Goal: Task Accomplishment & Management: Manage account settings

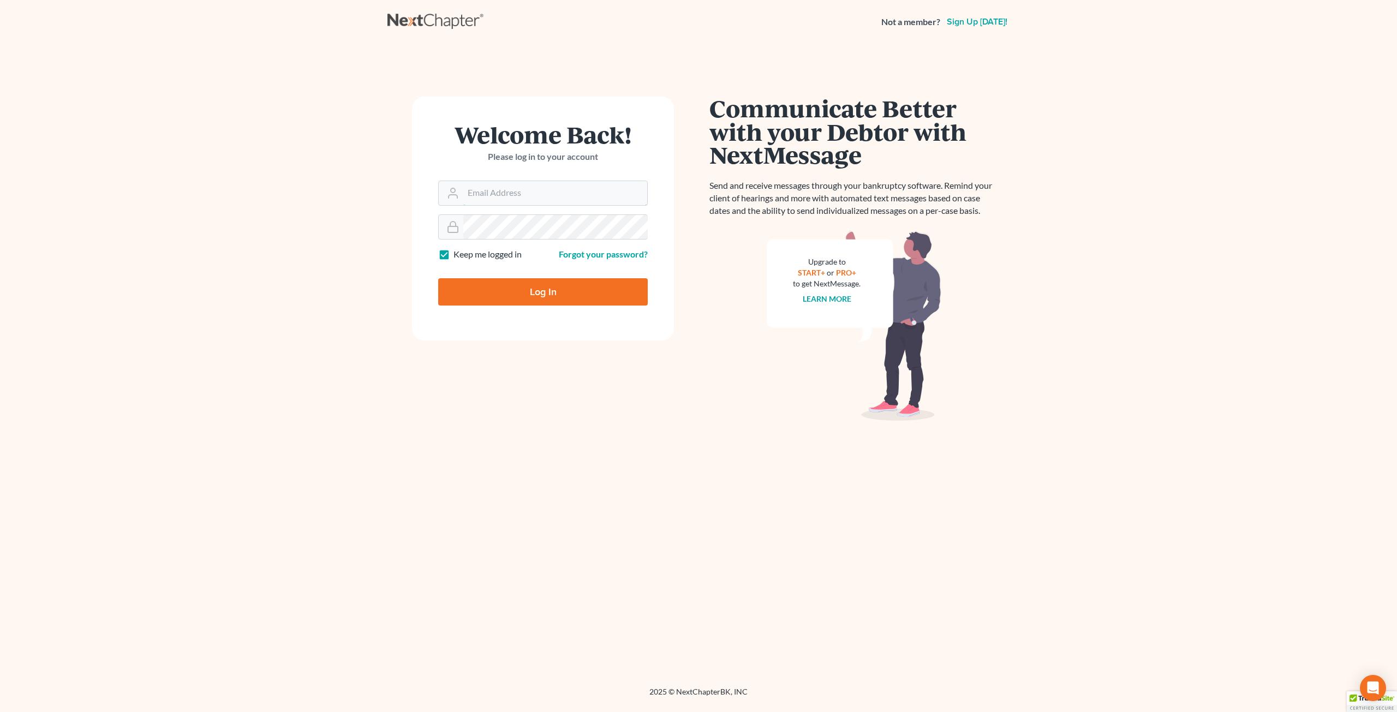
type input "[PERSON_NAME][EMAIL_ADDRESS][DOMAIN_NAME]"
click at [514, 295] on input "Log In" at bounding box center [543, 291] width 210 height 27
type input "Thinking..."
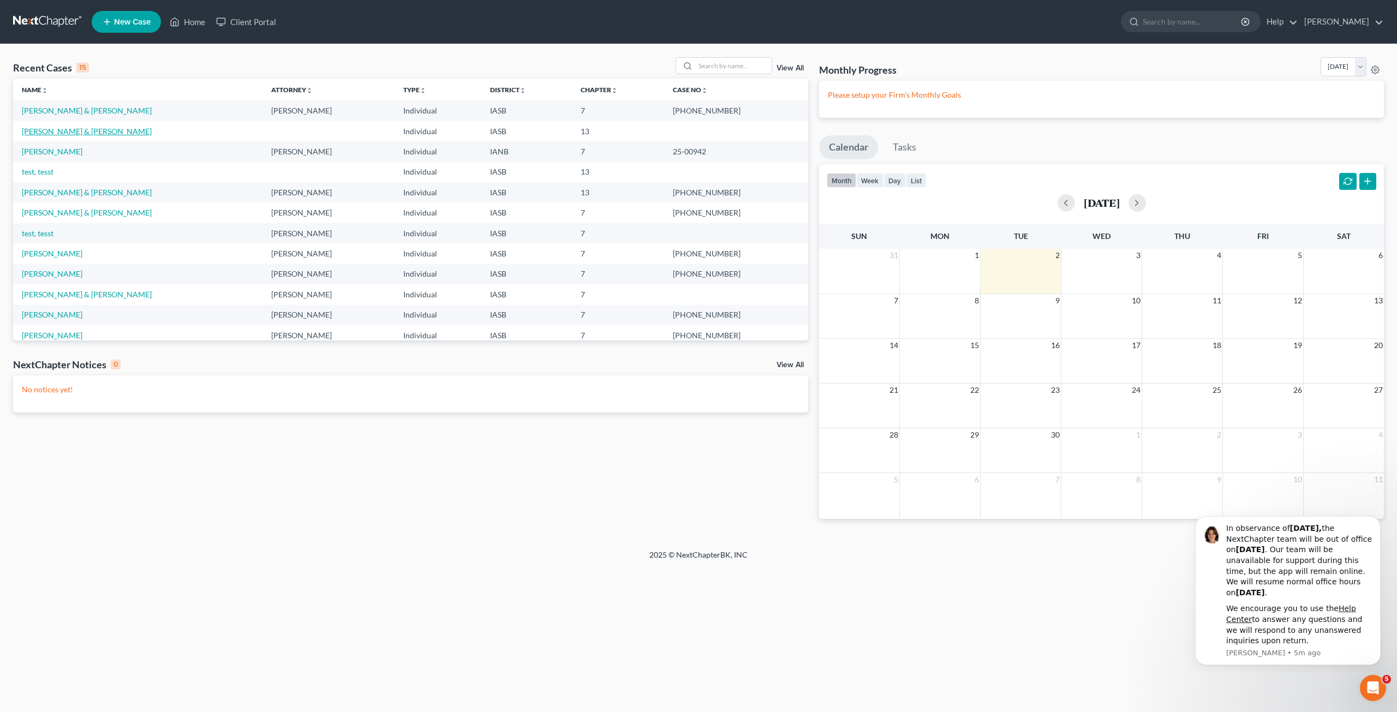
click at [44, 129] on link "[PERSON_NAME] & [PERSON_NAME]" at bounding box center [87, 131] width 130 height 9
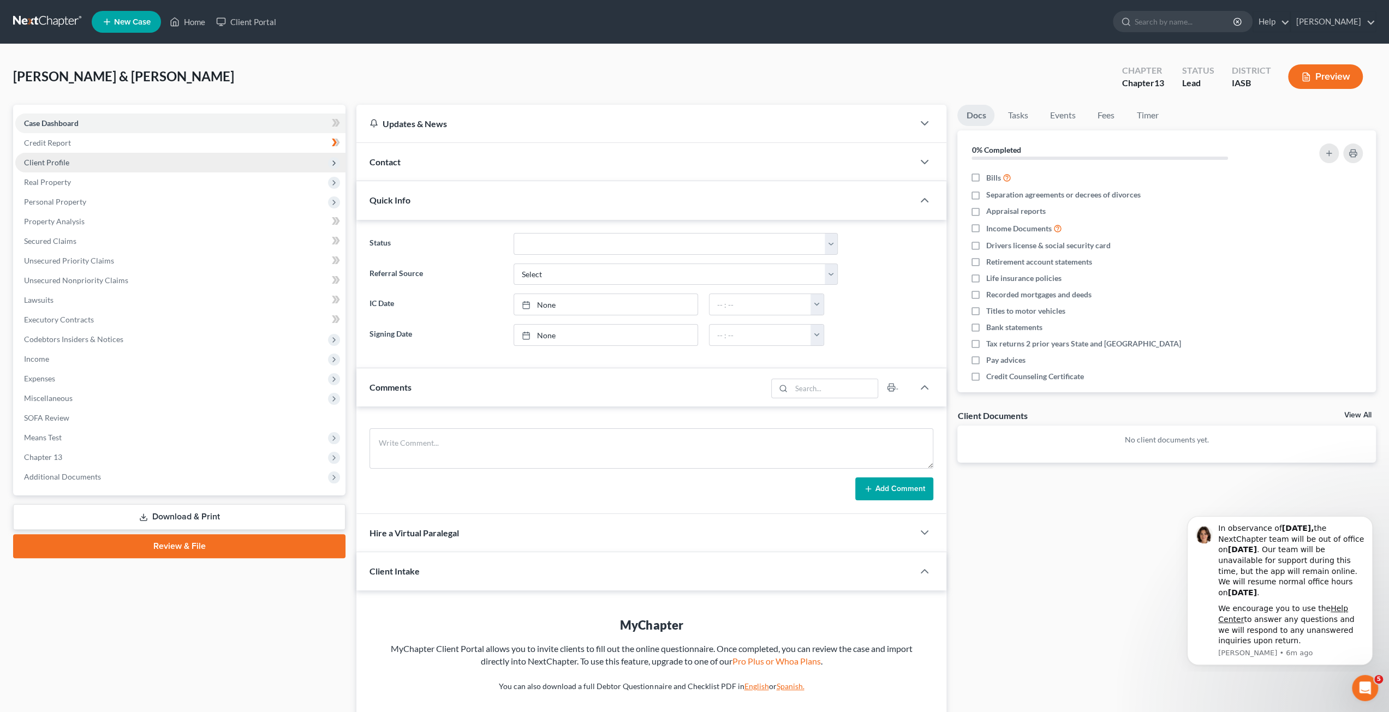
click at [110, 162] on span "Client Profile" at bounding box center [180, 163] width 330 height 20
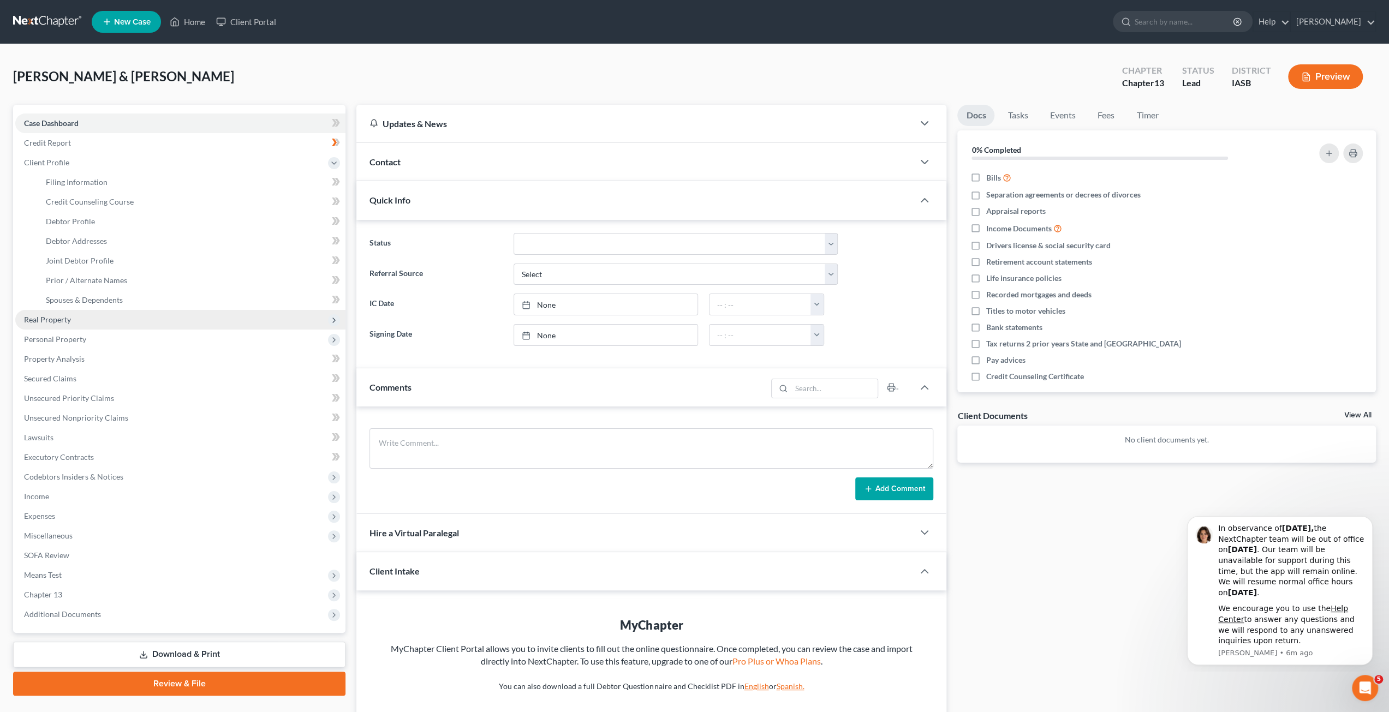
click at [121, 324] on span "Real Property" at bounding box center [180, 320] width 330 height 20
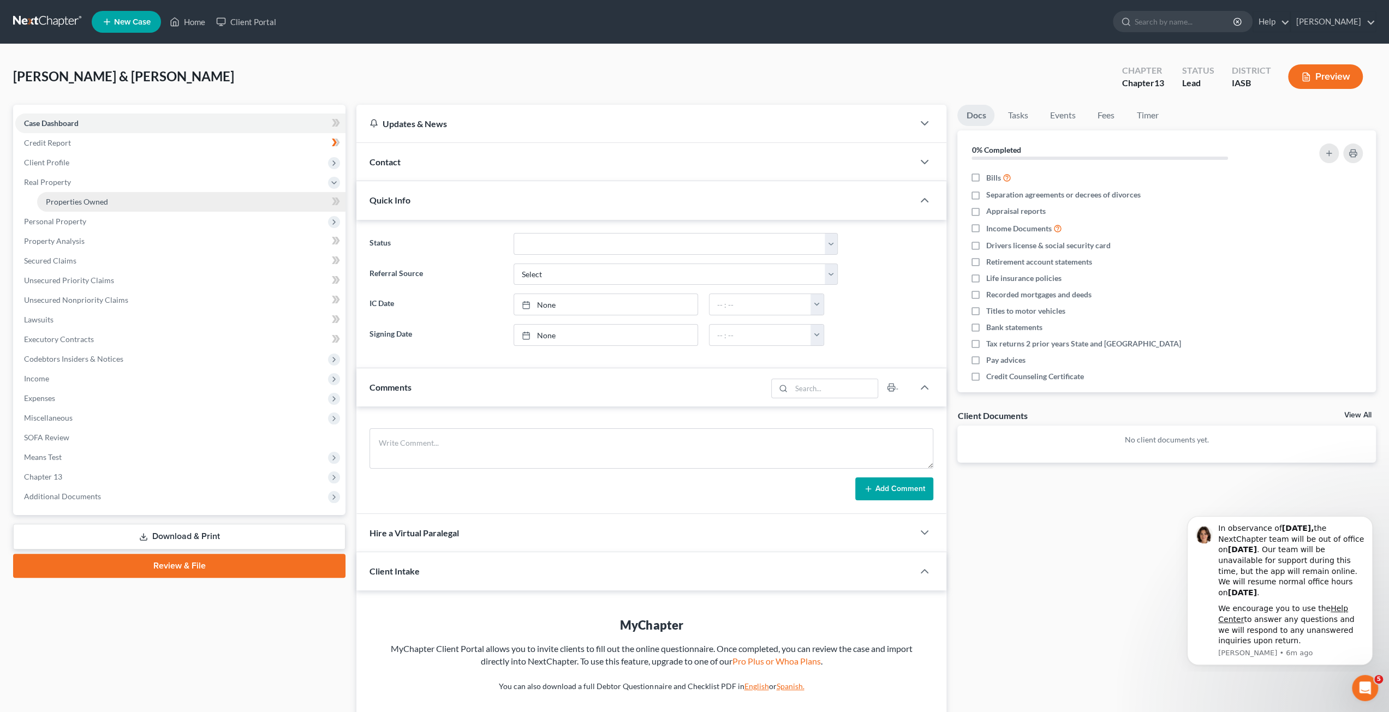
click at [122, 200] on link "Properties Owned" at bounding box center [191, 202] width 308 height 20
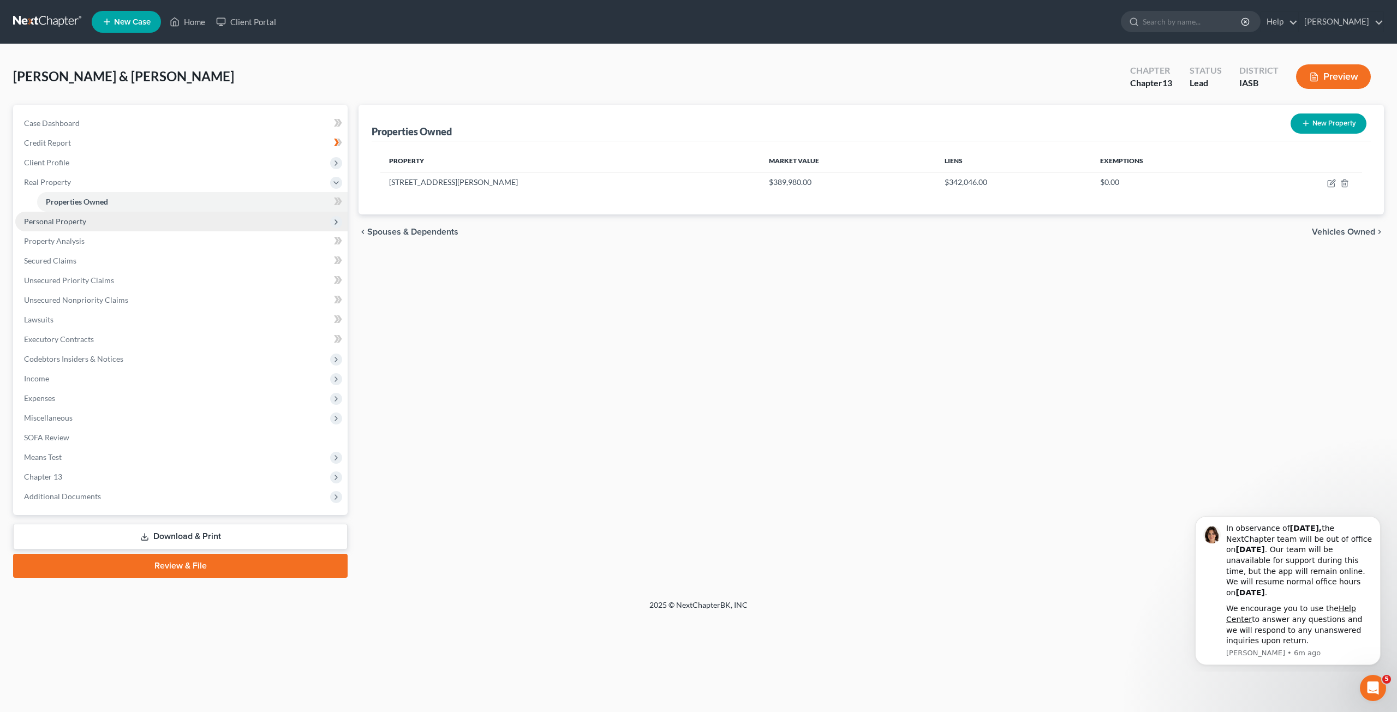
click at [128, 225] on span "Personal Property" at bounding box center [181, 222] width 332 height 20
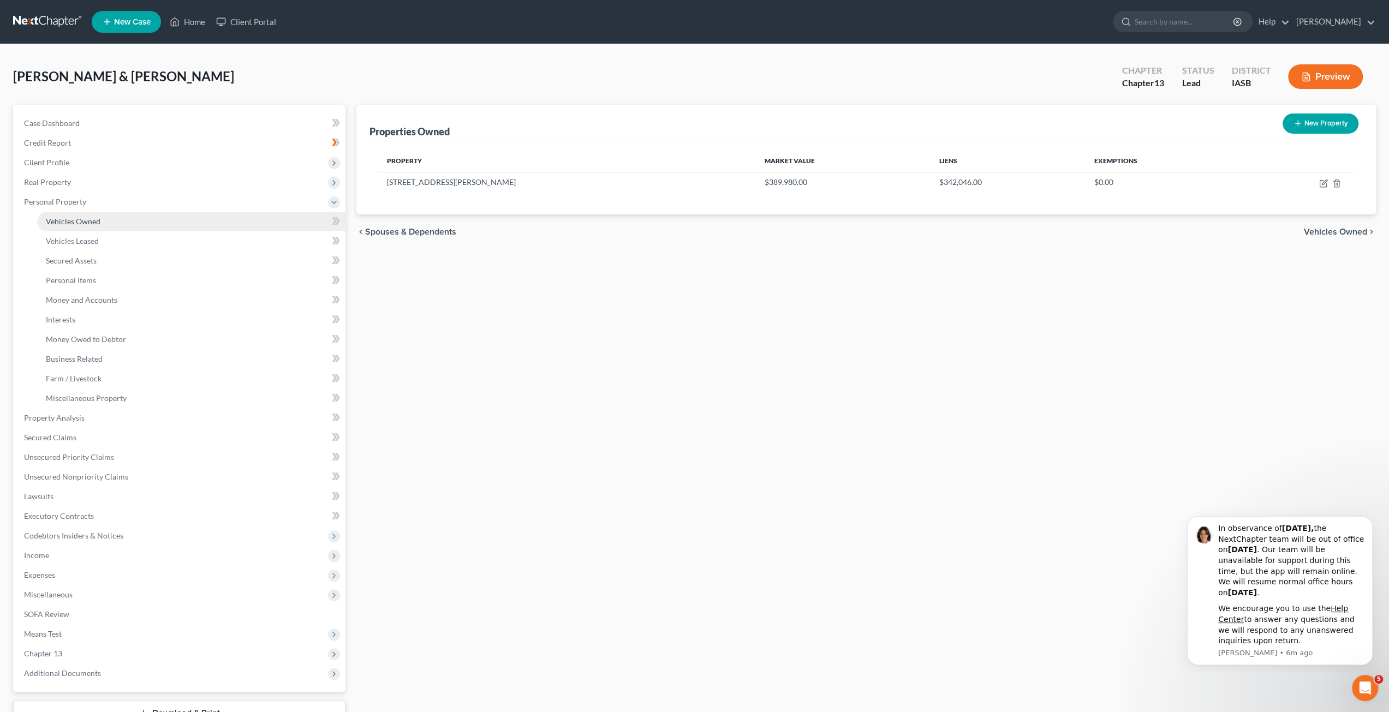
click at [130, 222] on link "Vehicles Owned" at bounding box center [191, 222] width 308 height 20
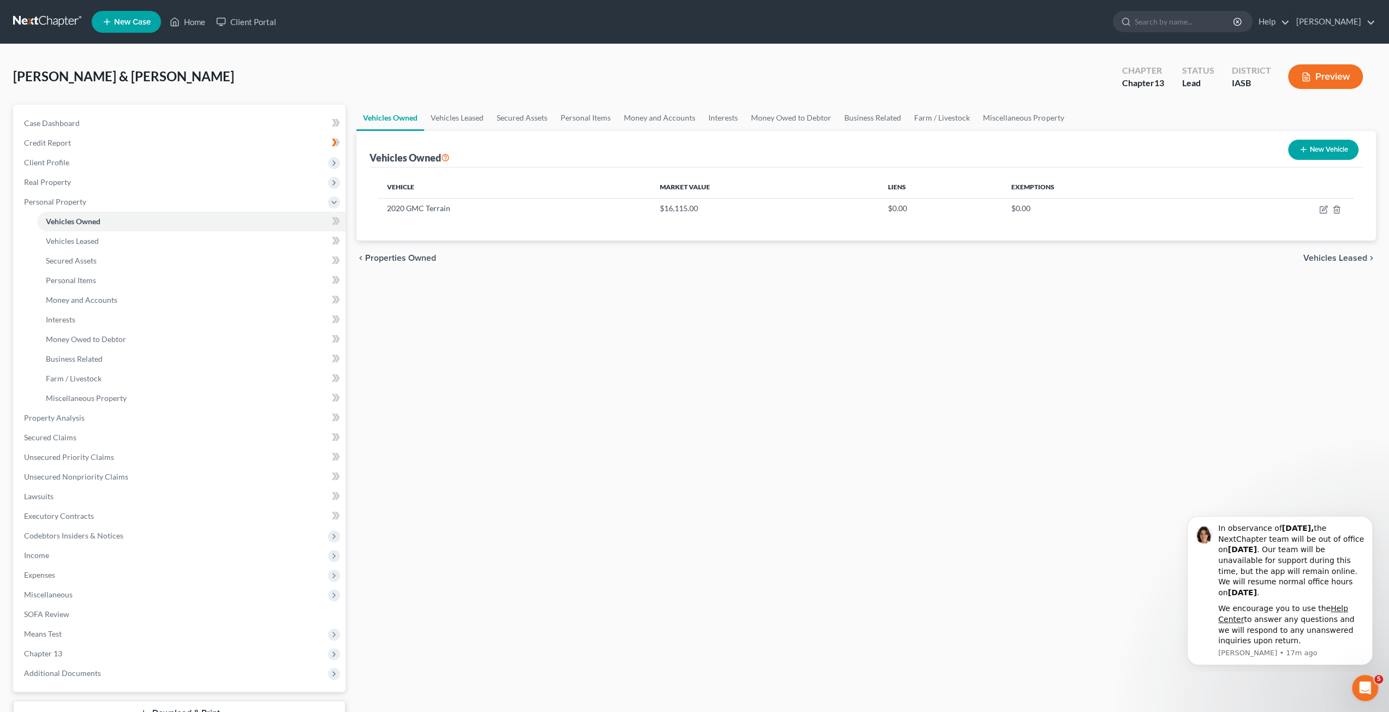
click at [875, 317] on div "Vehicles Owned Vehicles Leased Secured Assets Personal Items Money and Accounts…" at bounding box center [866, 430] width 1031 height 650
click at [1325, 207] on icon "button" at bounding box center [1323, 209] width 9 height 9
select select "0"
select select "6"
select select "2"
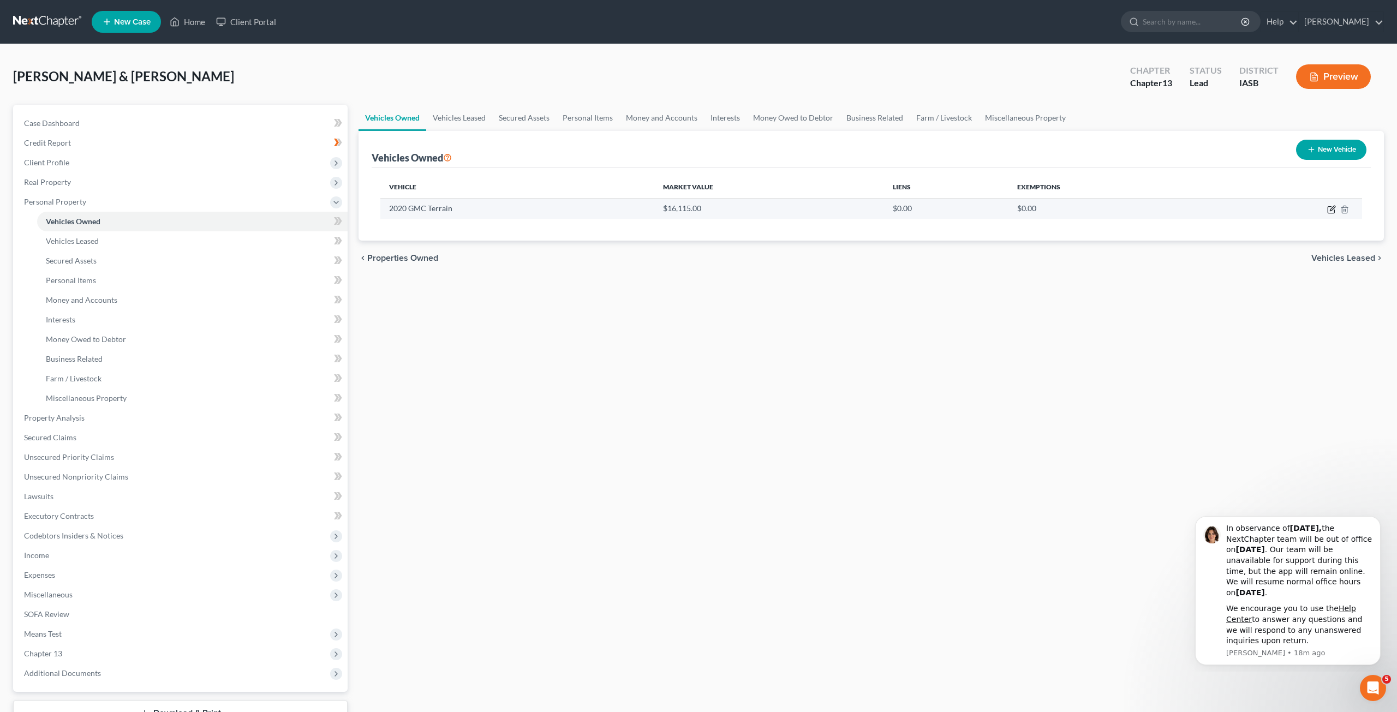
select select "2"
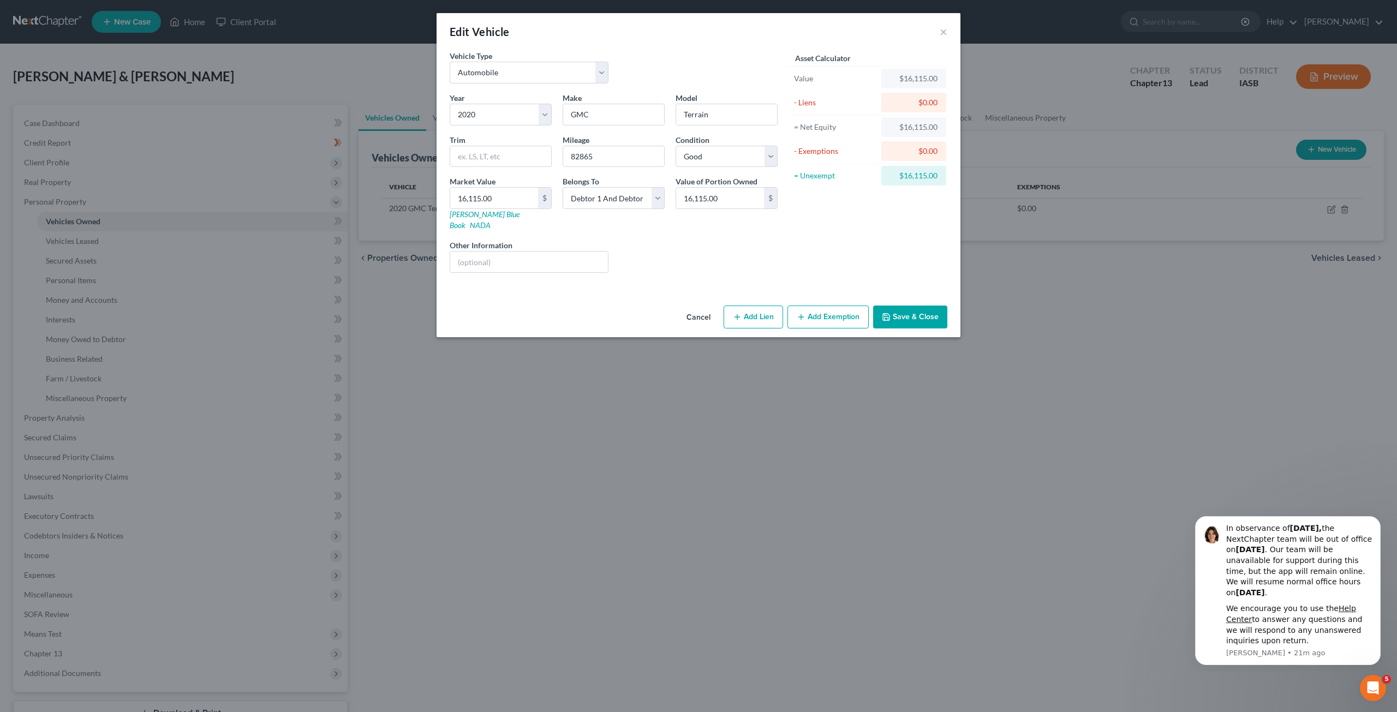
click at [738, 306] on button "Add Lien" at bounding box center [753, 317] width 59 height 23
select select "2"
select select "0"
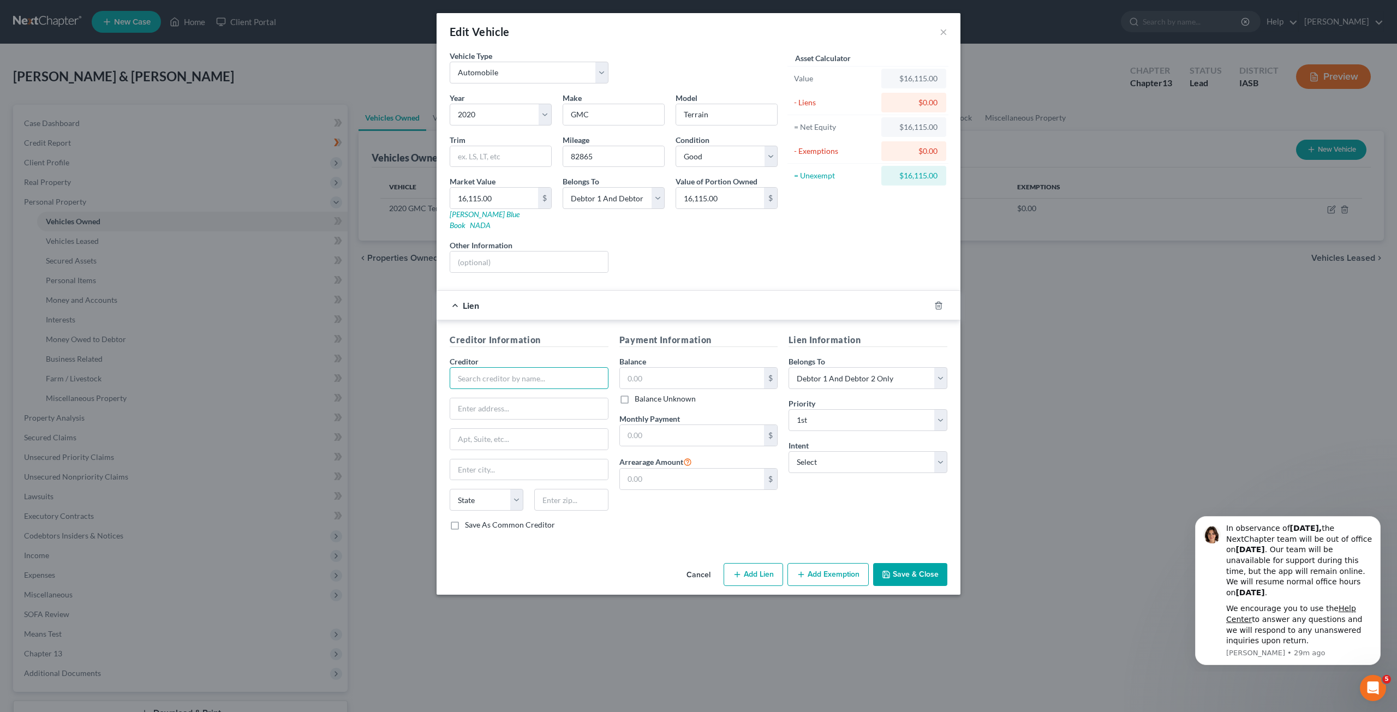
click at [529, 367] on input "text" at bounding box center [529, 378] width 159 height 22
click at [495, 368] on input "text" at bounding box center [529, 378] width 159 height 22
type input "TD Auto Finance"
click at [504, 408] on div "TD Auto Finance" at bounding box center [515, 413] width 114 height 11
type input "PO Box 9223"
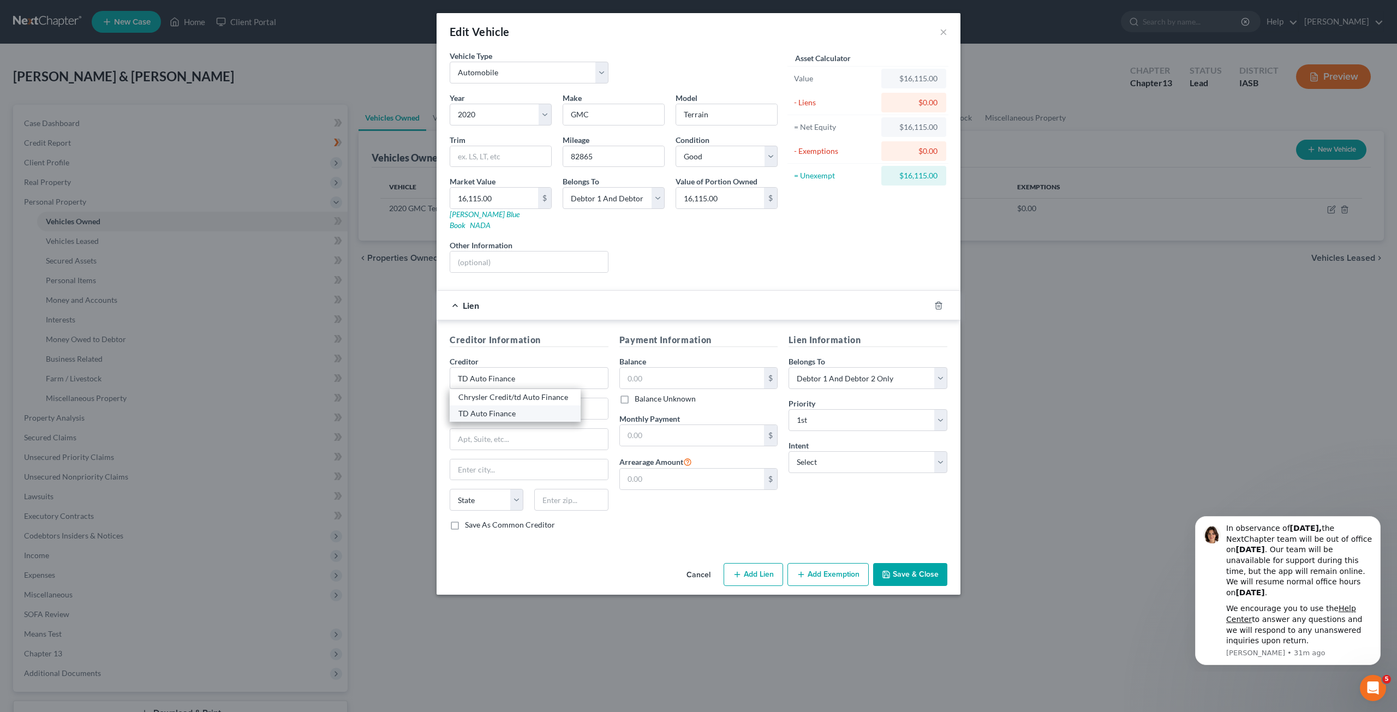
type input "[GEOGRAPHIC_DATA]"
select select "23"
type input "48333-9223"
drag, startPoint x: 515, startPoint y: 386, endPoint x: 484, endPoint y: 391, distance: 31.6
click at [484, 398] on input "PO Box 9223" at bounding box center [529, 408] width 158 height 21
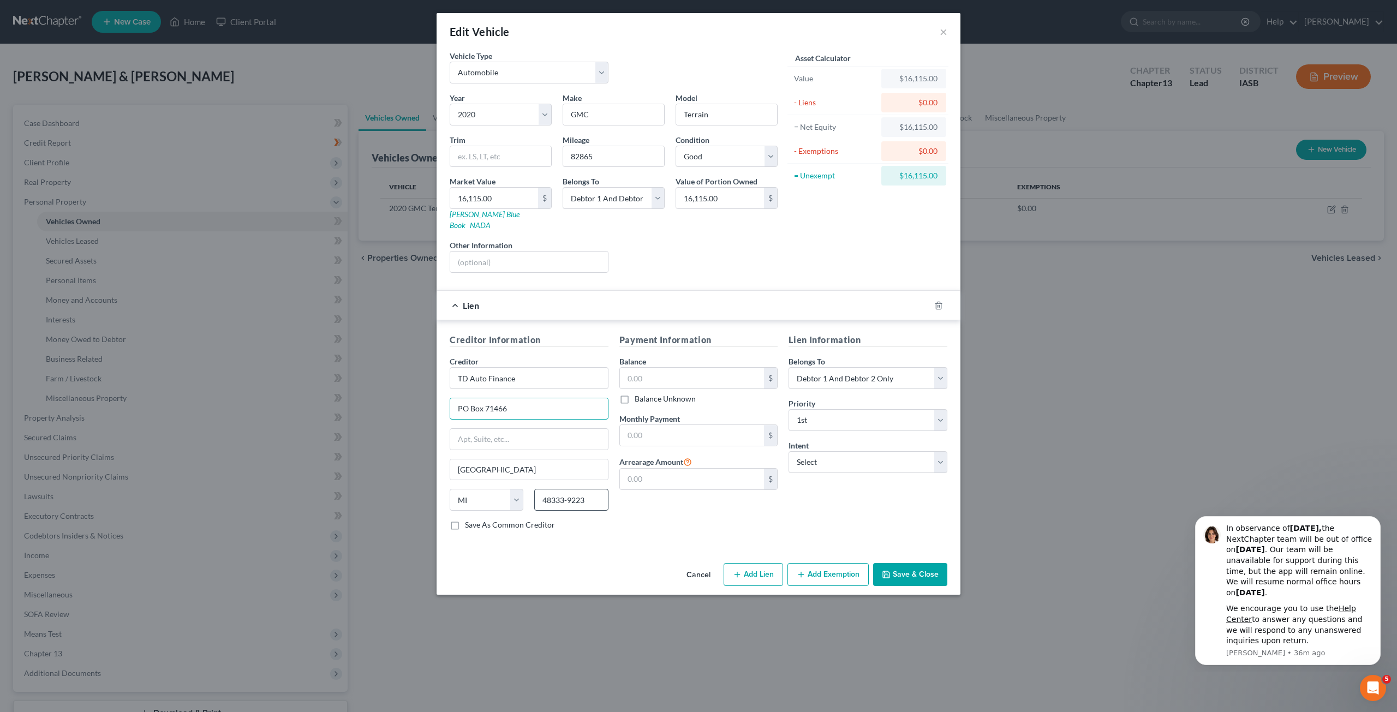
type input "PO Box 71466"
drag, startPoint x: 592, startPoint y: 496, endPoint x: 495, endPoint y: 487, distance: 97.5
click at [495, 489] on div "State [US_STATE] AK AR AZ CA CO CT DE DC [GEOGRAPHIC_DATA] [GEOGRAPHIC_DATA] GU…" at bounding box center [529, 504] width 170 height 31
type input "19176"
click at [523, 460] on input "[GEOGRAPHIC_DATA]" at bounding box center [529, 470] width 158 height 21
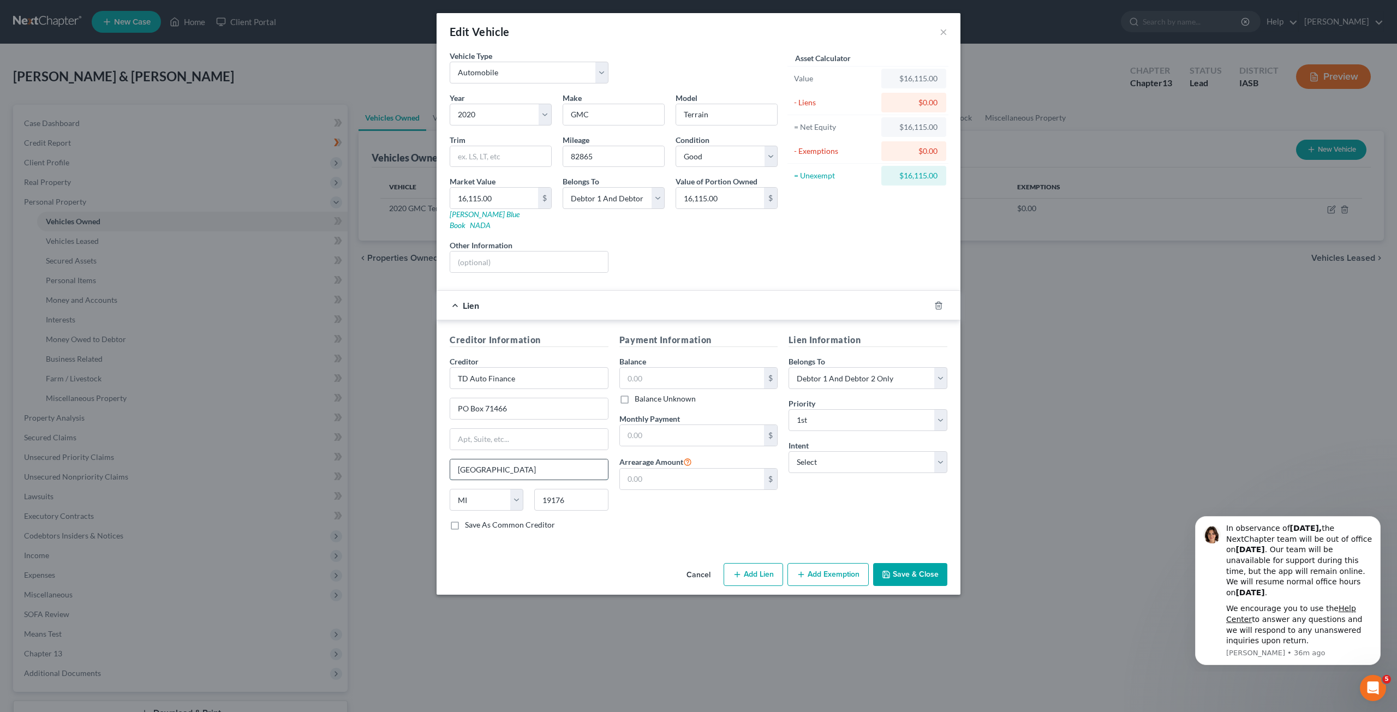
drag, startPoint x: 523, startPoint y: 458, endPoint x: 464, endPoint y: 458, distance: 58.9
click at [464, 460] on input "[GEOGRAPHIC_DATA]" at bounding box center [529, 470] width 158 height 21
type input "[GEOGRAPHIC_DATA]"
click at [466, 490] on select "State [US_STATE] AK AR AZ CA CO CT DE DC [GEOGRAPHIC_DATA] [GEOGRAPHIC_DATA] GU…" at bounding box center [487, 500] width 74 height 22
select select "39"
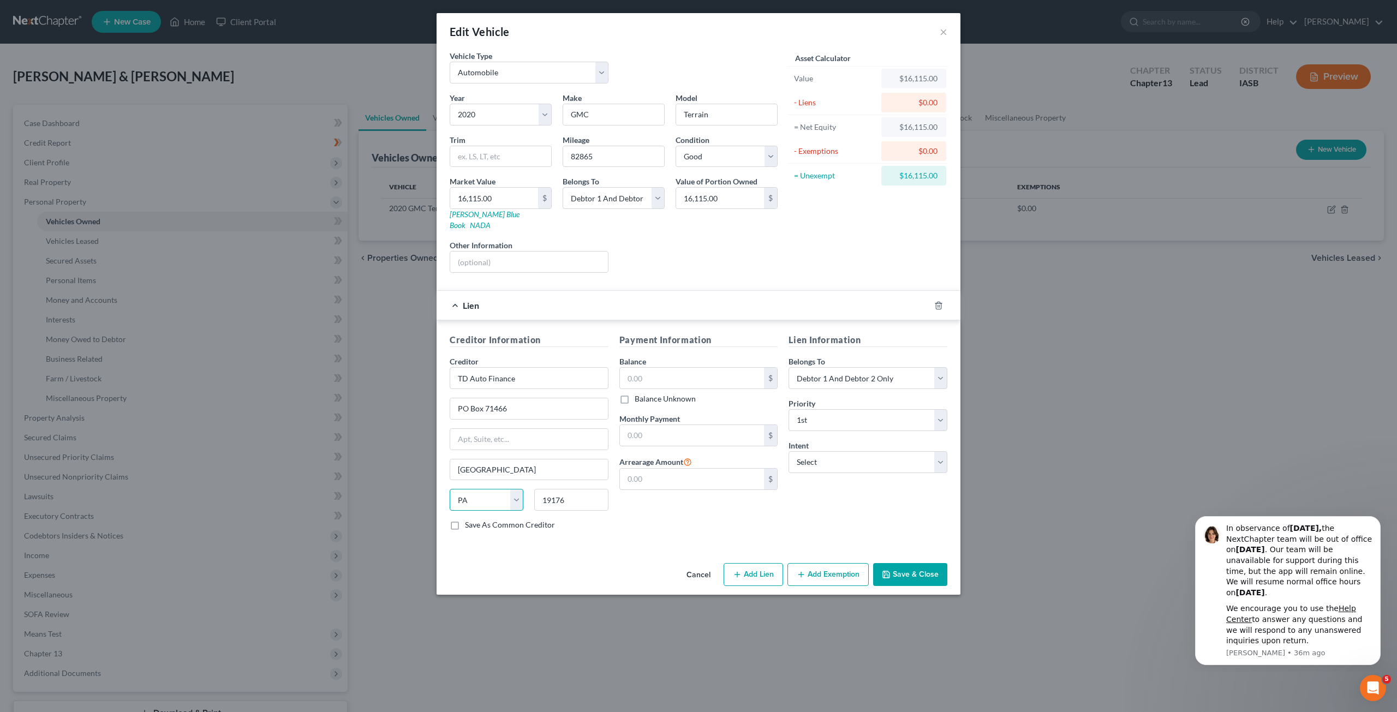
click at [450, 489] on select "State [US_STATE] AK AR AZ CA CO CT DE DC [GEOGRAPHIC_DATA] [GEOGRAPHIC_DATA] GU…" at bounding box center [487, 500] width 74 height 22
click at [677, 511] on div "Payment Information Balance $ Balance Unknown Balance Undetermined $ Balance Un…" at bounding box center [699, 436] width 170 height 206
click at [677, 368] on input "text" at bounding box center [692, 378] width 145 height 21
type input "2,069"
click at [692, 425] on input "text" at bounding box center [692, 435] width 145 height 21
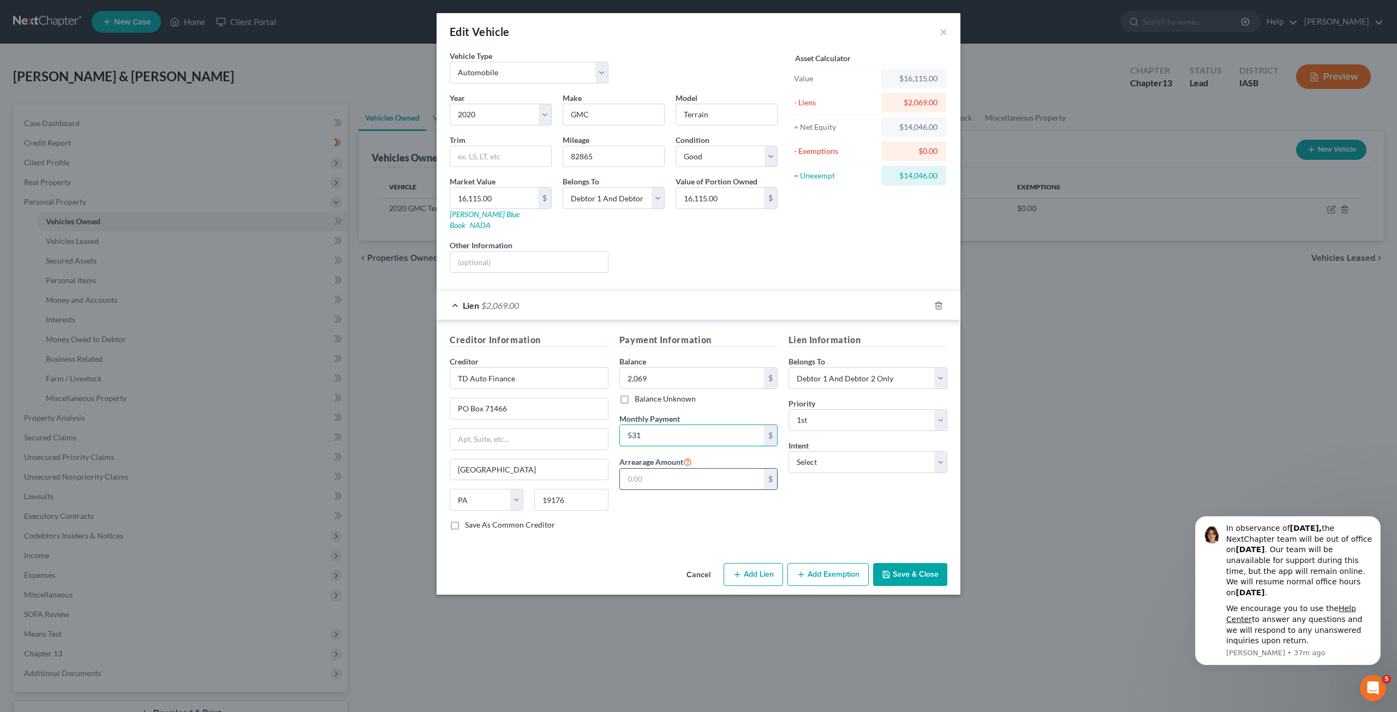
type input "531"
click at [717, 469] on input "text" at bounding box center [692, 479] width 145 height 21
click at [849, 372] on select "Select Debtor 1 Only Debtor 2 Only Debtor 1 And Debtor 2 Only At Least One Of T…" at bounding box center [868, 378] width 159 height 22
click at [789, 367] on select "Select Debtor 1 Only Debtor 2 Only Debtor 1 And Debtor 2 Only At Least One Of T…" at bounding box center [868, 378] width 159 height 22
click at [864, 409] on select "Select 1st 2nd 3rd 4th 5th 6th 7th 8th 9th 10th 11th 12th 13th 14th 15th 16th 1…" at bounding box center [868, 420] width 159 height 22
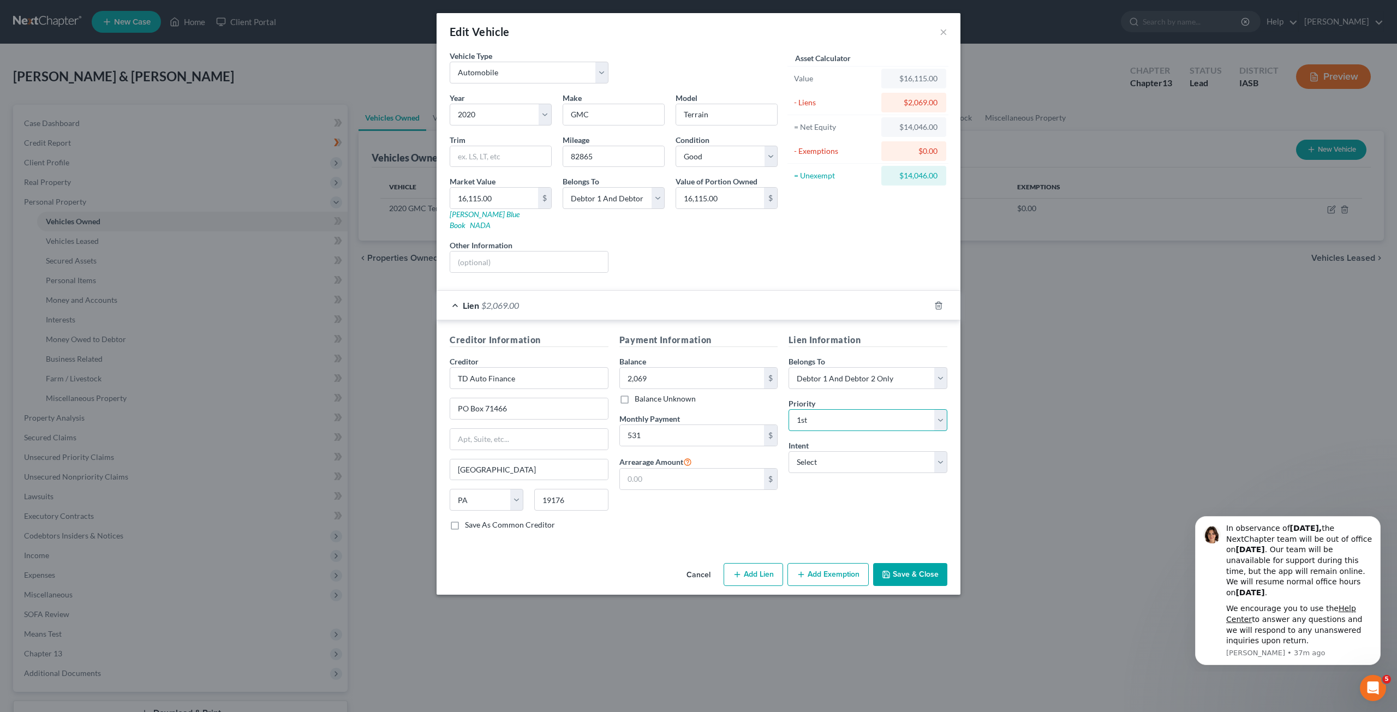
click at [864, 409] on select "Select 1st 2nd 3rd 4th 5th 6th 7th 8th 9th 10th 11th 12th 13th 14th 15th 16th 1…" at bounding box center [868, 420] width 159 height 22
click at [865, 451] on select "Select Surrender Redeem Reaffirm Avoid Other" at bounding box center [868, 462] width 159 height 22
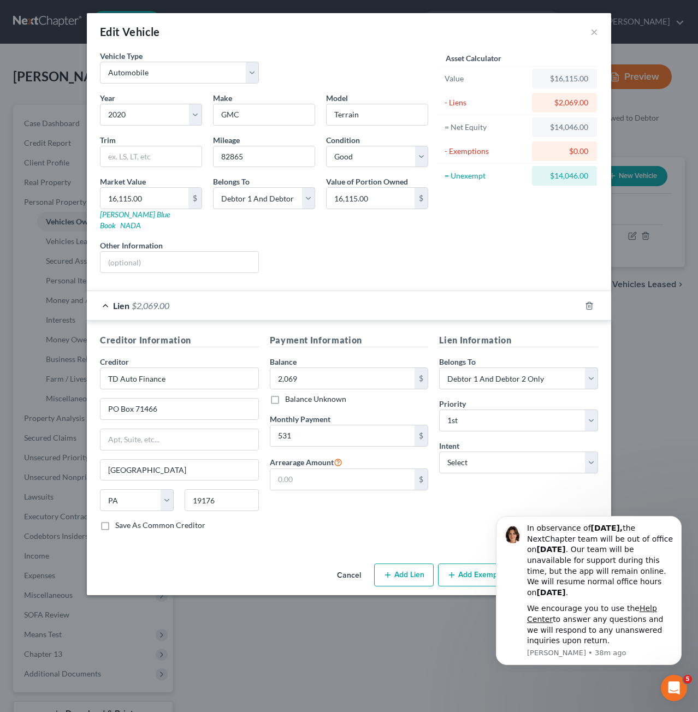
click at [466, 563] on button "Add Exemption" at bounding box center [478, 574] width 81 height 23
select select "2"
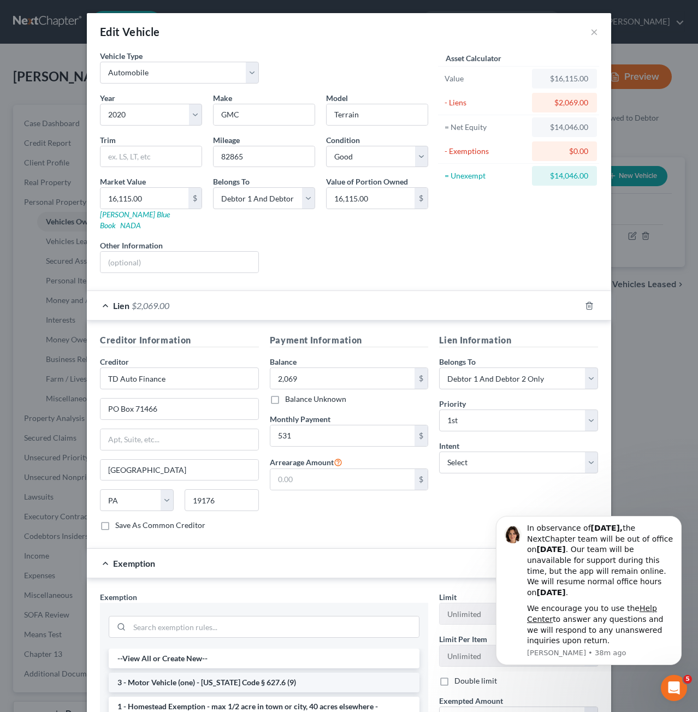
click at [354, 672] on li "3 - Motor Vehicle (one) - [US_STATE] Code § 627.6 (9)" at bounding box center [264, 682] width 311 height 20
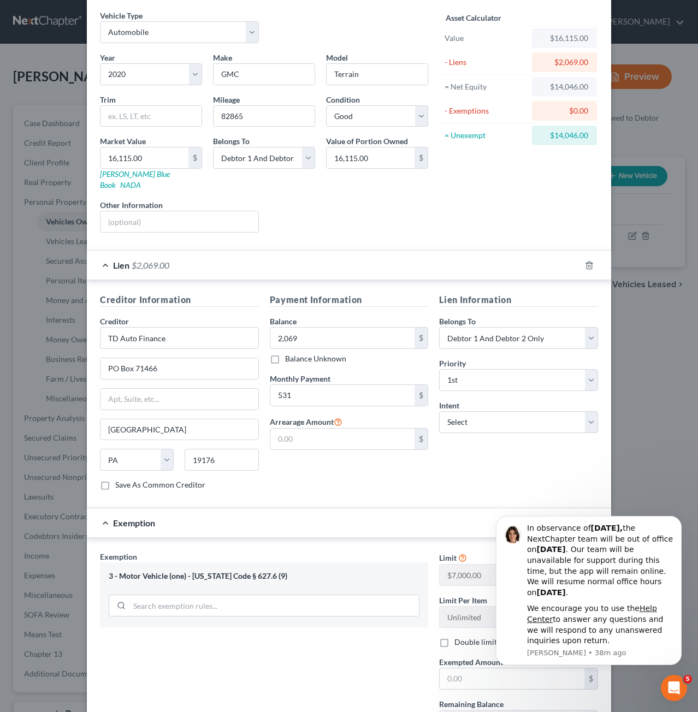
scroll to position [109, 0]
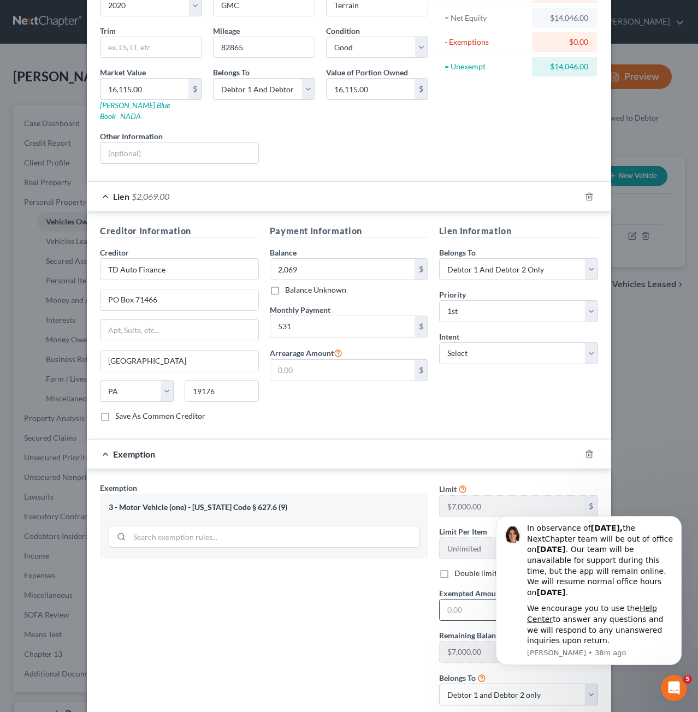
click at [465, 599] on input "text" at bounding box center [511, 609] width 145 height 21
click at [480, 599] on input "text" at bounding box center [511, 609] width 145 height 21
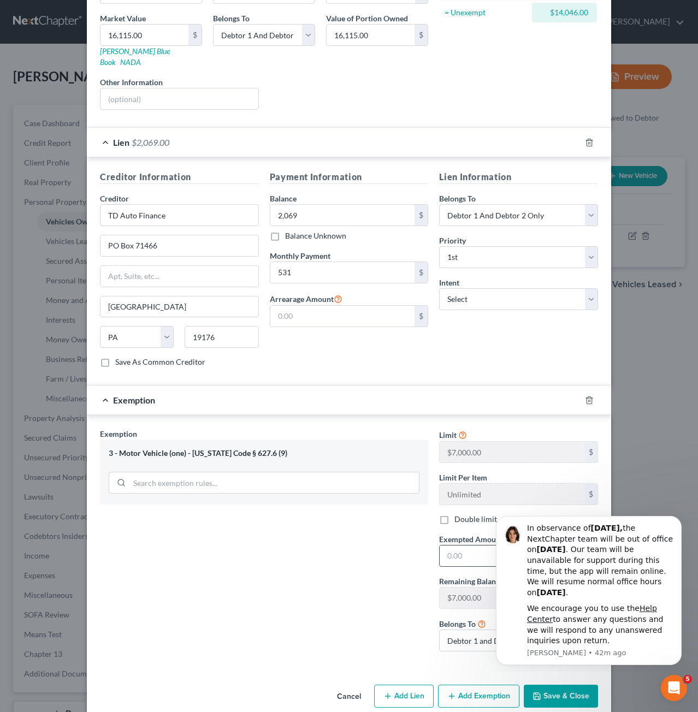
click at [480, 545] on input "text" at bounding box center [511, 555] width 145 height 21
click at [500, 489] on div "Unlimited $" at bounding box center [518, 494] width 159 height 22
click at [480, 545] on input "text" at bounding box center [511, 555] width 145 height 21
type input "7,000"
click at [551, 684] on button "Save & Close" at bounding box center [560, 695] width 74 height 23
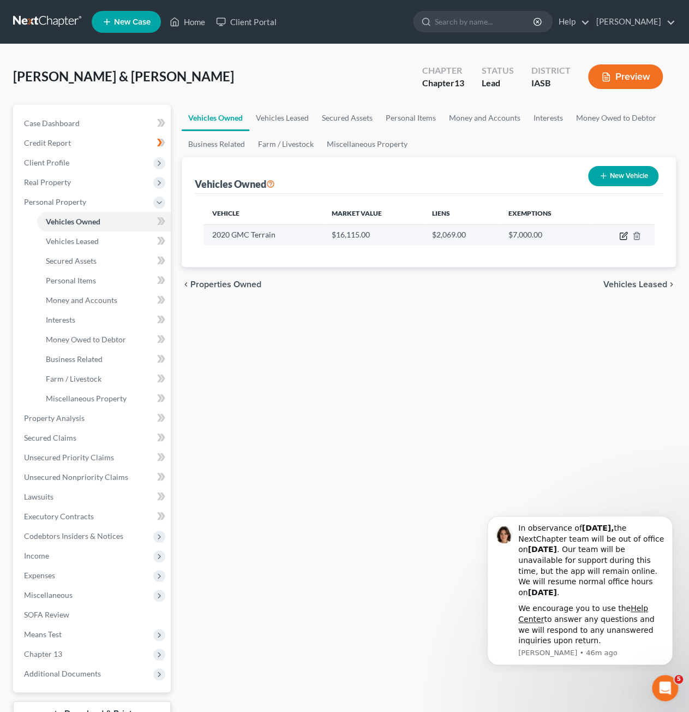
click at [620, 237] on td at bounding box center [621, 234] width 65 height 21
click at [620, 237] on icon "button" at bounding box center [623, 236] width 7 height 7
select select "0"
select select "6"
select select "2"
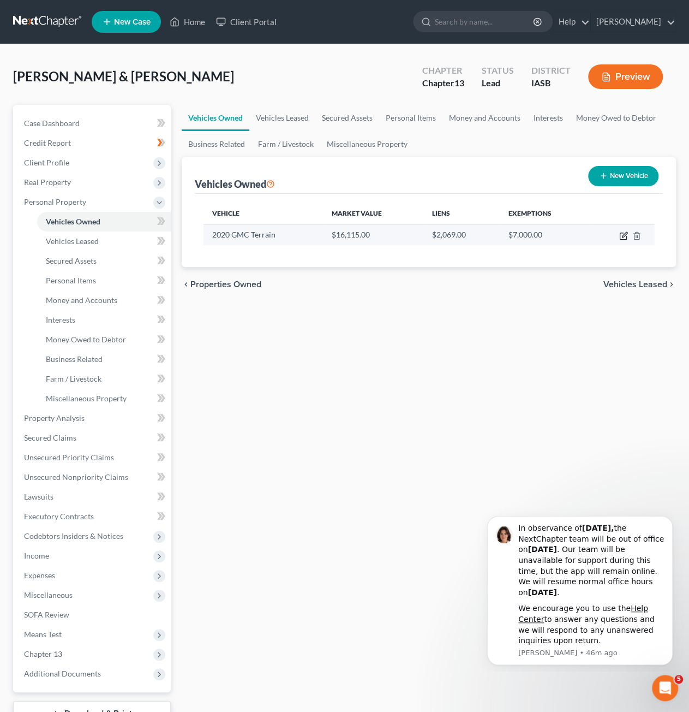
select select "2"
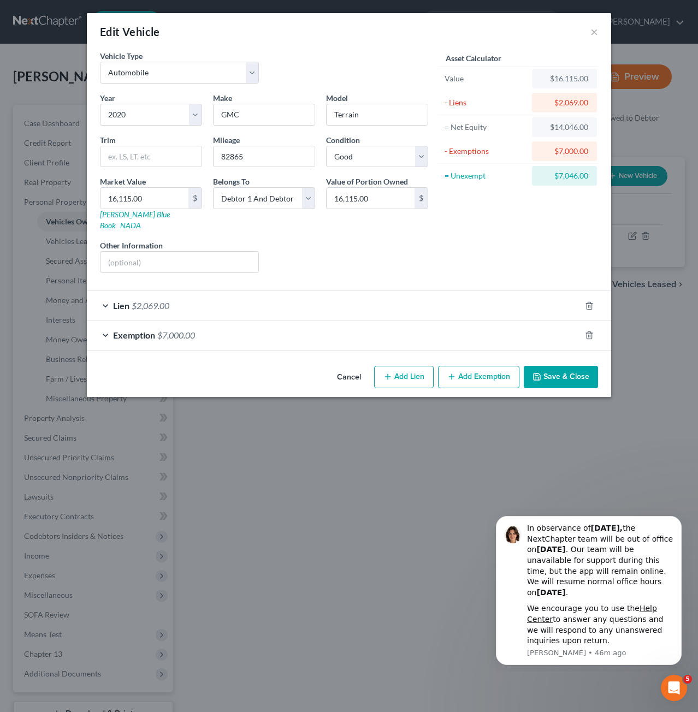
click at [569, 369] on button "Save & Close" at bounding box center [560, 377] width 74 height 23
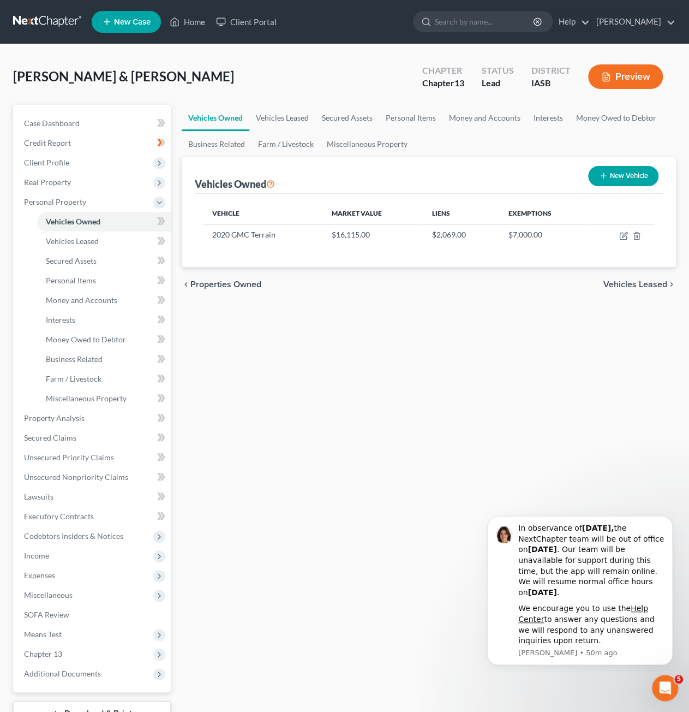
click at [624, 177] on button "New Vehicle" at bounding box center [623, 176] width 70 height 20
select select "0"
select select "2"
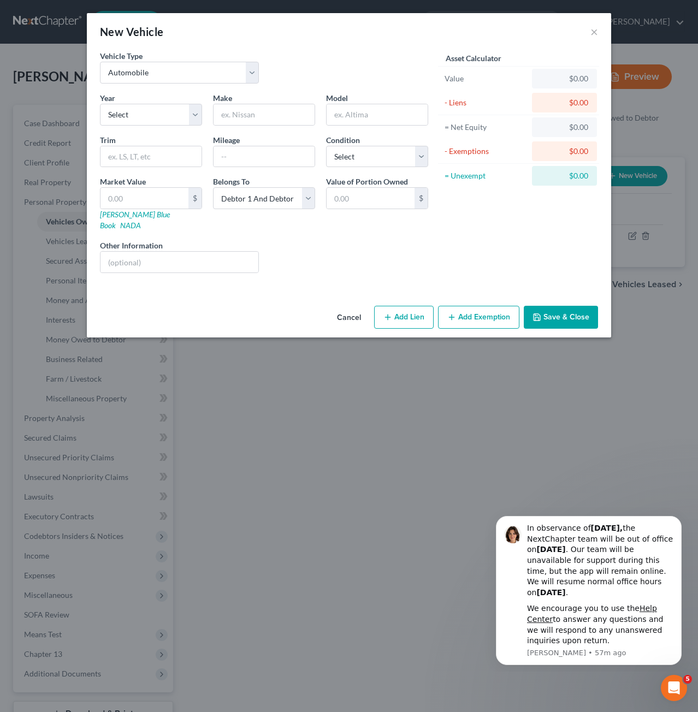
click at [174, 61] on div "Vehicle Type Select Automobile Truck Trailer Watercraft Aircraft Motor Home Atv…" at bounding box center [179, 66] width 170 height 33
click at [176, 74] on select "Select Automobile Truck Trailer Watercraft Aircraft Motor Home Atv Other Vehicle" at bounding box center [179, 73] width 159 height 22
click at [164, 115] on select "Select 2026 2025 2024 2023 2022 2021 2020 2019 2018 2017 2016 2015 2014 2013 20…" at bounding box center [151, 115] width 102 height 22
select select "14"
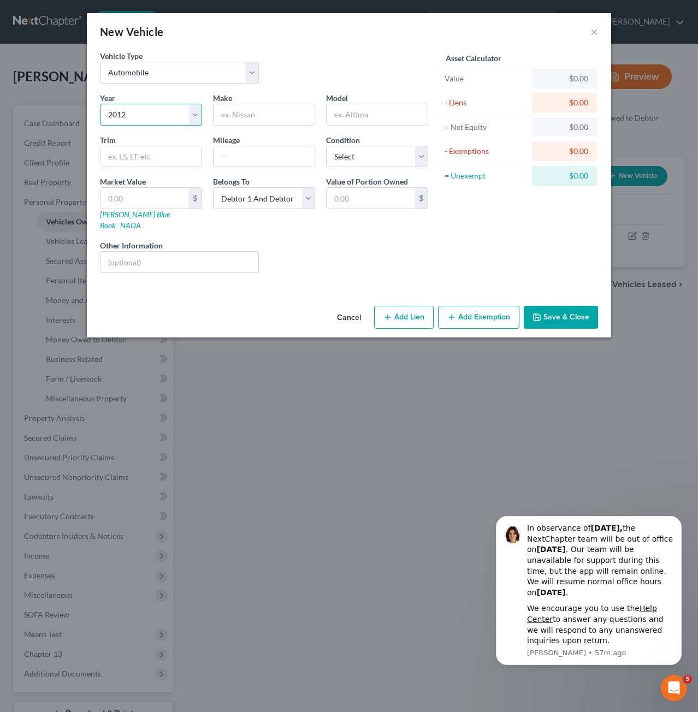
click at [100, 104] on select "Select 2026 2025 2024 2023 2022 2021 2020 2019 2018 2017 2016 2015 2014 2013 20…" at bounding box center [151, 115] width 102 height 22
click at [142, 216] on link "[PERSON_NAME] Blue Book" at bounding box center [135, 220] width 70 height 20
click at [239, 118] on input "text" at bounding box center [263, 114] width 101 height 21
type input "Ford"
type input "Edge"
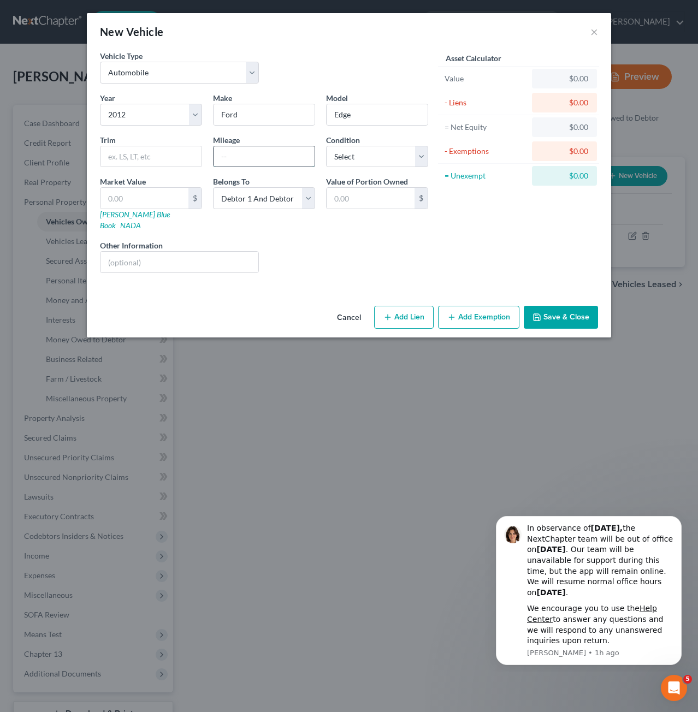
click at [229, 156] on input "text" at bounding box center [263, 156] width 101 height 21
type input "104661"
click at [403, 148] on select "Select Excellent Very Good Good Fair Poor" at bounding box center [377, 157] width 102 height 22
select select "2"
click at [326, 146] on select "Select Excellent Very Good Good Fair Poor" at bounding box center [377, 157] width 102 height 22
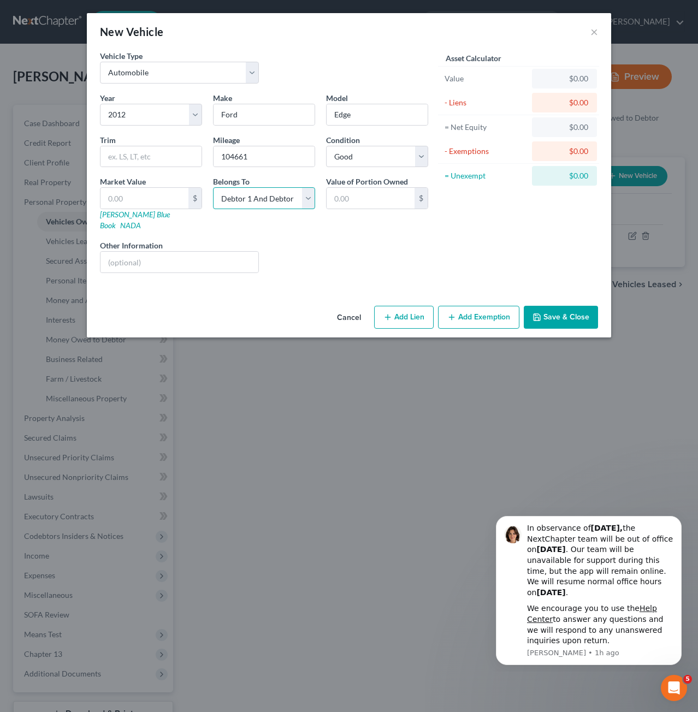
click at [266, 201] on select "Select Debtor 1 Only Debtor 2 Only Debtor 1 And Debtor 2 Only At Least One Of T…" at bounding box center [264, 198] width 102 height 22
click at [120, 192] on input "text" at bounding box center [144, 198] width 88 height 21
type input "3"
type input "3.00"
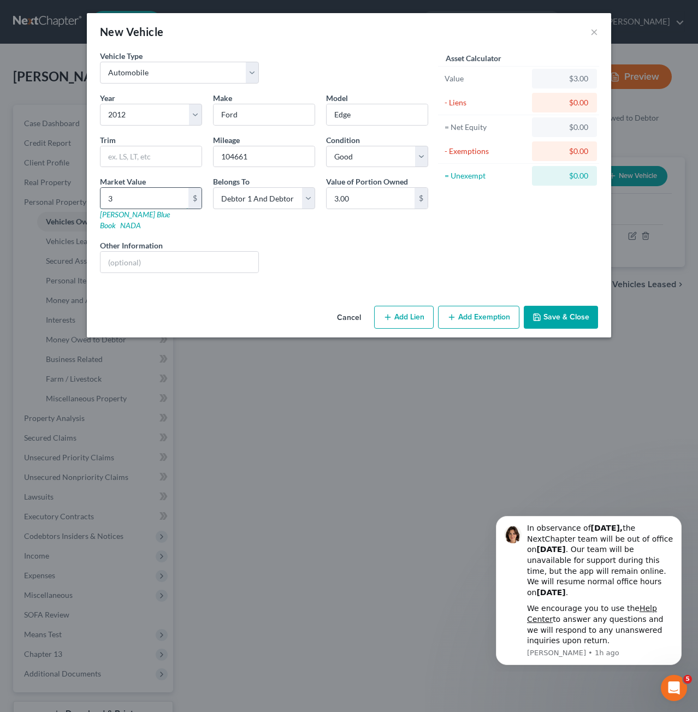
type input "33"
type input "33.00"
type input "332"
type input "332.00"
type input "3329"
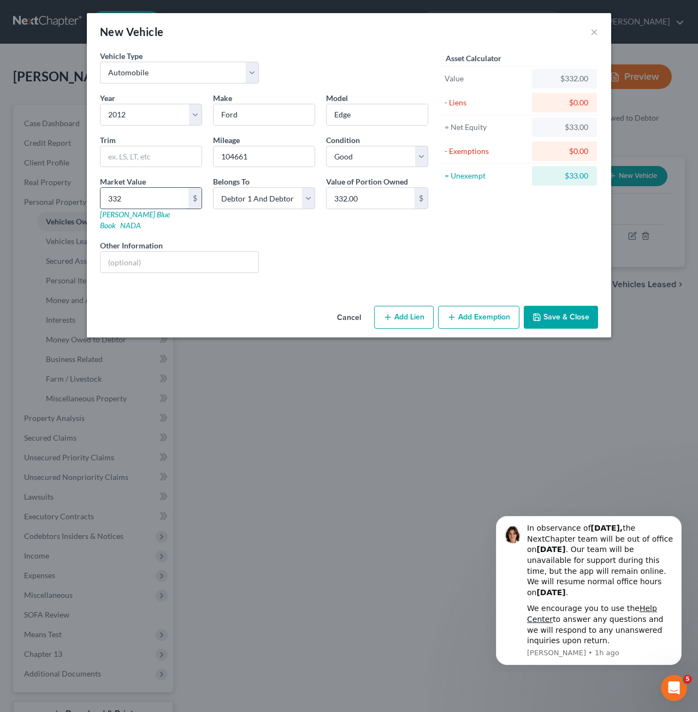
type input "3,329.00"
type input "3,329"
click at [416, 306] on button "Add Lien" at bounding box center [403, 317] width 59 height 23
select select "2"
select select "0"
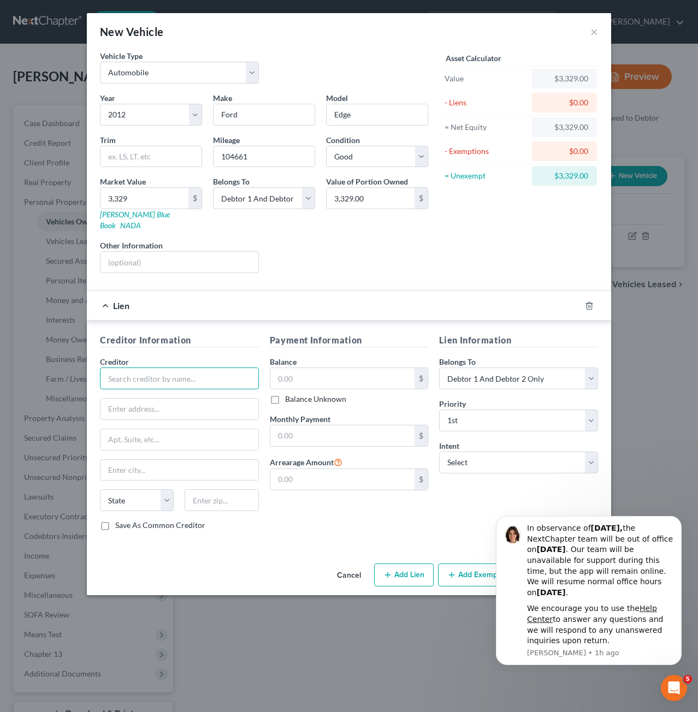
click at [202, 367] on input "text" at bounding box center [179, 378] width 159 height 22
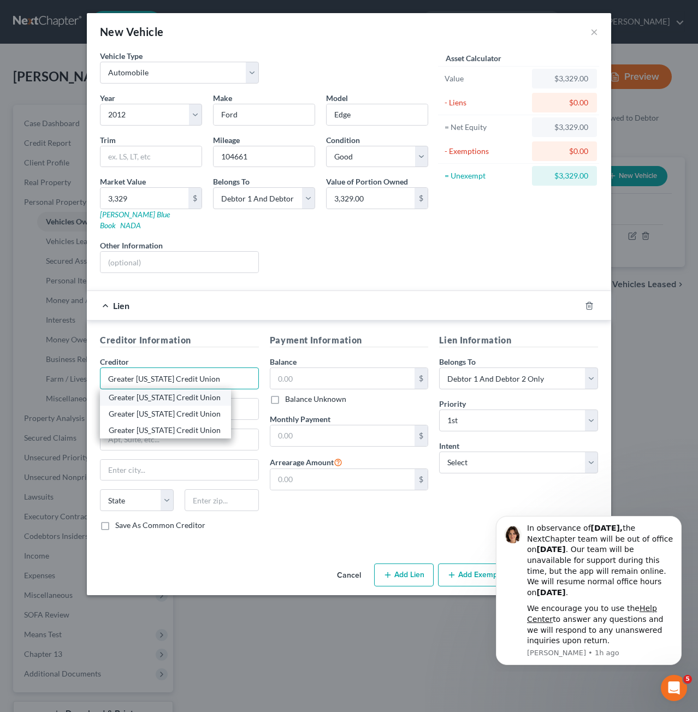
type input "Greater [US_STATE] Credit Union"
click at [175, 390] on div "Greater [US_STATE] Credit Union" at bounding box center [165, 397] width 131 height 16
type input "PO Box 665"
type input "[PERSON_NAME]"
select select "16"
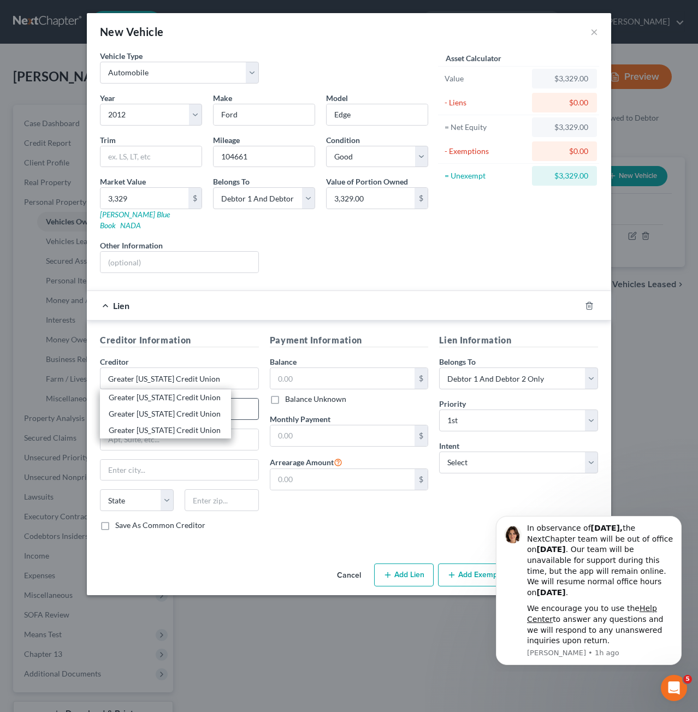
type input "50010"
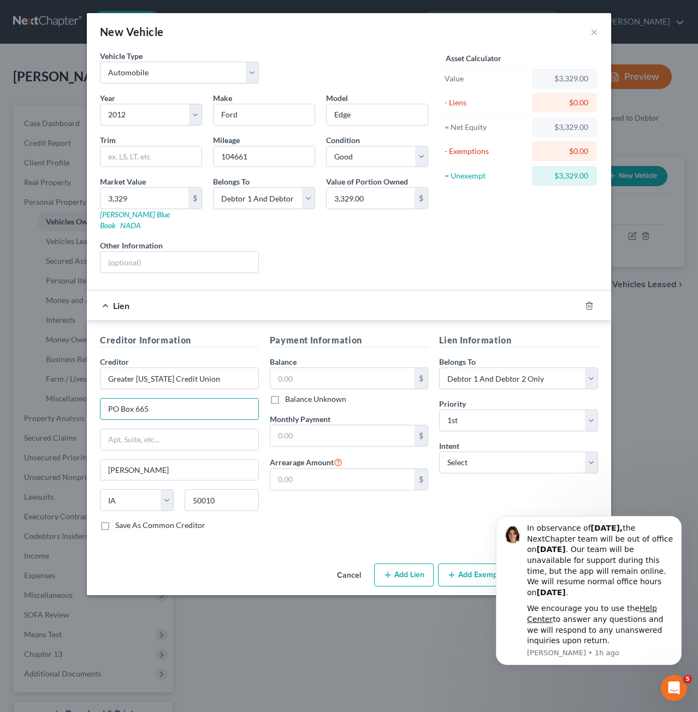
drag, startPoint x: 188, startPoint y: 388, endPoint x: 70, endPoint y: 386, distance: 117.9
click at [70, 386] on div "New Vehicle × Vehicle Type Select Automobile Truck Trailer Watercraft Aircraft …" at bounding box center [349, 356] width 698 height 712
type input "[STREET_ADDRESS]"
click at [173, 463] on input "[PERSON_NAME]" at bounding box center [179, 470] width 158 height 21
type input "A"
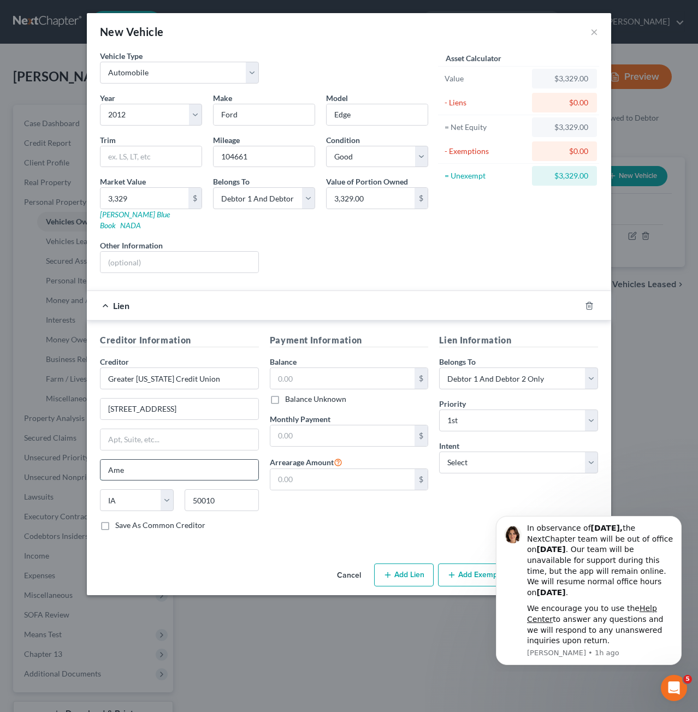
type input "[PERSON_NAME]"
click at [337, 373] on input "text" at bounding box center [342, 378] width 145 height 21
type input "2,137"
click at [346, 425] on input "text" at bounding box center [342, 435] width 145 height 21
type input "306"
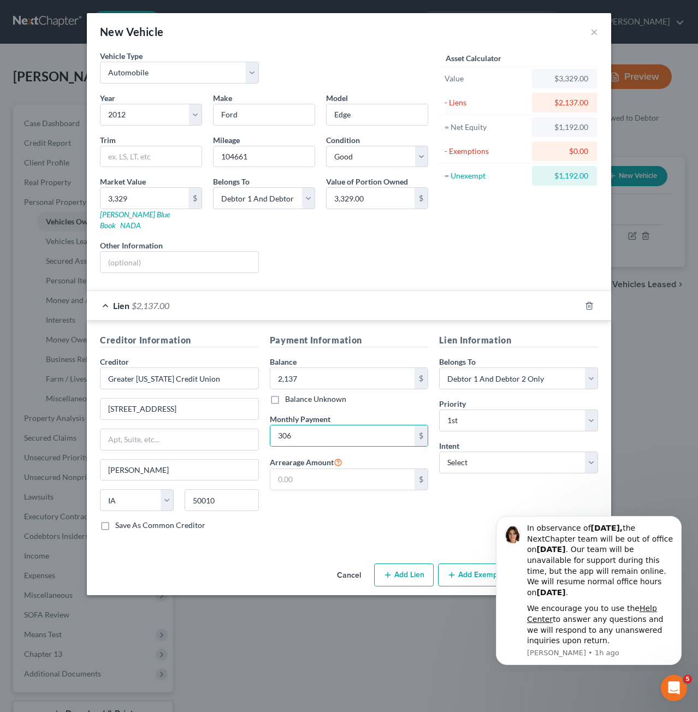
click at [440, 506] on div "Lien Information Belongs To * Select Debtor 1 Only Debtor 2 Only Debtor 1 And D…" at bounding box center [518, 436] width 170 height 206
click at [677, 518] on icon "Dismiss notification" at bounding box center [678, 519] width 4 height 4
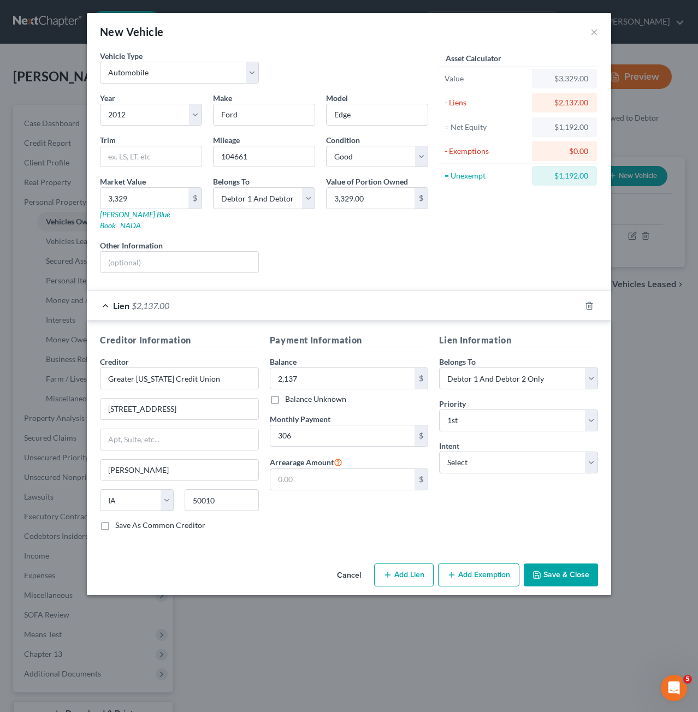
click at [496, 563] on button "Add Exemption" at bounding box center [478, 574] width 81 height 23
select select "2"
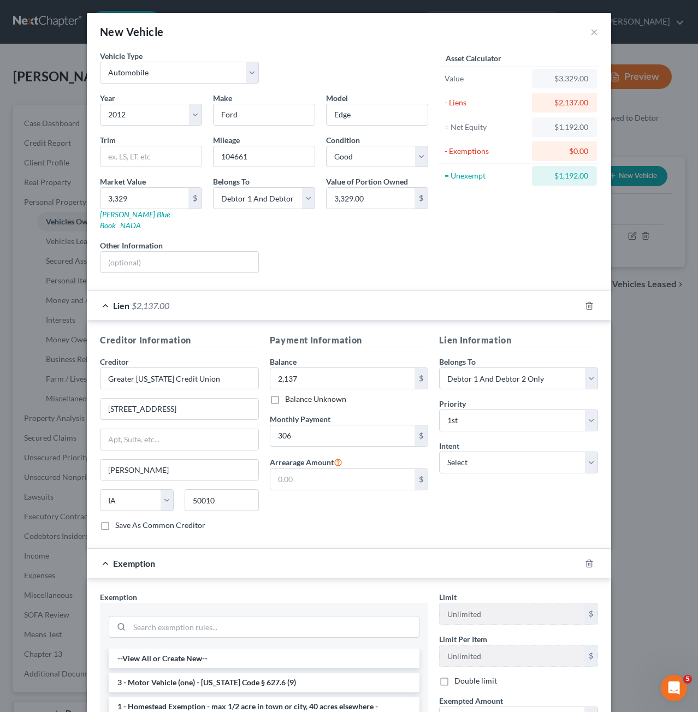
click at [347, 672] on li "3 - Motor Vehicle (one) - [US_STATE] Code § 627.6 (9)" at bounding box center [264, 682] width 311 height 20
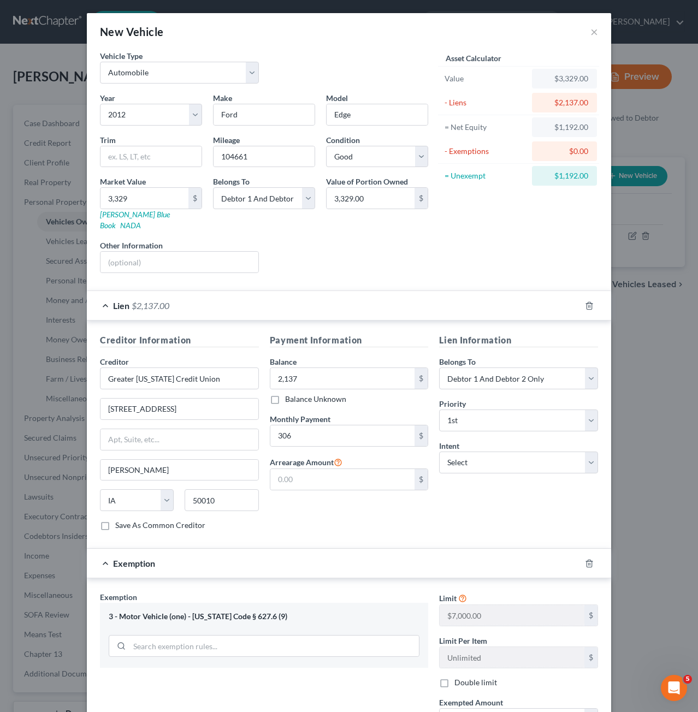
scroll to position [55, 0]
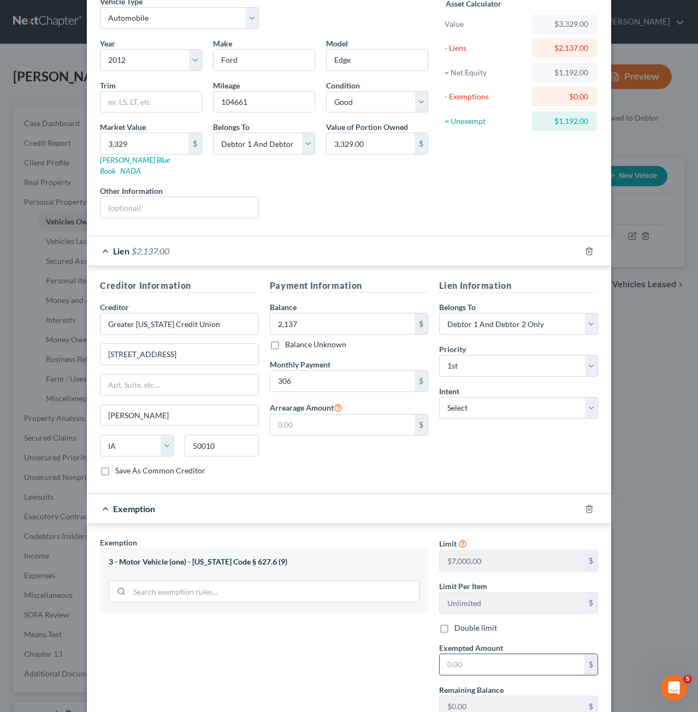
click at [474, 654] on input "text" at bounding box center [511, 664] width 145 height 21
type input "3,329"
click at [513, 617] on div "Limit $7,000.00 $ Limit Per Item Unlimited $ Double limit Exempted Amount * 3,3…" at bounding box center [518, 653] width 170 height 232
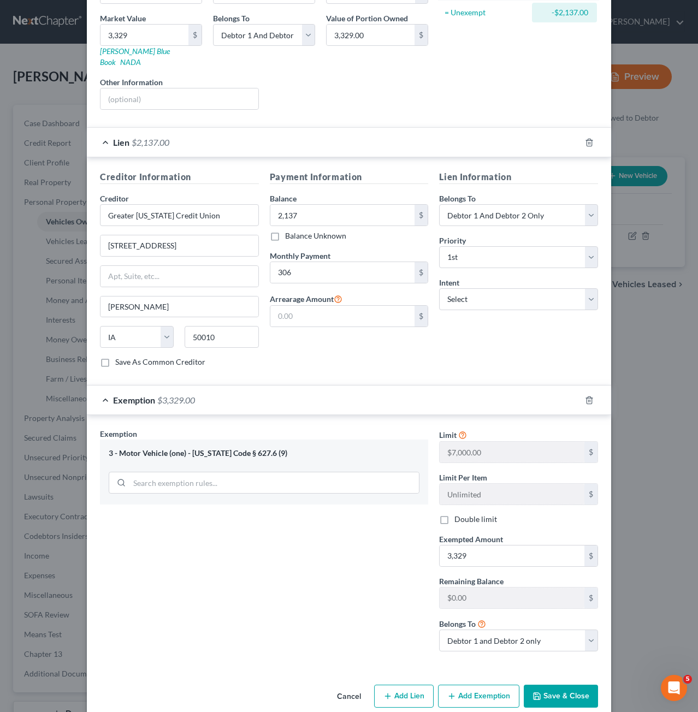
click at [549, 684] on button "Save & Close" at bounding box center [560, 695] width 74 height 23
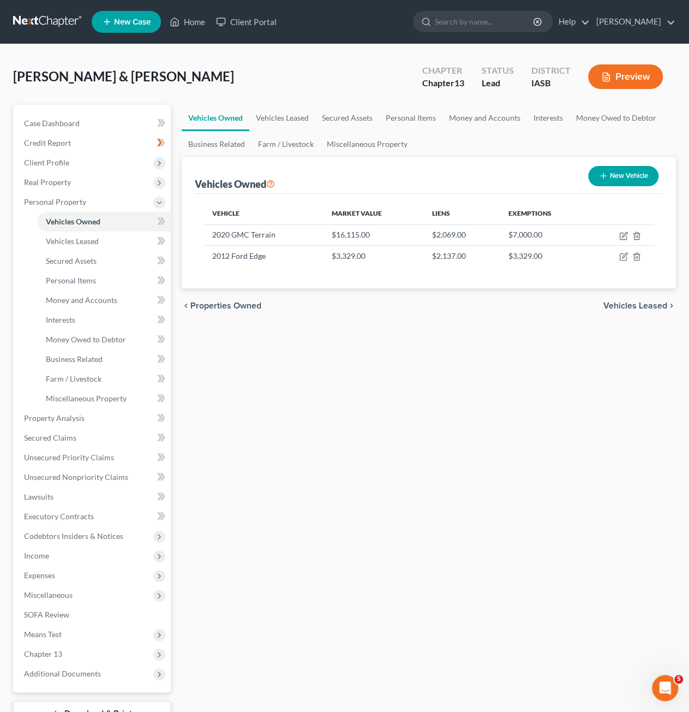
click at [620, 183] on button "New Vehicle" at bounding box center [623, 176] width 70 height 20
select select "0"
select select "2"
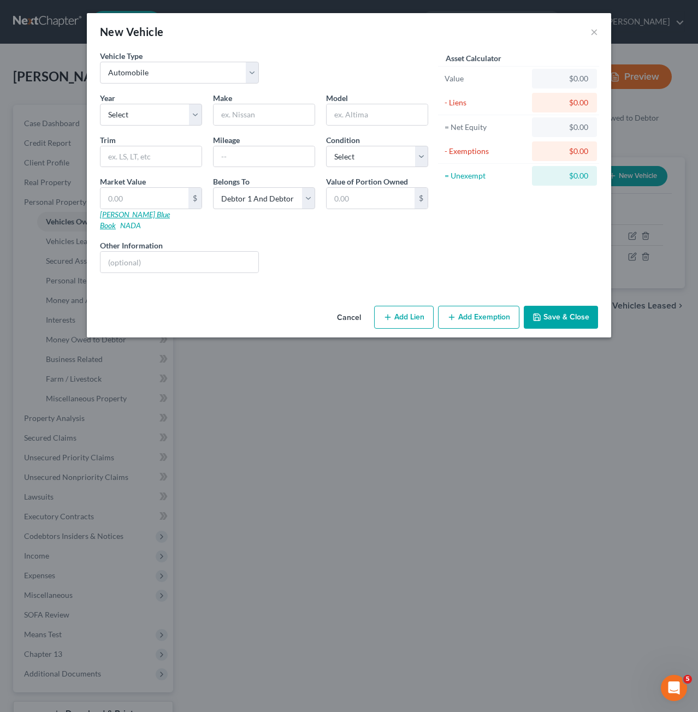
click at [118, 217] on link "[PERSON_NAME] Blue Book" at bounding box center [135, 220] width 70 height 20
click at [157, 112] on select "Select 2026 2025 2024 2023 2022 2021 2020 2019 2018 2017 2016 2015 2014 2013 20…" at bounding box center [151, 115] width 102 height 22
select select "11"
click at [100, 104] on select "Select 2026 2025 2024 2023 2022 2021 2020 2019 2018 2017 2016 2015 2014 2013 20…" at bounding box center [151, 115] width 102 height 22
click at [274, 113] on input "text" at bounding box center [263, 114] width 101 height 21
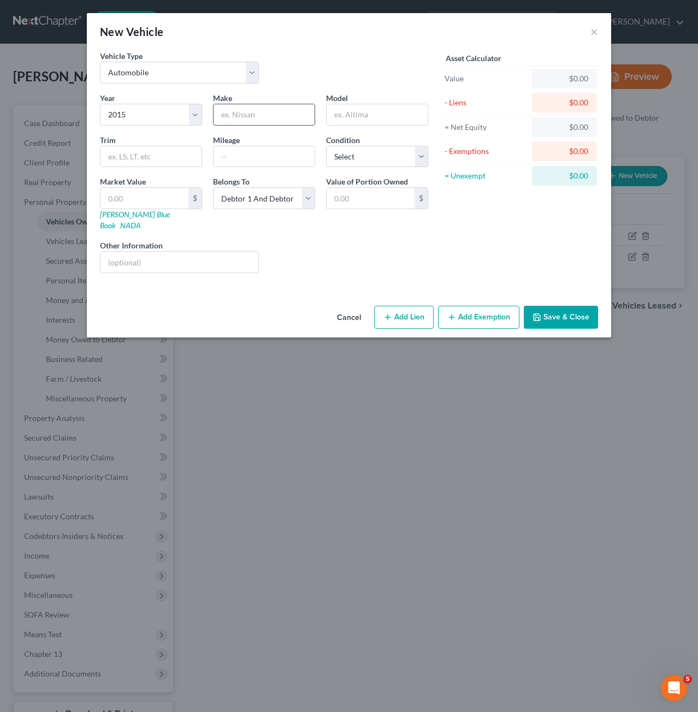
type input "Ford"
click at [371, 117] on input "text" at bounding box center [376, 114] width 101 height 21
type input "Focus"
click at [246, 162] on input "text" at bounding box center [263, 156] width 101 height 21
type input "1"
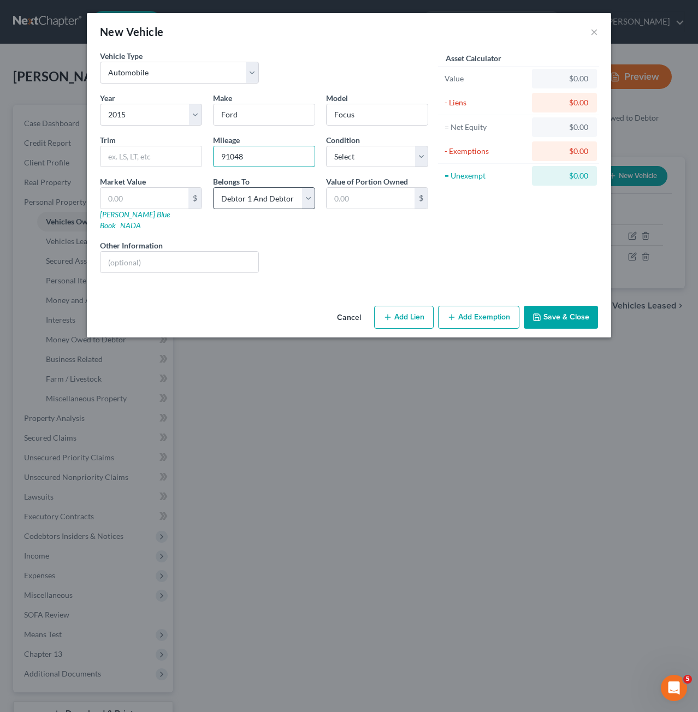
type input "91048"
click at [275, 207] on select "Select Debtor 1 Only Debtor 2 Only Debtor 1 And Debtor 2 Only At Least One Of T…" at bounding box center [264, 198] width 102 height 22
select select "1"
click at [213, 187] on select "Select Debtor 1 Only Debtor 2 Only Debtor 1 And Debtor 2 Only At Least One Of T…" at bounding box center [264, 198] width 102 height 22
click at [382, 149] on select "Select Excellent Very Good Good Fair Poor" at bounding box center [377, 157] width 102 height 22
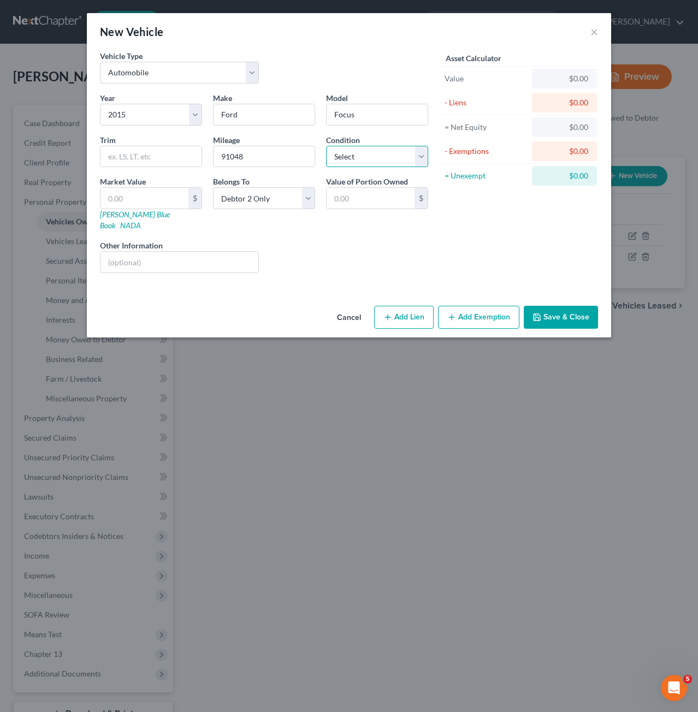
select select "2"
click at [326, 146] on select "Select Excellent Very Good Good Fair Poor" at bounding box center [377, 157] width 102 height 22
click at [171, 197] on input "text" at bounding box center [144, 198] width 88 height 21
type input "1"
type input "1.00"
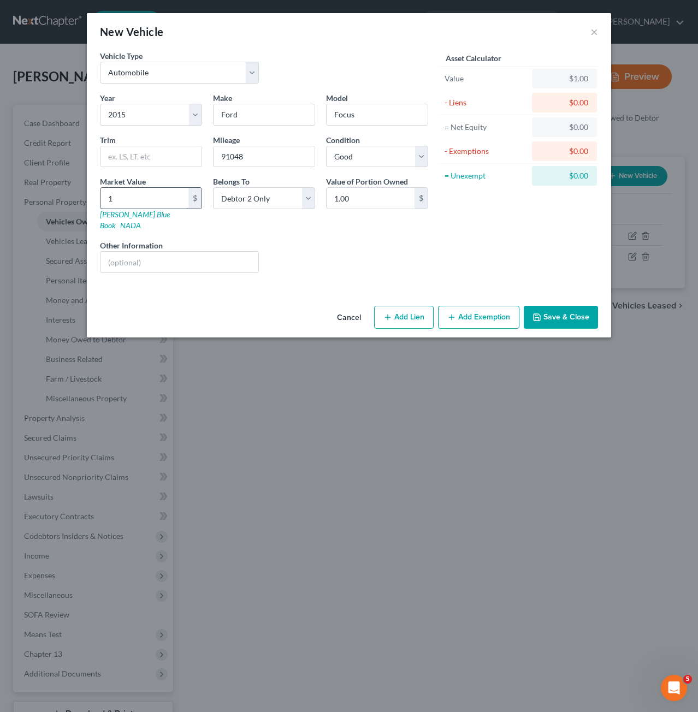
type input "19"
type input "19.00"
type input "193"
type input "193.00"
type input "1932"
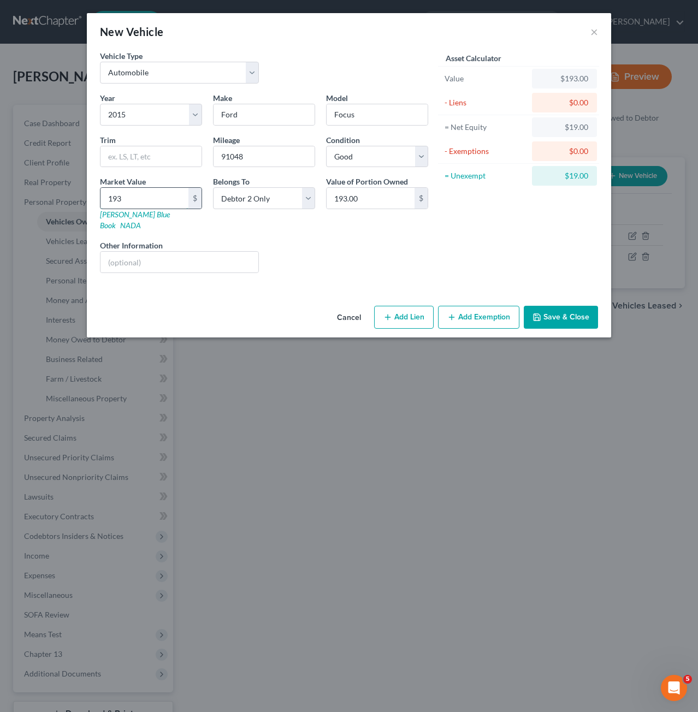
type input "1,932.00"
type input "1,932"
click at [487, 306] on button "Add Exemption" at bounding box center [478, 317] width 81 height 23
select select "2"
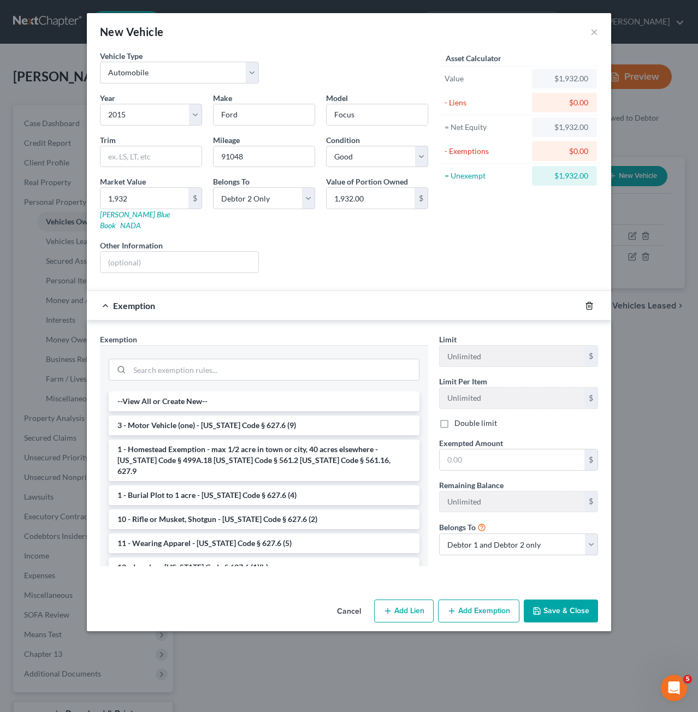
click at [592, 301] on icon "button" at bounding box center [589, 305] width 9 height 9
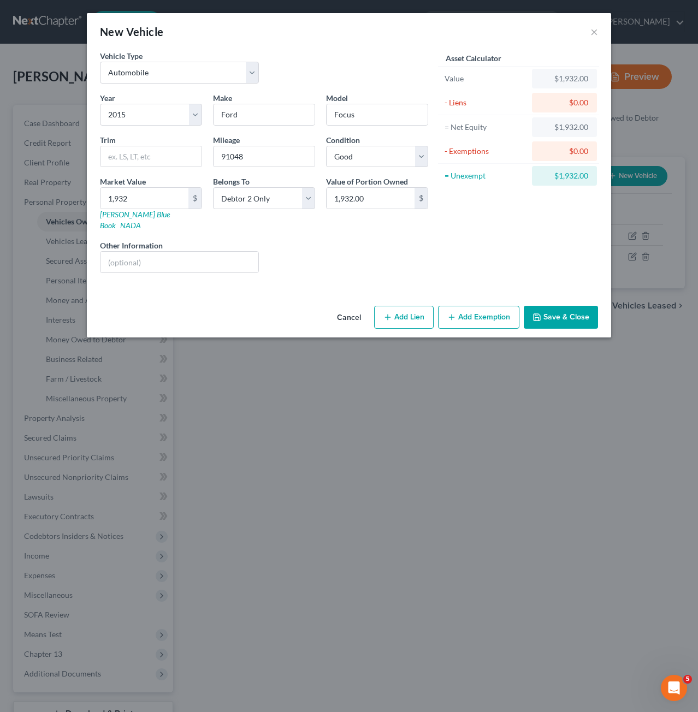
click at [570, 306] on button "Save & Close" at bounding box center [560, 317] width 74 height 23
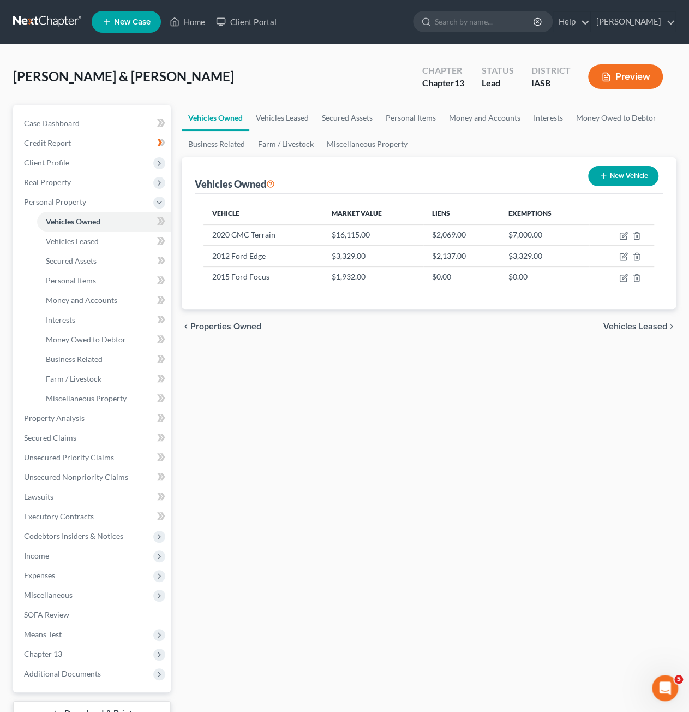
click at [611, 174] on button "New Vehicle" at bounding box center [623, 176] width 70 height 20
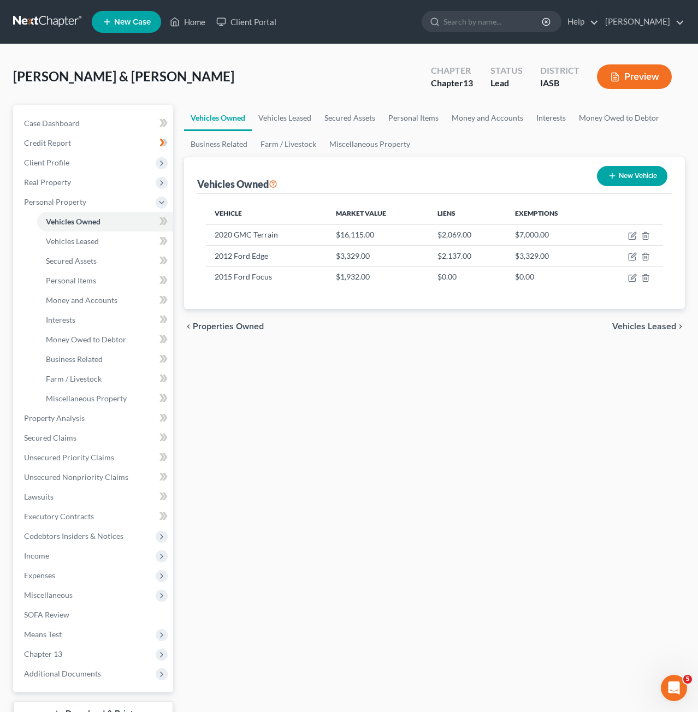
select select "0"
select select "2"
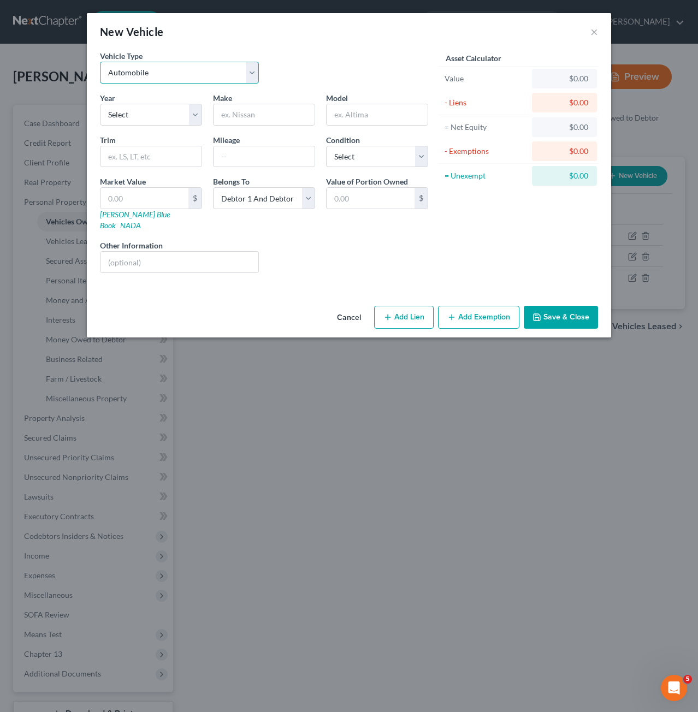
click at [218, 77] on select "Select Automobile Truck Trailer Watercraft Aircraft Motor Home Atv Other Vehicle" at bounding box center [179, 73] width 159 height 22
click at [157, 106] on select "Select 2026 2025 2024 2023 2022 2021 2020 2019 2018 2017 2016 2015 2014 2013 20…" at bounding box center [151, 115] width 102 height 22
select select "21"
click at [100, 104] on select "Select 2026 2025 2024 2023 2022 2021 2020 2019 2018 2017 2016 2015 2014 2013 20…" at bounding box center [151, 115] width 102 height 22
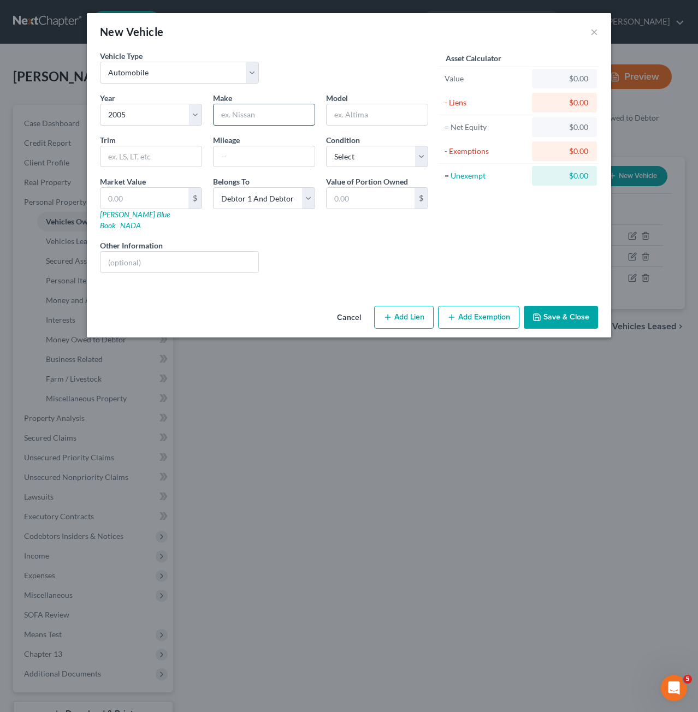
click at [255, 116] on input "text" at bounding box center [263, 114] width 101 height 21
type input "Toyota"
type input "Highlander"
click at [275, 152] on input "text" at bounding box center [263, 156] width 101 height 21
type input "253491"
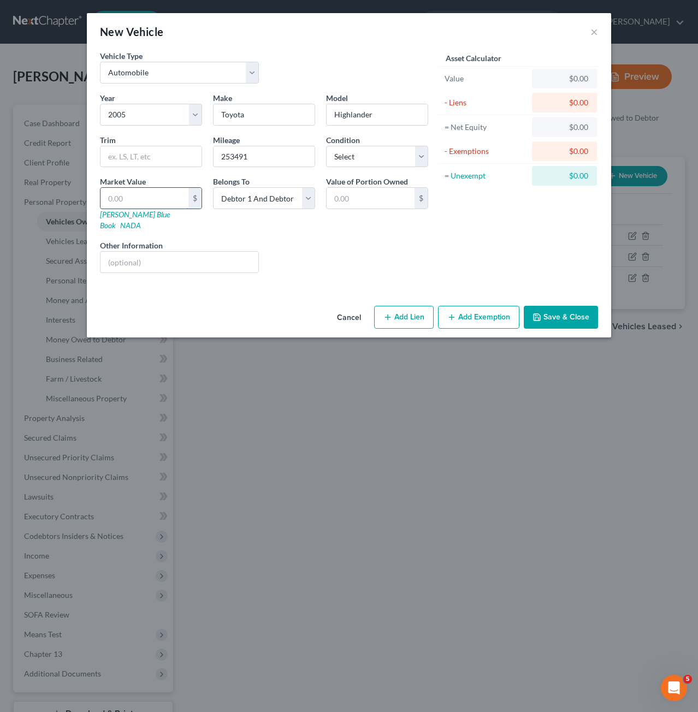
click at [148, 198] on input "text" at bounding box center [144, 198] width 88 height 21
click at [165, 201] on input "text" at bounding box center [144, 198] width 88 height 21
type input "1"
type input "1.00"
type input "16"
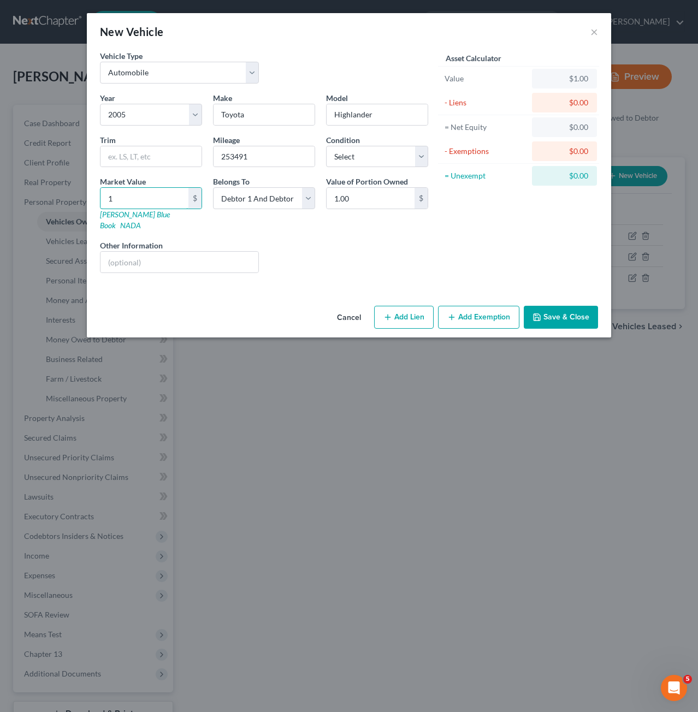
type input "16.00"
type input "161"
type input "161.00"
type input "1615"
type input "1,615.00"
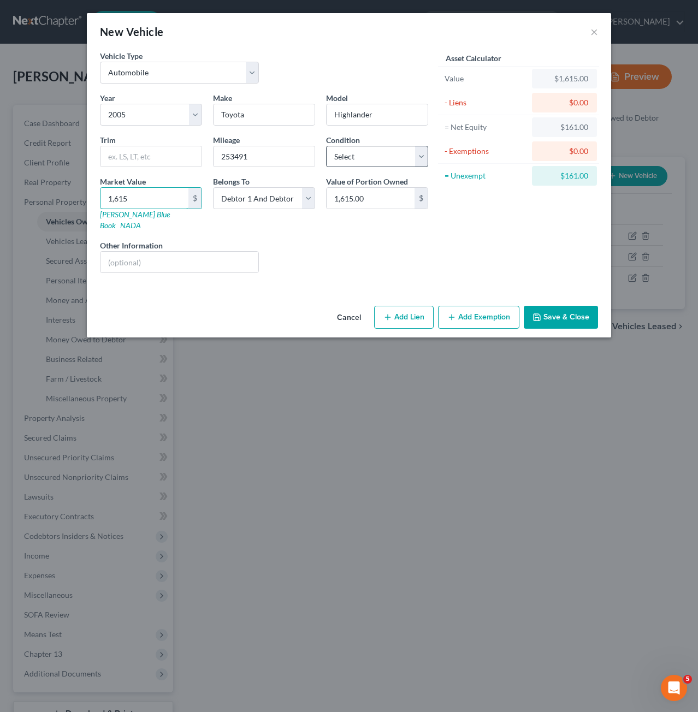
type input "1,615"
click at [411, 159] on select "Select Excellent Very Good Good Fair Poor" at bounding box center [377, 157] width 102 height 22
click at [148, 200] on input "1,615" at bounding box center [144, 198] width 88 height 21
type input "2"
type input "2.00"
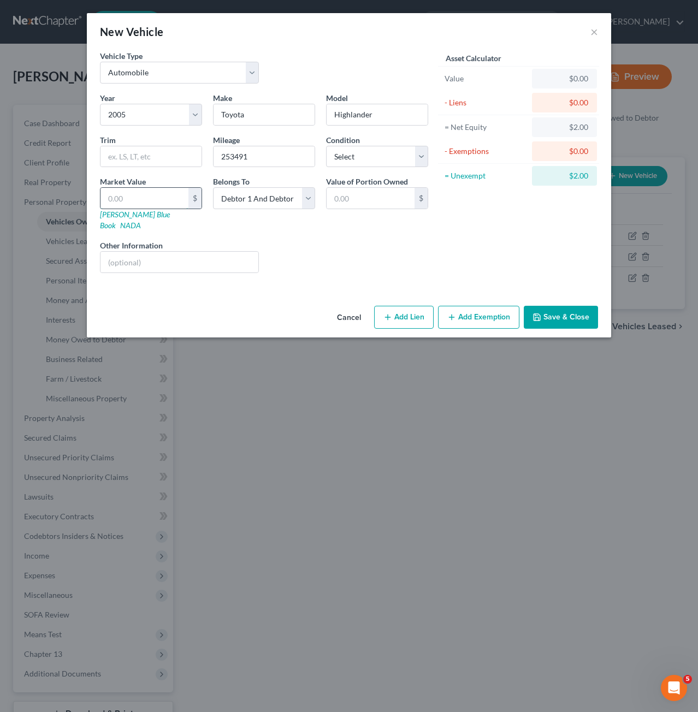
type input "1"
type input "1.00"
type input "19"
type input "19.00"
type input "192"
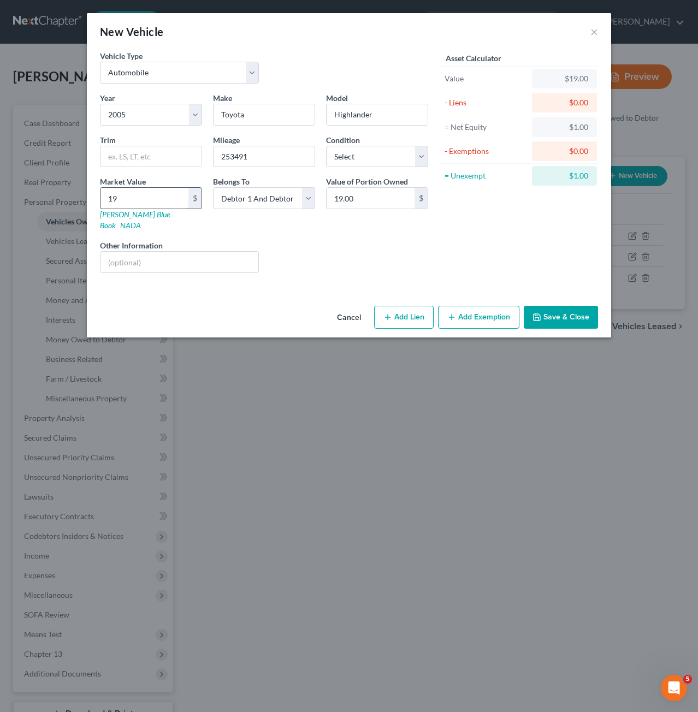
type input "192.00"
type input "1921"
type input "1,921.00"
type input "1,921"
click at [400, 152] on select "Select Excellent Very Good Good Fair Poor" at bounding box center [377, 157] width 102 height 22
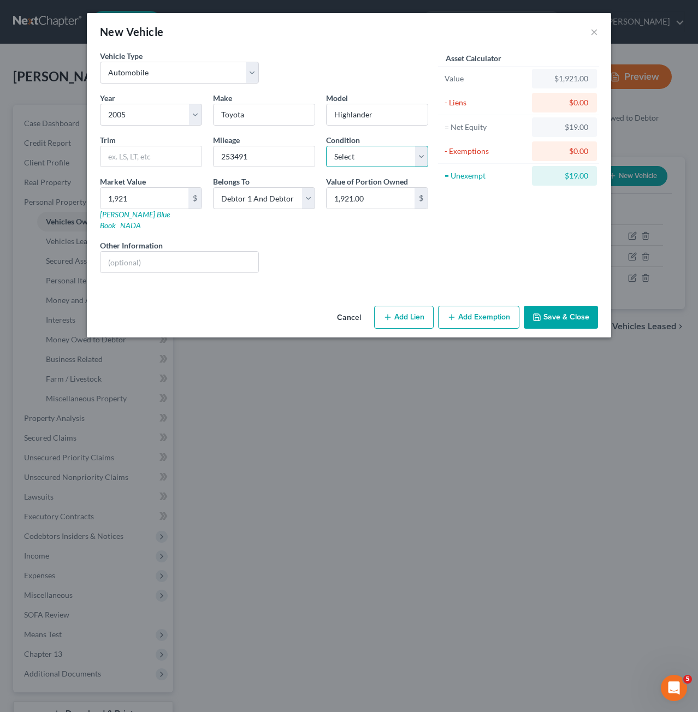
select select "2"
click at [326, 146] on select "Select Excellent Very Good Good Fair Poor" at bounding box center [377, 157] width 102 height 22
click at [583, 306] on button "Save & Close" at bounding box center [560, 317] width 74 height 23
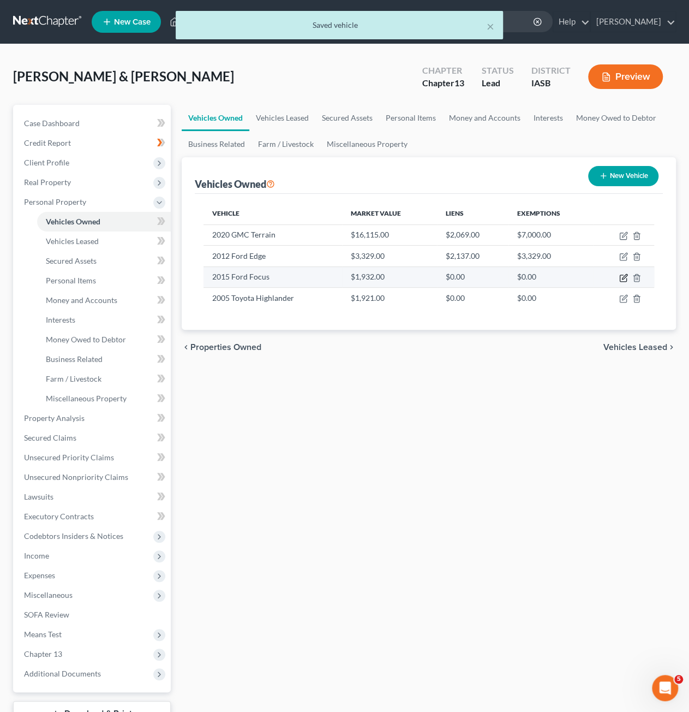
click at [620, 278] on icon "button" at bounding box center [623, 278] width 7 height 7
select select "0"
select select "11"
select select "2"
select select "1"
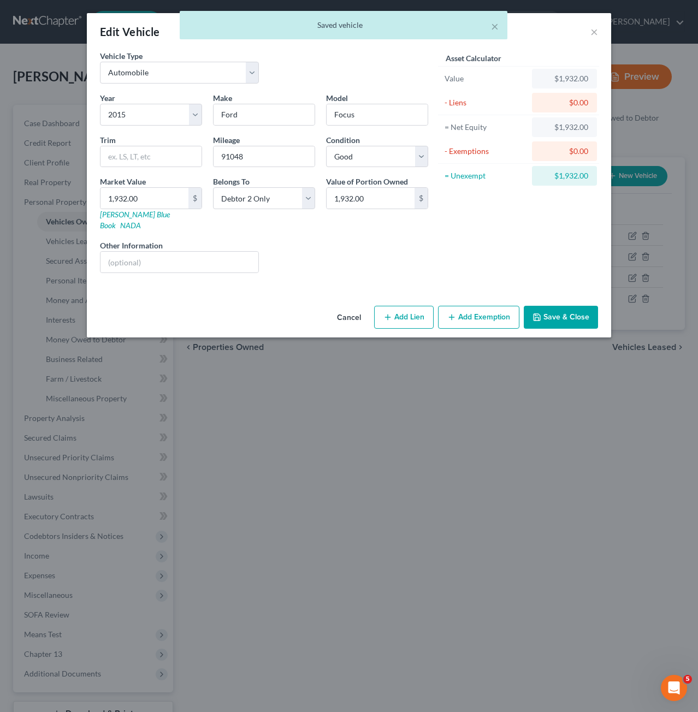
click at [563, 313] on button "Save & Close" at bounding box center [560, 317] width 74 height 23
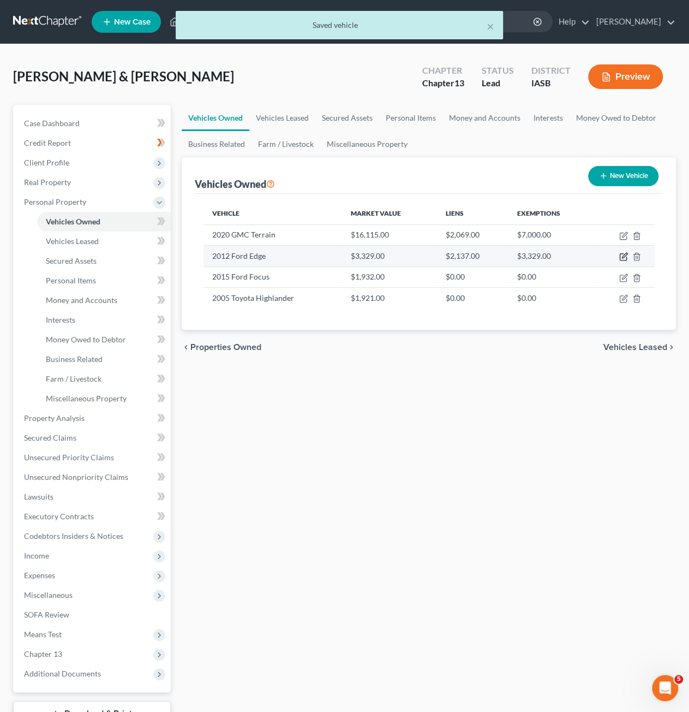
click at [620, 255] on icon "button" at bounding box center [624, 256] width 9 height 9
select select "0"
select select "14"
select select "2"
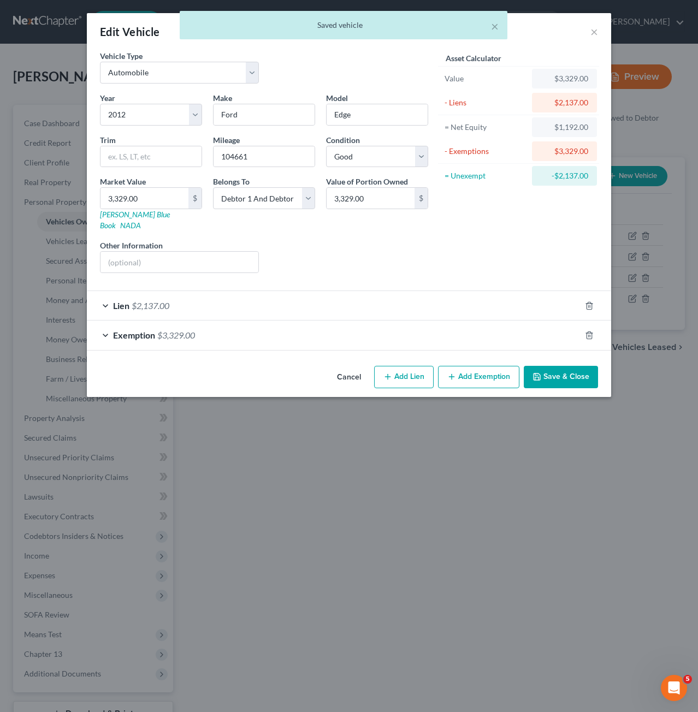
click at [589, 366] on button "Save & Close" at bounding box center [560, 377] width 74 height 23
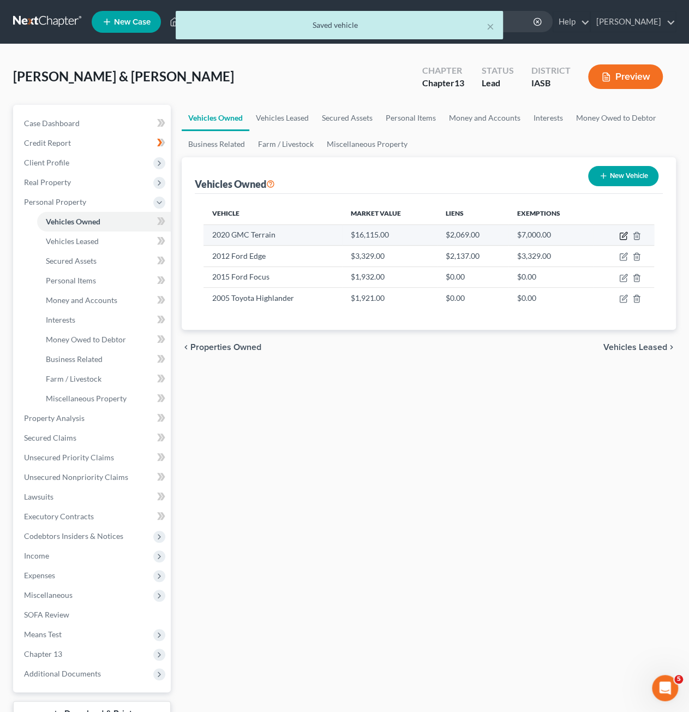
click at [623, 235] on icon "button" at bounding box center [624, 235] width 9 height 9
select select "0"
select select "6"
select select "2"
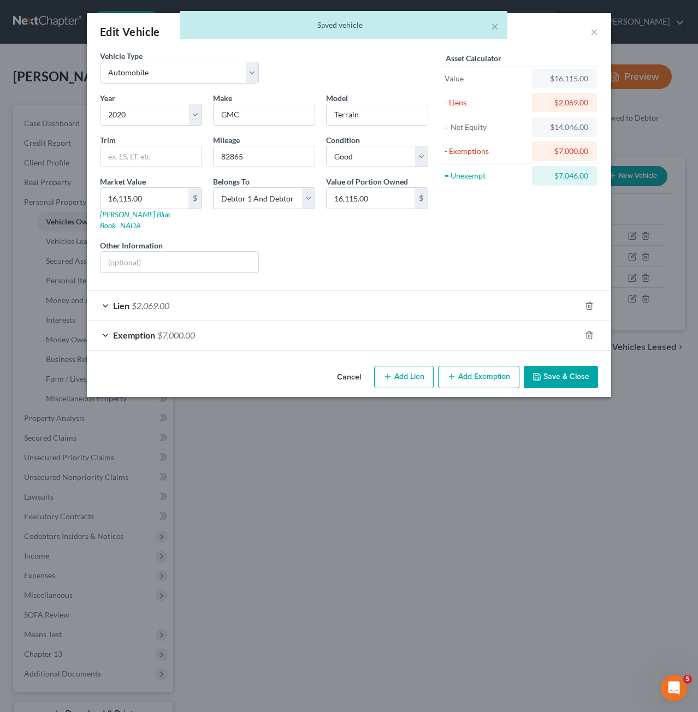
click at [551, 366] on button "Save & Close" at bounding box center [560, 377] width 74 height 23
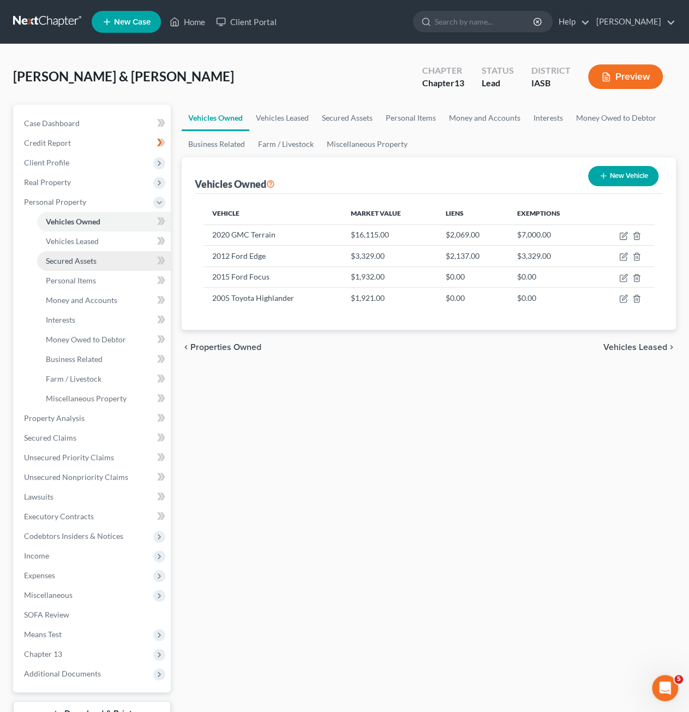
click at [92, 263] on span "Secured Assets" at bounding box center [71, 260] width 51 height 9
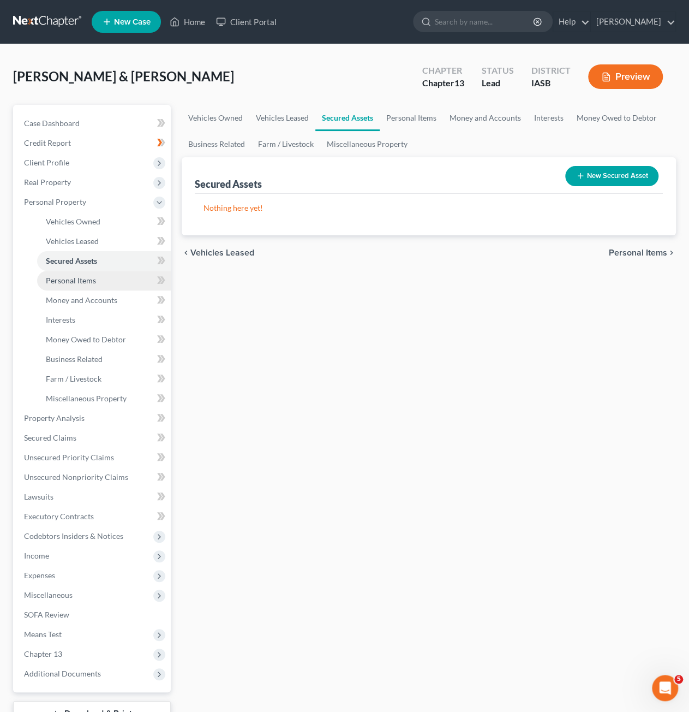
click at [104, 282] on link "Personal Items" at bounding box center [104, 281] width 134 height 20
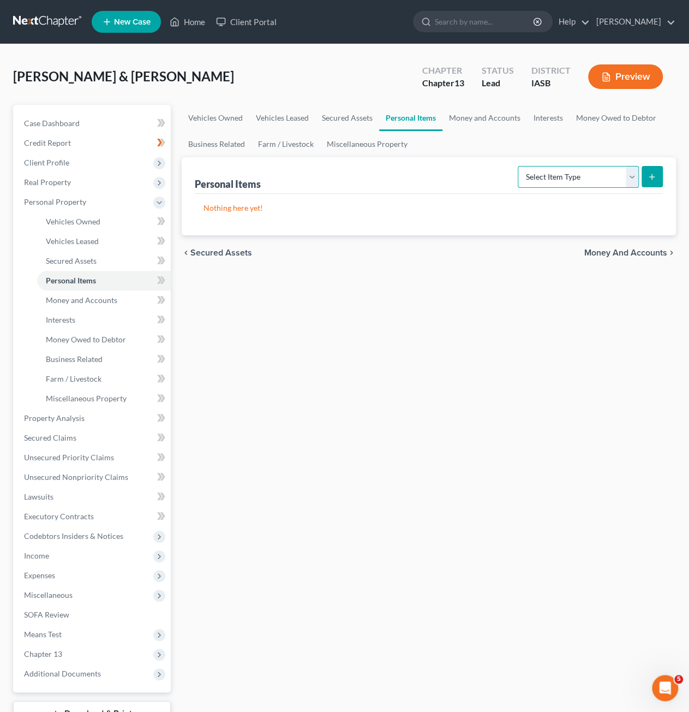
click at [562, 178] on select "Select Item Type Clothing Collectibles Of Value Electronics Firearms Household …" at bounding box center [578, 177] width 121 height 22
select select "household_goods"
click at [520, 166] on select "Select Item Type Clothing Collectibles Of Value Electronics Firearms Household …" at bounding box center [578, 177] width 121 height 22
click at [644, 175] on button "submit" at bounding box center [652, 176] width 21 height 21
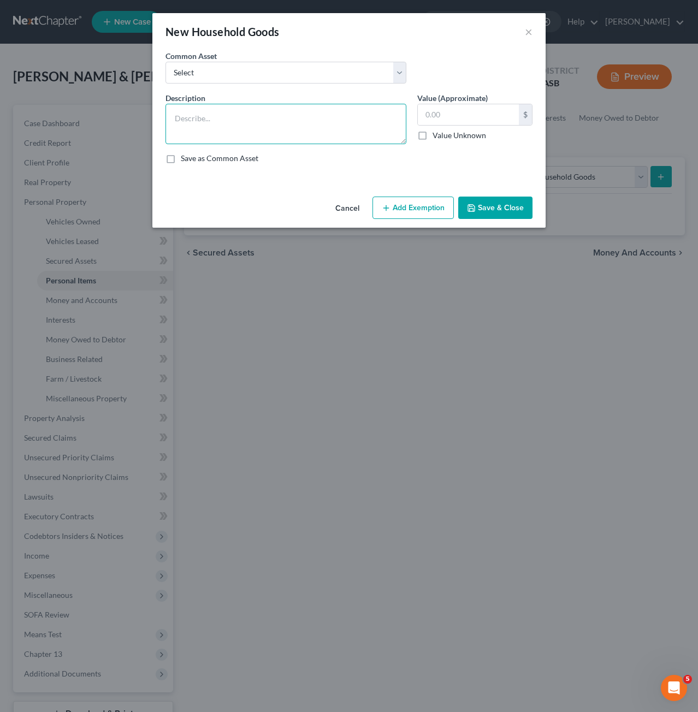
click at [319, 112] on textarea at bounding box center [285, 124] width 241 height 40
type textarea "4 beds- $200, 2 Dressers- $100, 3 couches- $375, 12 chairs- $280, 1 table- $100…"
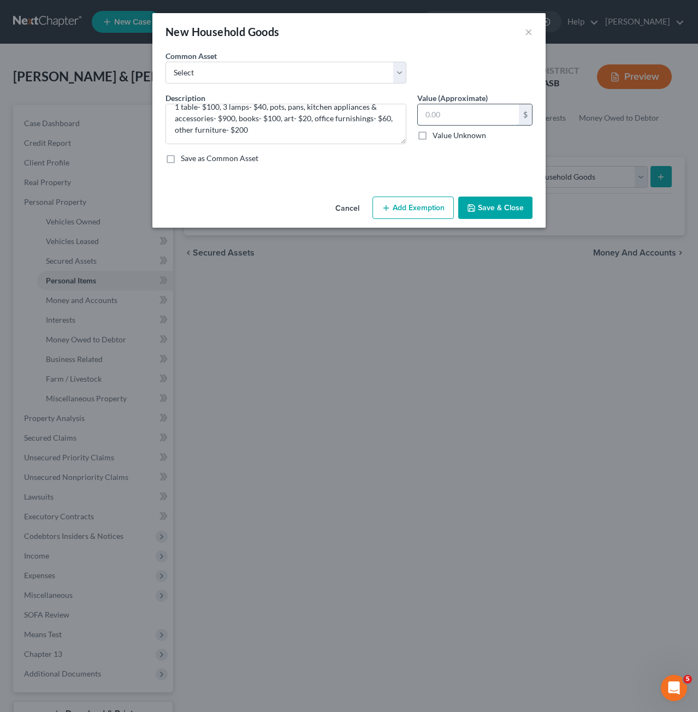
click at [450, 112] on input "text" at bounding box center [468, 114] width 101 height 21
type input "2,375"
click at [422, 209] on button "Add Exemption" at bounding box center [412, 207] width 81 height 23
select select "2"
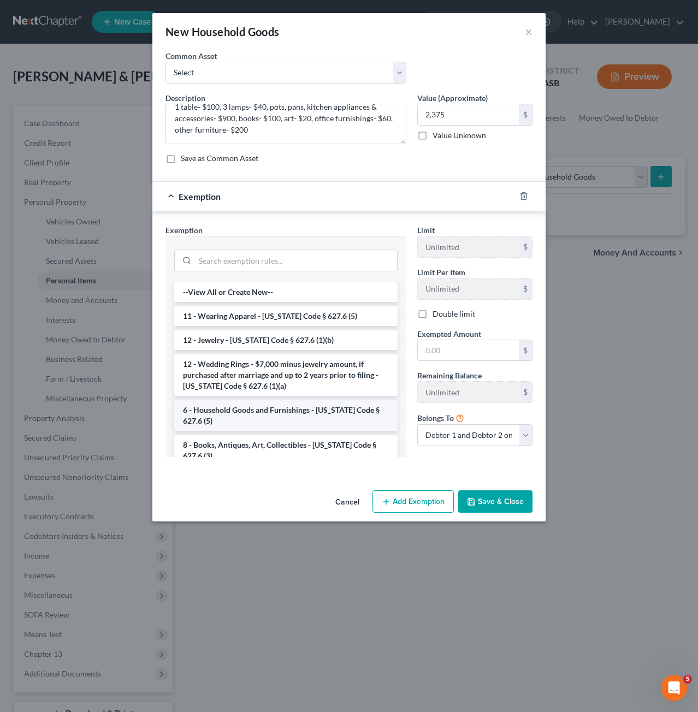
click at [315, 414] on li "6 - Household Goods and Furnishings - [US_STATE] Code § 627.6 (5)" at bounding box center [285, 415] width 223 height 31
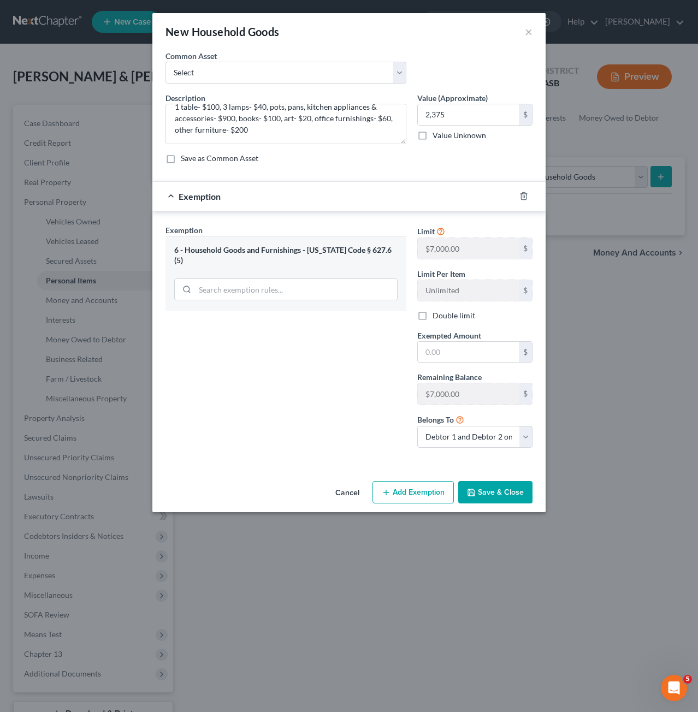
click at [412, 487] on button "Add Exemption" at bounding box center [412, 492] width 81 height 23
select select "2"
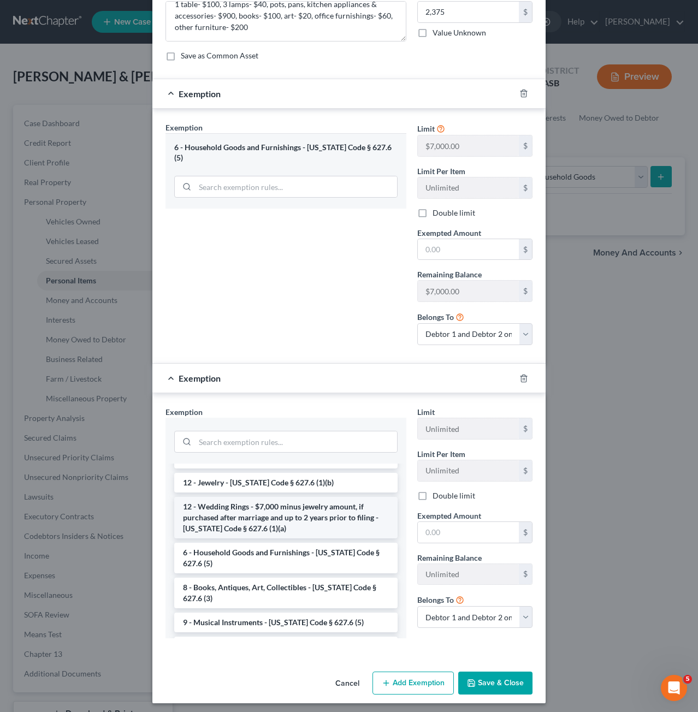
scroll to position [55, 0]
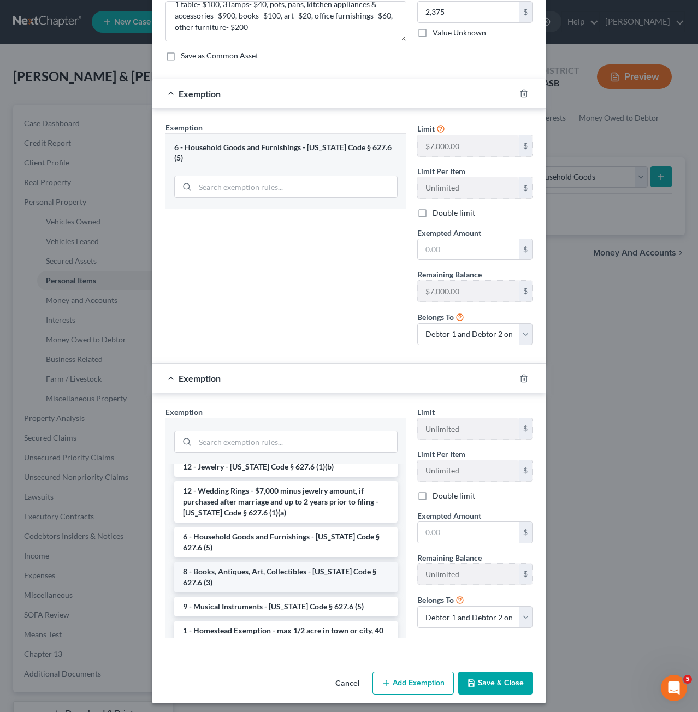
click at [317, 567] on li "8 - Books, Antiques, Art, Collectibles - [US_STATE] Code § 627.6 (3)" at bounding box center [285, 577] width 223 height 31
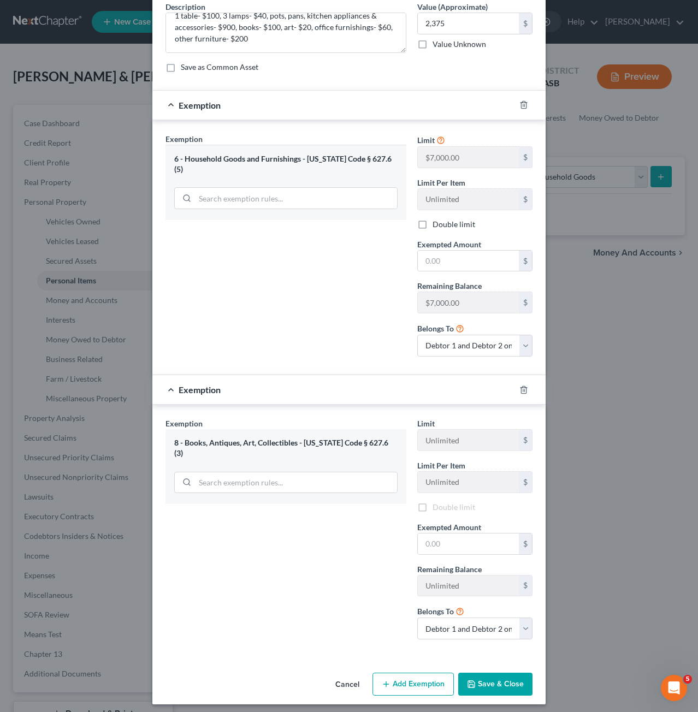
scroll to position [93, 0]
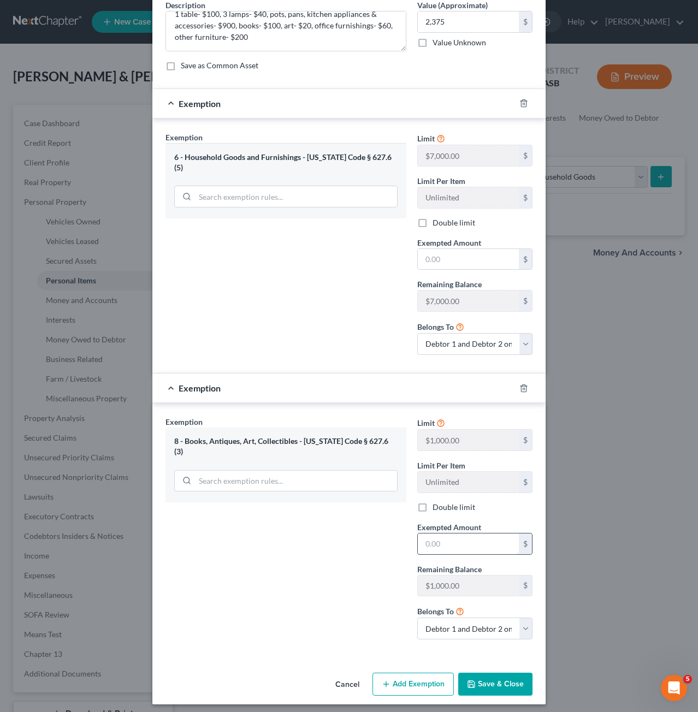
click at [446, 540] on input "text" at bounding box center [468, 543] width 101 height 21
type input "120"
click at [464, 260] on input "text" at bounding box center [468, 259] width 101 height 21
type input "2,255"
click at [339, 329] on div "Exemption Set must be selected for CA. Exemption * 6 - Household Goods and Furn…" at bounding box center [286, 248] width 252 height 232
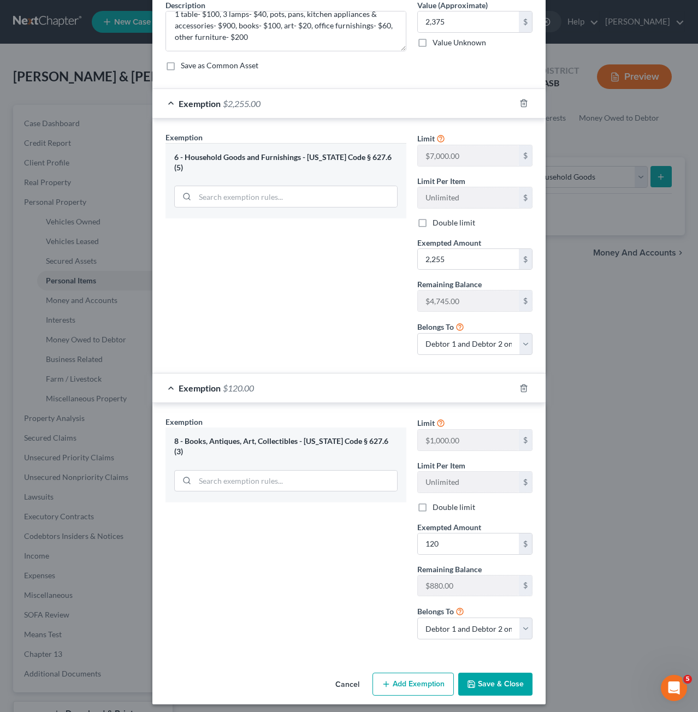
click at [487, 688] on button "Save & Close" at bounding box center [495, 683] width 74 height 23
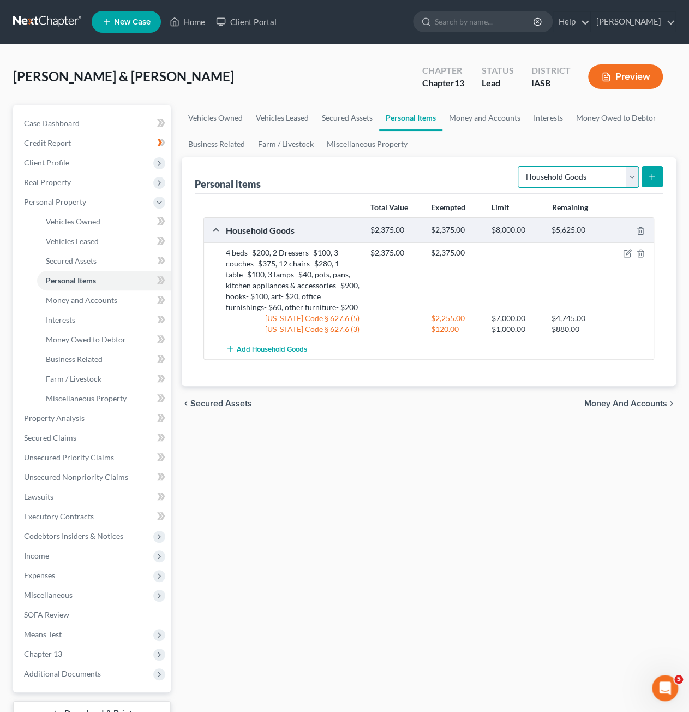
click at [573, 181] on select "Select Item Type Clothing Collectibles Of Value Electronics Firearms Household …" at bounding box center [578, 177] width 121 height 22
select select "electronics"
click at [520, 166] on select "Select Item Type Clothing Collectibles Of Value Electronics Firearms Household …" at bounding box center [578, 177] width 121 height 22
click at [658, 175] on button "submit" at bounding box center [652, 176] width 21 height 21
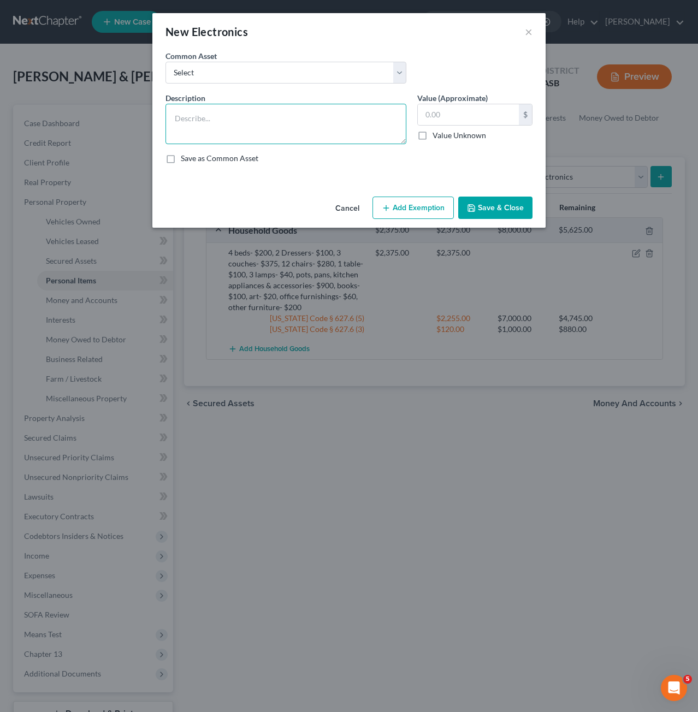
click at [315, 132] on textarea at bounding box center [285, 124] width 241 height 40
click at [175, 113] on textarea "TV sets" at bounding box center [285, 124] width 241 height 40
click at [207, 121] on textarea "3 TV sets" at bounding box center [285, 124] width 241 height 40
type textarea "3 TV sets- $225, 1 computer- $50, 1 gaming system- $150, 4 mobile phones- $1150…"
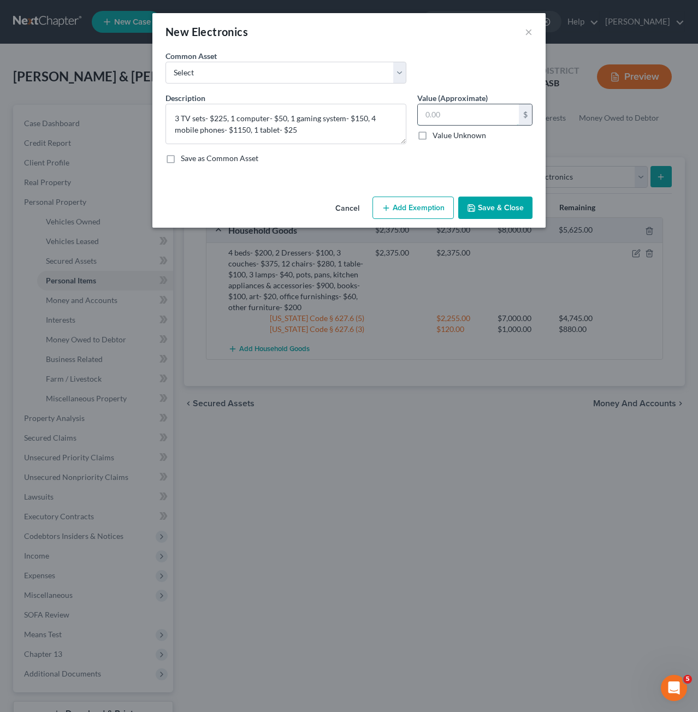
click at [452, 118] on input "text" at bounding box center [468, 114] width 101 height 21
type input "1,600"
click at [426, 203] on button "Add Exemption" at bounding box center [412, 207] width 81 height 23
select select "2"
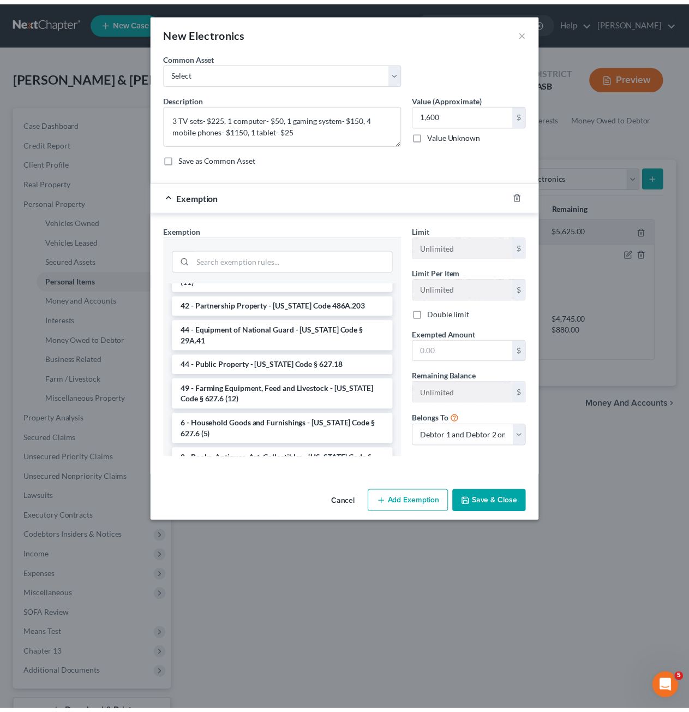
scroll to position [1179, 0]
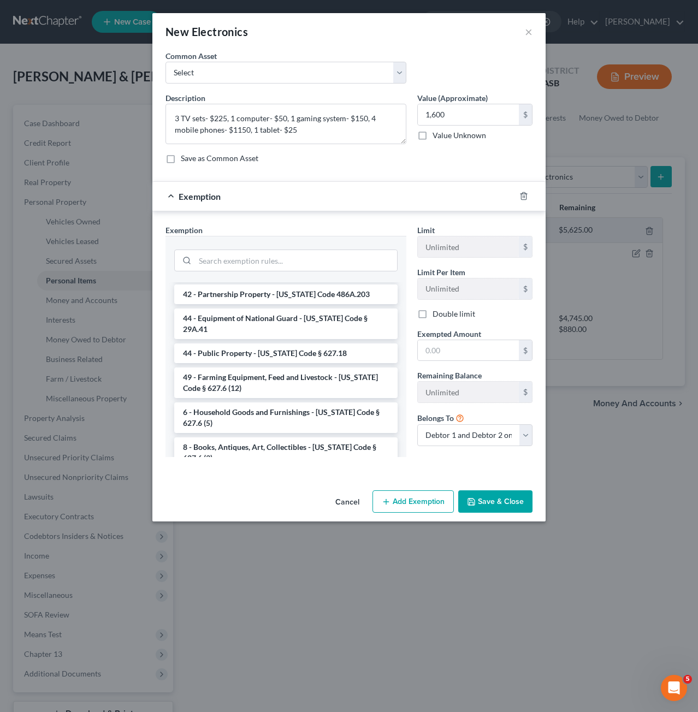
click at [327, 402] on li "6 - Household Goods and Furnishings - [US_STATE] Code § 627.6 (5)" at bounding box center [285, 417] width 223 height 31
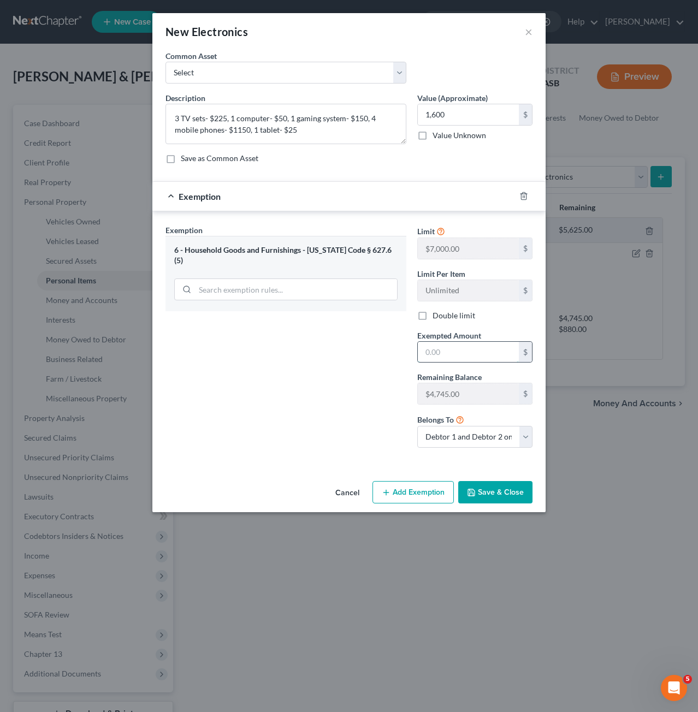
click at [457, 357] on input "text" at bounding box center [468, 352] width 101 height 21
type input "1,600"
click at [478, 487] on button "Save & Close" at bounding box center [495, 492] width 74 height 23
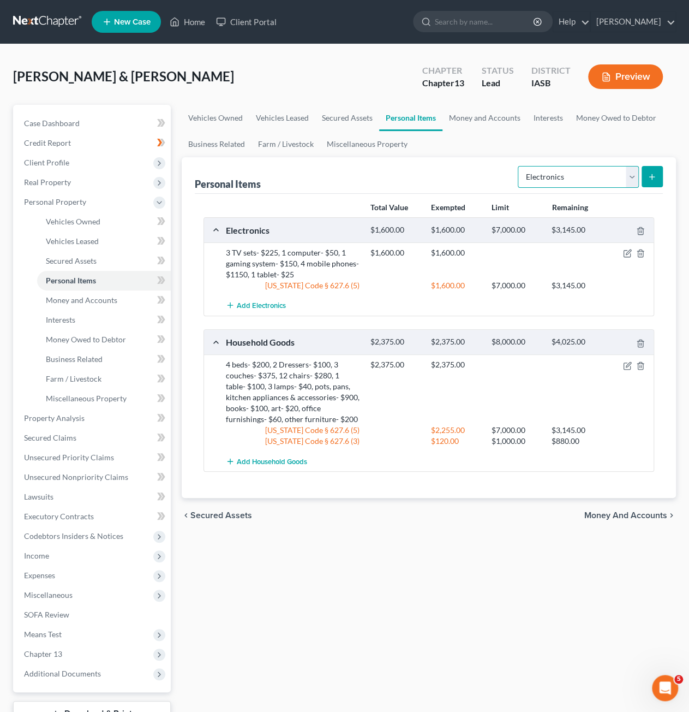
click at [569, 183] on select "Select Item Type Clothing Collectibles Of Value Electronics Firearms Household …" at bounding box center [578, 177] width 121 height 22
click at [452, 164] on div "Personal Items Select Item Type Clothing Collectibles Of Value Electronics Fire…" at bounding box center [429, 175] width 468 height 37
click at [547, 178] on select "Select Item Type Clothing Collectibles Of Value Electronics Firearms Household …" at bounding box center [578, 177] width 121 height 22
select select "jewelry"
click at [520, 166] on select "Select Item Type Clothing Collectibles Of Value Electronics Firearms Household …" at bounding box center [578, 177] width 121 height 22
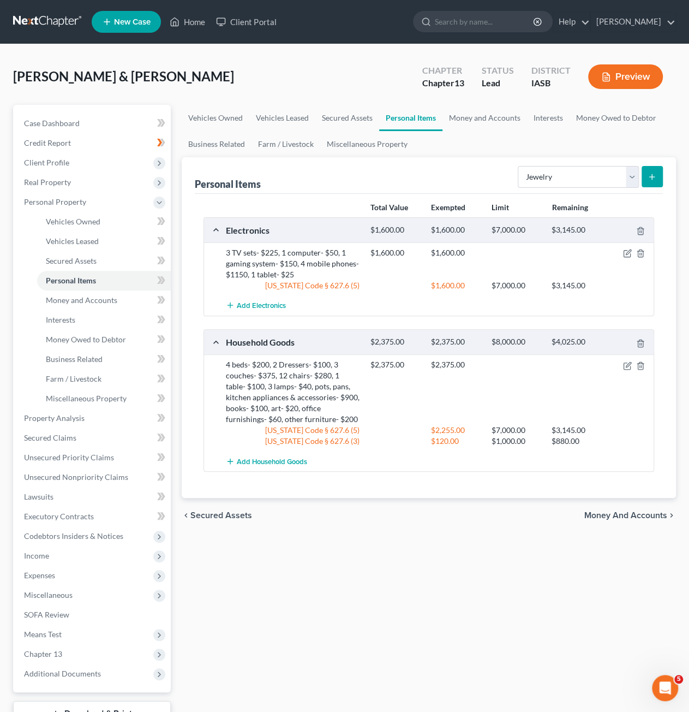
click at [660, 181] on button "submit" at bounding box center [652, 176] width 21 height 21
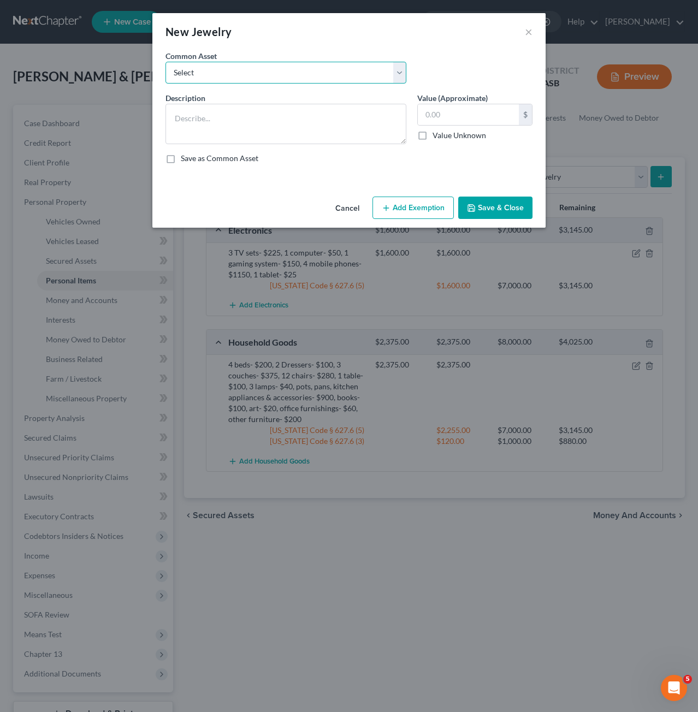
click at [316, 65] on select "Select wedding rings" at bounding box center [285, 73] width 241 height 22
select select "0"
click at [165, 62] on select "Select wedding rings" at bounding box center [285, 73] width 241 height 22
type textarea "wedding rings"
type input "250.00"
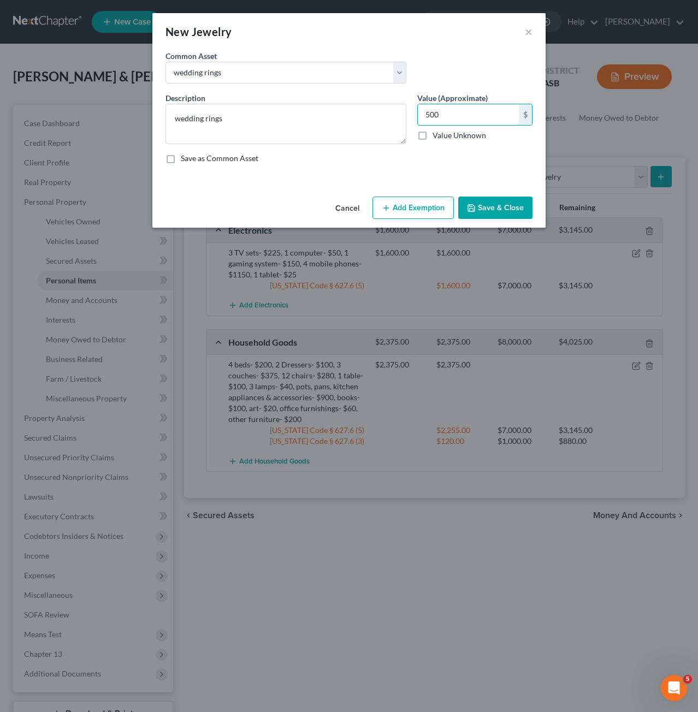
type input "500"
click at [424, 201] on button "Add Exemption" at bounding box center [412, 207] width 81 height 23
select select "2"
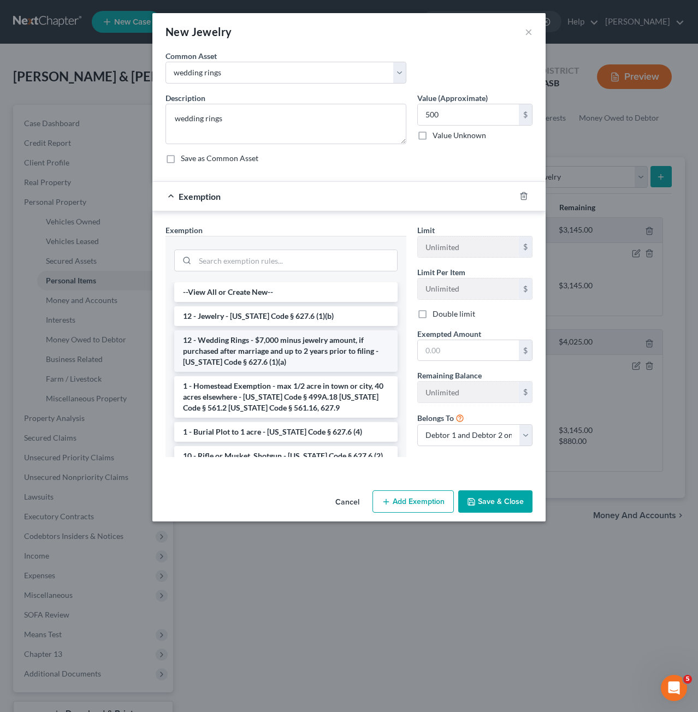
click at [273, 349] on li "12 - Wedding Rings - $7,000 minus jewelry amount, if purchased after marriage a…" at bounding box center [285, 350] width 223 height 41
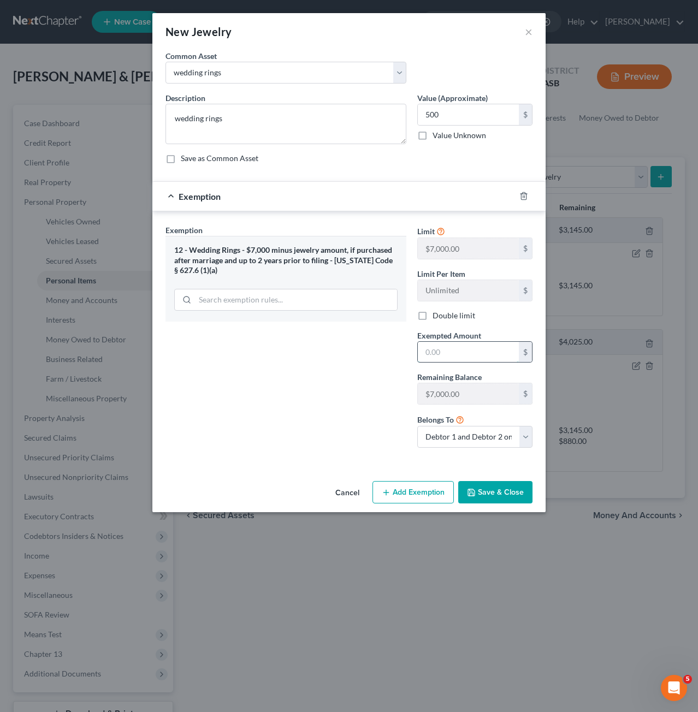
click at [468, 356] on input "text" at bounding box center [468, 352] width 101 height 21
type input "500"
click at [504, 489] on button "Save & Close" at bounding box center [495, 492] width 74 height 23
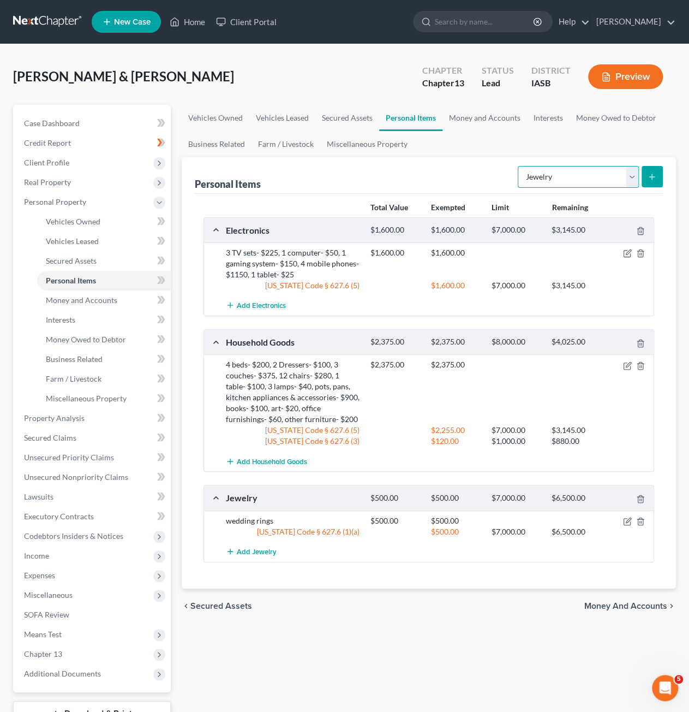
click at [553, 180] on select "Select Item Type Clothing Collectibles Of Value Electronics Firearms Household …" at bounding box center [578, 177] width 121 height 22
select select "clothing"
click at [520, 166] on select "Select Item Type Clothing Collectibles Of Value Electronics Firearms Household …" at bounding box center [578, 177] width 121 height 22
click at [654, 174] on icon "submit" at bounding box center [652, 176] width 9 height 9
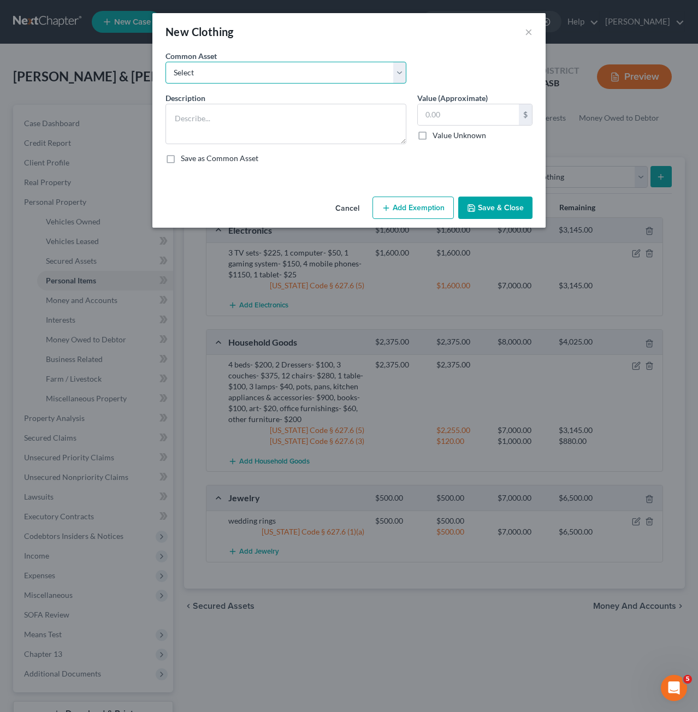
click at [246, 79] on select "Select Debtor's clothing Debtors' clothing" at bounding box center [285, 73] width 241 height 22
select select "0"
click at [165, 62] on select "Select Debtor's clothing Debtors' clothing" at bounding box center [285, 73] width 241 height 22
type textarea "Debtor's clothing"
type input "500.00"
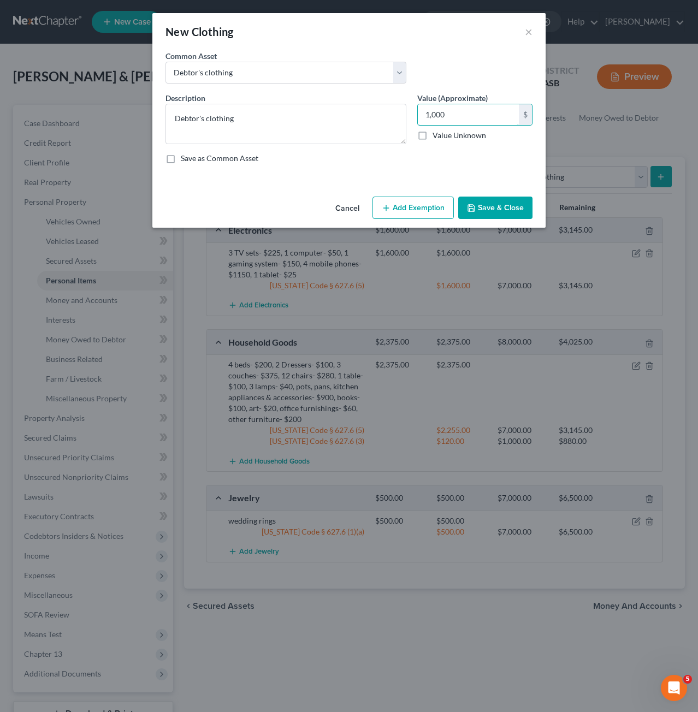
type input "1,000"
click at [431, 207] on button "Add Exemption" at bounding box center [412, 207] width 81 height 23
select select "2"
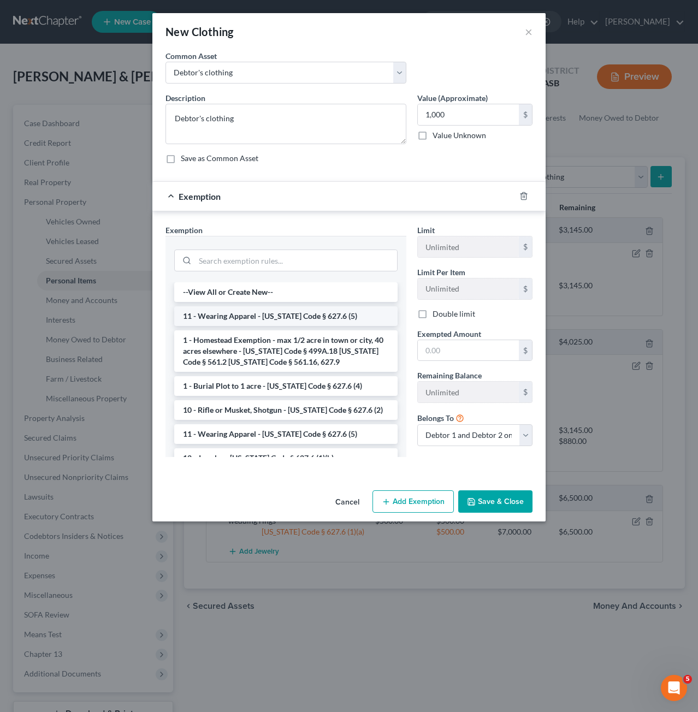
click at [271, 318] on li "11 - Wearing Apparel - [US_STATE] Code § 627.6 (5)" at bounding box center [285, 316] width 223 height 20
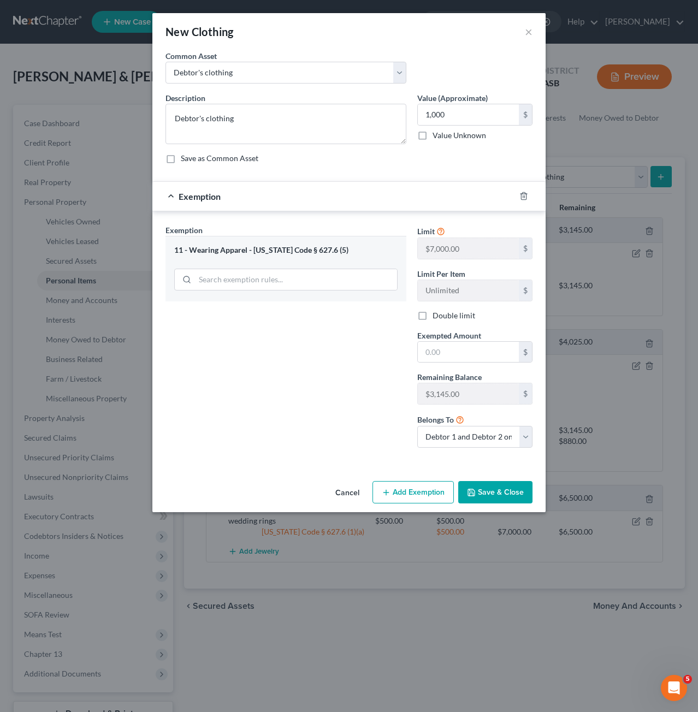
click at [503, 495] on button "Save & Close" at bounding box center [495, 492] width 74 height 23
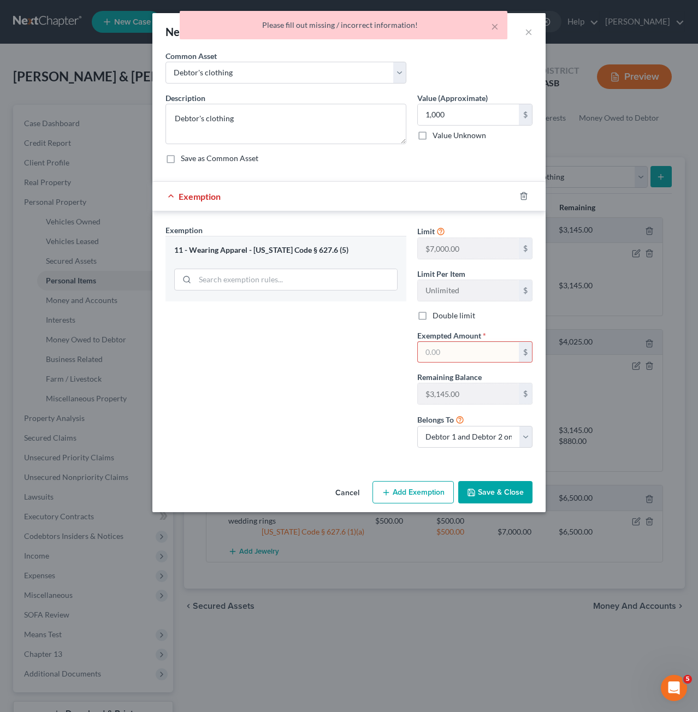
click at [474, 348] on input "text" at bounding box center [468, 352] width 101 height 21
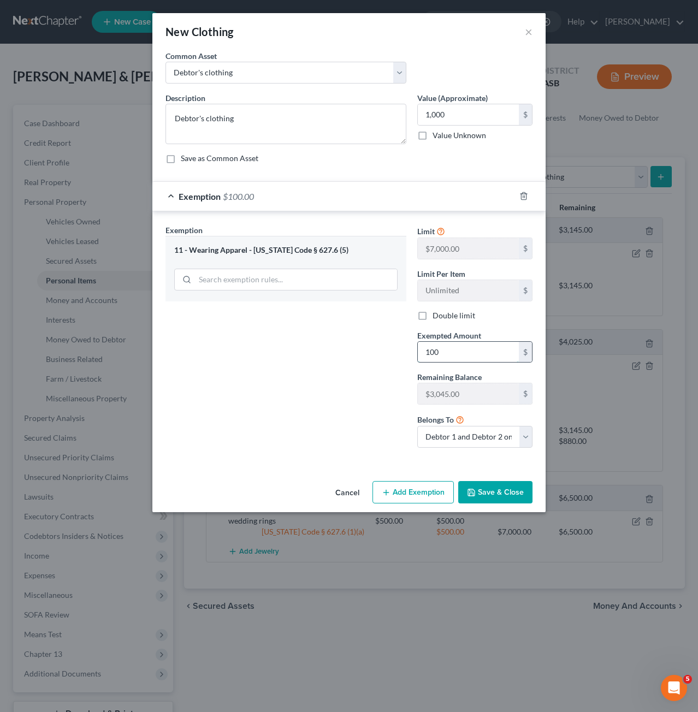
type input "1000"
click at [487, 487] on button "Save & Close" at bounding box center [495, 492] width 74 height 23
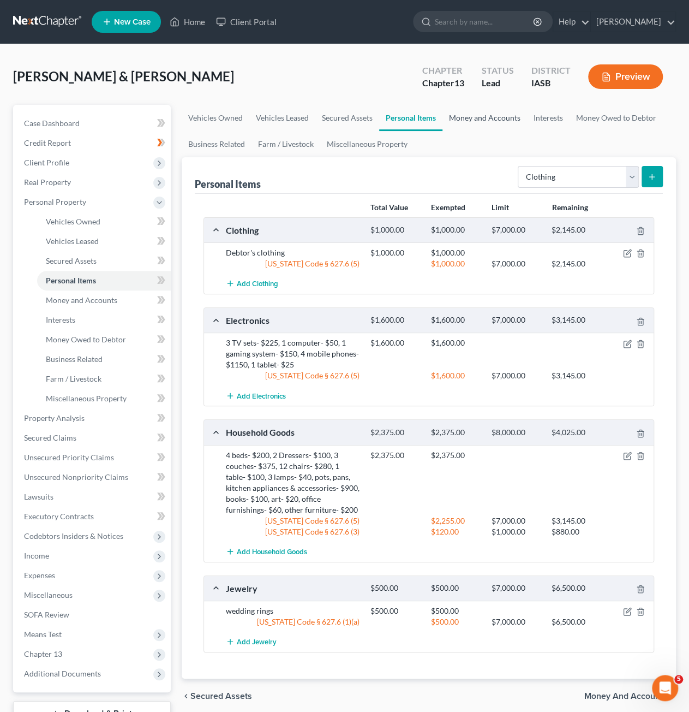
click at [473, 109] on link "Money and Accounts" at bounding box center [485, 118] width 85 height 26
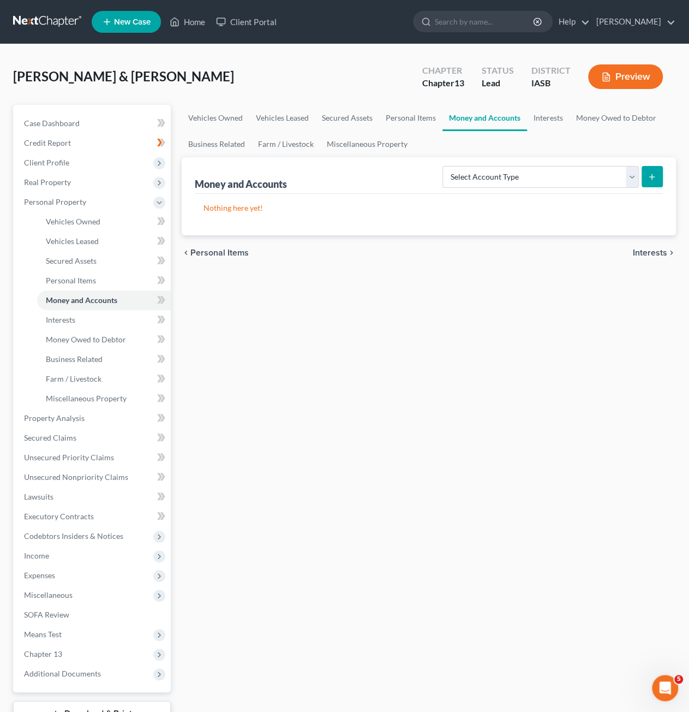
click at [582, 196] on div "Nothing here yet!" at bounding box center [429, 214] width 468 height 41
click at [579, 176] on select "Select Account Type Brokerage Cash on Hand Certificates of Deposit Checking Acc…" at bounding box center [541, 177] width 196 height 22
select select "checking"
click at [445, 166] on select "Select Account Type Brokerage Cash on Hand Certificates of Deposit Checking Acc…" at bounding box center [541, 177] width 196 height 22
click at [648, 176] on icon "submit" at bounding box center [652, 176] width 9 height 9
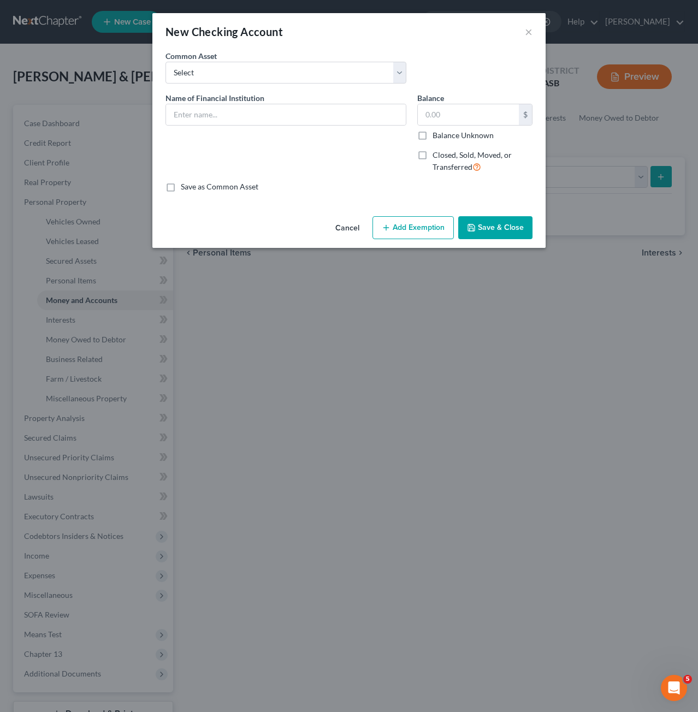
click at [279, 101] on div "Name of Financial Institution *" at bounding box center [285, 108] width 241 height 33
click at [279, 118] on input "text" at bounding box center [286, 114] width 240 height 21
type input "US BANK"
click at [486, 114] on input "text" at bounding box center [468, 114] width 101 height 21
type input "0"
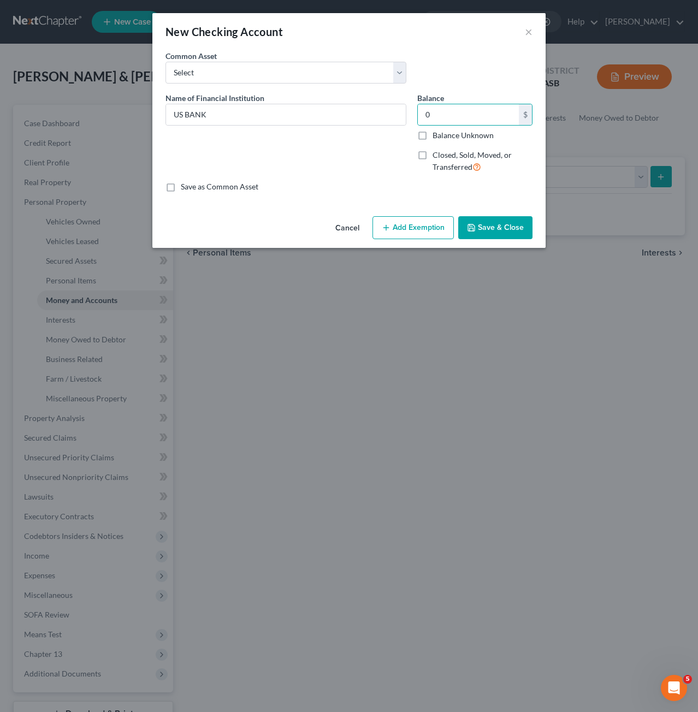
click at [489, 239] on div "Cancel Add Exemption Save & Close" at bounding box center [348, 230] width 393 height 36
click at [504, 227] on button "Save & Close" at bounding box center [495, 227] width 74 height 23
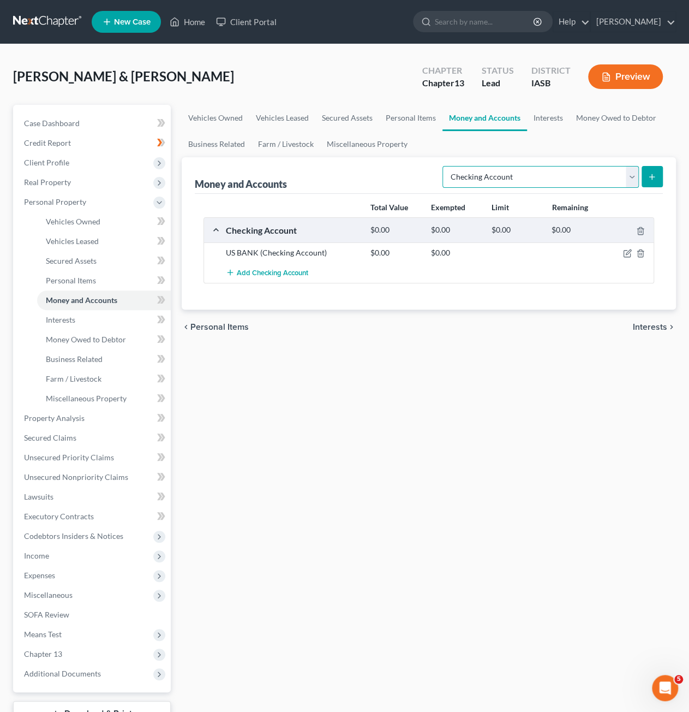
click at [600, 177] on select "Select Account Type Brokerage Cash on Hand Certificates of Deposit Checking Acc…" at bounding box center [541, 177] width 196 height 22
select select "savings"
click at [445, 166] on select "Select Account Type Brokerage Cash on Hand Certificates of Deposit Checking Acc…" at bounding box center [541, 177] width 196 height 22
click at [660, 175] on button "submit" at bounding box center [652, 176] width 21 height 21
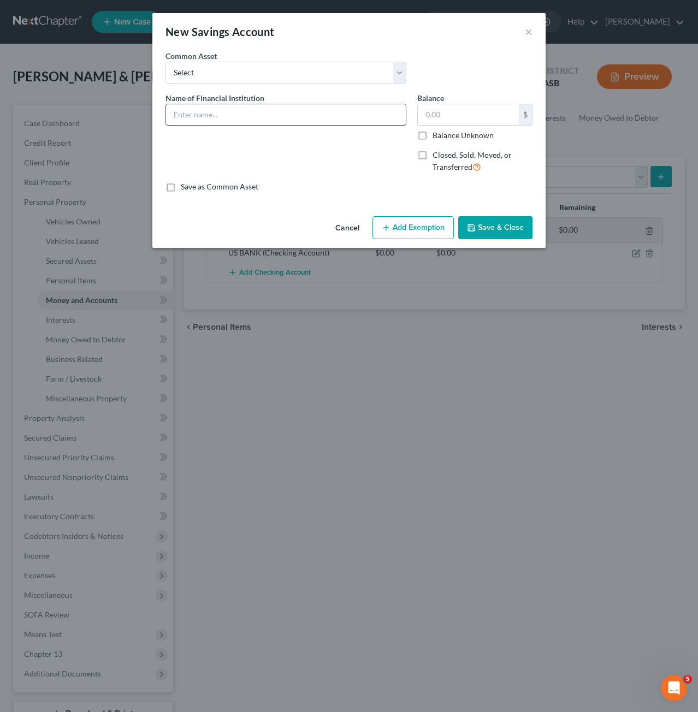
click at [306, 115] on input "text" at bounding box center [286, 114] width 240 height 21
type input "US BANK"
click at [476, 121] on input "text" at bounding box center [468, 114] width 101 height 21
type input "8"
type input "0"
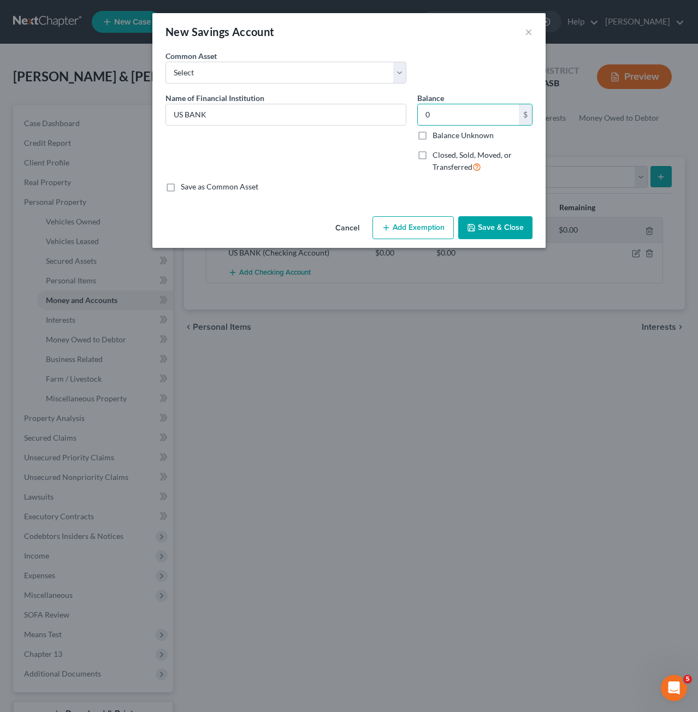
click at [478, 217] on button "Save & Close" at bounding box center [495, 227] width 74 height 23
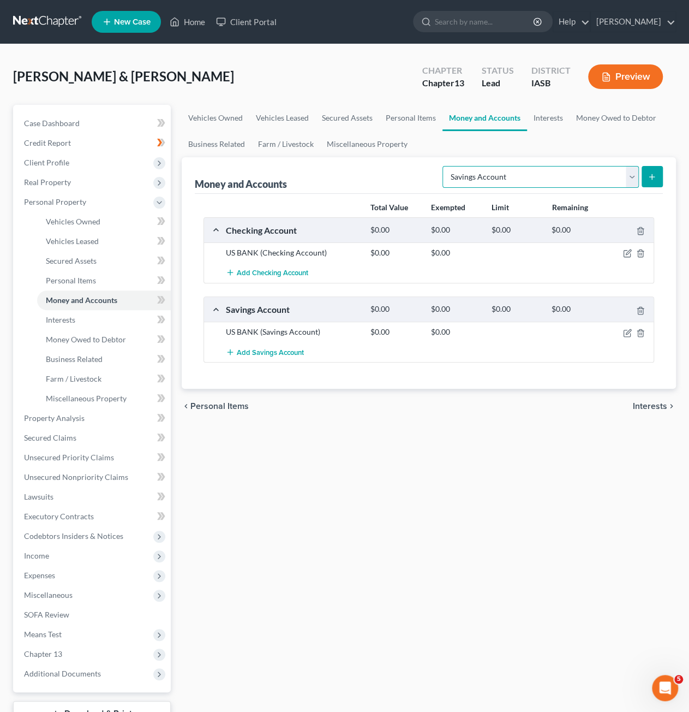
click at [553, 169] on select "Select Account Type Brokerage Cash on Hand Certificates of Deposit Checking Acc…" at bounding box center [541, 177] width 196 height 22
click at [557, 122] on link "Interests" at bounding box center [548, 118] width 43 height 26
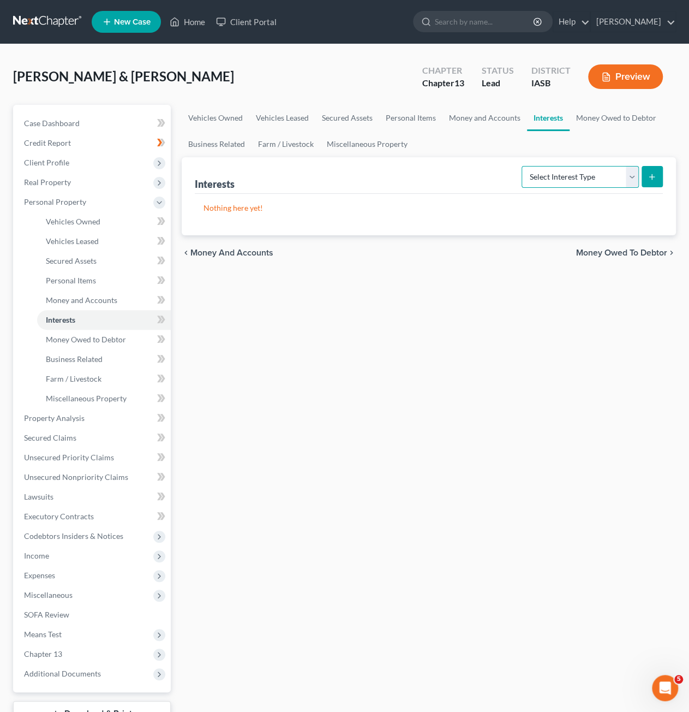
click at [588, 180] on select "Select Interest Type 401K Annuity Bond Education IRA Government Bond Government…" at bounding box center [580, 177] width 117 height 22
select select "pension_plan"
click at [523, 166] on select "Select Interest Type 401K Annuity Bond Education IRA Government Bond Government…" at bounding box center [580, 177] width 117 height 22
click at [648, 174] on icon "submit" at bounding box center [652, 176] width 9 height 9
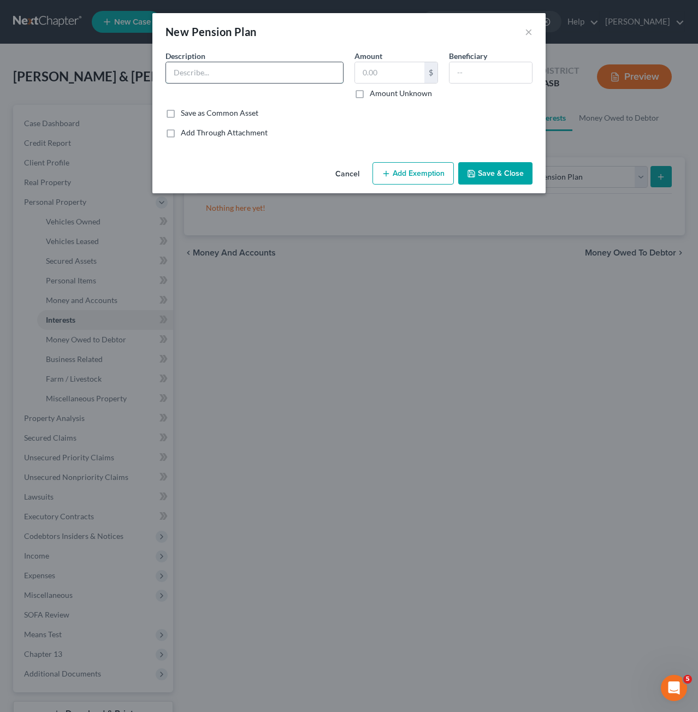
click at [274, 74] on input "text" at bounding box center [254, 72] width 177 height 21
type input "IPERS- [PERSON_NAME]"
click at [491, 176] on button "Save & Close" at bounding box center [495, 173] width 74 height 23
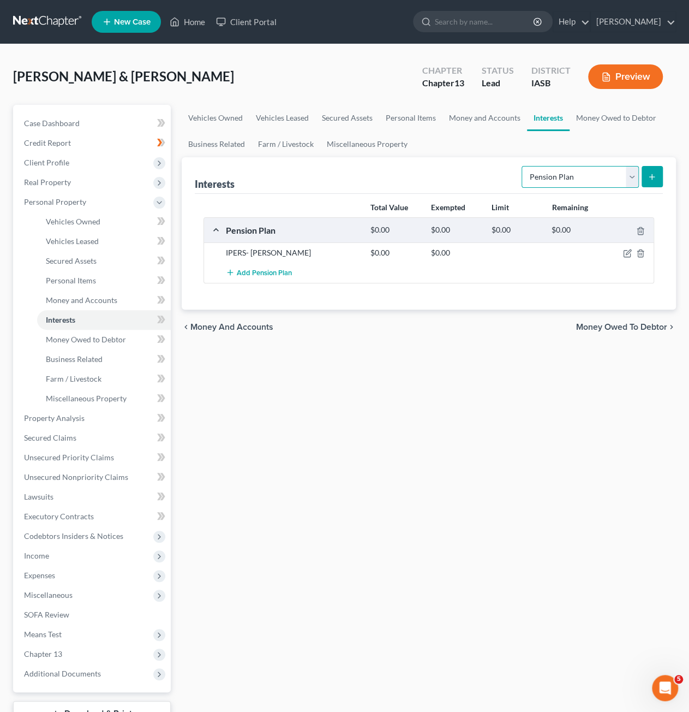
click at [579, 177] on select "Select Interest Type 401K Annuity Bond Education IRA Government Bond Government…" at bounding box center [580, 177] width 117 height 22
click at [655, 174] on icon "submit" at bounding box center [652, 176] width 9 height 9
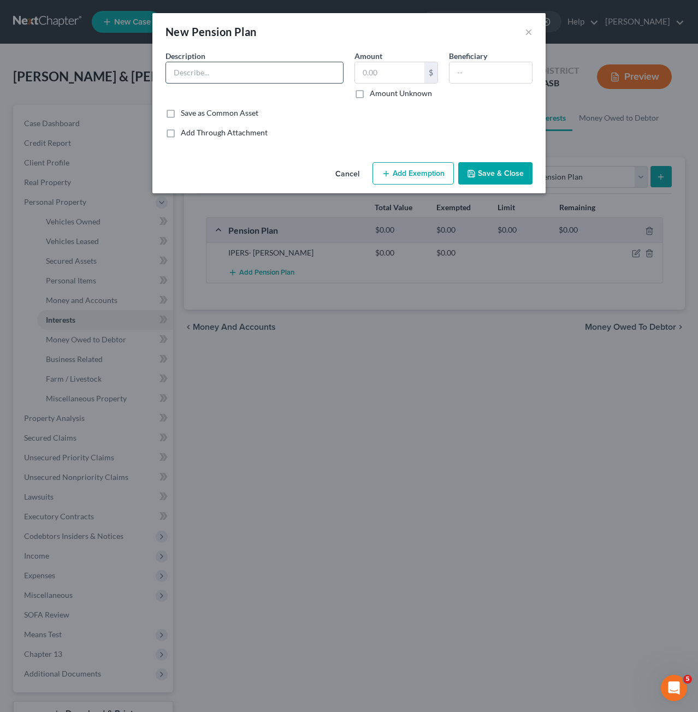
click at [282, 73] on input "text" at bounding box center [254, 72] width 177 height 21
type input "IPERS- [PERSON_NAME]"
click at [505, 170] on button "Save & Close" at bounding box center [495, 173] width 74 height 23
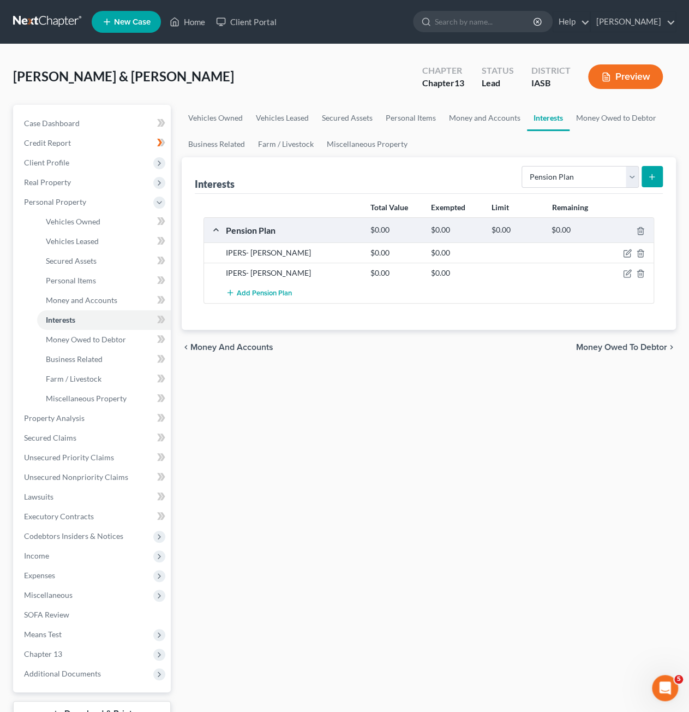
click at [650, 178] on icon "submit" at bounding box center [652, 176] width 9 height 9
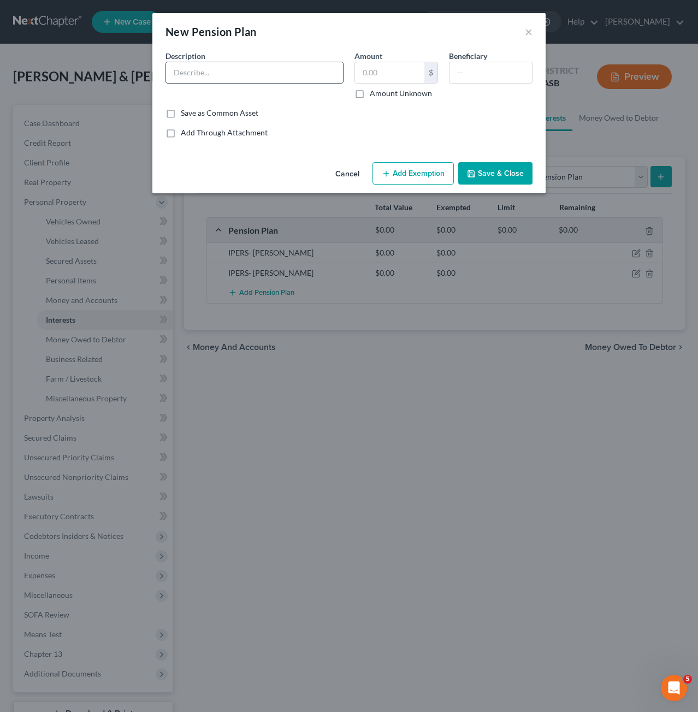
click at [257, 62] on input "text" at bounding box center [254, 72] width 177 height 21
type input "Voya 457b"
click at [487, 163] on button "Save & Close" at bounding box center [495, 173] width 74 height 23
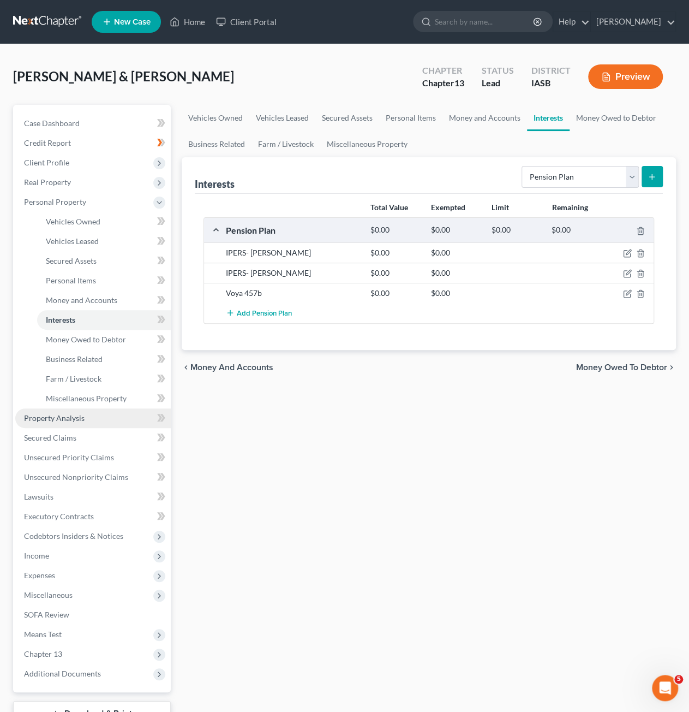
click at [61, 419] on span "Property Analysis" at bounding box center [54, 417] width 61 height 9
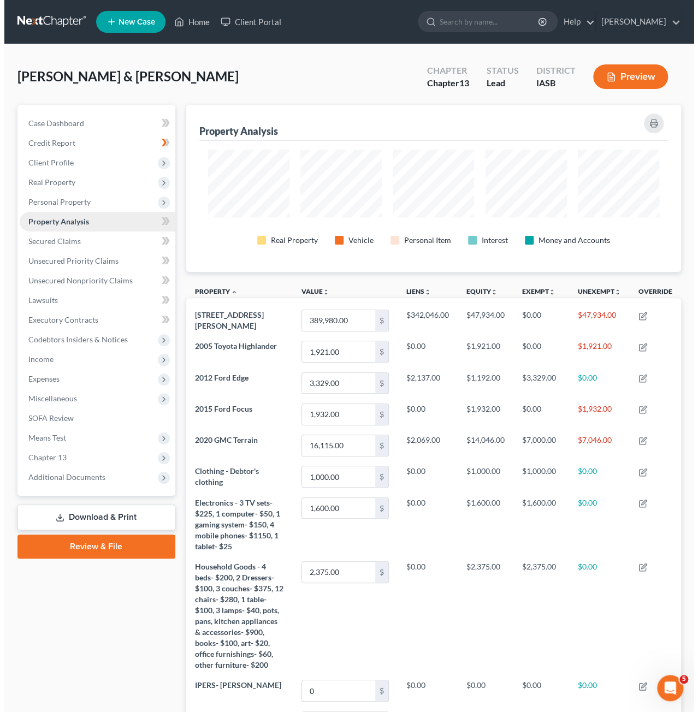
scroll to position [166, 495]
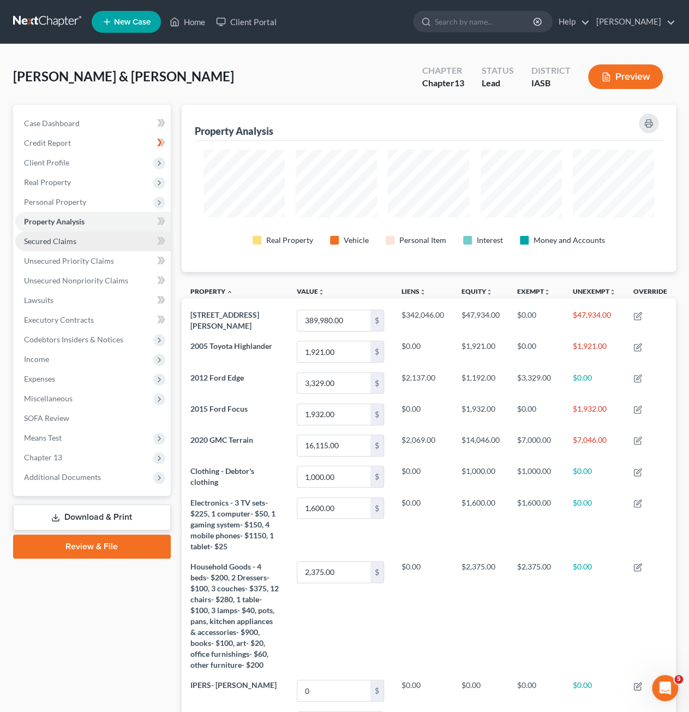
click at [101, 241] on link "Secured Claims" at bounding box center [93, 241] width 156 height 20
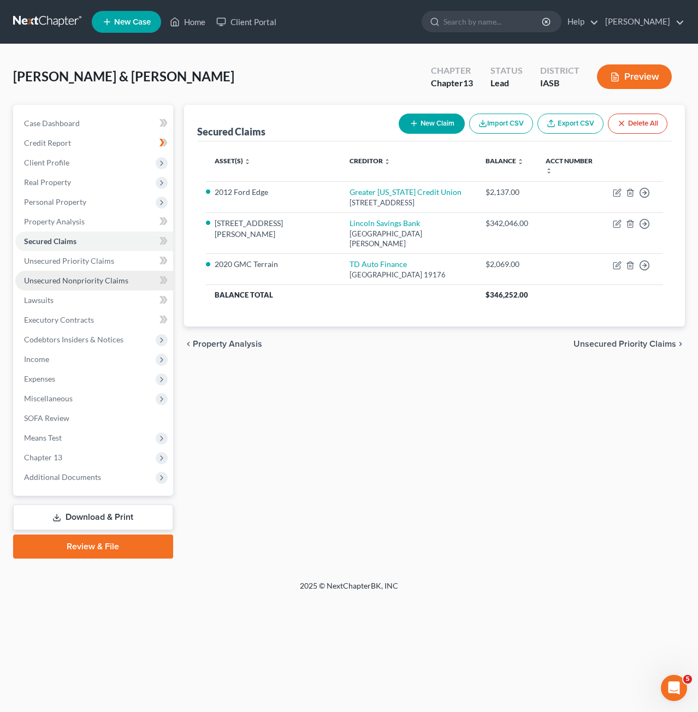
click at [72, 277] on span "Unsecured Nonpriority Claims" at bounding box center [76, 280] width 104 height 9
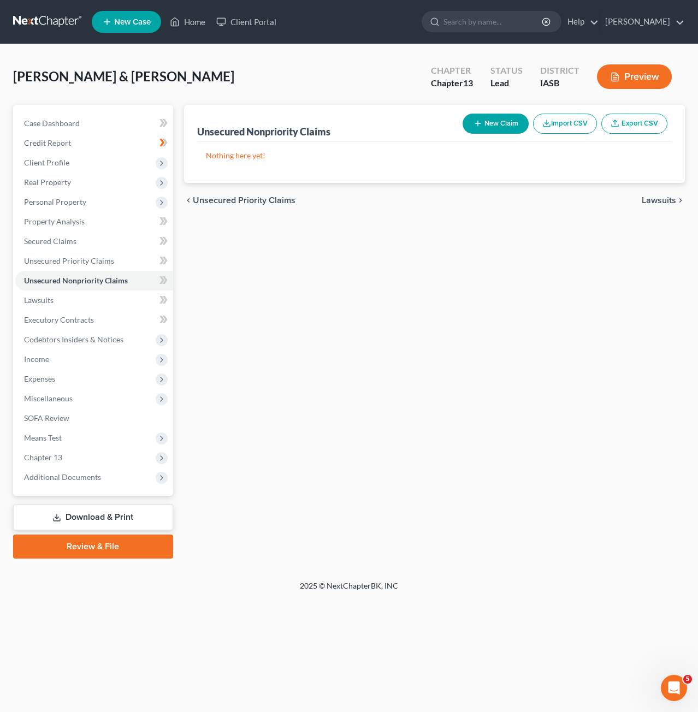
click at [504, 128] on button "New Claim" at bounding box center [495, 124] width 66 height 20
select select "2"
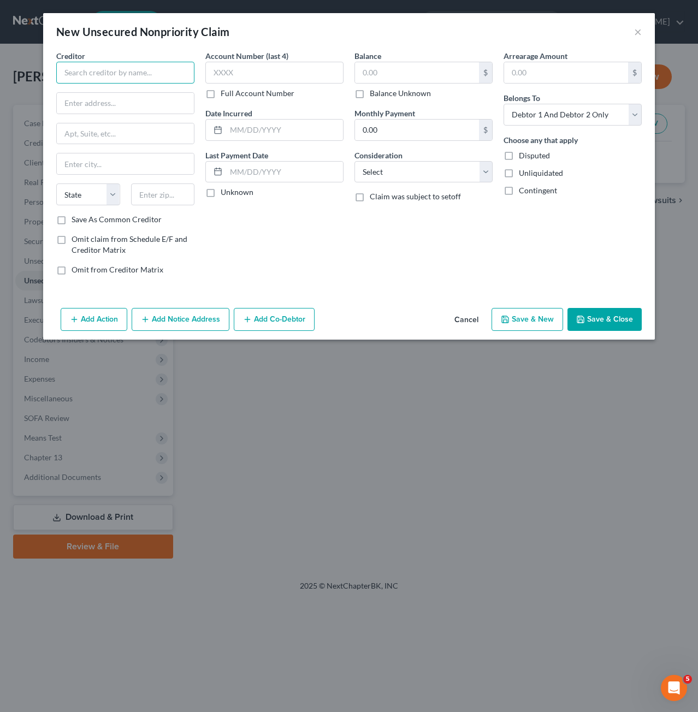
click at [136, 74] on input "text" at bounding box center [125, 73] width 138 height 22
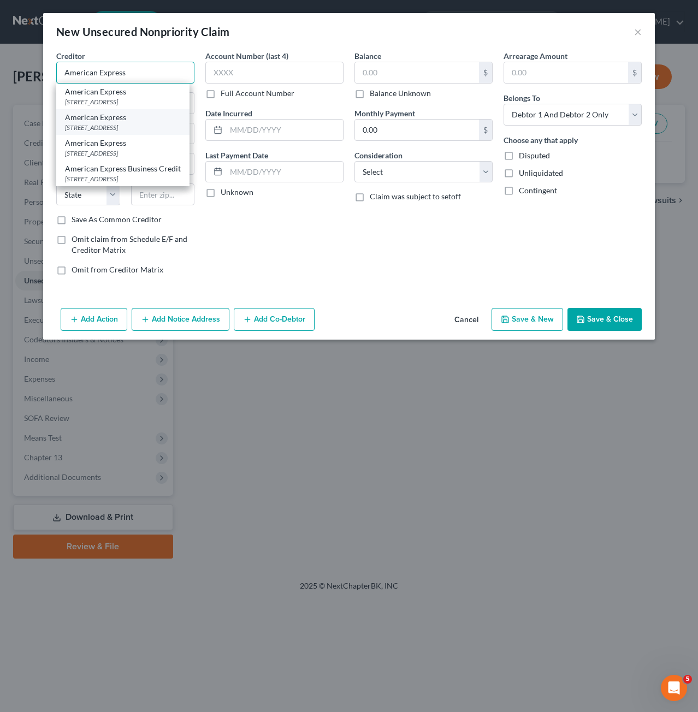
type input "American Express"
click at [142, 123] on div "American Express" at bounding box center [123, 117] width 116 height 11
type input "PO Box 981537"
type input "[GEOGRAPHIC_DATA]"
select select "45"
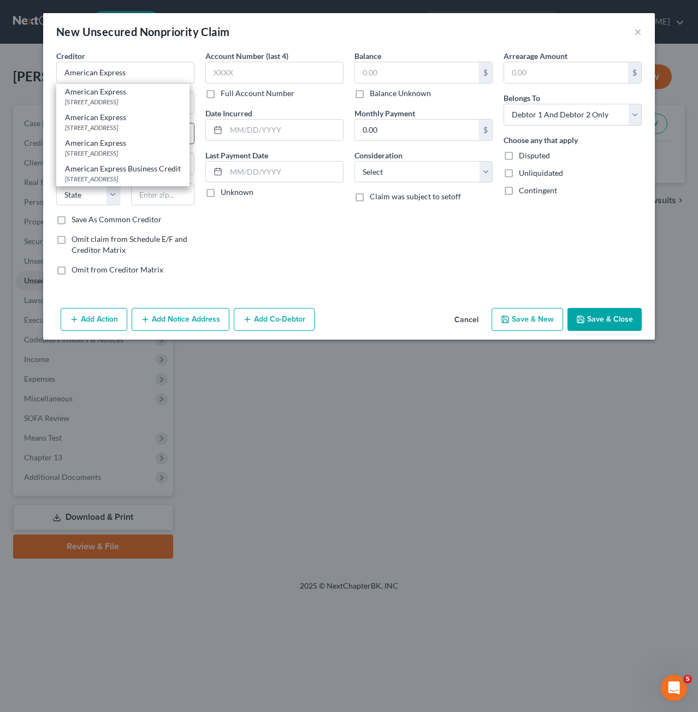
type input "79998"
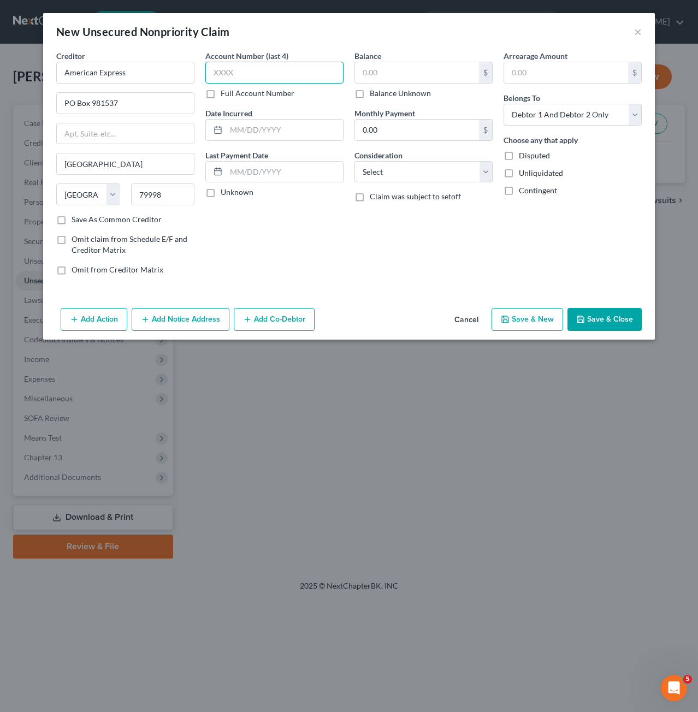
click at [277, 79] on input "text" at bounding box center [274, 73] width 138 height 22
type input "1"
type input "9113"
click at [302, 123] on input "text" at bounding box center [284, 130] width 117 height 21
type input "[DATE]"
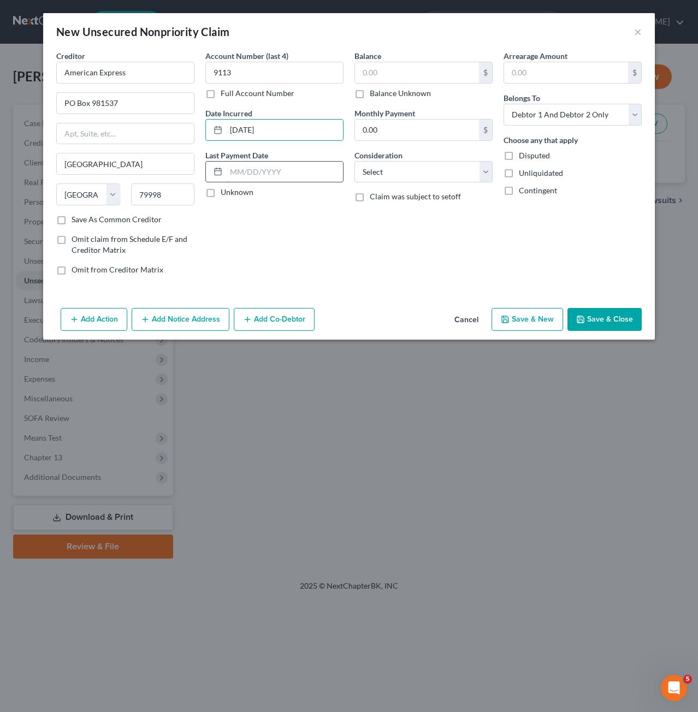
click at [280, 176] on input "text" at bounding box center [284, 172] width 117 height 21
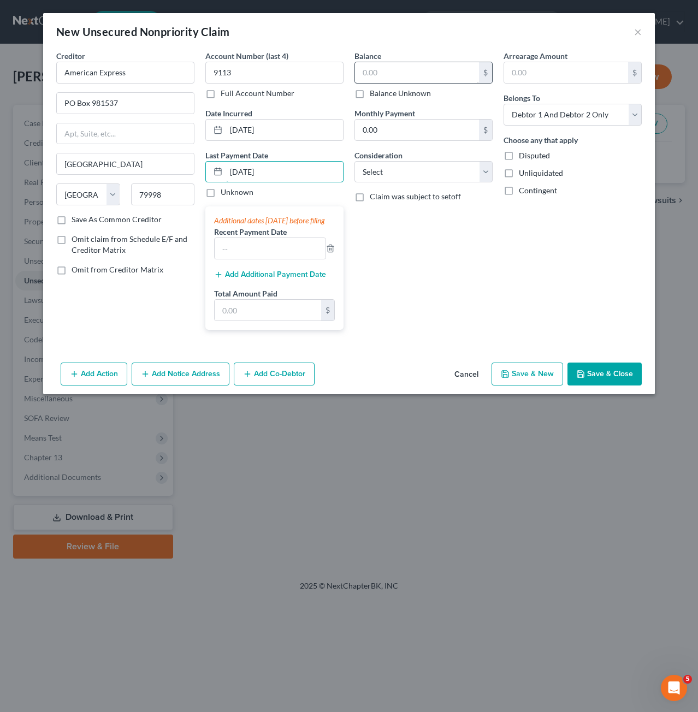
type input "[DATE]"
click at [419, 69] on input "text" at bounding box center [417, 72] width 124 height 21
type input "21,162"
click at [422, 129] on input "0.00" at bounding box center [417, 130] width 124 height 21
type input "732"
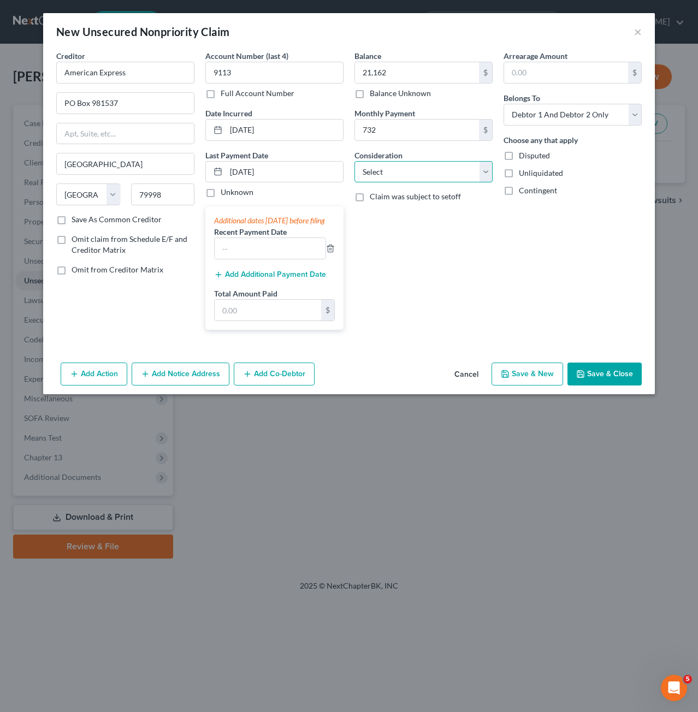
click at [415, 172] on select "Select Cable / Satellite Services Collection Agency Credit Card Debt Debt Couns…" at bounding box center [423, 172] width 138 height 22
select select "2"
click at [354, 161] on select "Select Cable / Satellite Services Collection Agency Credit Card Debt Debt Couns…" at bounding box center [423, 172] width 138 height 22
click at [612, 379] on button "Save & Close" at bounding box center [604, 373] width 74 height 23
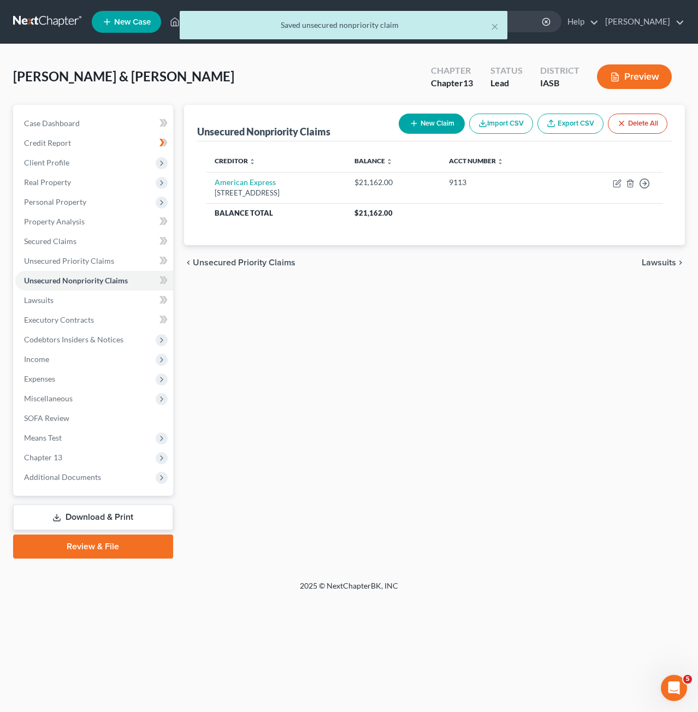
click at [437, 114] on button "New Claim" at bounding box center [431, 124] width 66 height 20
select select "2"
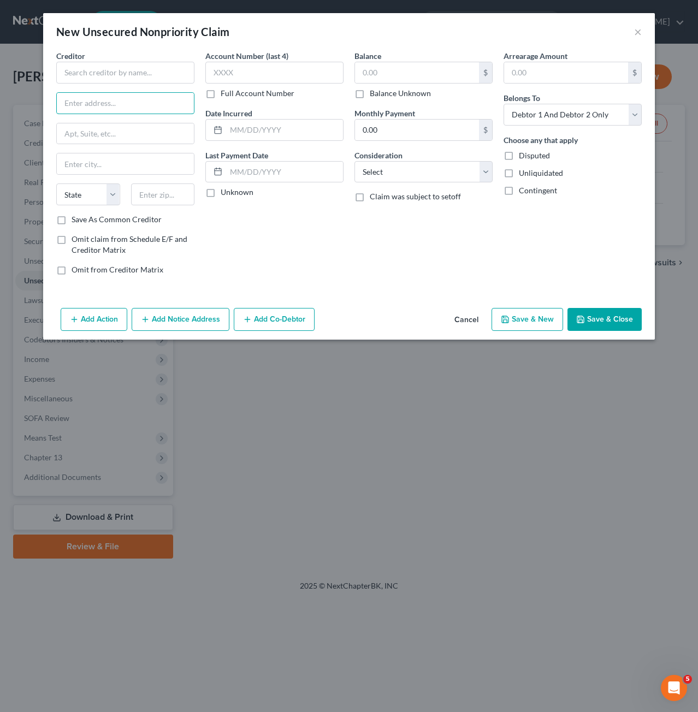
drag, startPoint x: 127, startPoint y: 94, endPoint x: 133, endPoint y: 88, distance: 8.1
click at [127, 94] on input "text" at bounding box center [125, 103] width 137 height 21
click at [138, 81] on input "text" at bounding box center [125, 73] width 138 height 22
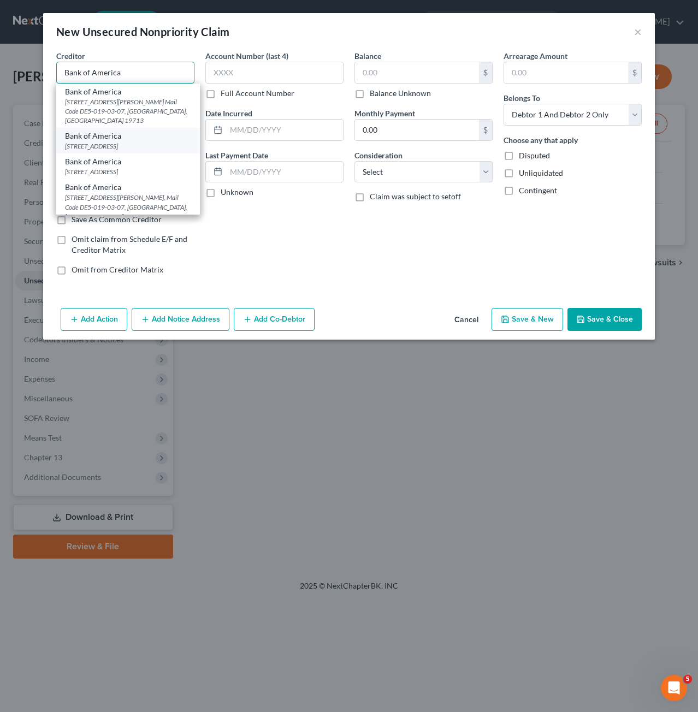
type input "Bank of America"
click at [142, 141] on div "[STREET_ADDRESS]" at bounding box center [128, 145] width 126 height 9
type input "PO Box 982238"
type input "[GEOGRAPHIC_DATA]"
select select "45"
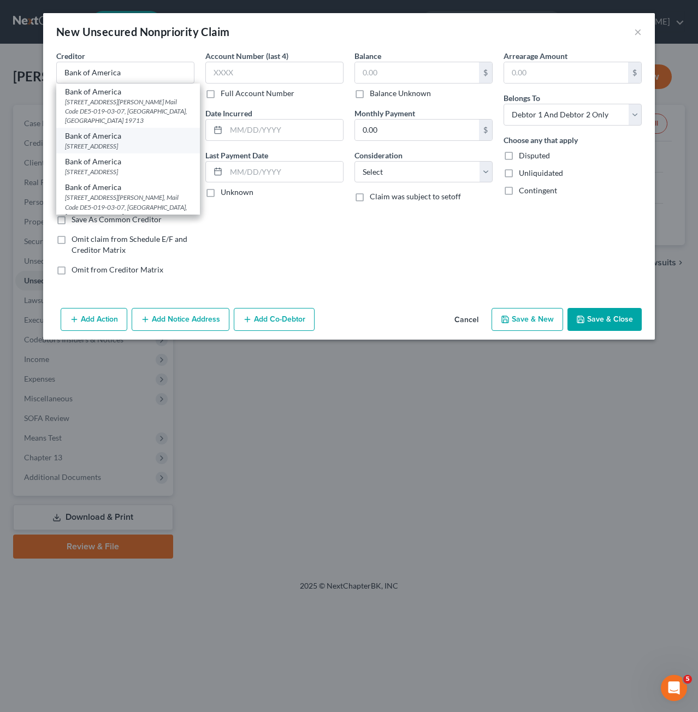
type input "79998"
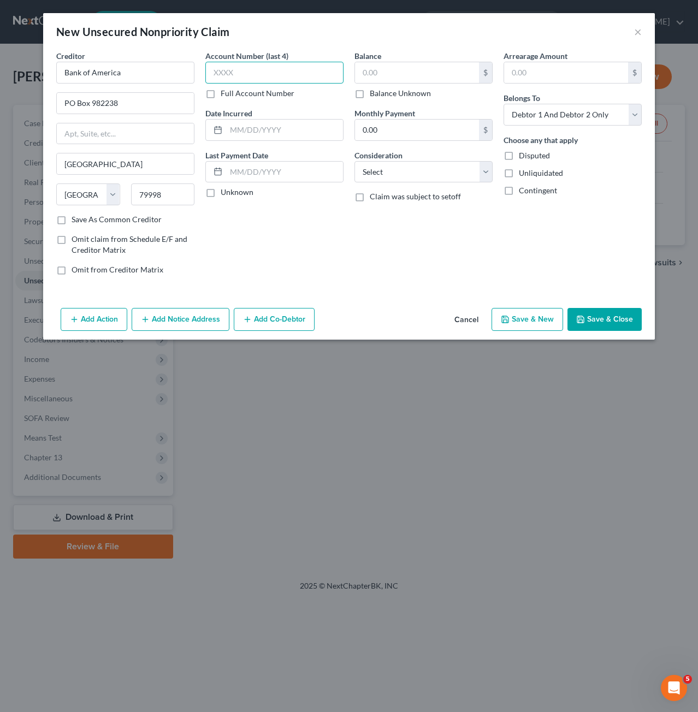
click at [307, 71] on input "text" at bounding box center [274, 73] width 138 height 22
click at [221, 91] on label "Full Account Number" at bounding box center [258, 93] width 74 height 11
click at [225, 91] on input "Full Account Number" at bounding box center [228, 91] width 7 height 7
click at [302, 75] on input "text" at bounding box center [274, 73] width 138 height 22
type input "552433XXXXXXXXXX"
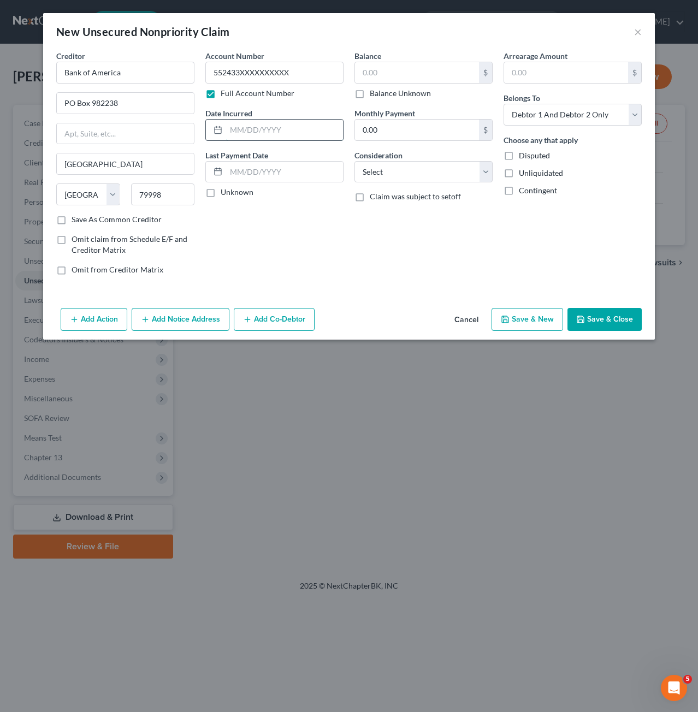
click at [318, 136] on input "text" at bounding box center [284, 130] width 117 height 21
type input "[DATE]"
click at [261, 176] on input "text" at bounding box center [284, 172] width 117 height 21
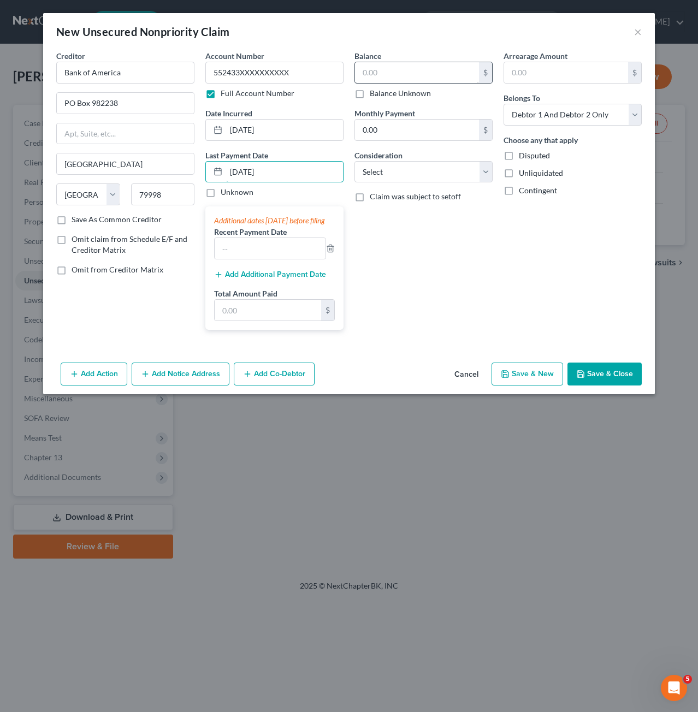
type input "[DATE]"
click at [386, 68] on input "text" at bounding box center [417, 72] width 124 height 21
type input "12,953"
click at [451, 139] on div "Balance 12,953.00 $ Balance Unknown Balance Undetermined 12,953 $ Balance Unkno…" at bounding box center [423, 194] width 149 height 288
click at [448, 131] on input "0.00" at bounding box center [417, 130] width 124 height 21
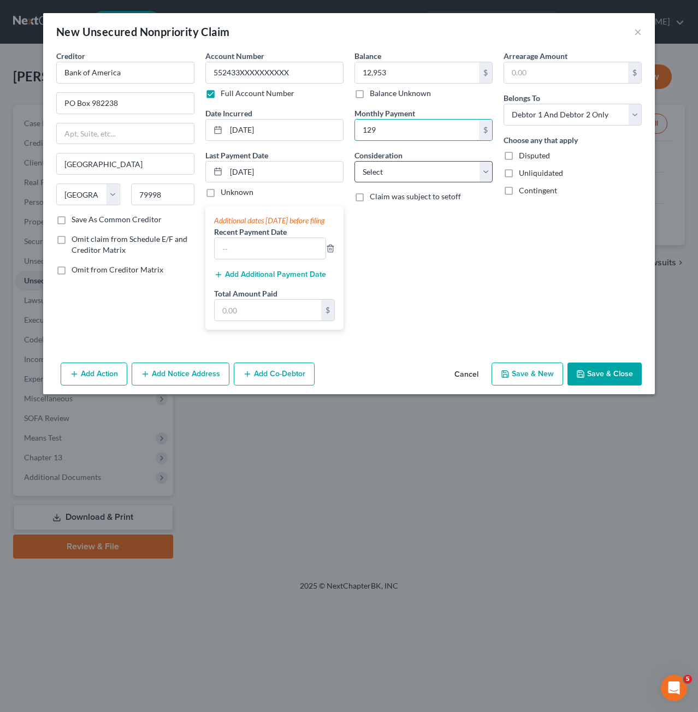
type input "129"
click at [454, 171] on select "Select Cable / Satellite Services Collection Agency Credit Card Debt Debt Couns…" at bounding box center [423, 172] width 138 height 22
select select "2"
click at [354, 161] on select "Select Cable / Satellite Services Collection Agency Credit Card Debt Debt Couns…" at bounding box center [423, 172] width 138 height 22
click at [586, 120] on select "Select Debtor 1 Only Debtor 2 Only Debtor 1 And Debtor 2 Only At Least One Of T…" at bounding box center [572, 115] width 138 height 22
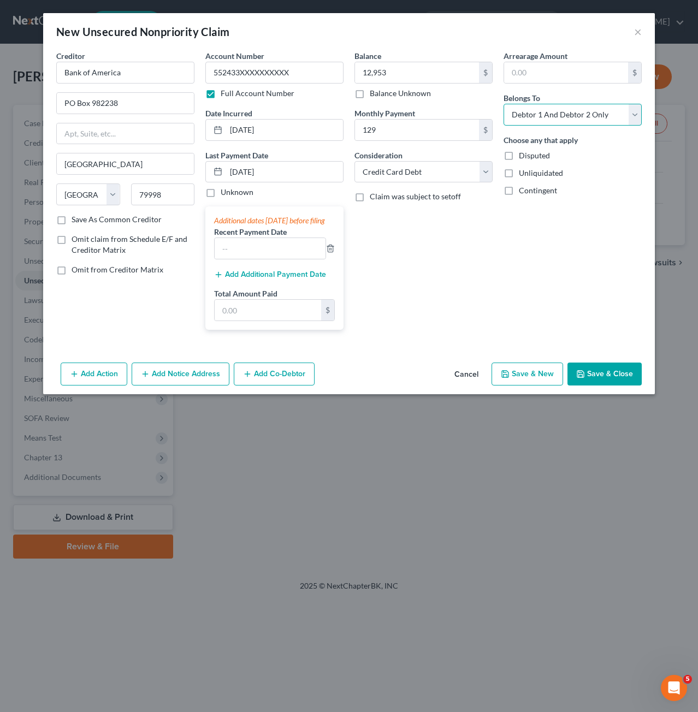
select select "0"
click at [503, 104] on select "Select Debtor 1 Only Debtor 2 Only Debtor 1 And Debtor 2 Only At Least One Of T…" at bounding box center [572, 115] width 138 height 22
click at [604, 380] on button "Save & Close" at bounding box center [604, 373] width 74 height 23
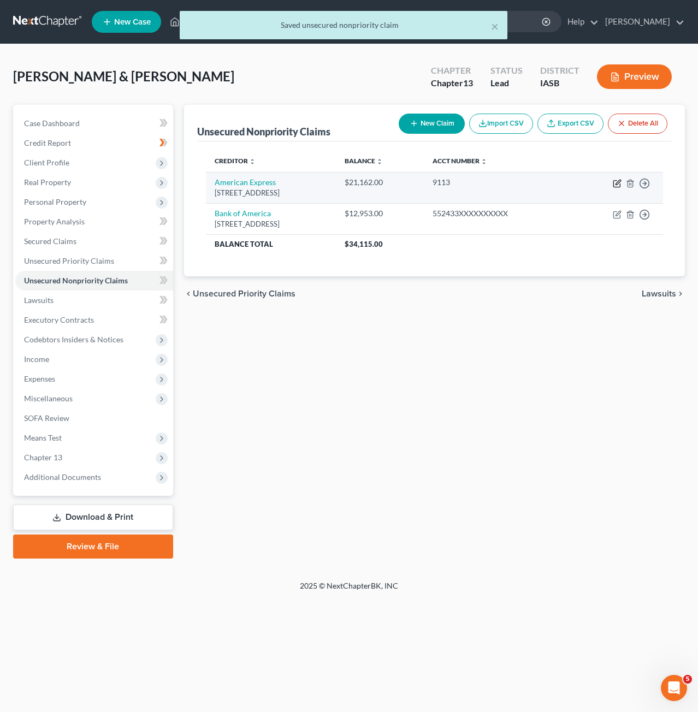
click at [616, 181] on icon "button" at bounding box center [616, 183] width 9 height 9
select select "45"
select select "2"
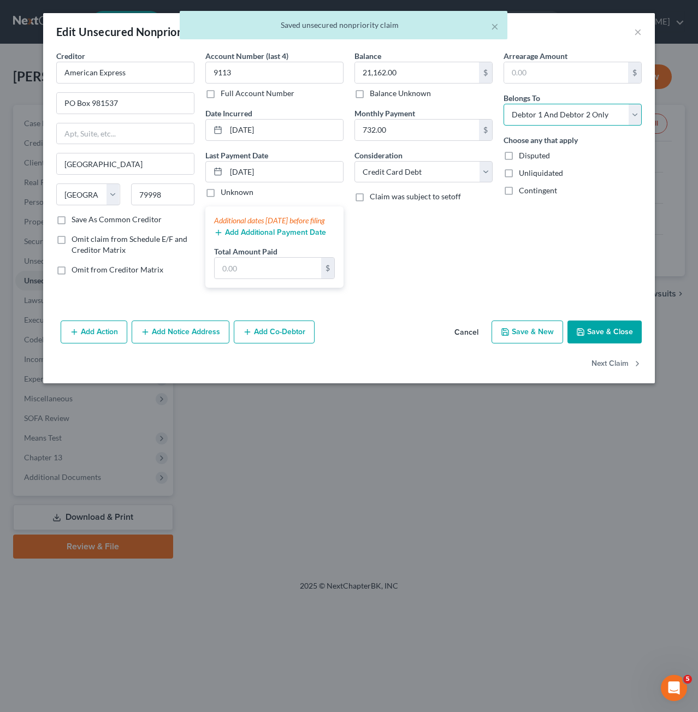
click at [611, 116] on select "Select Debtor 1 Only Debtor 2 Only Debtor 1 And Debtor 2 Only At Least One Of T…" at bounding box center [572, 115] width 138 height 22
select select "0"
click at [503, 104] on select "Select Debtor 1 Only Debtor 2 Only Debtor 1 And Debtor 2 Only At Least One Of T…" at bounding box center [572, 115] width 138 height 22
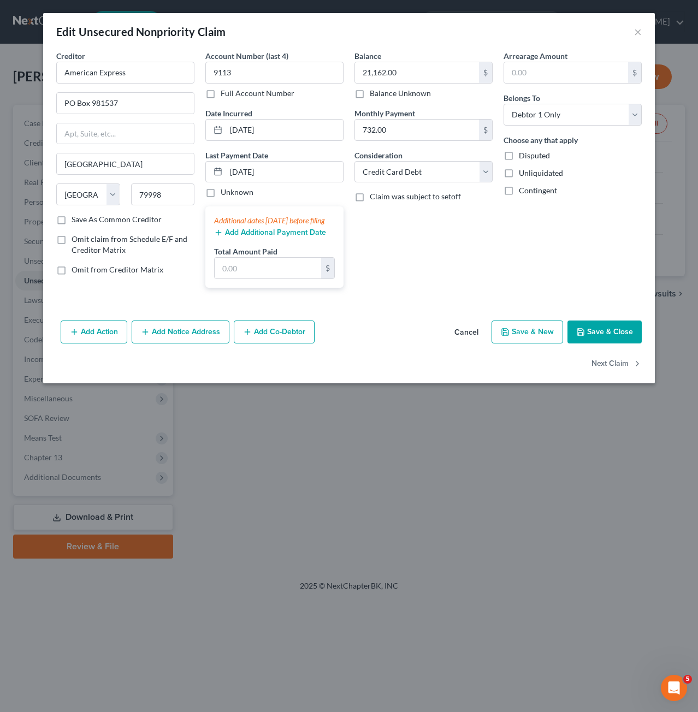
click at [617, 343] on button "Save & Close" at bounding box center [604, 331] width 74 height 23
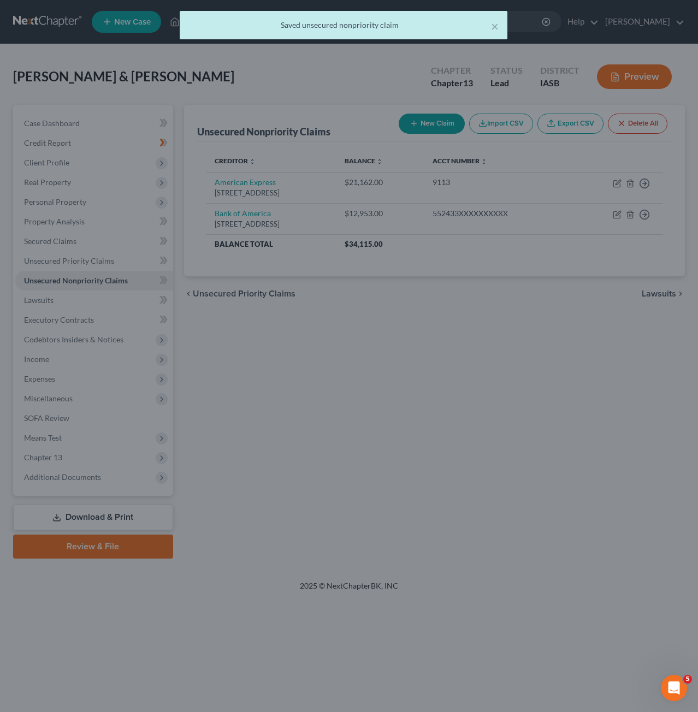
type input "0"
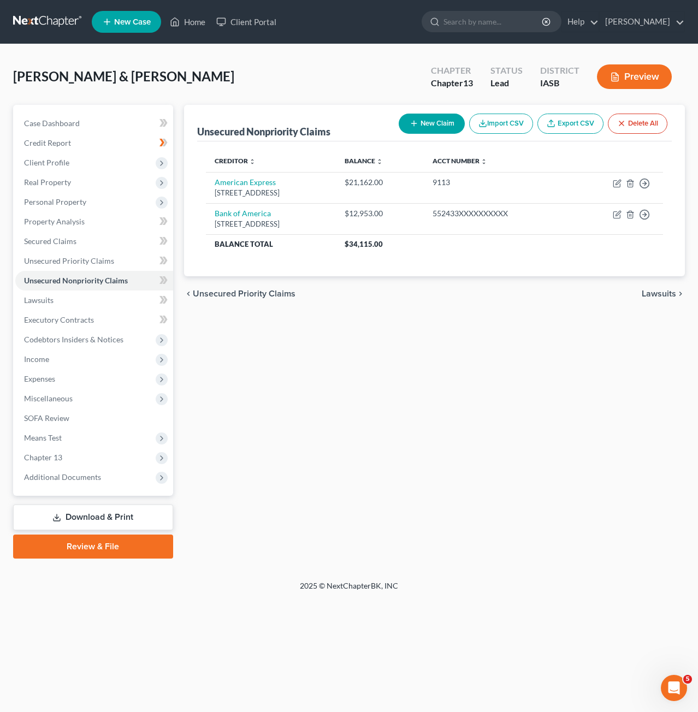
click at [431, 124] on button "New Claim" at bounding box center [431, 124] width 66 height 20
select select "2"
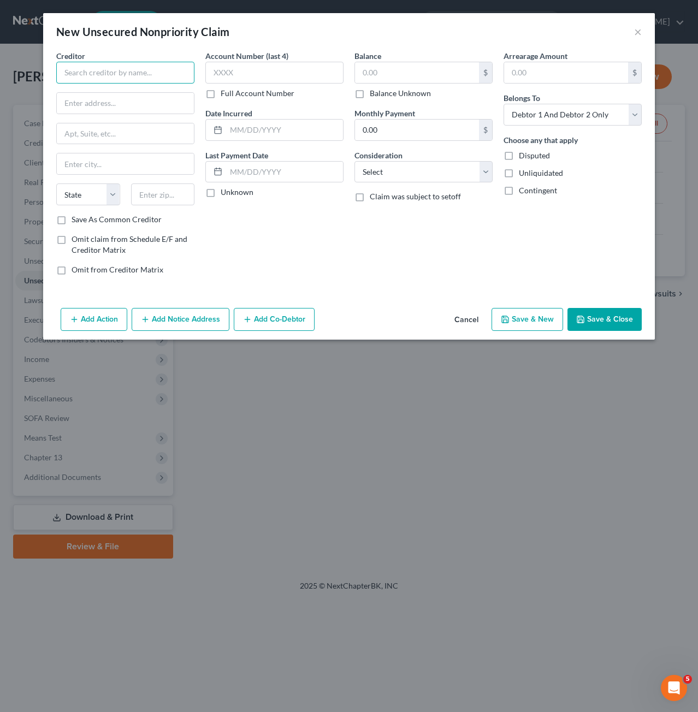
click at [156, 67] on input "text" at bounding box center [125, 73] width 138 height 22
click at [152, 92] on div "Citi Cards" at bounding box center [122, 91] width 114 height 11
type input "Citi Cards"
type input "PO Box 6403"
type input "[GEOGRAPHIC_DATA]"
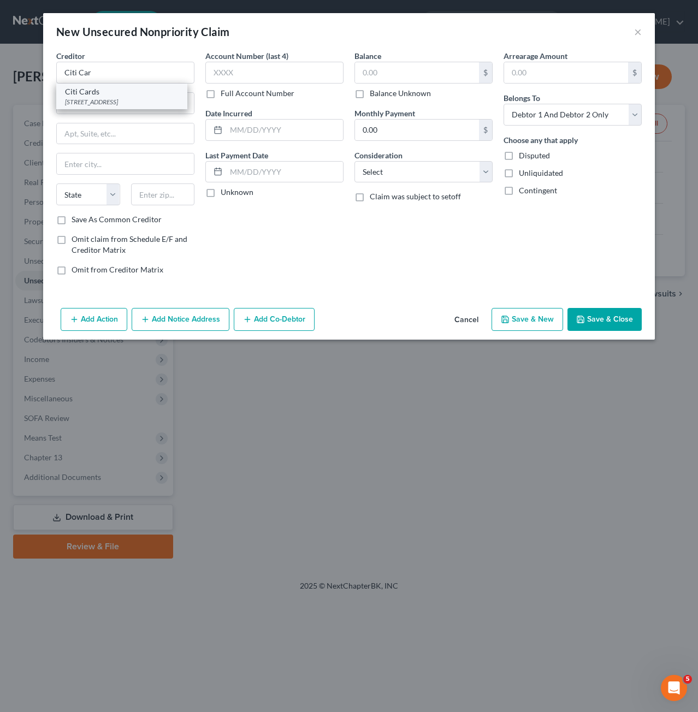
select select "43"
type input "5711-6403"
click at [120, 106] on input "PO Box 6403" at bounding box center [125, 103] width 137 height 21
type input "PO Box 6241"
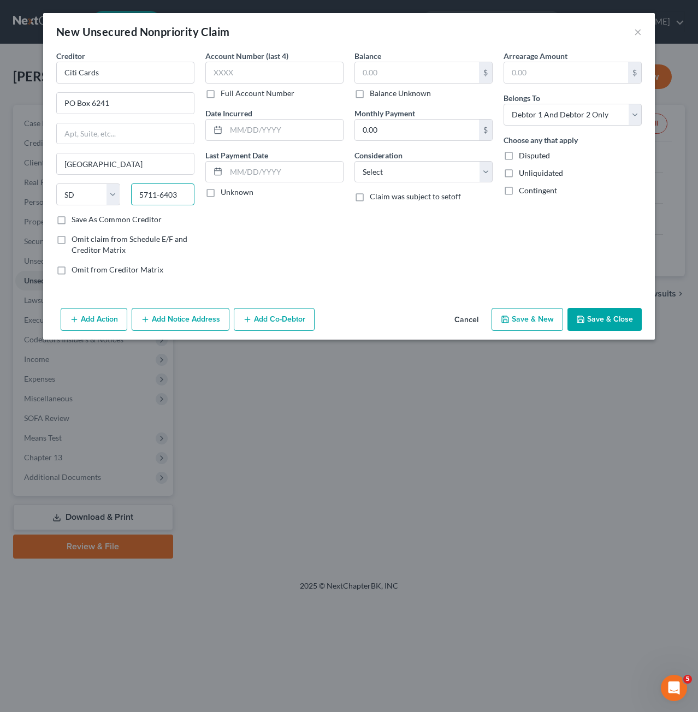
click at [180, 193] on input "5711-6403" at bounding box center [163, 194] width 64 height 22
type input "57117"
click at [72, 219] on label "Save As Common Creditor" at bounding box center [117, 219] width 90 height 11
click at [76, 219] on input "Save As Common Creditor" at bounding box center [79, 217] width 7 height 7
checkbox input "true"
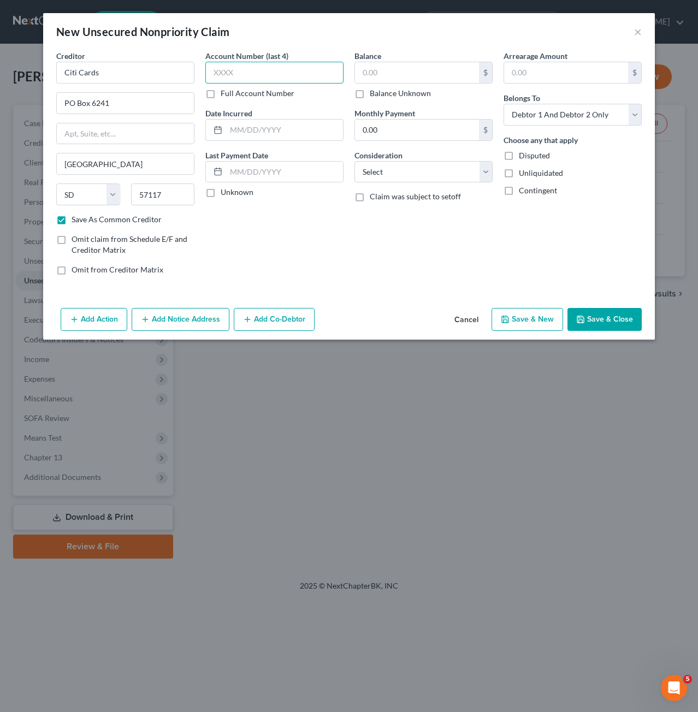
click at [291, 71] on input "text" at bounding box center [274, 73] width 138 height 22
click at [221, 93] on label "Full Account Number" at bounding box center [258, 93] width 74 height 11
click at [225, 93] on input "Full Account Number" at bounding box center [228, 91] width 7 height 7
click at [230, 80] on input "text" at bounding box center [274, 73] width 138 height 22
type input "518941xxxxxxxxxx"
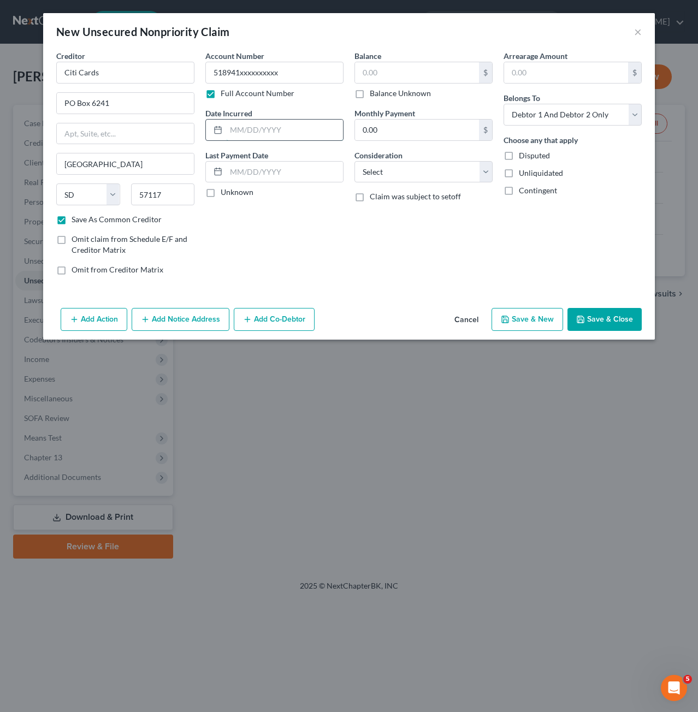
click at [300, 127] on input "text" at bounding box center [284, 130] width 117 height 21
type input "[DATE]"
drag, startPoint x: 577, startPoint y: 135, endPoint x: 582, endPoint y: 130, distance: 6.2
click at [577, 135] on label "Choose any that apply" at bounding box center [540, 139] width 74 height 11
click at [585, 114] on select "Select Debtor 1 Only Debtor 2 Only Debtor 1 And Debtor 2 Only At Least One Of T…" at bounding box center [572, 115] width 138 height 22
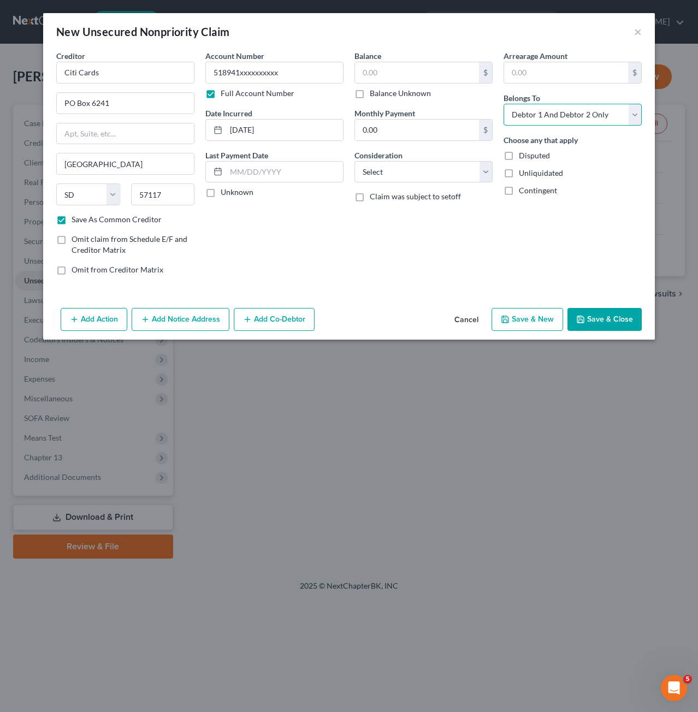
select select "0"
click at [503, 104] on select "Select Debtor 1 Only Debtor 2 Only Debtor 1 And Debtor 2 Only At Least One Of T…" at bounding box center [572, 115] width 138 height 22
click at [300, 181] on input "text" at bounding box center [284, 172] width 117 height 21
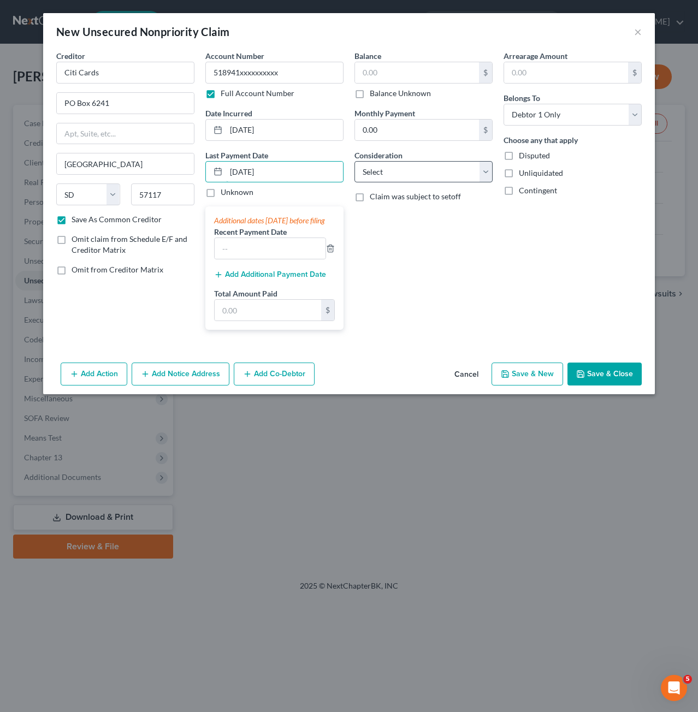
type input "[DATE]"
click at [458, 165] on select "Select Cable / Satellite Services Collection Agency Credit Card Debt Debt Couns…" at bounding box center [423, 172] width 138 height 22
select select "2"
click at [354, 161] on select "Select Cable / Satellite Services Collection Agency Credit Card Debt Debt Couns…" at bounding box center [423, 172] width 138 height 22
click at [430, 132] on input "0.00" at bounding box center [417, 130] width 124 height 21
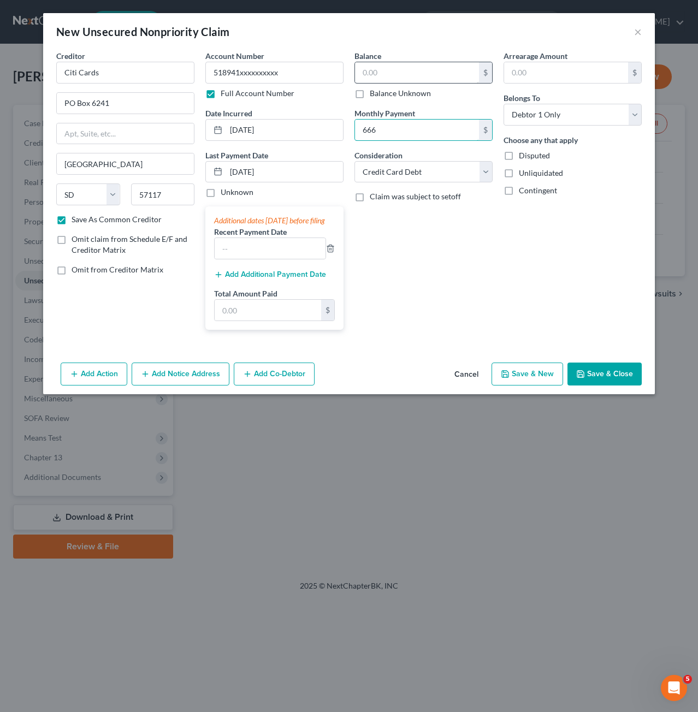
type input "666"
click at [438, 66] on input "text" at bounding box center [417, 72] width 124 height 21
type input "21,302"
click at [609, 378] on button "Save & Close" at bounding box center [604, 373] width 74 height 23
checkbox input "false"
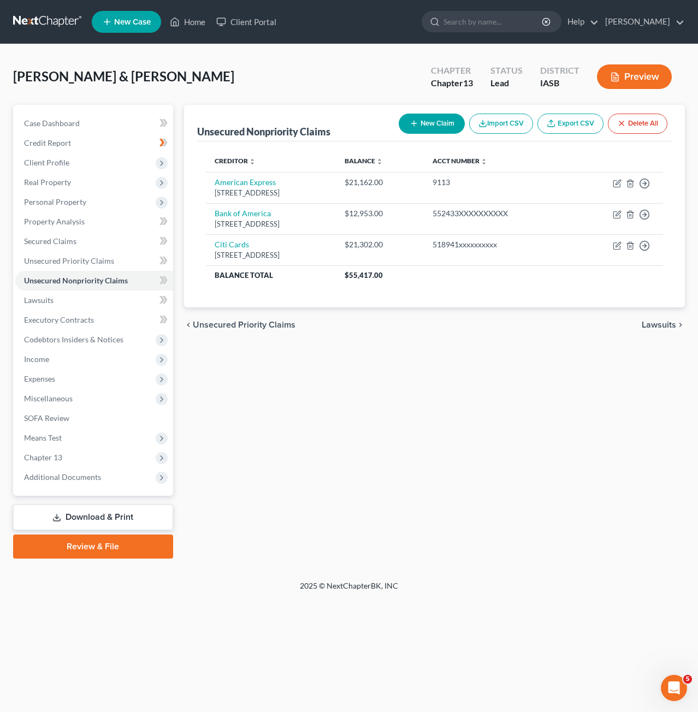
click at [419, 117] on button "New Claim" at bounding box center [431, 124] width 66 height 20
select select "2"
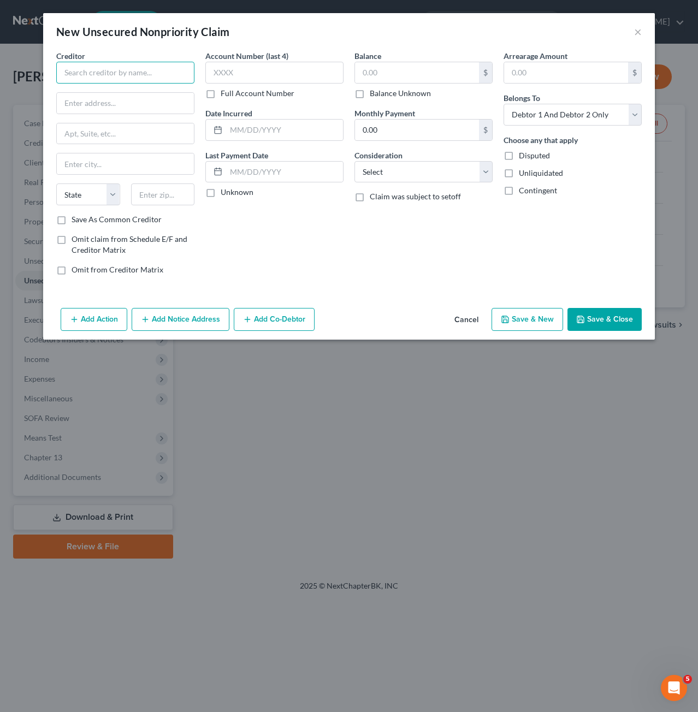
click at [85, 69] on input "text" at bounding box center [125, 73] width 138 height 22
click at [637, 31] on button "×" at bounding box center [638, 31] width 8 height 13
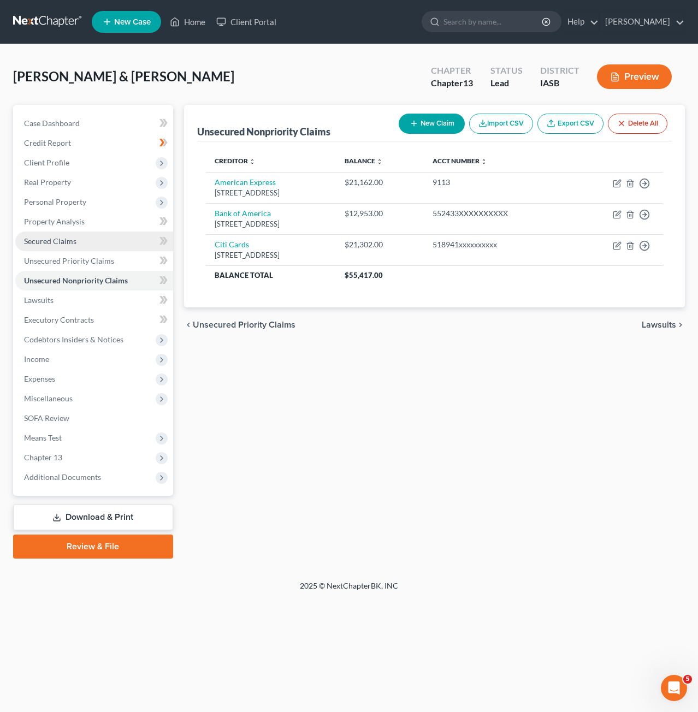
click at [84, 233] on link "Secured Claims" at bounding box center [94, 241] width 158 height 20
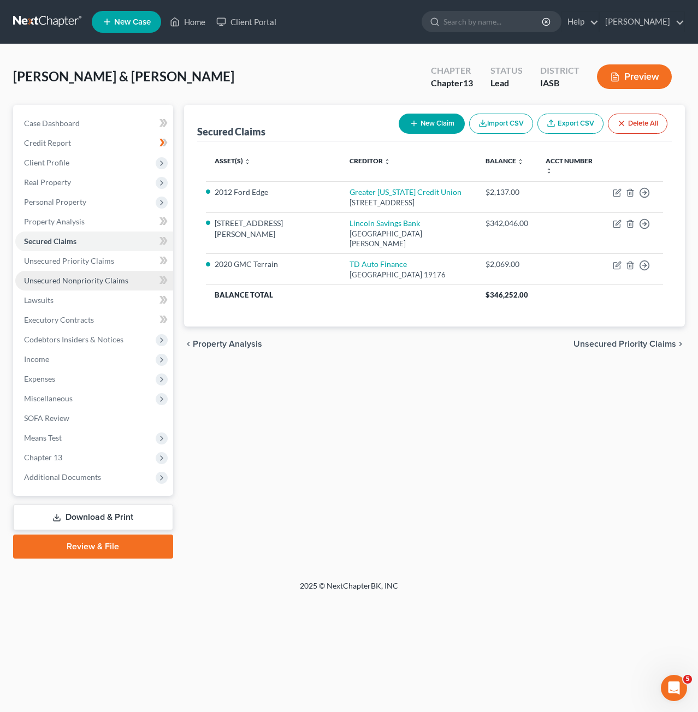
click at [74, 278] on span "Unsecured Nonpriority Claims" at bounding box center [76, 280] width 104 height 9
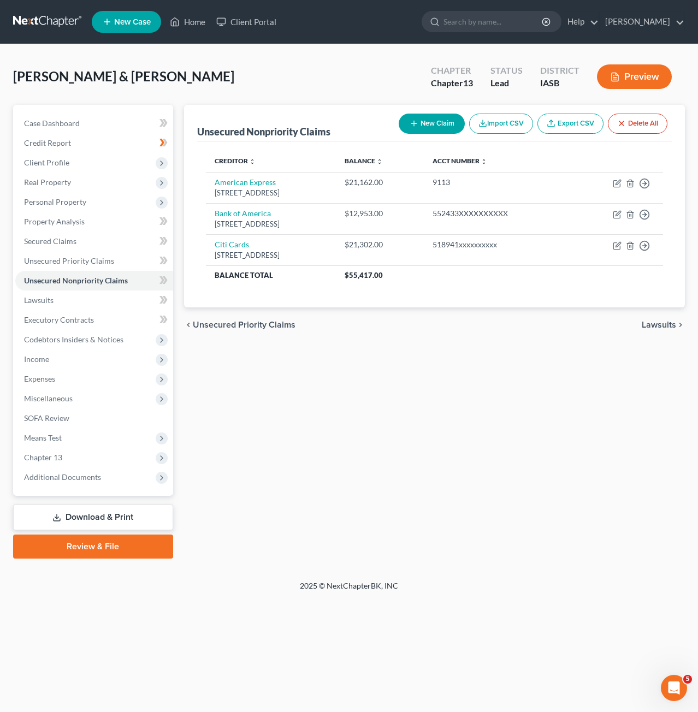
click at [428, 112] on div "New Claim Import CSV Export CSV Delete All" at bounding box center [532, 123] width 277 height 29
click at [429, 123] on button "New Claim" at bounding box center [431, 124] width 66 height 20
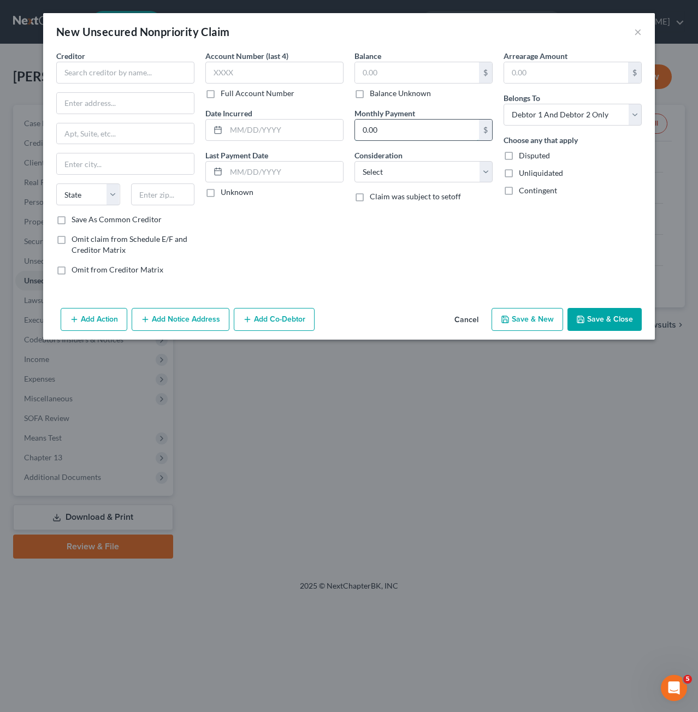
click at [429, 123] on input "0.00" at bounding box center [417, 130] width 124 height 21
click at [157, 66] on input "text" at bounding box center [125, 73] width 138 height 22
click at [155, 81] on input "text" at bounding box center [125, 73] width 138 height 22
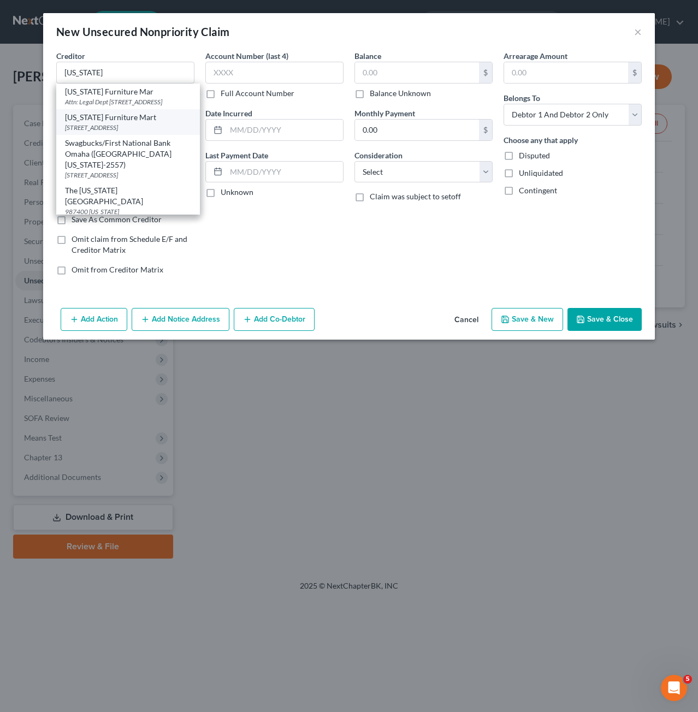
click at [144, 123] on div "[US_STATE] Furniture Mart" at bounding box center [128, 117] width 126 height 11
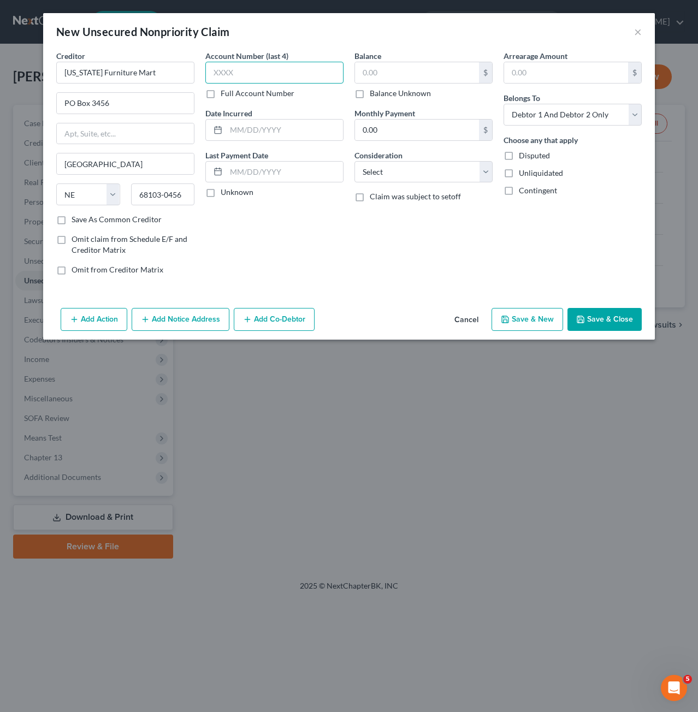
click at [307, 74] on input "text" at bounding box center [274, 73] width 138 height 22
click at [221, 92] on label "Full Account Number" at bounding box center [258, 93] width 74 height 11
click at [225, 92] on input "Full Account Number" at bounding box center [228, 91] width 7 height 7
click at [238, 73] on input "text" at bounding box center [274, 73] width 138 height 22
click at [301, 129] on input "text" at bounding box center [284, 130] width 117 height 21
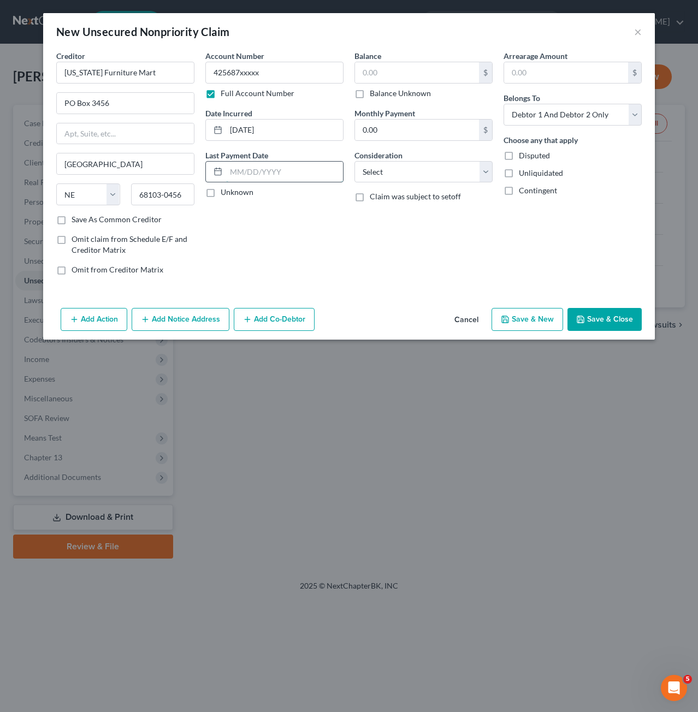
click at [305, 164] on input "text" at bounding box center [284, 172] width 117 height 21
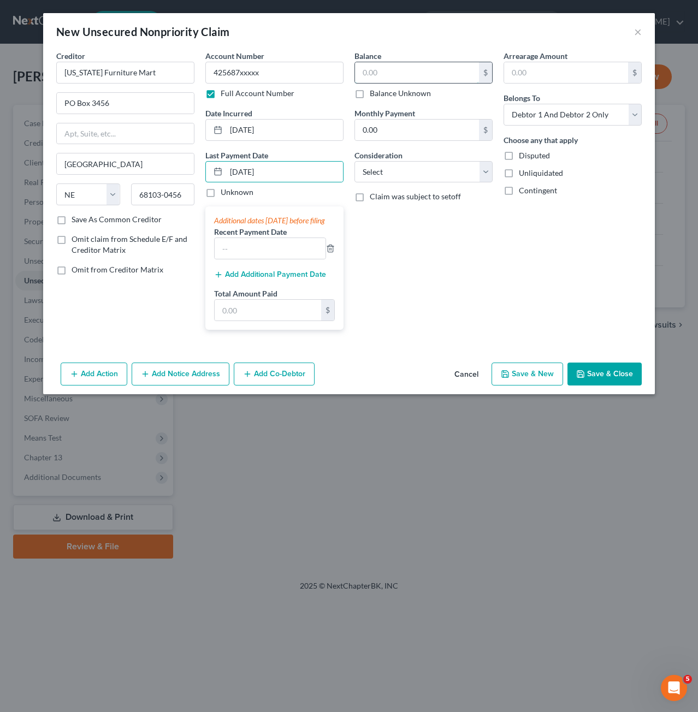
click at [432, 63] on input "text" at bounding box center [417, 72] width 124 height 21
click at [427, 135] on input "0.00" at bounding box center [417, 130] width 124 height 21
click at [384, 176] on select "Select Cable / Satellite Services Collection Agency Credit Card Debt Debt Couns…" at bounding box center [423, 172] width 138 height 22
click at [354, 161] on select "Select Cable / Satellite Services Collection Agency Credit Card Debt Debt Couns…" at bounding box center [423, 172] width 138 height 22
click at [593, 385] on button "Save & Close" at bounding box center [604, 373] width 74 height 23
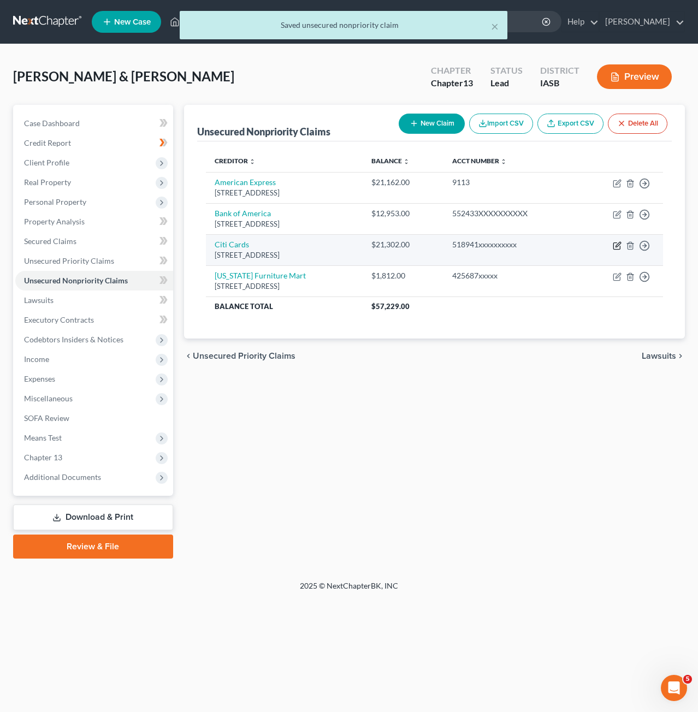
click at [618, 247] on icon "button" at bounding box center [616, 245] width 9 height 9
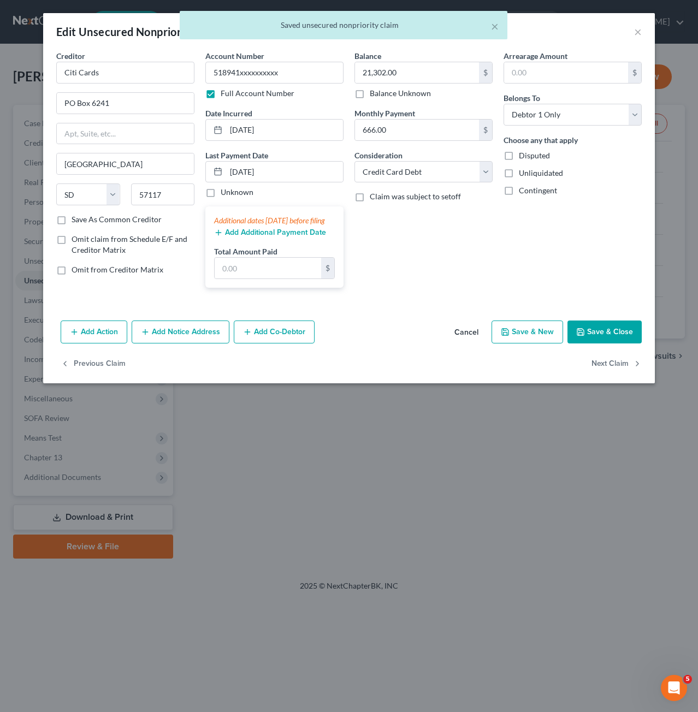
click at [624, 341] on button "Save & Close" at bounding box center [604, 331] width 74 height 23
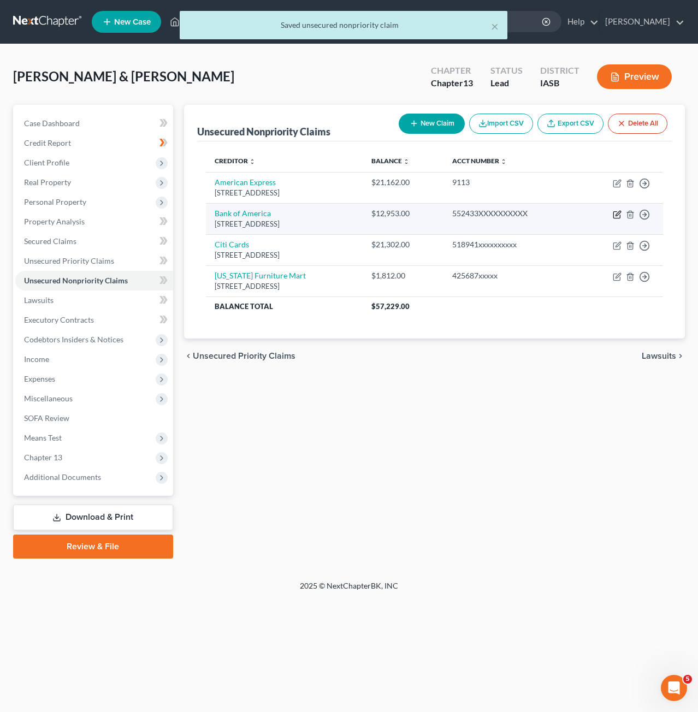
click at [615, 214] on icon "button" at bounding box center [616, 214] width 9 height 9
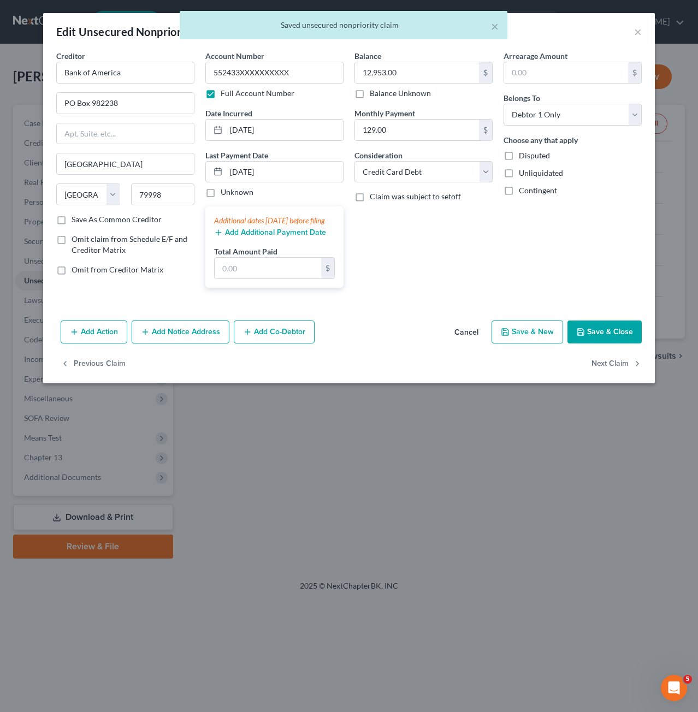
click at [613, 343] on button "Save & Close" at bounding box center [604, 331] width 74 height 23
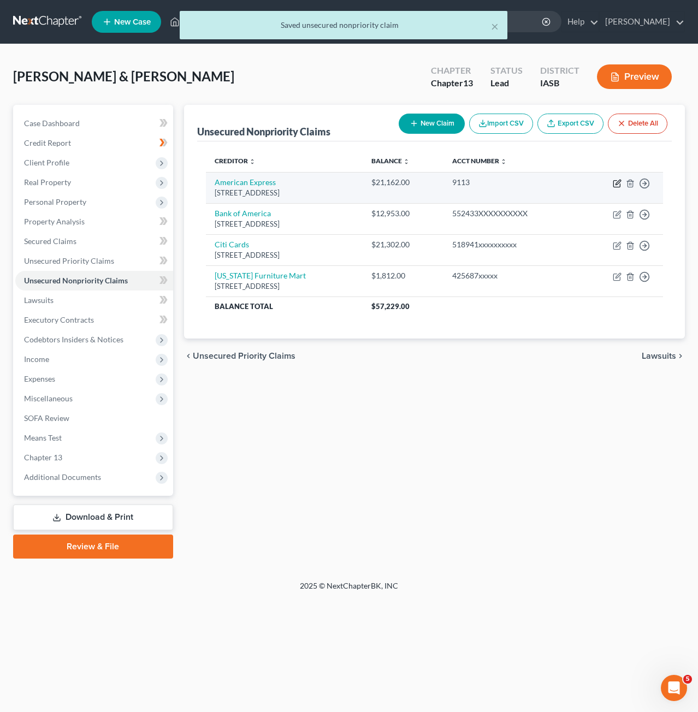
click at [617, 183] on icon "button" at bounding box center [617, 182] width 5 height 5
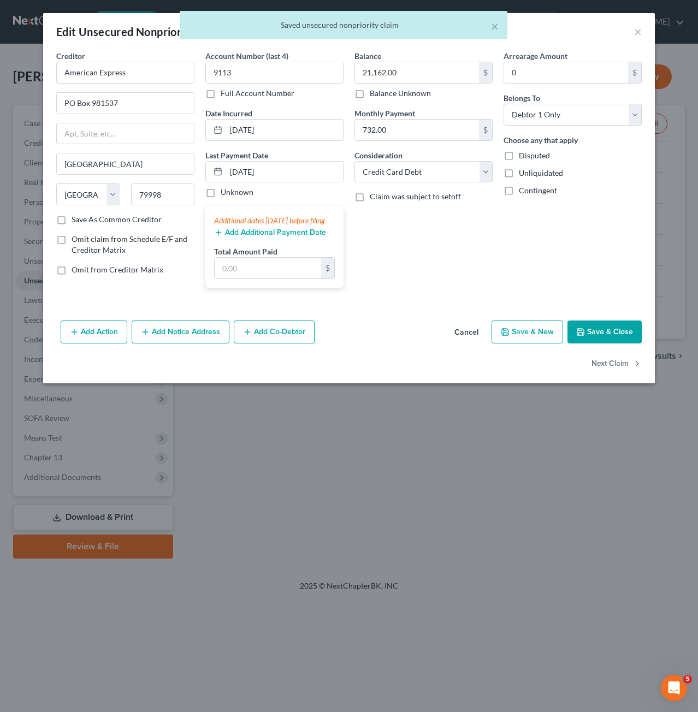
click at [616, 335] on button "Save & Close" at bounding box center [604, 331] width 74 height 23
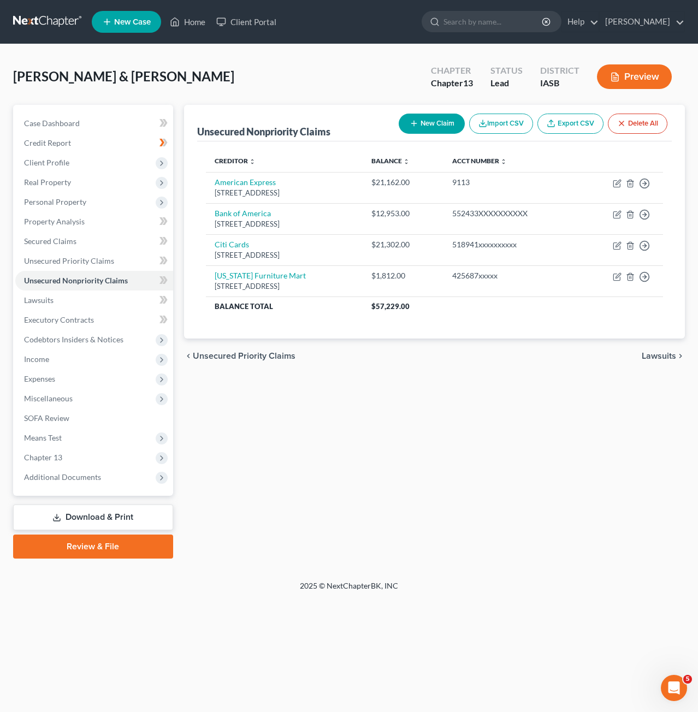
click at [448, 133] on div "New Claim Import CSV Export CSV Delete All" at bounding box center [532, 123] width 277 height 29
click at [439, 125] on button "New Claim" at bounding box center [431, 124] width 66 height 20
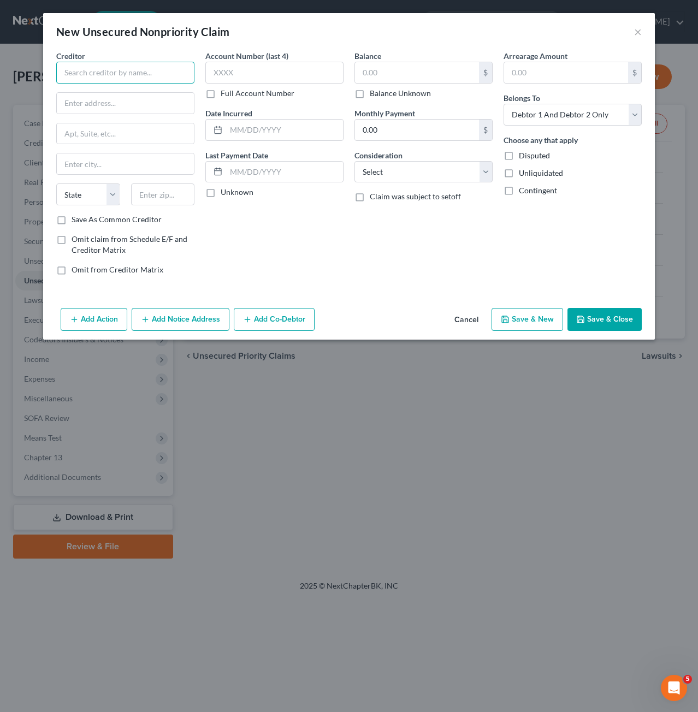
click at [166, 75] on input "text" at bounding box center [125, 73] width 138 height 22
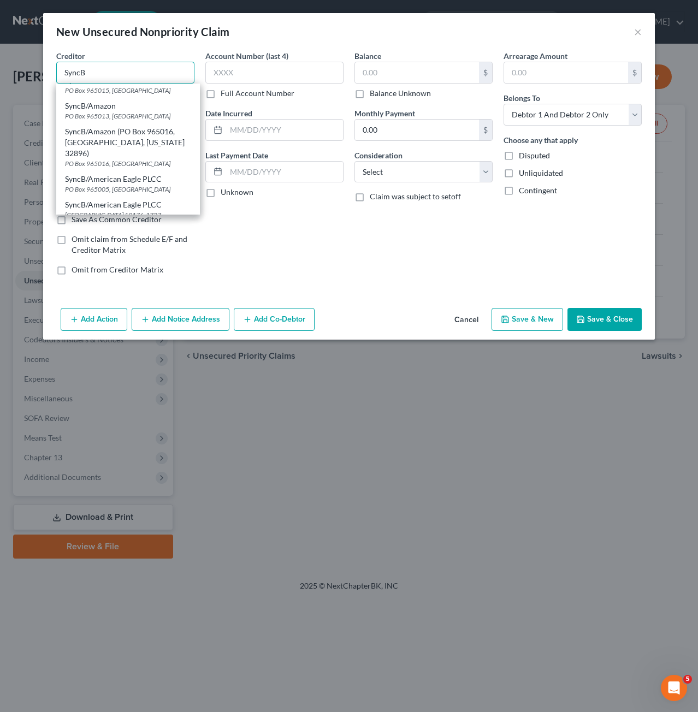
scroll to position [55, 0]
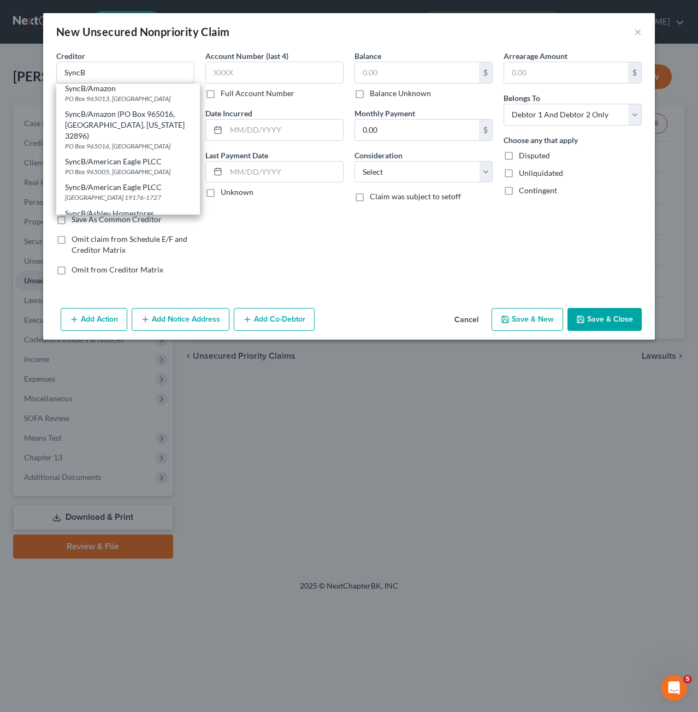
click at [154, 193] on div "[GEOGRAPHIC_DATA] 19176-1727" at bounding box center [128, 197] width 126 height 9
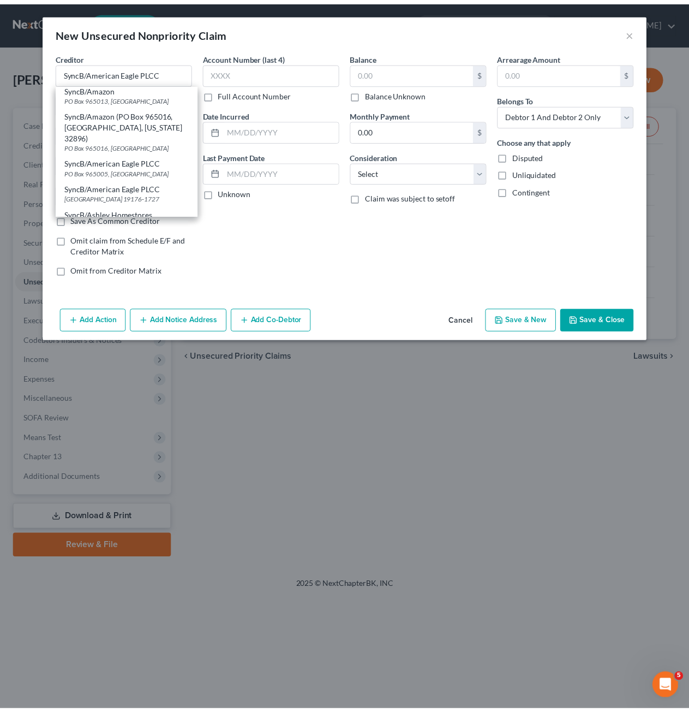
scroll to position [0, 0]
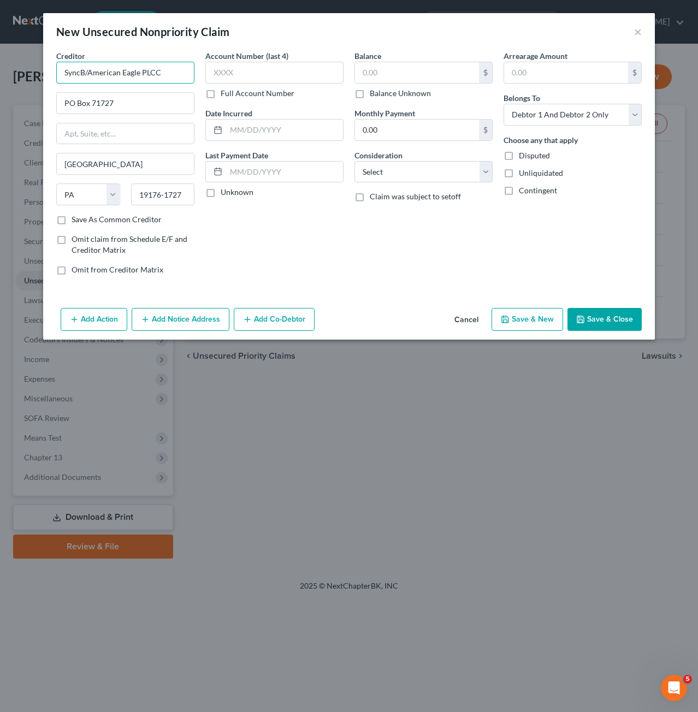
click at [174, 73] on input "SyncB/American Eagle PLCC" at bounding box center [125, 73] width 138 height 22
click at [72, 218] on label "Save As Common Creditor" at bounding box center [117, 219] width 90 height 11
click at [76, 218] on input "Save As Common Creditor" at bounding box center [79, 217] width 7 height 7
click at [285, 64] on input "text" at bounding box center [274, 73] width 138 height 22
click at [221, 99] on label "Full Account Number" at bounding box center [258, 93] width 74 height 11
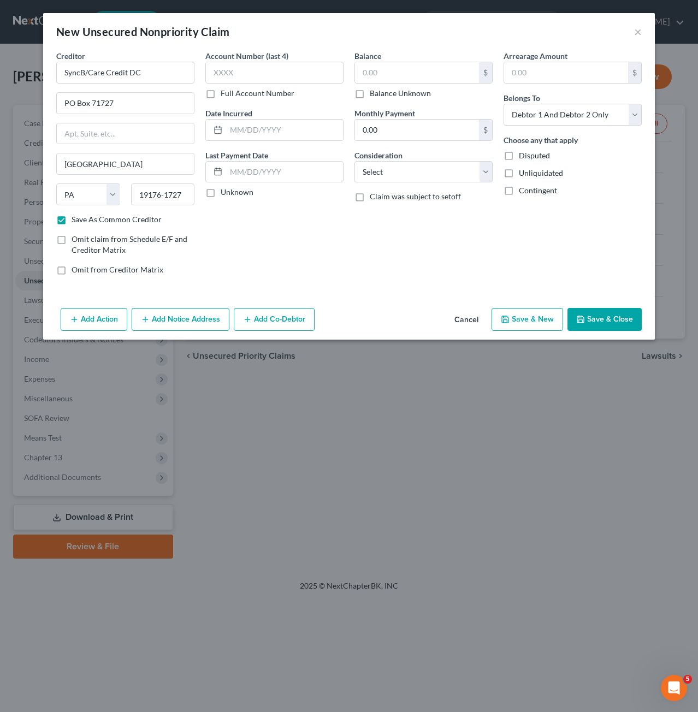
click at [225, 95] on input "Full Account Number" at bounding box center [228, 91] width 7 height 7
click at [293, 73] on input "text" at bounding box center [274, 73] width 138 height 22
click at [322, 127] on input "text" at bounding box center [284, 130] width 117 height 21
click at [328, 163] on input "text" at bounding box center [284, 172] width 117 height 21
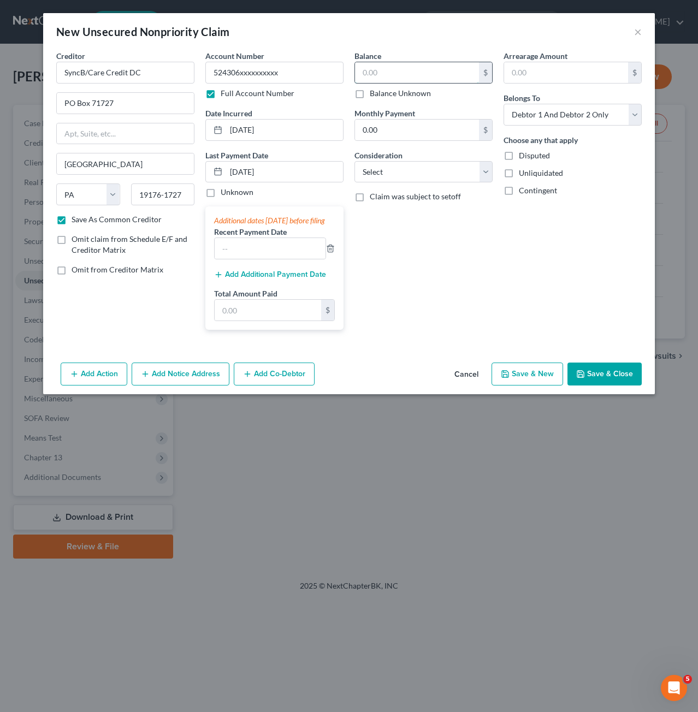
click at [421, 78] on input "text" at bounding box center [417, 72] width 124 height 21
click at [424, 139] on div "0.00 $" at bounding box center [423, 130] width 138 height 22
click at [427, 130] on input "0.00" at bounding box center [417, 130] width 124 height 21
click at [430, 133] on input "30" at bounding box center [417, 130] width 124 height 21
click at [377, 181] on select "Select Cable / Satellite Services Collection Agency Credit Card Debt Debt Couns…" at bounding box center [423, 172] width 138 height 22
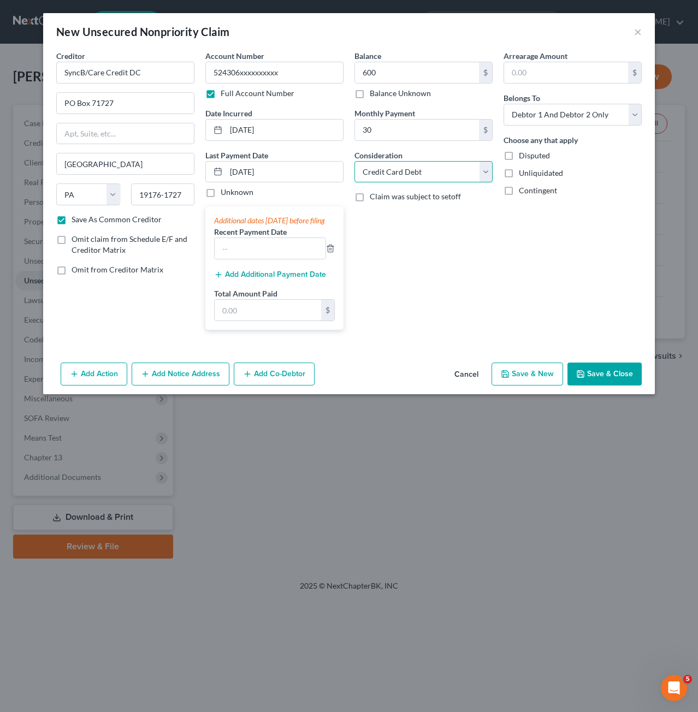
click at [354, 161] on select "Select Cable / Satellite Services Collection Agency Credit Card Debt Debt Couns…" at bounding box center [423, 172] width 138 height 22
click at [539, 124] on select "Select Debtor 1 Only Debtor 2 Only Debtor 1 And Debtor 2 Only At Least One Of T…" at bounding box center [572, 115] width 138 height 22
click at [503, 104] on select "Select Debtor 1 Only Debtor 2 Only Debtor 1 And Debtor 2 Only At Least One Of T…" at bounding box center [572, 115] width 138 height 22
click at [621, 385] on button "Save & Close" at bounding box center [604, 373] width 74 height 23
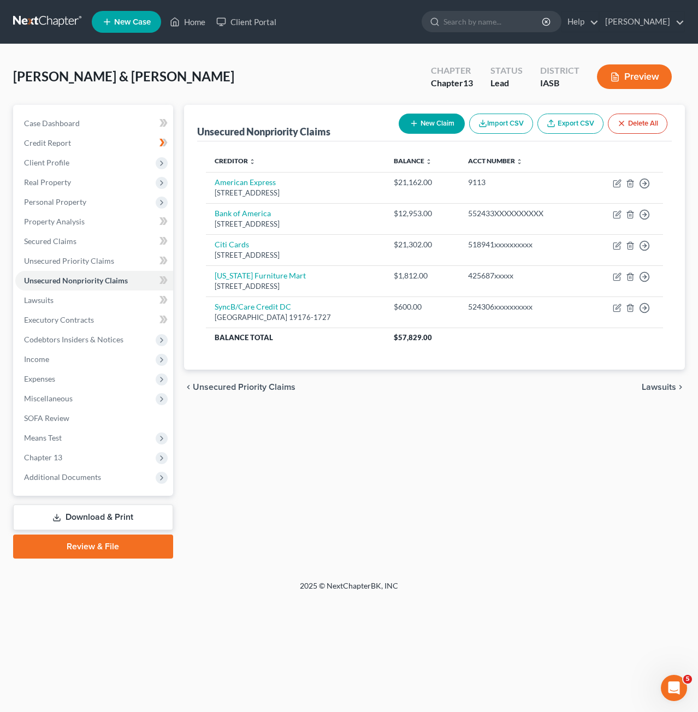
click at [422, 132] on button "New Claim" at bounding box center [431, 124] width 66 height 20
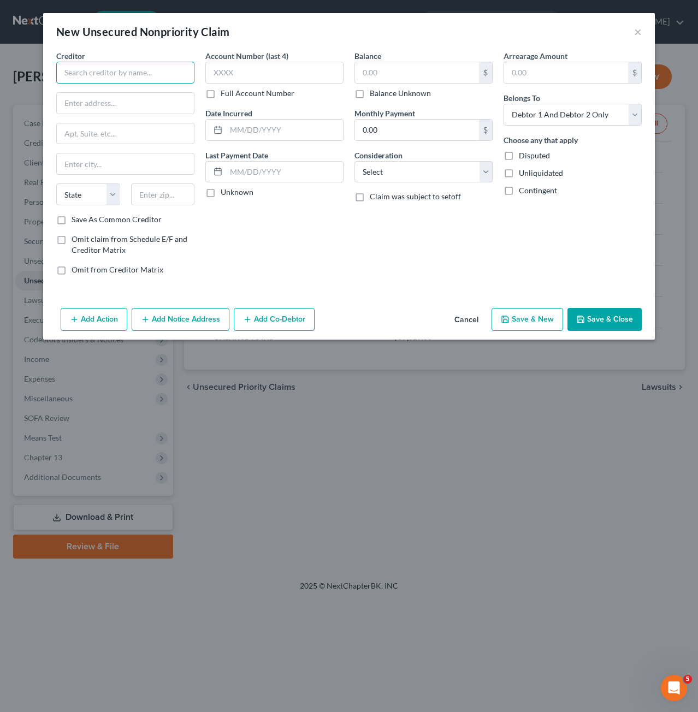
click at [130, 75] on input "text" at bounding box center [125, 73] width 138 height 22
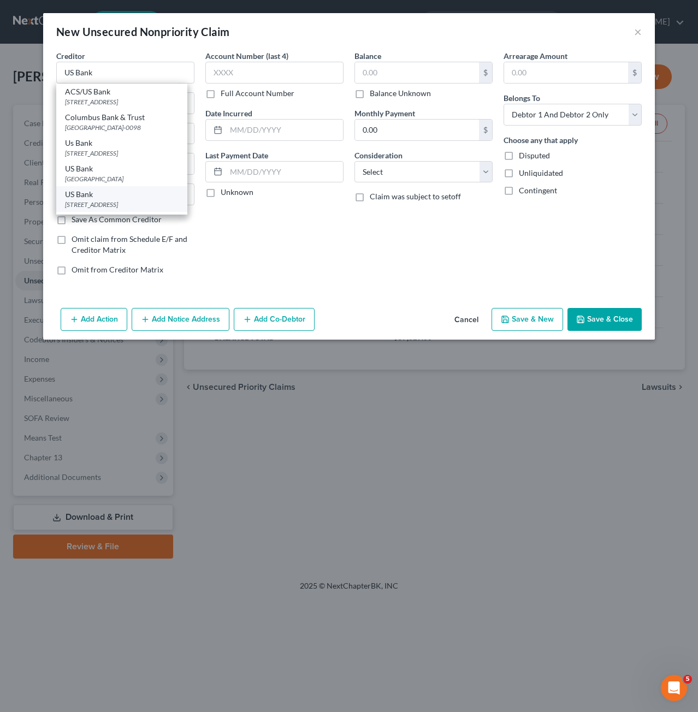
click at [151, 194] on div "US Bank" at bounding box center [122, 194] width 114 height 11
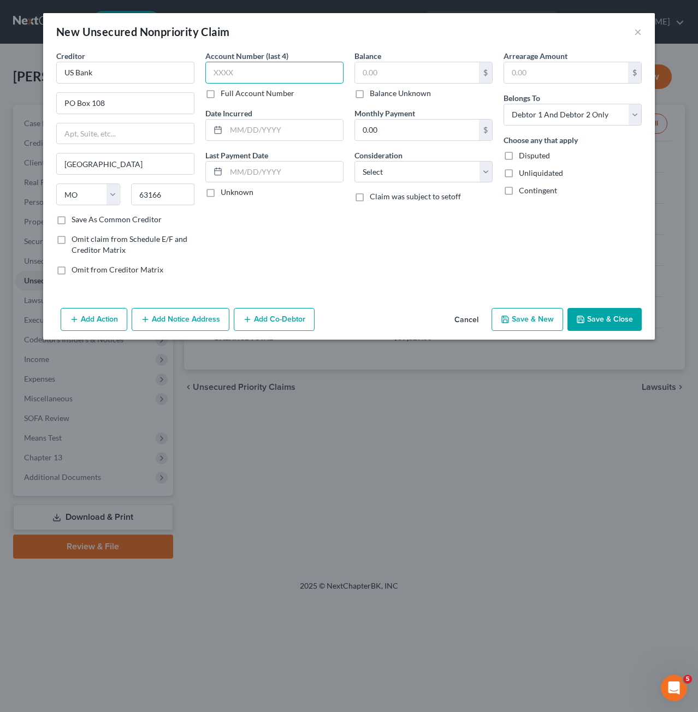
click at [288, 73] on input "text" at bounding box center [274, 73] width 138 height 22
click at [221, 91] on label "Full Account Number" at bounding box center [258, 93] width 74 height 11
click at [225, 91] on input "Full Account Number" at bounding box center [228, 91] width 7 height 7
click at [235, 79] on input "4" at bounding box center [274, 73] width 138 height 22
click at [274, 122] on input "text" at bounding box center [284, 130] width 117 height 21
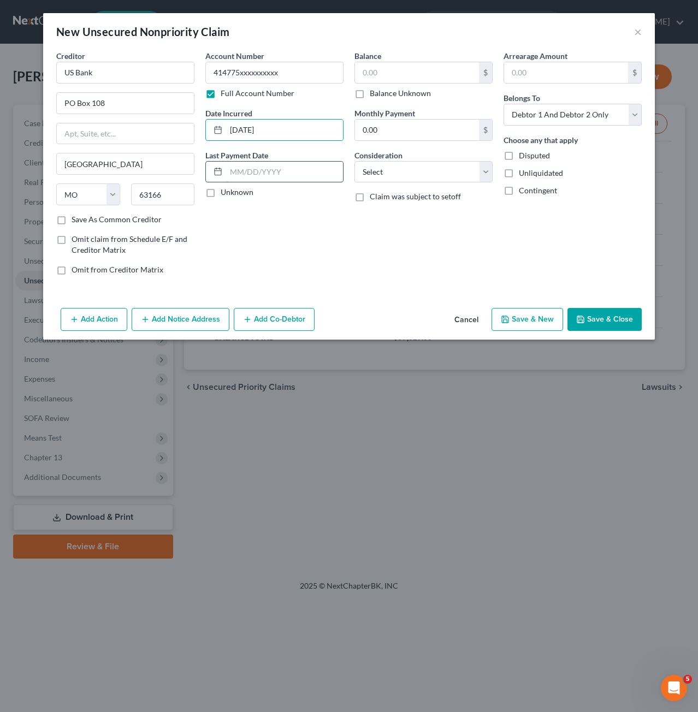
click at [299, 175] on input "text" at bounding box center [284, 172] width 117 height 21
click at [412, 61] on div "Balance $ Balance Unknown Balance Undetermined $ Balance Unknown" at bounding box center [423, 74] width 138 height 49
click at [414, 66] on input "text" at bounding box center [417, 72] width 124 height 21
drag, startPoint x: 294, startPoint y: 123, endPoint x: 230, endPoint y: 114, distance: 63.9
click at [230, 114] on div "Date Incurred [DATE]" at bounding box center [274, 124] width 138 height 33
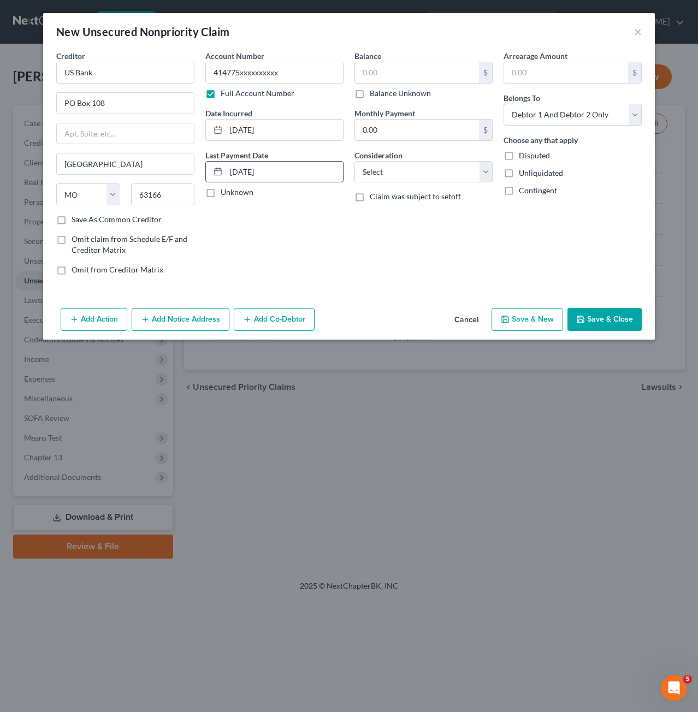
click at [293, 176] on input "[DATE]" at bounding box center [284, 172] width 117 height 21
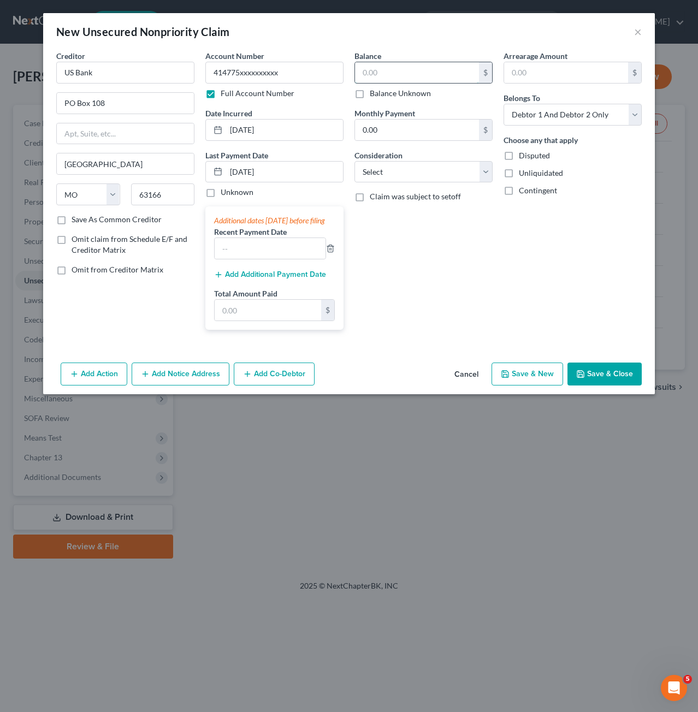
click at [399, 75] on input "text" at bounding box center [417, 72] width 124 height 21
click at [565, 118] on select "Select Debtor 1 Only Debtor 2 Only Debtor 1 And Debtor 2 Only At Least One Of T…" at bounding box center [572, 115] width 138 height 22
click at [503, 104] on select "Select Debtor 1 Only Debtor 2 Only Debtor 1 And Debtor 2 Only At Least One Of T…" at bounding box center [572, 115] width 138 height 22
click at [432, 134] on input "0.00" at bounding box center [417, 130] width 124 height 21
click at [445, 180] on select "Select Cable / Satellite Services Collection Agency Credit Card Debt Debt Couns…" at bounding box center [423, 172] width 138 height 22
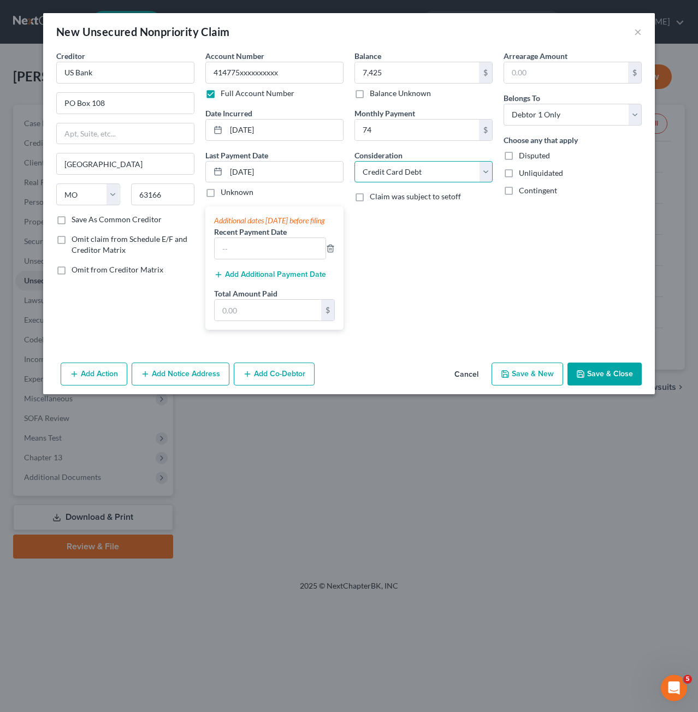
click at [354, 161] on select "Select Cable / Satellite Services Collection Agency Credit Card Debt Debt Couns…" at bounding box center [423, 172] width 138 height 22
click at [601, 385] on button "Save & Close" at bounding box center [604, 373] width 74 height 23
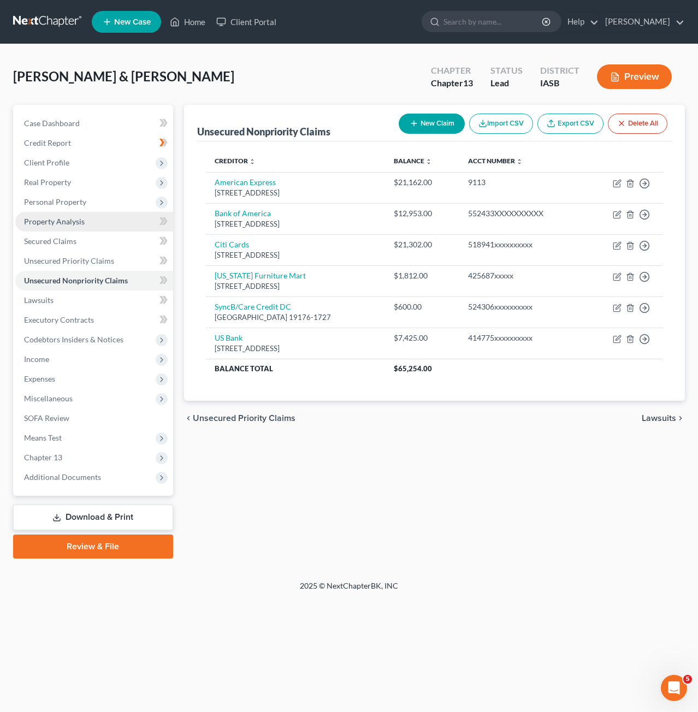
click at [85, 228] on link "Property Analysis" at bounding box center [94, 222] width 158 height 20
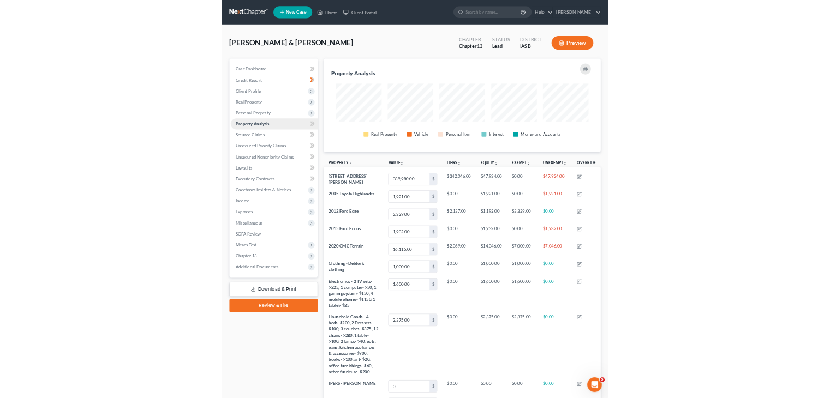
scroll to position [166, 495]
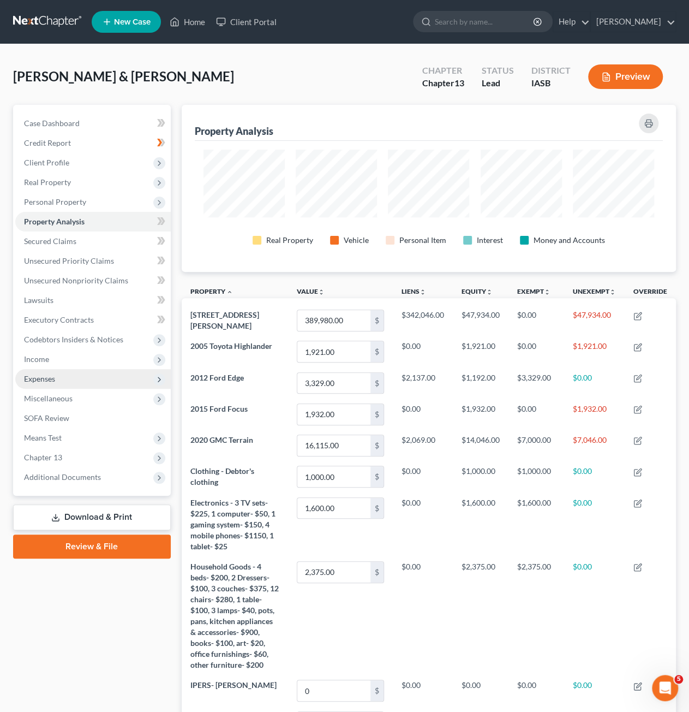
click at [99, 372] on span "Expenses" at bounding box center [93, 379] width 156 height 20
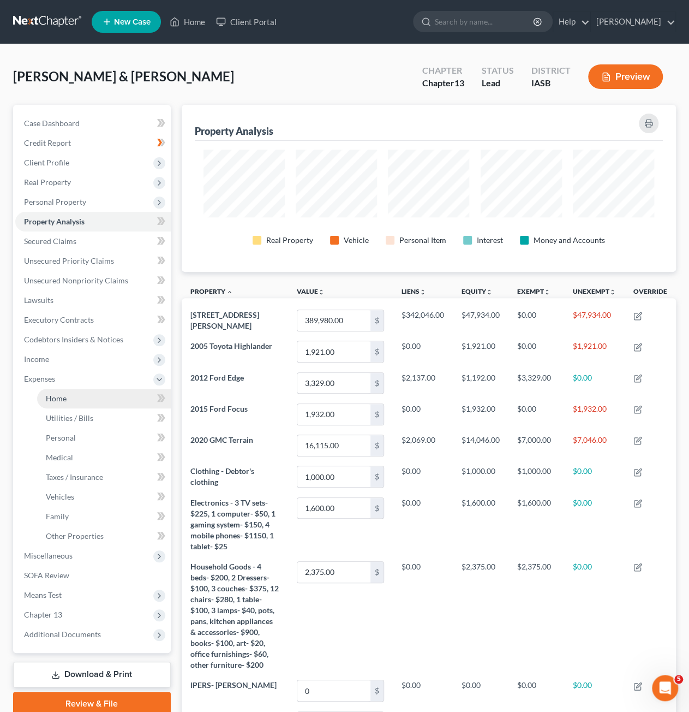
click at [106, 397] on link "Home" at bounding box center [104, 399] width 134 height 20
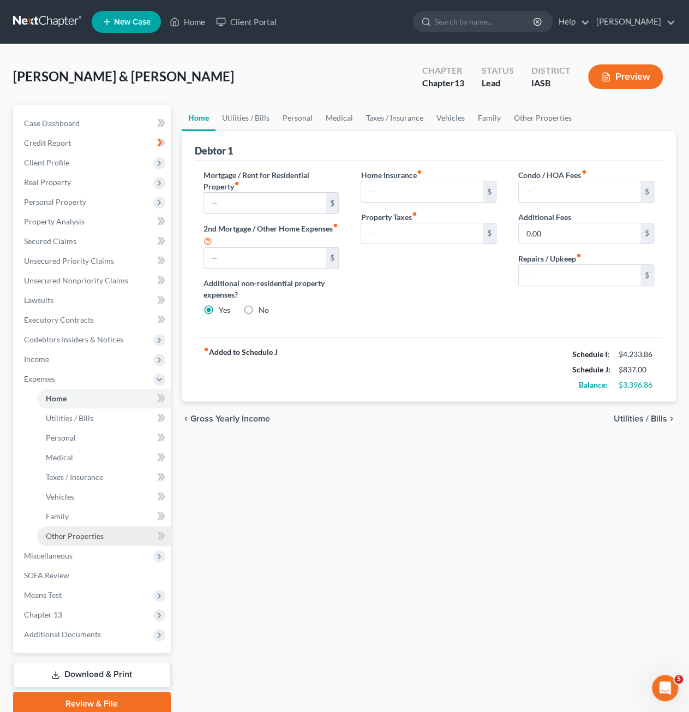
click at [114, 529] on link "Other Properties" at bounding box center [104, 536] width 134 height 20
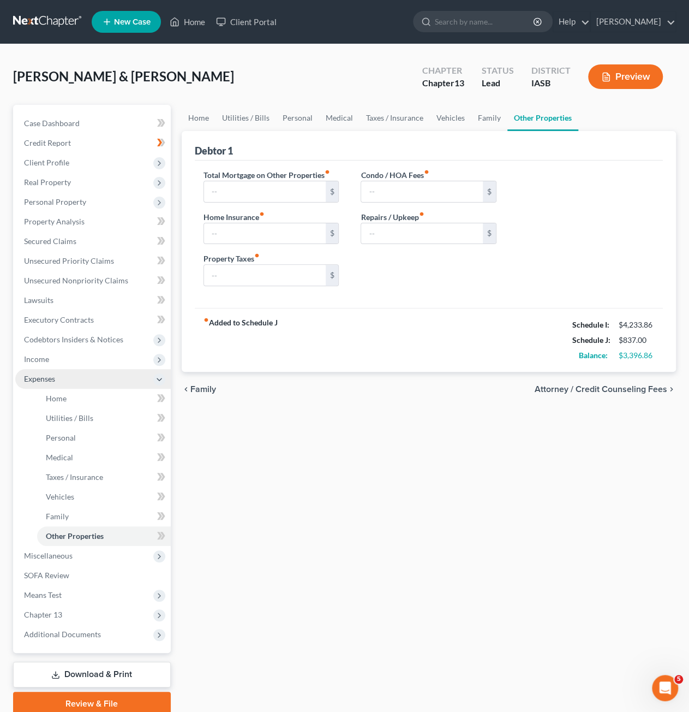
click at [69, 374] on span "Expenses" at bounding box center [93, 379] width 156 height 20
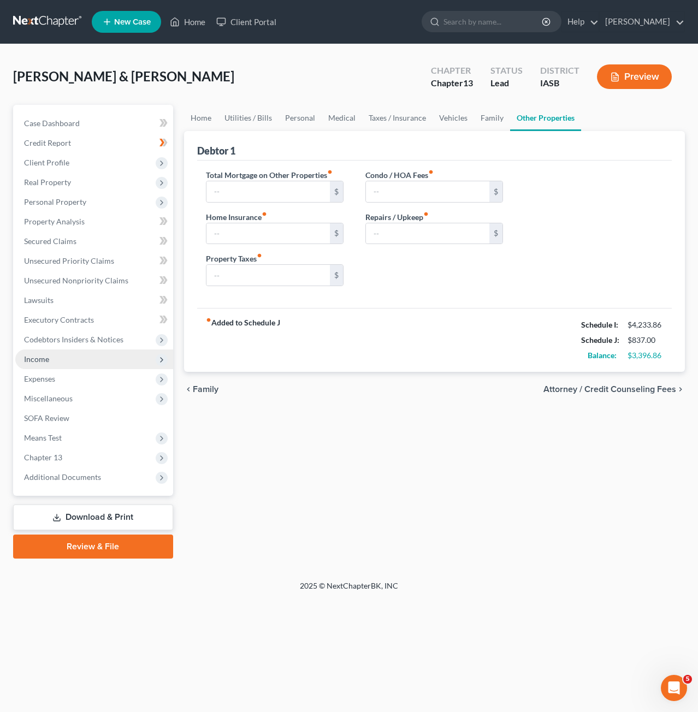
click at [87, 359] on span "Income" at bounding box center [94, 359] width 158 height 20
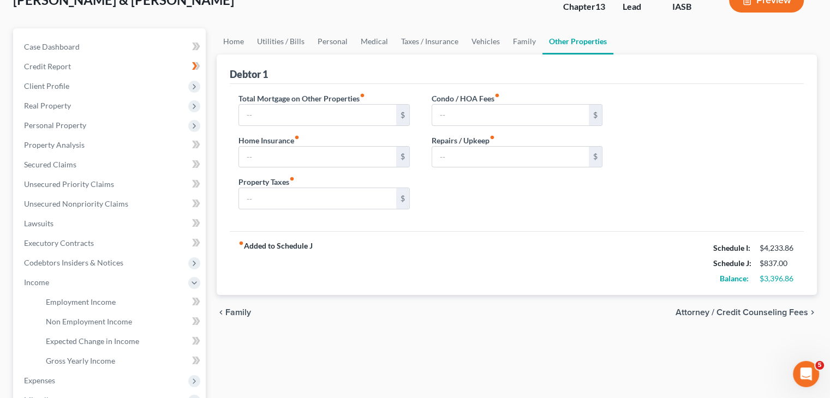
scroll to position [76, 0]
click at [108, 206] on span "Unsecured Nonpriority Claims" at bounding box center [76, 203] width 104 height 9
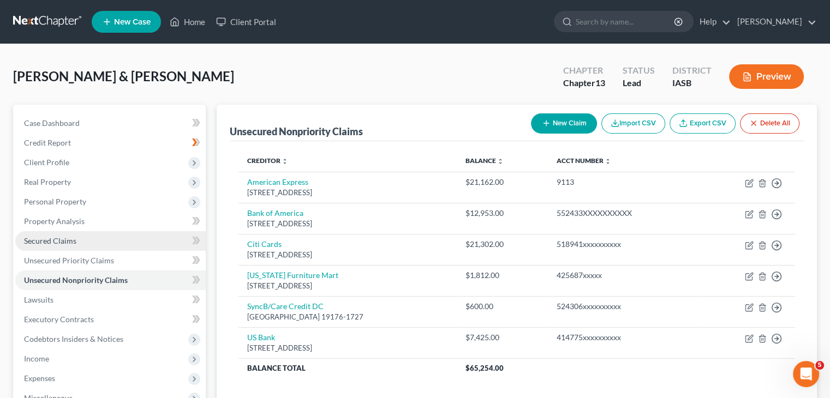
click at [74, 245] on link "Secured Claims" at bounding box center [110, 241] width 190 height 20
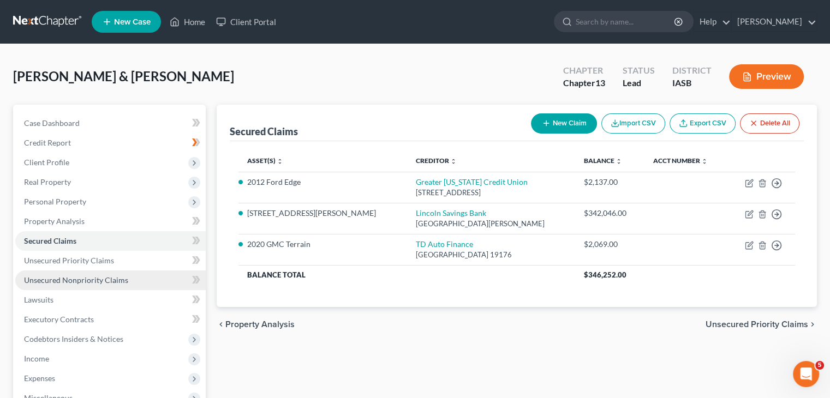
click at [111, 280] on span "Unsecured Nonpriority Claims" at bounding box center [76, 280] width 104 height 9
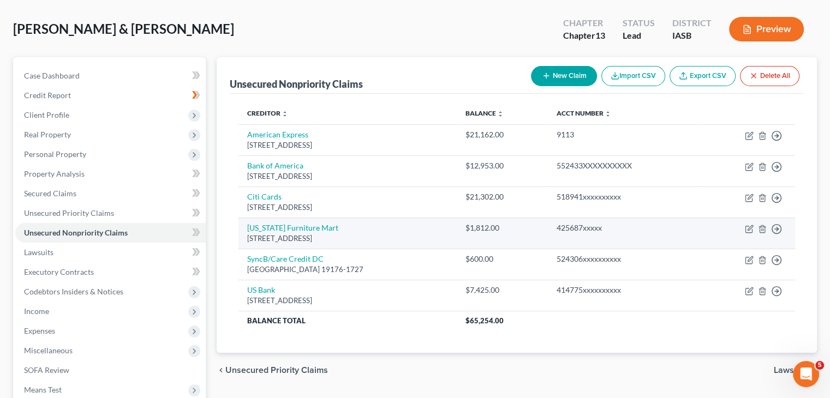
scroll to position [50, 0]
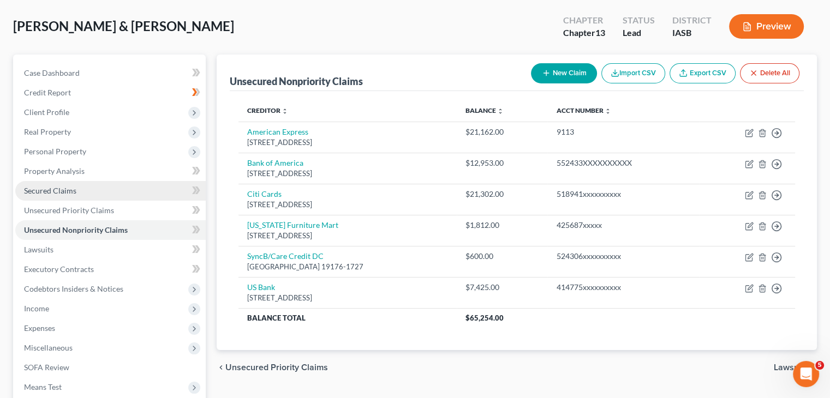
click at [115, 185] on link "Secured Claims" at bounding box center [110, 191] width 190 height 20
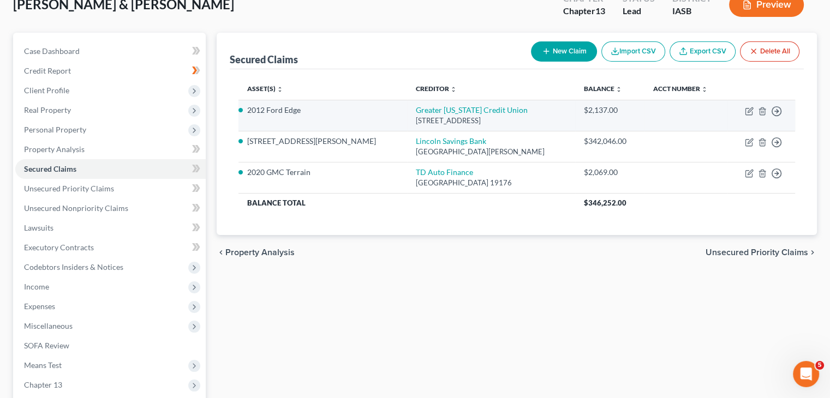
scroll to position [73, 0]
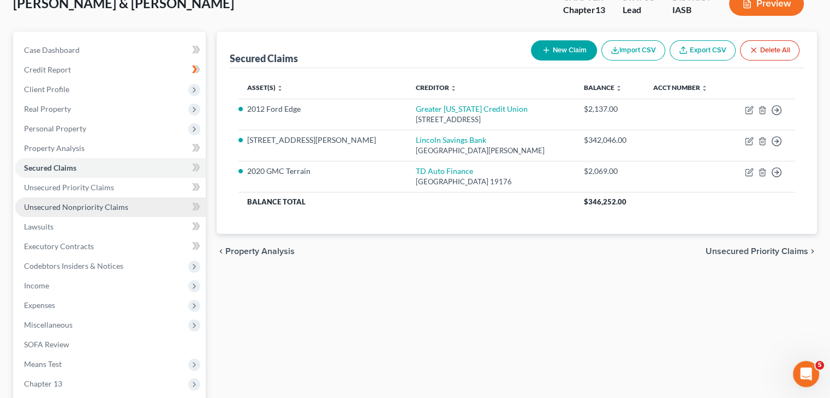
click at [94, 203] on span "Unsecured Nonpriority Claims" at bounding box center [76, 206] width 104 height 9
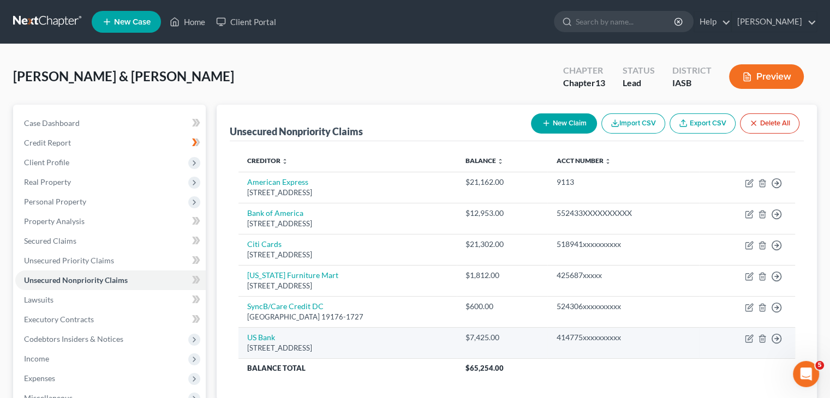
scroll to position [55, 0]
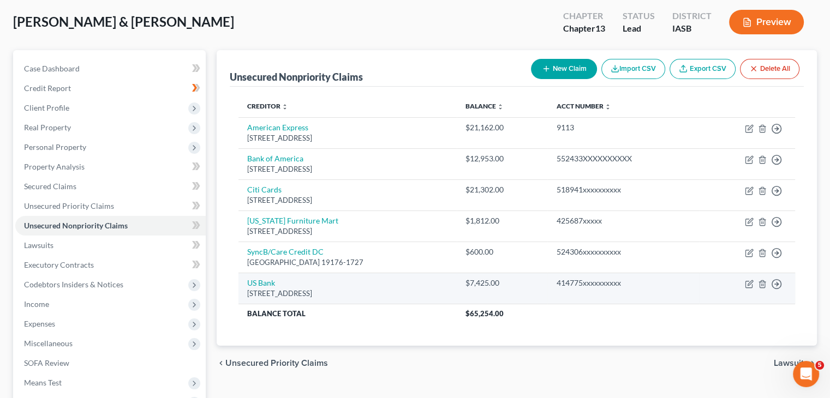
click at [743, 283] on td "Move to D Move to E Move to G Move to Notice Only" at bounding box center [747, 288] width 96 height 31
click at [748, 282] on icon "button" at bounding box center [749, 284] width 9 height 9
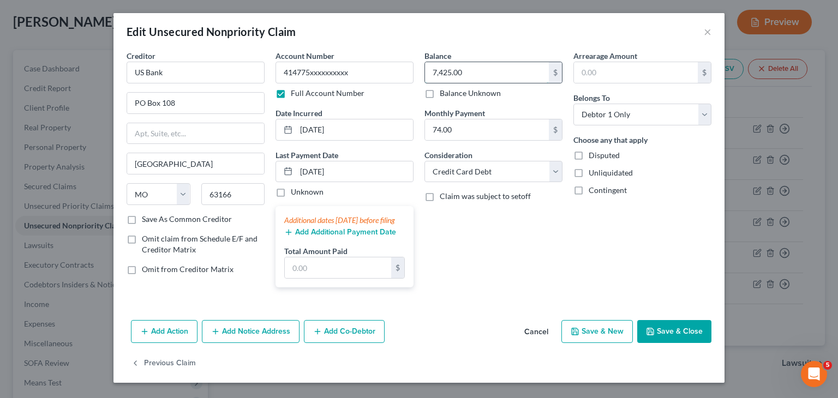
click at [439, 71] on input "7,425.00" at bounding box center [487, 72] width 124 height 21
click at [443, 71] on input "7,425.00" at bounding box center [487, 72] width 124 height 21
click at [438, 72] on input "745.00" at bounding box center [487, 72] width 124 height 21
click at [507, 272] on div "Balance 7,245.00 $ Balance Unknown Balance Undetermined 7,245.00 $ Balance Unkn…" at bounding box center [493, 173] width 149 height 246
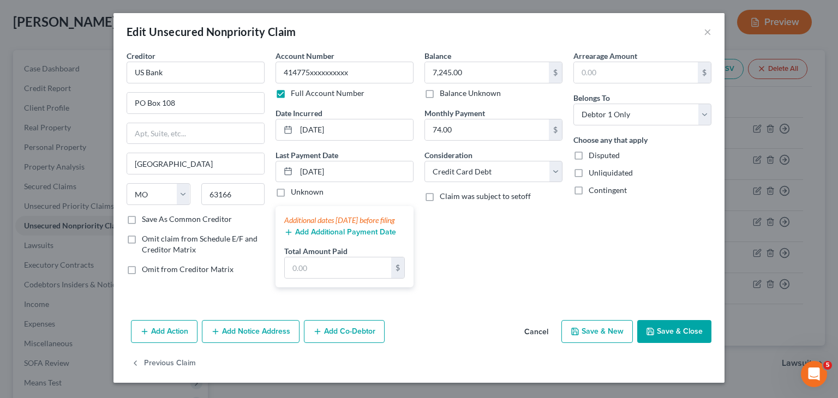
click at [480, 296] on div "Balance 7,245.00 $ Balance Unknown Balance Undetermined 7,245.00 $ Balance Unkn…" at bounding box center [493, 173] width 149 height 246
click at [704, 34] on button "×" at bounding box center [708, 31] width 8 height 13
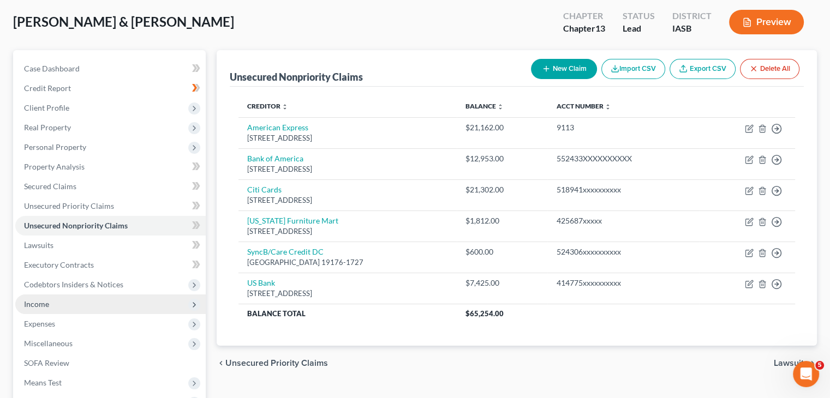
click at [116, 302] on span "Income" at bounding box center [110, 305] width 190 height 20
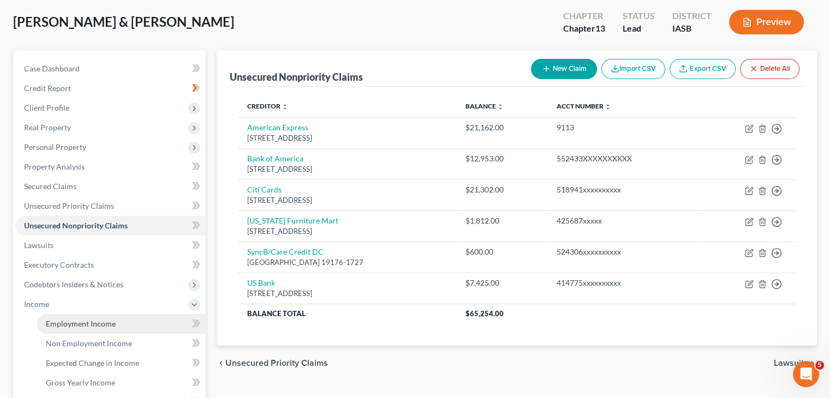
click at [121, 323] on link "Employment Income" at bounding box center [121, 324] width 169 height 20
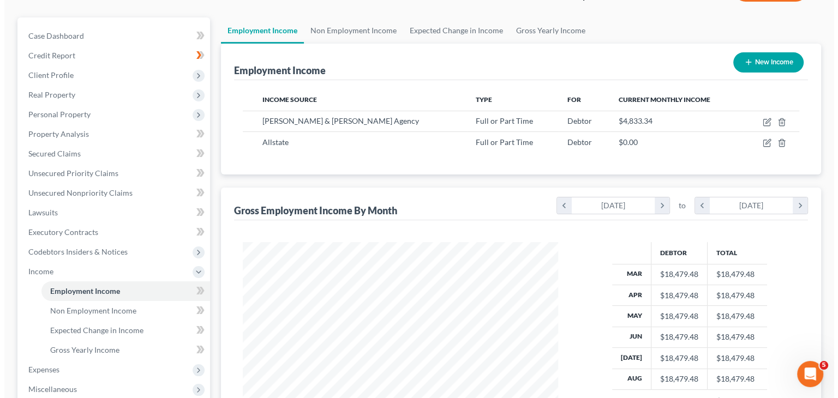
scroll to position [87, 0]
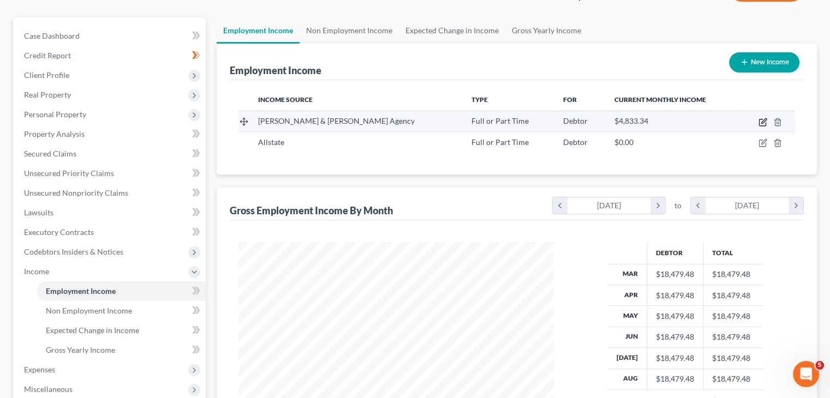
click at [761, 124] on icon "button" at bounding box center [763, 122] width 9 height 9
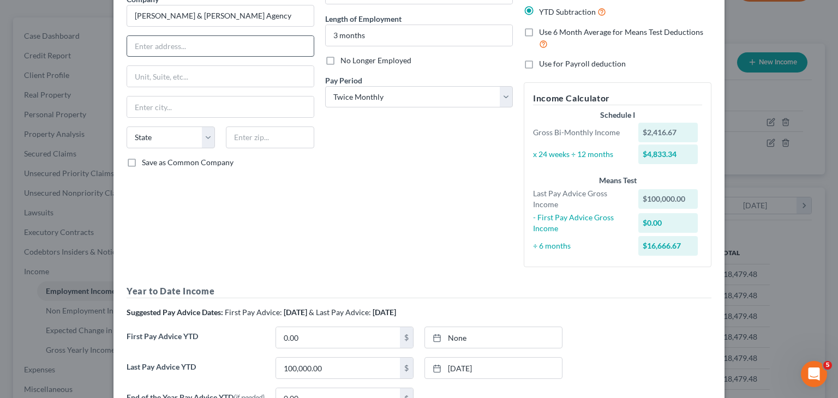
scroll to position [0, 0]
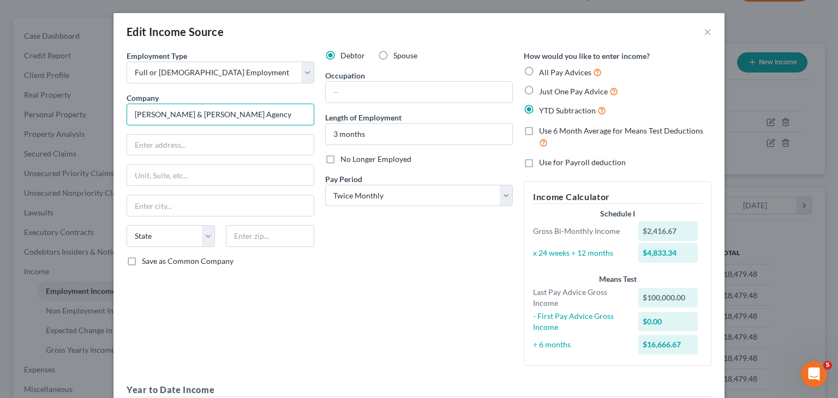
drag, startPoint x: 248, startPoint y: 121, endPoint x: 102, endPoint y: 136, distance: 146.5
click at [102, 136] on div "Edit Income Source × Employment Type * Select Full or [DEMOGRAPHIC_DATA] Employ…" at bounding box center [419, 199] width 838 height 398
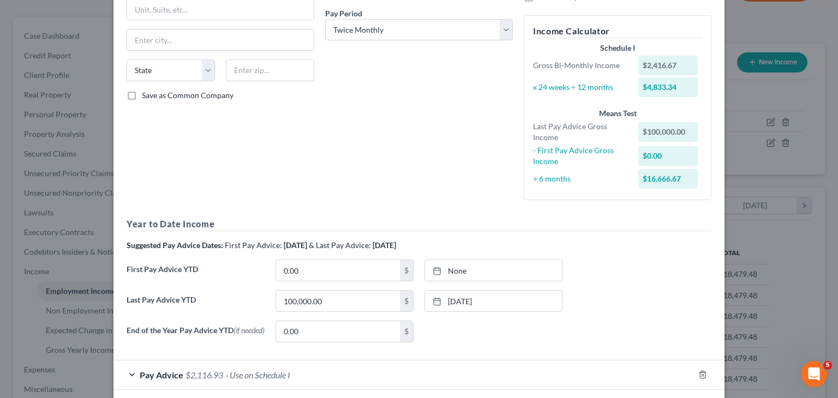
scroll to position [192, 0]
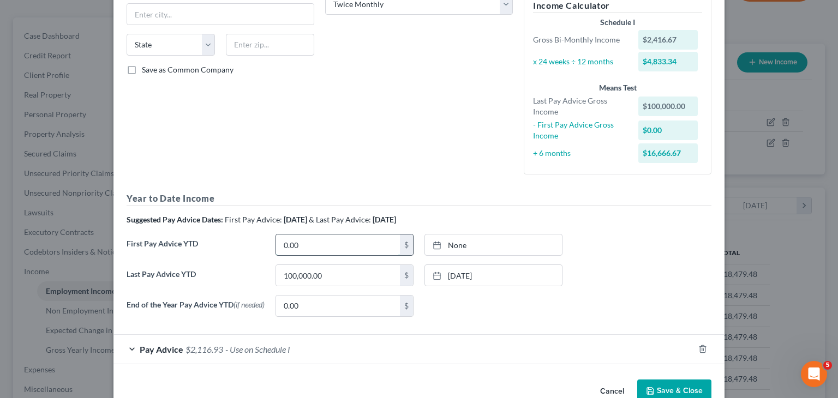
click at [359, 245] on input "0.00" at bounding box center [338, 245] width 124 height 21
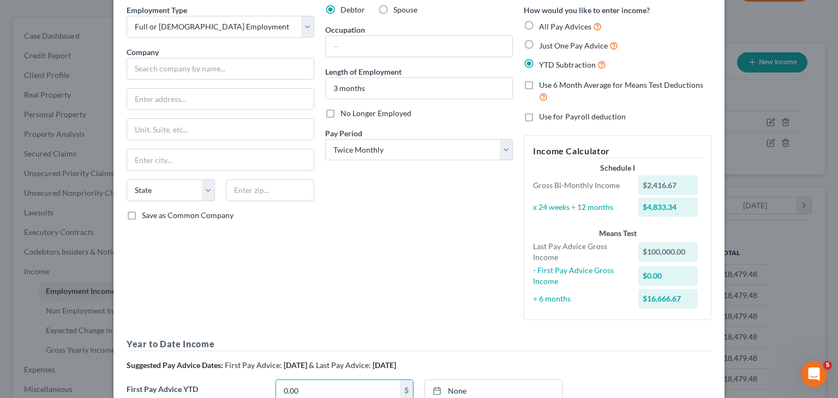
scroll to position [45, 0]
click at [228, 73] on input "text" at bounding box center [221, 69] width 188 height 22
click at [209, 97] on input "text" at bounding box center [220, 100] width 187 height 21
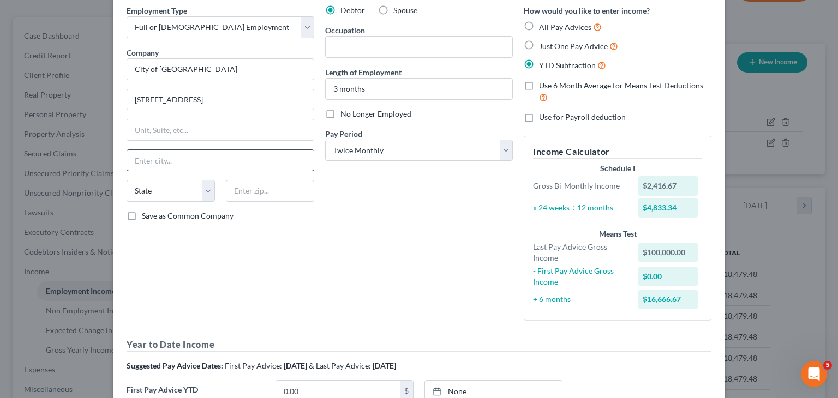
click at [204, 159] on input "text" at bounding box center [220, 160] width 187 height 21
click at [192, 194] on select "State [US_STATE] AK AR AZ CA CO CT DE DC [GEOGRAPHIC_DATA] [GEOGRAPHIC_DATA] GU…" at bounding box center [171, 191] width 88 height 22
click at [127, 180] on select "State [US_STATE] AK AR AZ CA CO CT DE DC [GEOGRAPHIC_DATA] [GEOGRAPHIC_DATA] GU…" at bounding box center [171, 191] width 88 height 22
click at [257, 184] on input "text" at bounding box center [270, 191] width 88 height 22
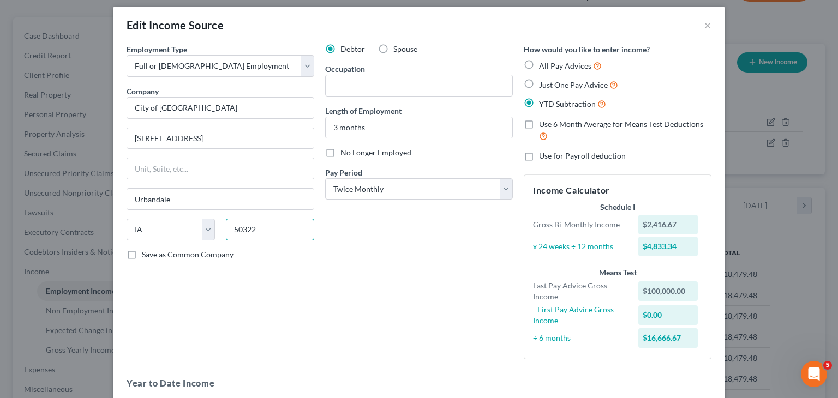
scroll to position [0, 0]
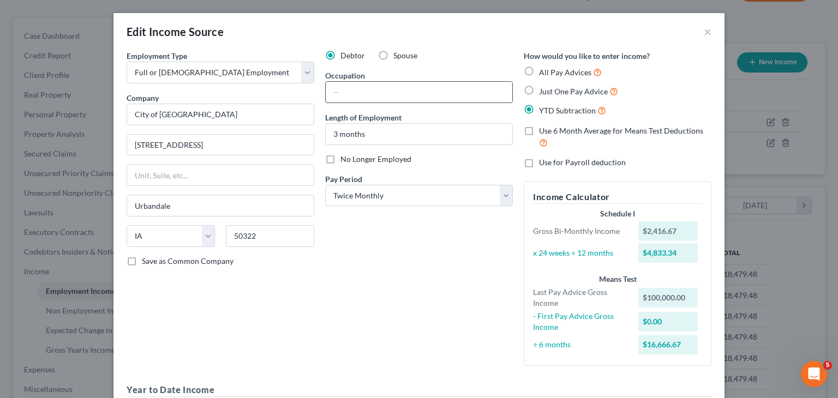
click at [380, 87] on input "text" at bounding box center [419, 92] width 187 height 21
click at [382, 137] on input "3 months" at bounding box center [419, 134] width 187 height 21
click at [382, 137] on input "text" at bounding box center [419, 134] width 187 height 21
click at [380, 199] on select "Select Monthly Twice Monthly Every Other Week Weekly" at bounding box center [419, 196] width 188 height 22
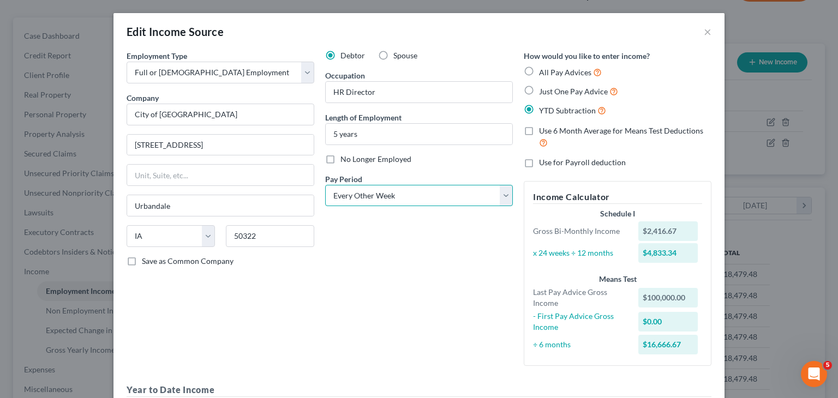
click at [325, 185] on select "Select Monthly Twice Monthly Every Other Week Weekly" at bounding box center [419, 196] width 188 height 22
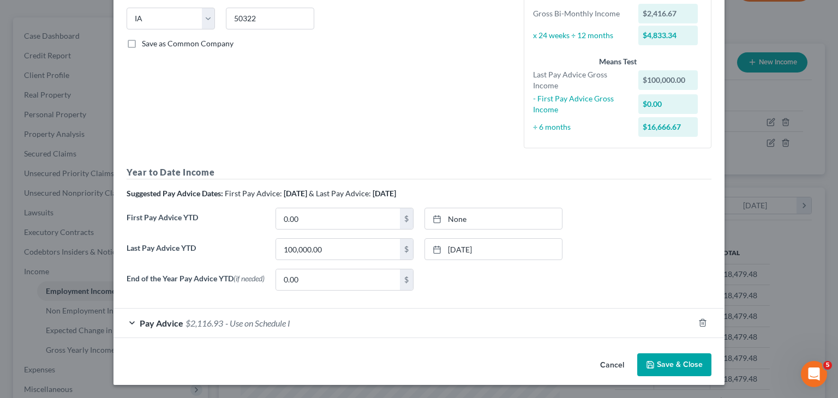
scroll to position [218, 0]
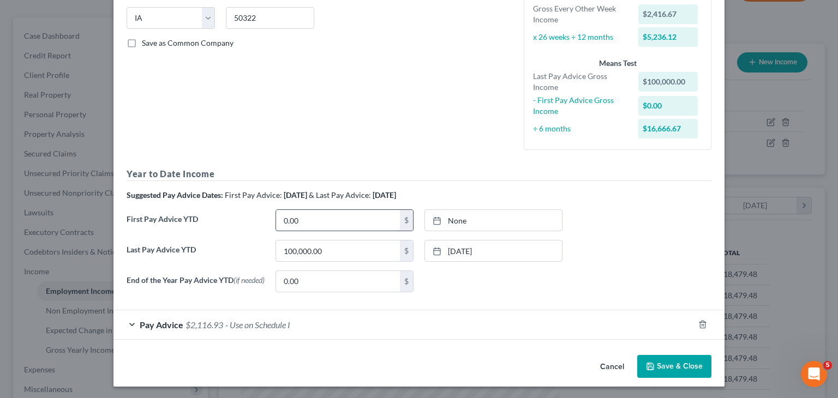
click at [344, 227] on input "0.00" at bounding box center [338, 220] width 124 height 21
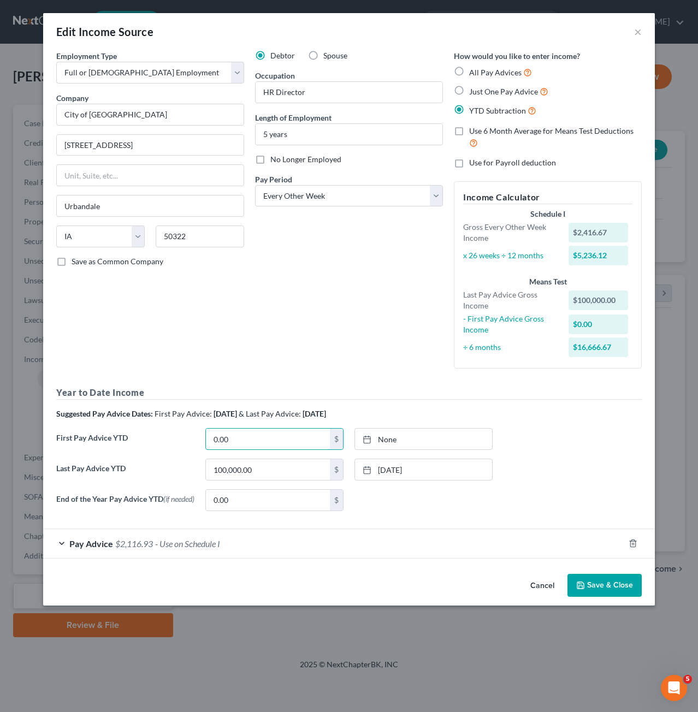
scroll to position [0, 0]
click at [249, 441] on input "0.00" at bounding box center [268, 438] width 124 height 21
click at [269, 481] on div "Last Pay Advice YTD 100,000.00 $ [DATE] close Date [DATE] Time 12:00 AM chevron…" at bounding box center [349, 473] width 596 height 31
click at [372, 436] on div at bounding box center [369, 438] width 15 height 9
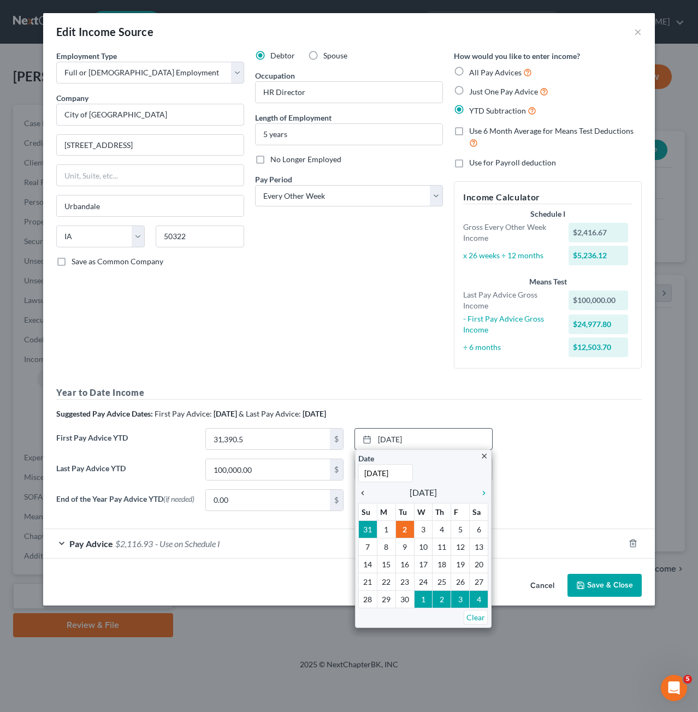
click at [365, 490] on icon "chevron_left" at bounding box center [365, 493] width 14 height 9
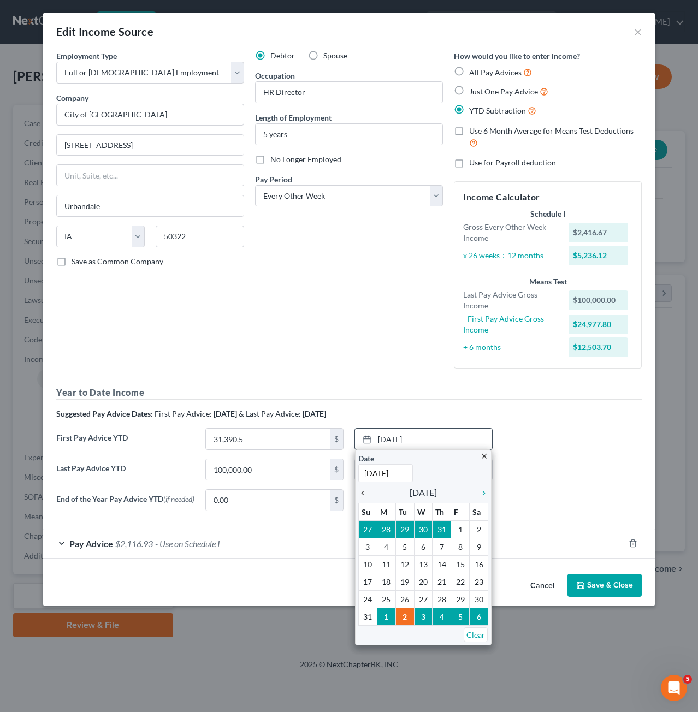
click at [365, 490] on icon "chevron_left" at bounding box center [365, 493] width 14 height 9
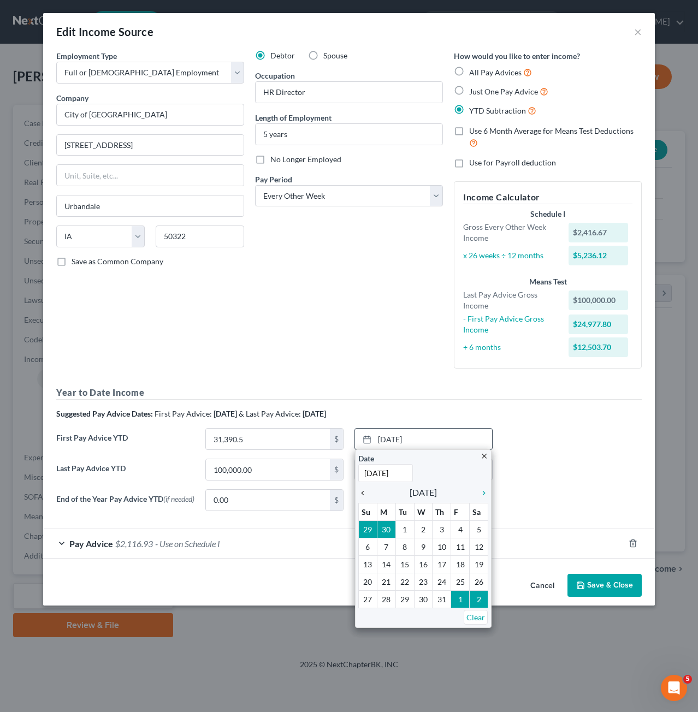
click at [365, 490] on icon "chevron_left" at bounding box center [365, 493] width 14 height 9
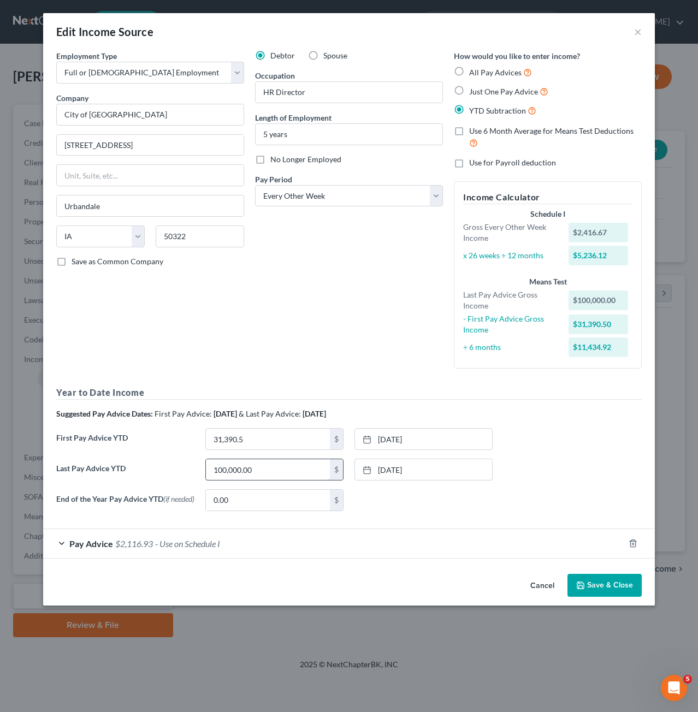
click at [289, 471] on input "100,000.00" at bounding box center [268, 469] width 124 height 21
click at [356, 468] on link "[DATE]" at bounding box center [423, 469] width 137 height 21
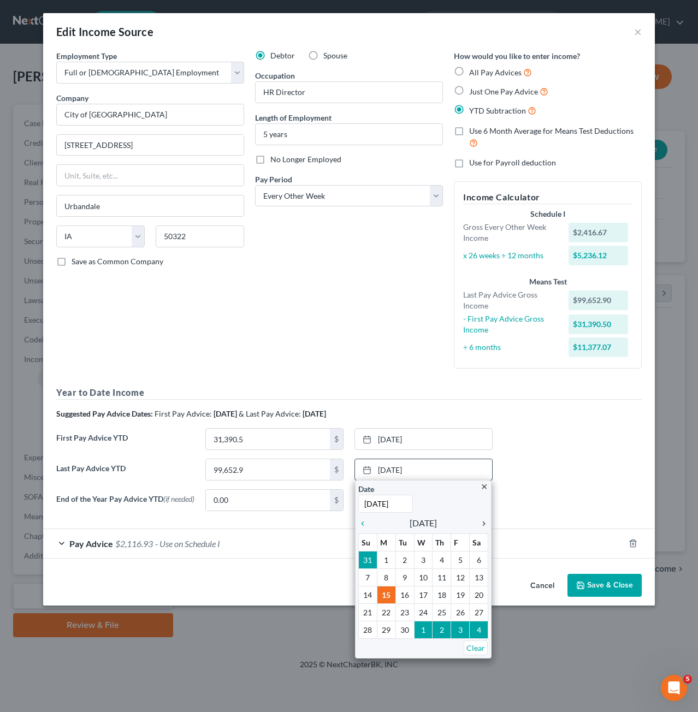
click at [483, 521] on icon "chevron_right" at bounding box center [481, 523] width 14 height 9
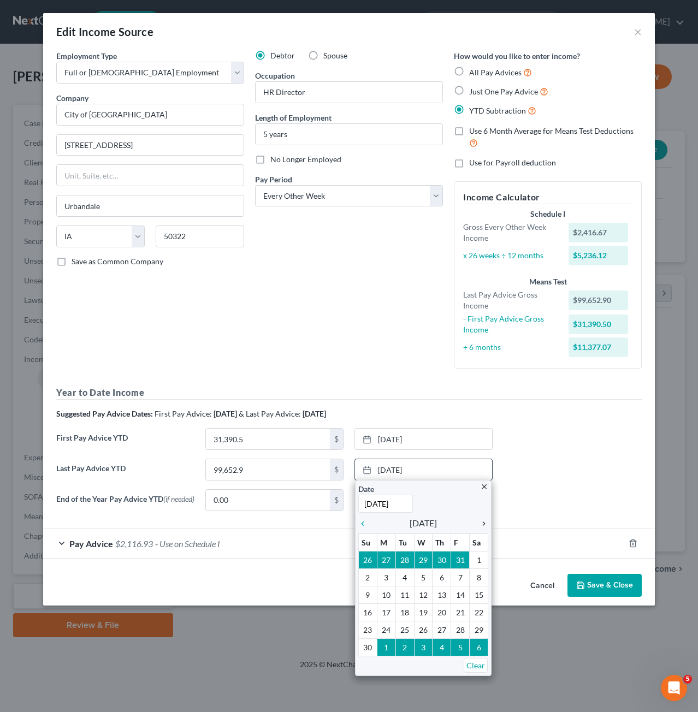
click at [483, 521] on icon "chevron_right" at bounding box center [481, 523] width 14 height 9
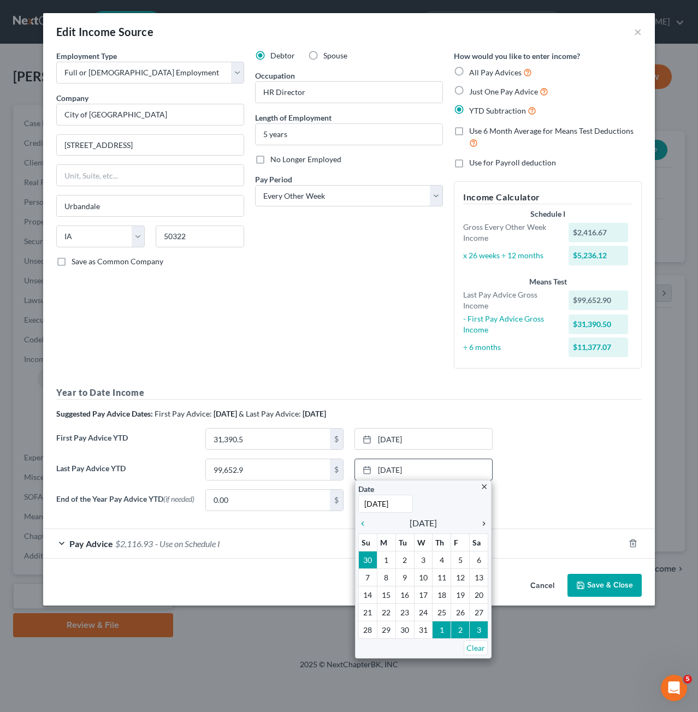
click at [483, 521] on icon "chevron_right" at bounding box center [481, 523] width 14 height 9
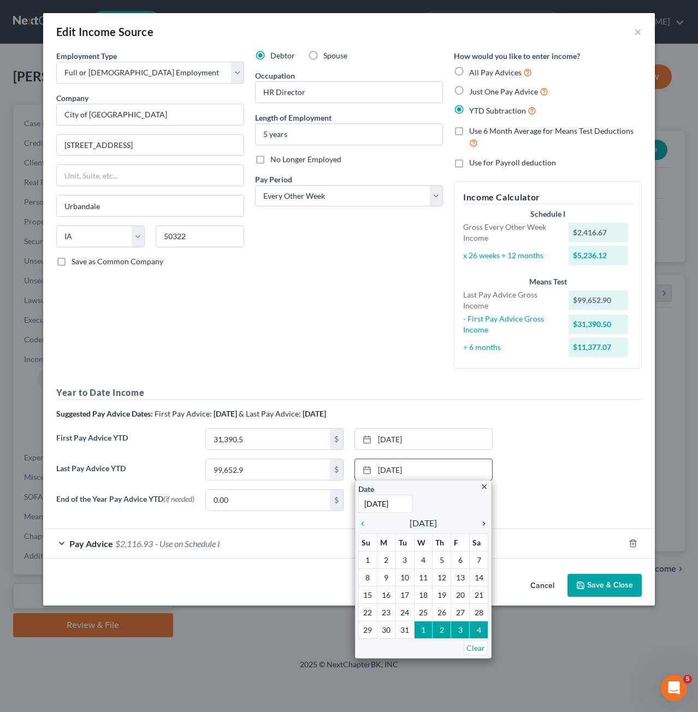
click at [483, 521] on icon "chevron_right" at bounding box center [481, 523] width 14 height 9
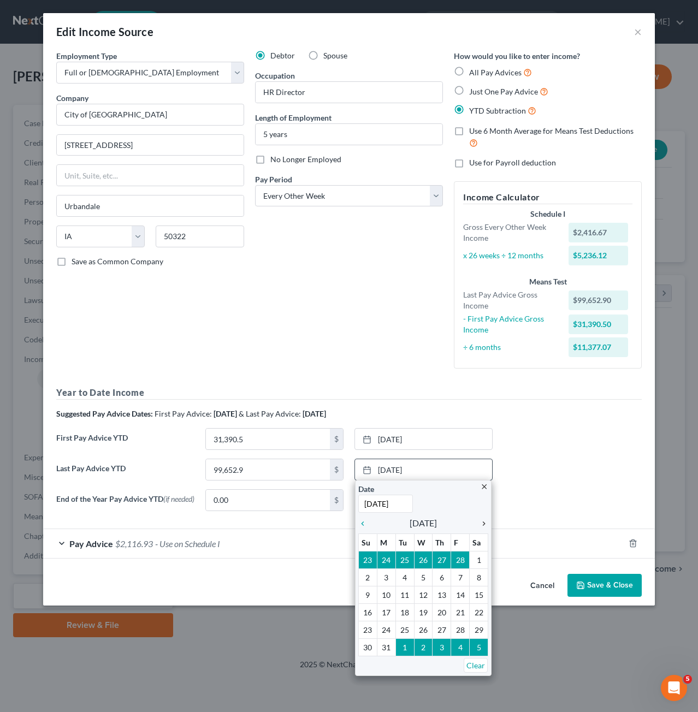
click at [483, 521] on icon "chevron_right" at bounding box center [481, 523] width 14 height 9
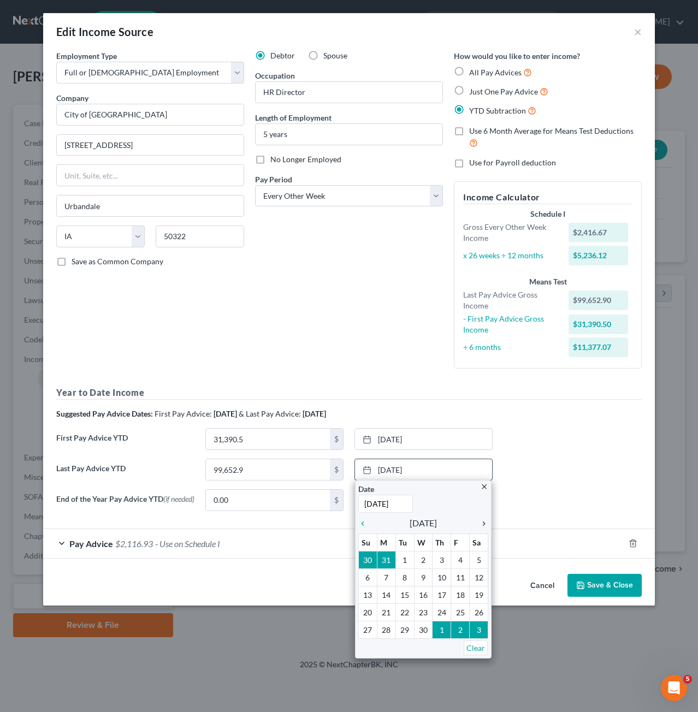
click at [483, 521] on icon "chevron_right" at bounding box center [481, 523] width 14 height 9
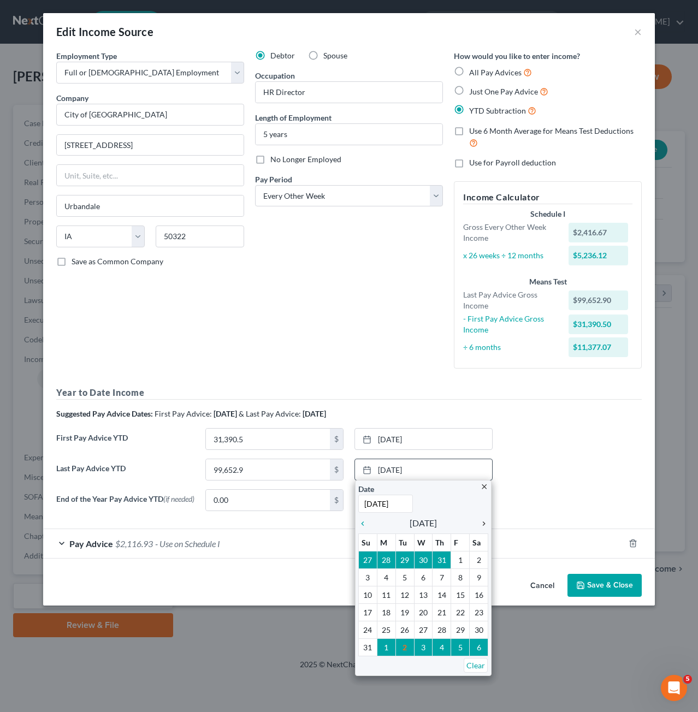
click at [483, 521] on icon "chevron_right" at bounding box center [481, 523] width 14 height 9
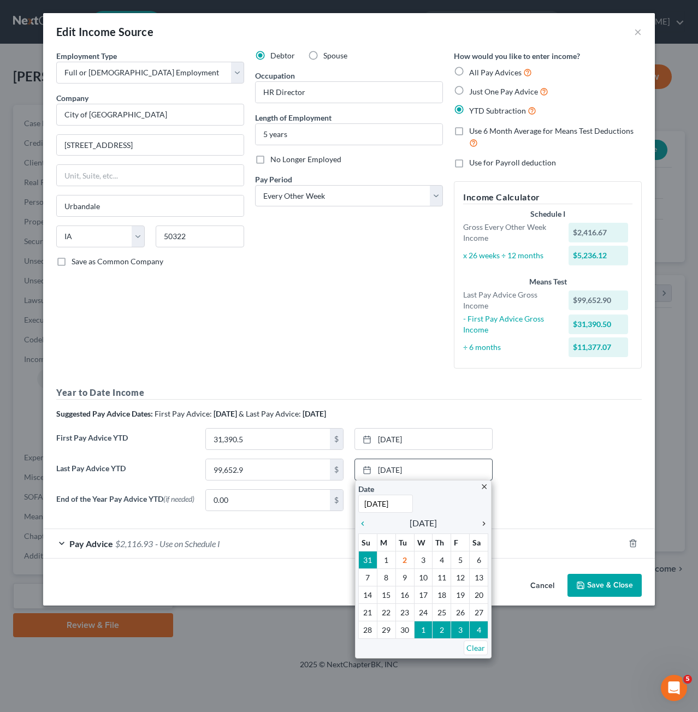
click at [483, 521] on icon "chevron_right" at bounding box center [481, 523] width 14 height 9
click at [365, 521] on icon "chevron_left" at bounding box center [365, 523] width 14 height 9
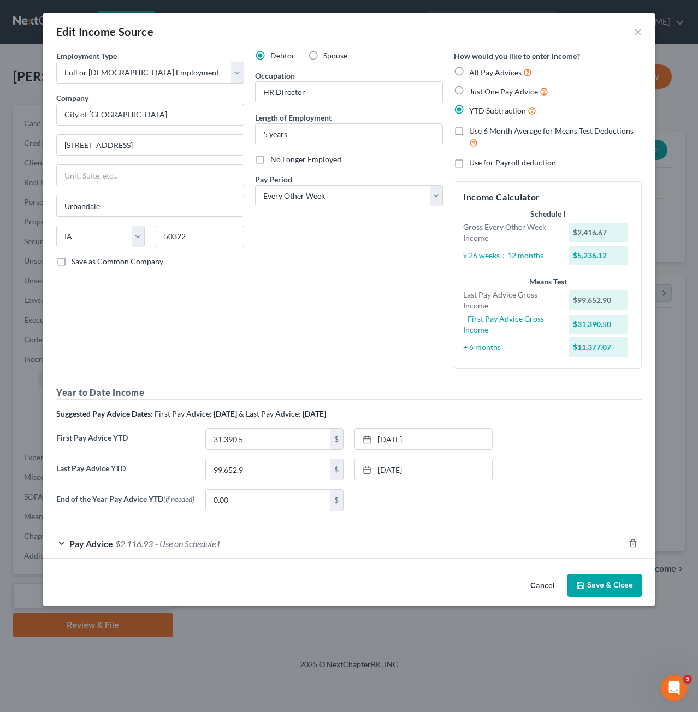
click at [331, 551] on div "Pay Advice $2,116.93 - Use on Schedule I" at bounding box center [333, 543] width 581 height 29
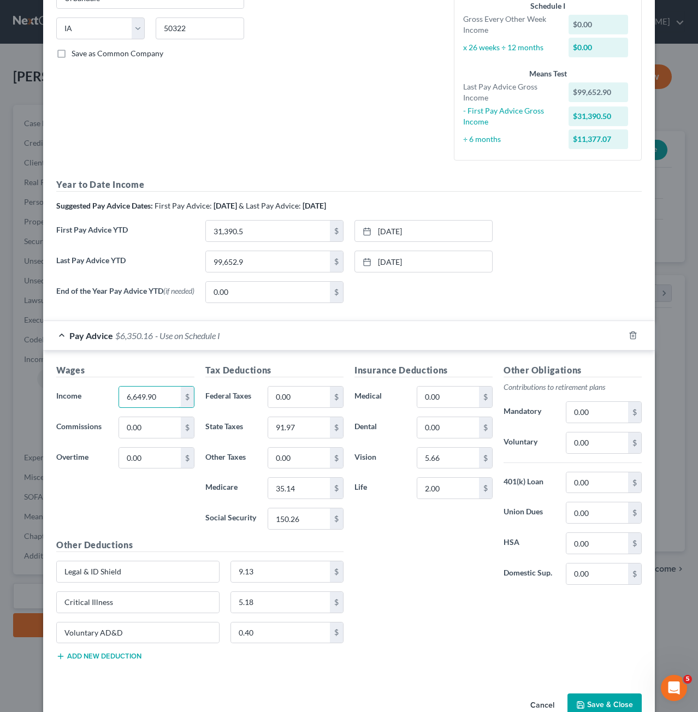
scroll to position [218, 0]
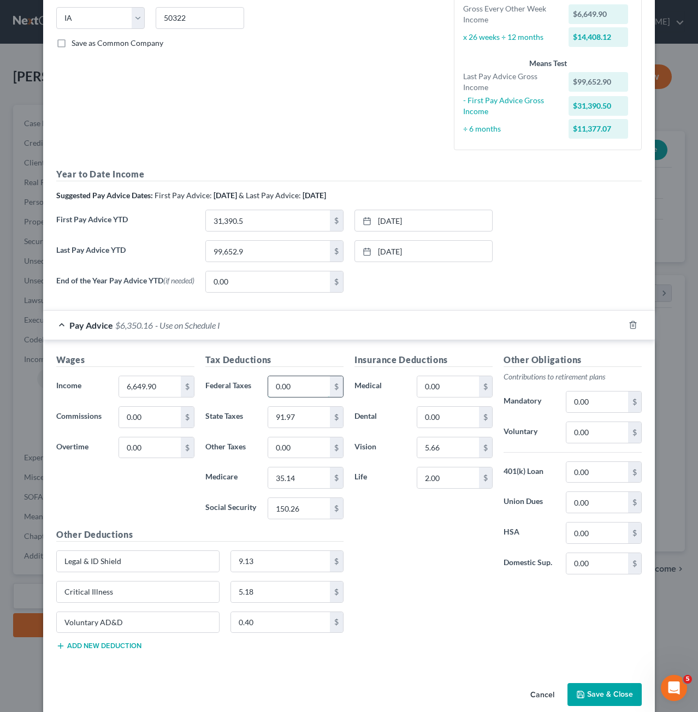
click at [296, 389] on input "0.00" at bounding box center [299, 386] width 62 height 21
click at [297, 380] on input "0.00" at bounding box center [299, 386] width 62 height 21
click at [294, 412] on input "91.97" at bounding box center [299, 417] width 62 height 21
click at [293, 445] on input "0.00" at bounding box center [299, 447] width 62 height 21
click at [304, 481] on input "35.14" at bounding box center [299, 477] width 62 height 21
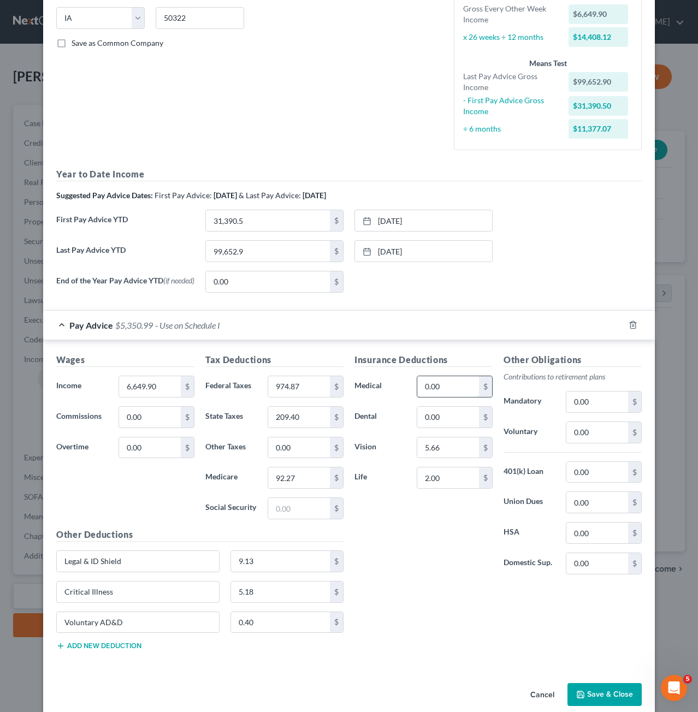
click at [455, 388] on input "0.00" at bounding box center [448, 386] width 62 height 21
click at [470, 414] on input "0.00" at bounding box center [448, 417] width 62 height 21
click at [445, 449] on input "5.66" at bounding box center [448, 447] width 62 height 21
click at [592, 469] on input "0.00" at bounding box center [597, 472] width 62 height 21
click at [610, 430] on input "0.00" at bounding box center [597, 432] width 62 height 21
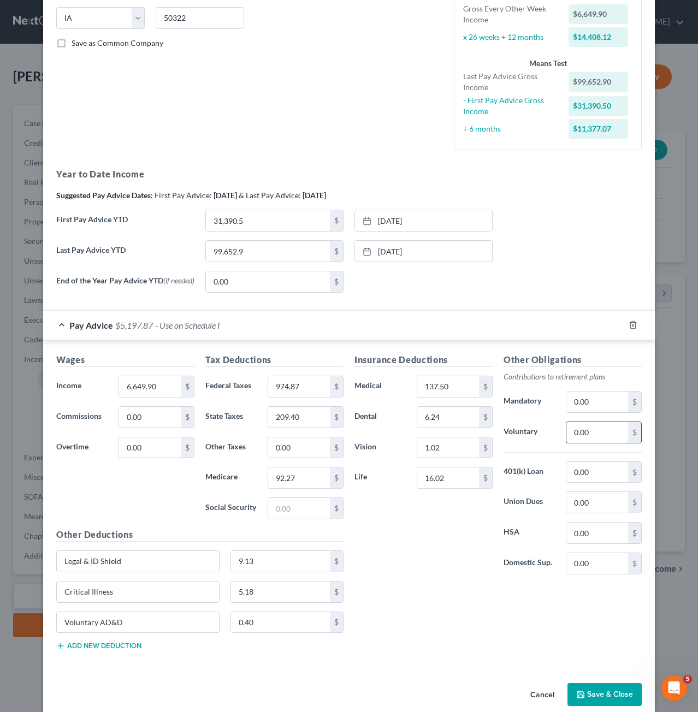
click at [610, 430] on input "0.00" at bounding box center [597, 432] width 62 height 21
drag, startPoint x: 132, startPoint y: 558, endPoint x: 44, endPoint y: 567, distance: 87.8
click at [45, 567] on div "Wages Income * 6,649.90 $ Commissions 0.00 $ Overtime 0.00 $ Tax Deductions Fed…" at bounding box center [348, 503] width 611 height 327
drag, startPoint x: 141, startPoint y: 583, endPoint x: 19, endPoint y: 586, distance: 122.3
click at [19, 586] on div "Edit Income Source × Employment Type * Select Full or [DEMOGRAPHIC_DATA] Employ…" at bounding box center [349, 356] width 698 height 712
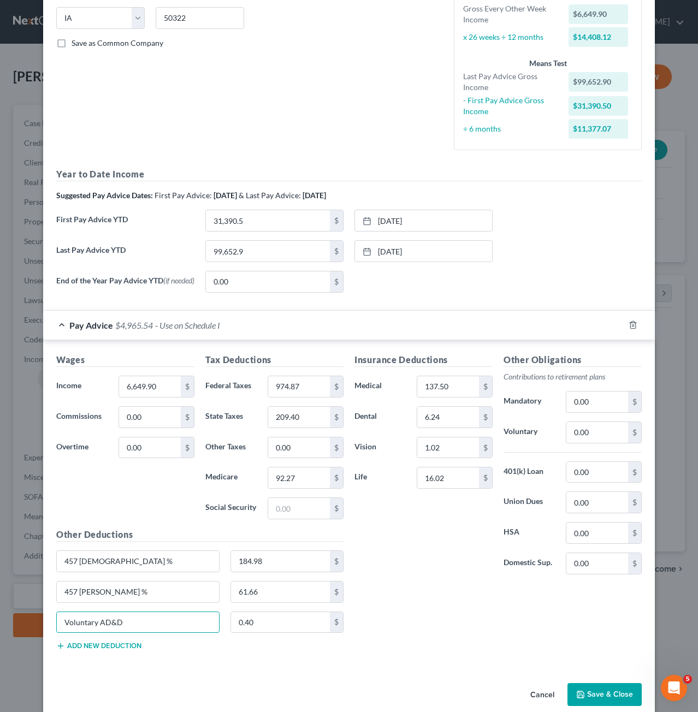
drag, startPoint x: 145, startPoint y: 614, endPoint x: 49, endPoint y: 610, distance: 95.6
click at [51, 611] on div "Voluntary AD&D" at bounding box center [138, 622] width 174 height 22
click at [253, 626] on input "0.40" at bounding box center [280, 622] width 99 height 21
click at [426, 580] on div "Insurance Deductions Medical 137.50 $ Dental 6.24 $ Vision 1.02 $ Life 16.02 $" at bounding box center [423, 468] width 149 height 230
click at [119, 645] on button "Add new deduction" at bounding box center [98, 645] width 85 height 9
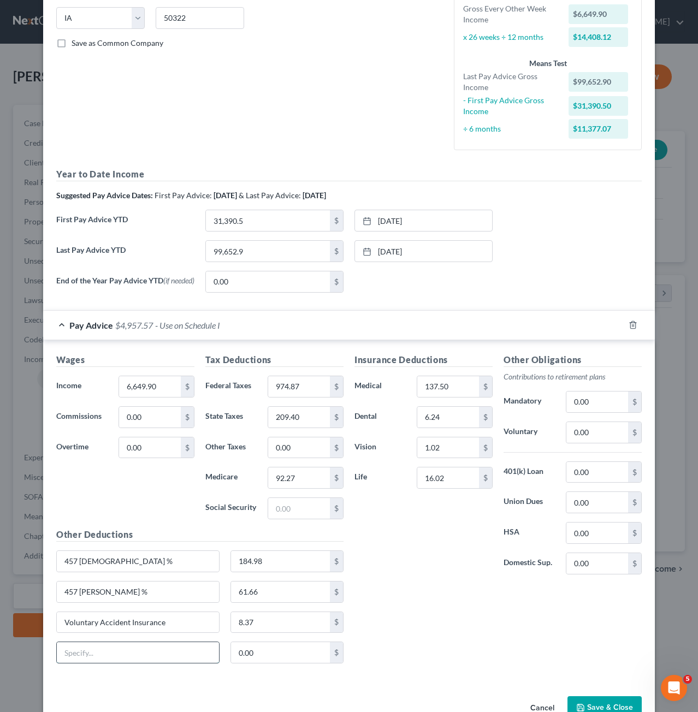
click at [119, 645] on input "text" at bounding box center [138, 652] width 162 height 21
click at [315, 446] on input "0.00" at bounding box center [299, 447] width 62 height 21
click at [601, 426] on input "0.00" at bounding box center [597, 432] width 62 height 21
click at [172, 647] on input "text" at bounding box center [138, 652] width 162 height 21
click at [600, 435] on input "0.00" at bounding box center [597, 432] width 62 height 21
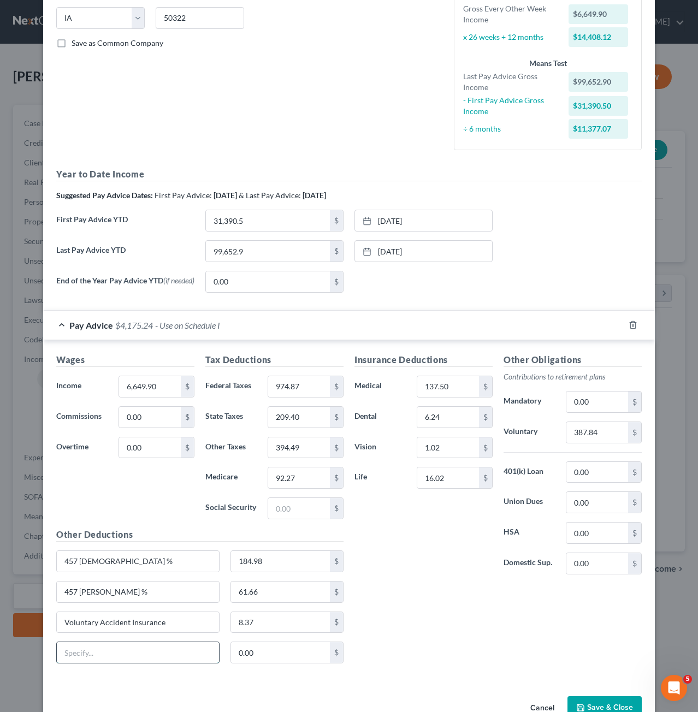
click at [152, 642] on input "text" at bounding box center [138, 652] width 162 height 21
click at [290, 634] on div "Voluntary Accident Insurance 8.37 $" at bounding box center [200, 626] width 298 height 31
click at [285, 642] on input "0.00" at bounding box center [280, 652] width 99 height 21
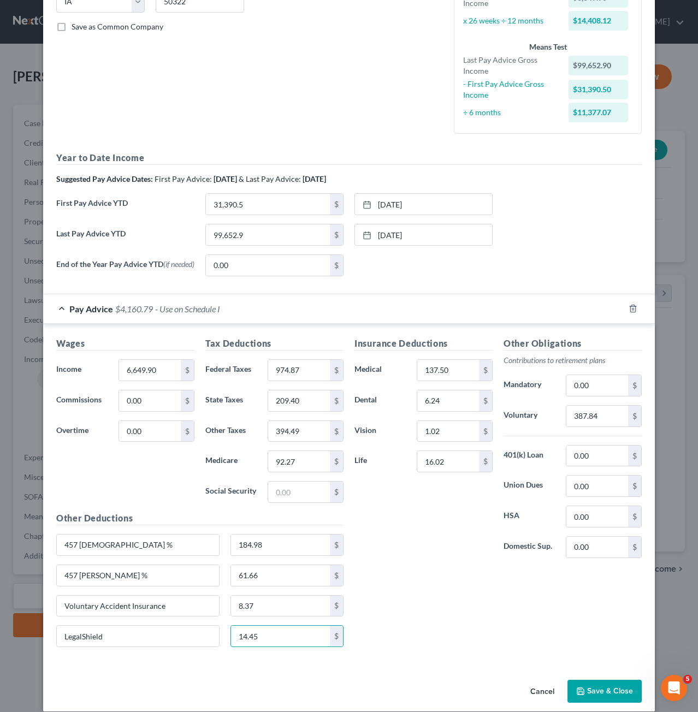
scroll to position [244, 0]
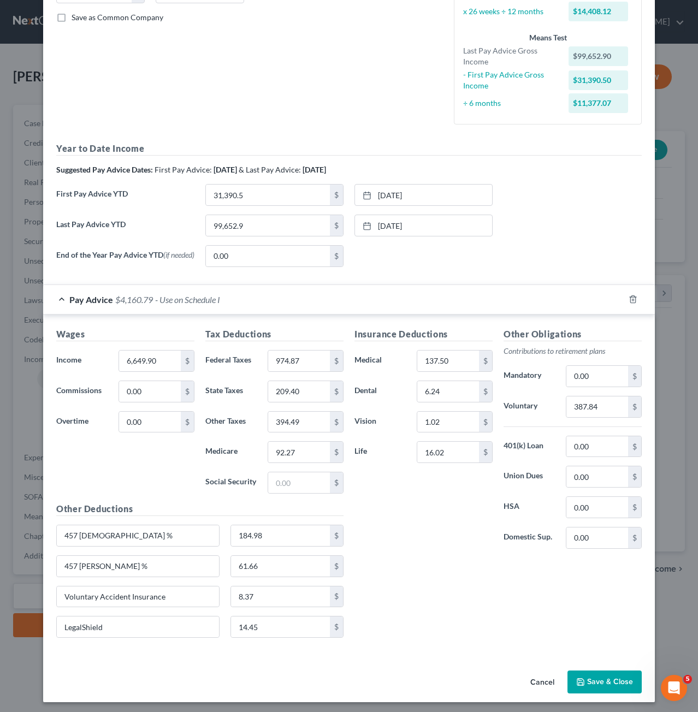
click at [405, 573] on div "Insurance Deductions Medical 137.50 $ Dental 6.24 $ Vision 1.02 $ Life 16.02 $ …" at bounding box center [498, 486] width 298 height 319
click at [594, 406] on input "387.84" at bounding box center [597, 406] width 62 height 21
click at [136, 531] on input "457 [DEMOGRAPHIC_DATA] %" at bounding box center [138, 535] width 162 height 21
click at [263, 538] on input "184.98" at bounding box center [280, 535] width 99 height 21
click at [164, 569] on input "457 [PERSON_NAME] %" at bounding box center [138, 566] width 162 height 21
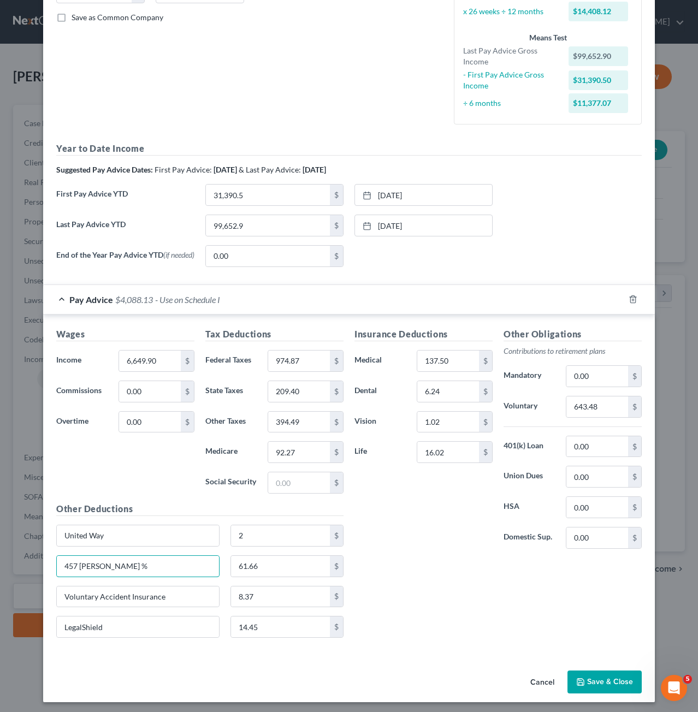
drag, startPoint x: 144, startPoint y: 567, endPoint x: 36, endPoint y: 577, distance: 108.6
click at [36, 577] on div "Edit Income Source × Employment Type * Select Full or [DEMOGRAPHIC_DATA] Employ…" at bounding box center [349, 356] width 698 height 712
click at [259, 558] on input "61.66" at bounding box center [280, 566] width 99 height 21
click at [275, 591] on input "8.37" at bounding box center [280, 596] width 99 height 21
click at [282, 571] on input "119.47" at bounding box center [280, 566] width 99 height 21
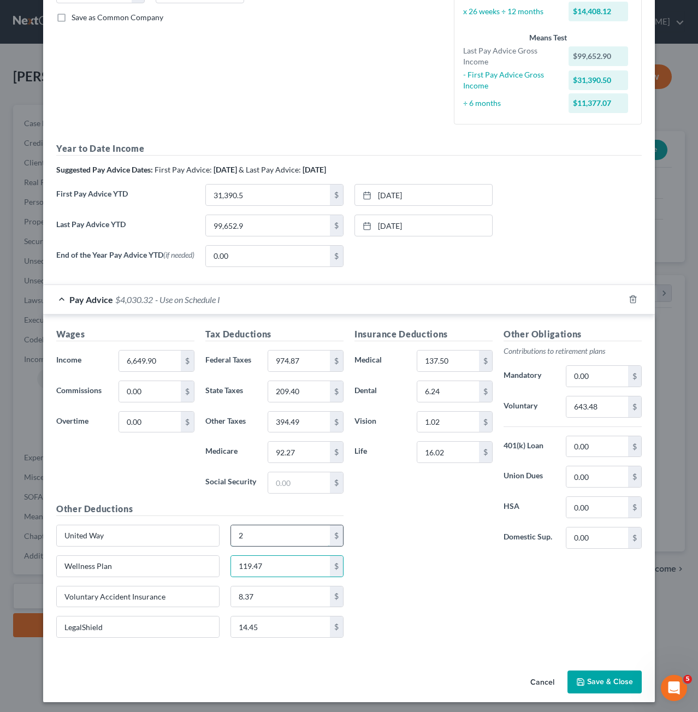
click at [291, 538] on input "2" at bounding box center [280, 535] width 99 height 21
click at [299, 563] on input "119.47" at bounding box center [280, 566] width 99 height 21
click at [297, 608] on div "Voluntary Accident Insurance 8.37 $" at bounding box center [200, 601] width 298 height 31
click at [298, 602] on input "8.37" at bounding box center [280, 596] width 99 height 21
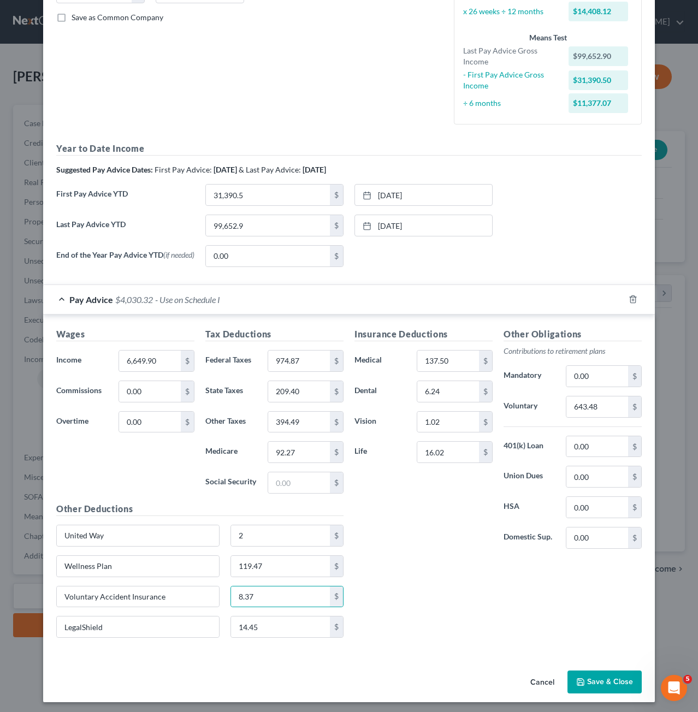
click at [292, 639] on div "LegalShield 14.45 $" at bounding box center [200, 631] width 298 height 31
click at [292, 632] on input "14.45" at bounding box center [280, 626] width 99 height 21
click at [581, 407] on input "643.48" at bounding box center [597, 406] width 62 height 21
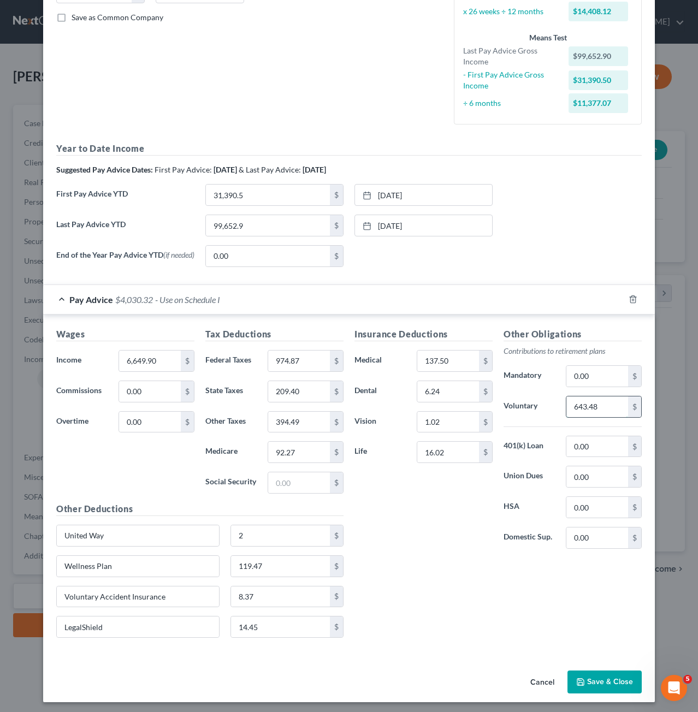
click at [581, 407] on input "643.48" at bounding box center [597, 406] width 62 height 21
click at [610, 406] on input "643.48" at bounding box center [597, 406] width 62 height 21
click at [581, 407] on input "643.48" at bounding box center [597, 406] width 62 height 21
click at [606, 451] on input "0.00" at bounding box center [597, 446] width 62 height 21
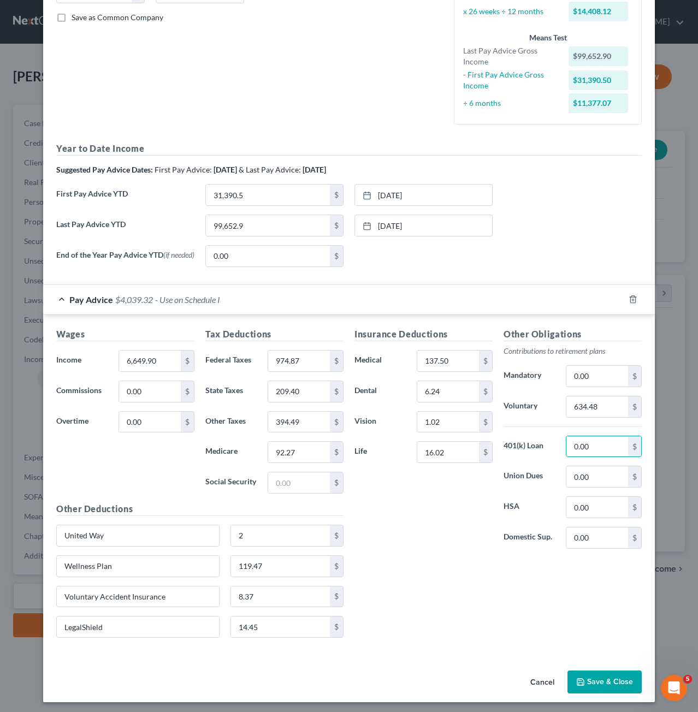
click at [534, 580] on div "Insurance Deductions Medical 137.50 $ Dental 6.24 $ Vision 1.02 $ Life 16.02 $ …" at bounding box center [498, 486] width 298 height 319
click at [598, 670] on button "Save & Close" at bounding box center [604, 681] width 74 height 23
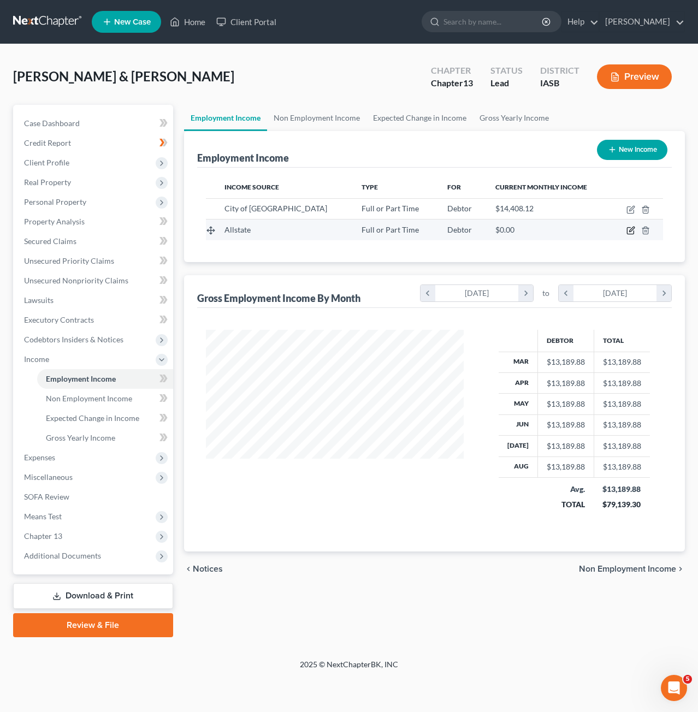
click at [630, 232] on icon "button" at bounding box center [630, 230] width 9 height 9
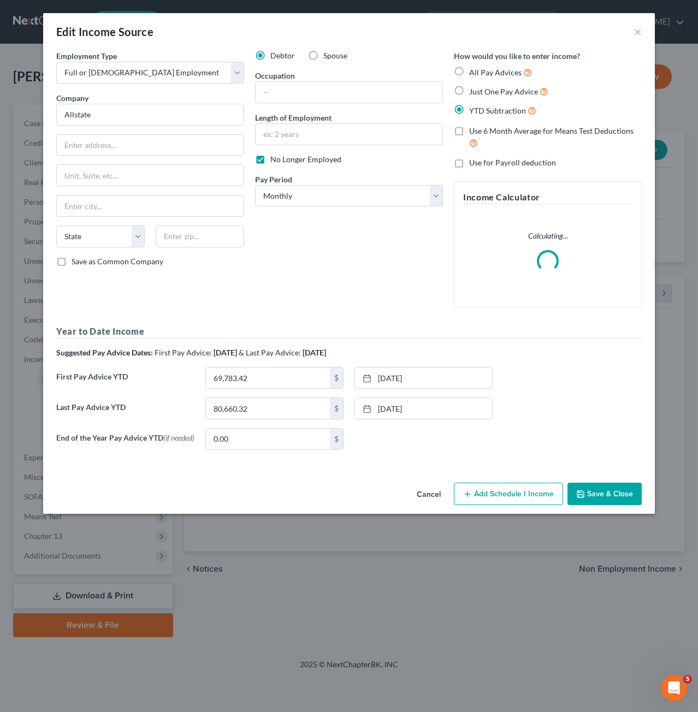
click at [323, 57] on label "Spouse" at bounding box center [335, 55] width 24 height 11
click at [327, 57] on input "Spouse" at bounding box center [330, 53] width 7 height 7
click at [172, 116] on input "Allstate" at bounding box center [150, 115] width 188 height 22
click at [207, 65] on select "Select Full or [DEMOGRAPHIC_DATA] Employment Self Employment" at bounding box center [150, 73] width 188 height 22
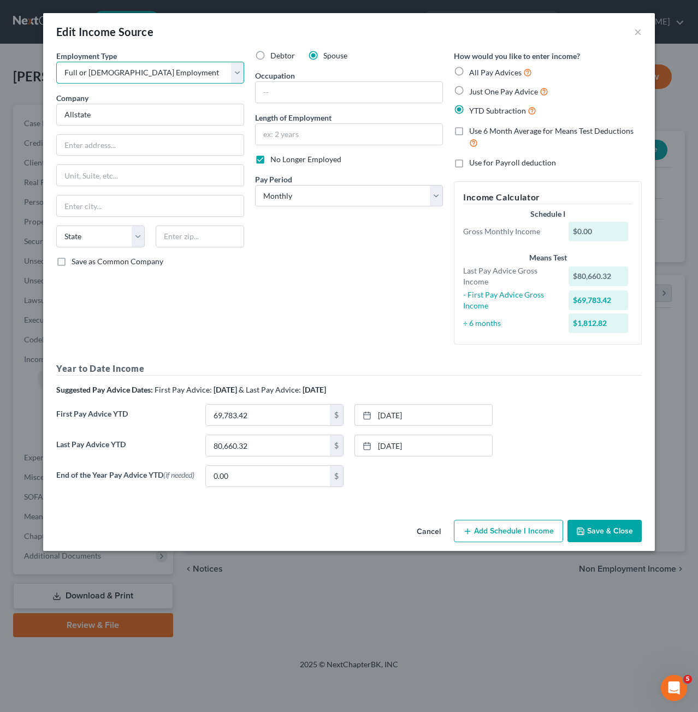
click at [207, 65] on select "Select Full or [DEMOGRAPHIC_DATA] Employment Self Employment" at bounding box center [150, 73] width 188 height 22
click at [215, 115] on input "Allstate" at bounding box center [150, 115] width 188 height 22
click at [215, 145] on input "text" at bounding box center [150, 145] width 187 height 21
click at [415, 98] on input "text" at bounding box center [348, 92] width 187 height 21
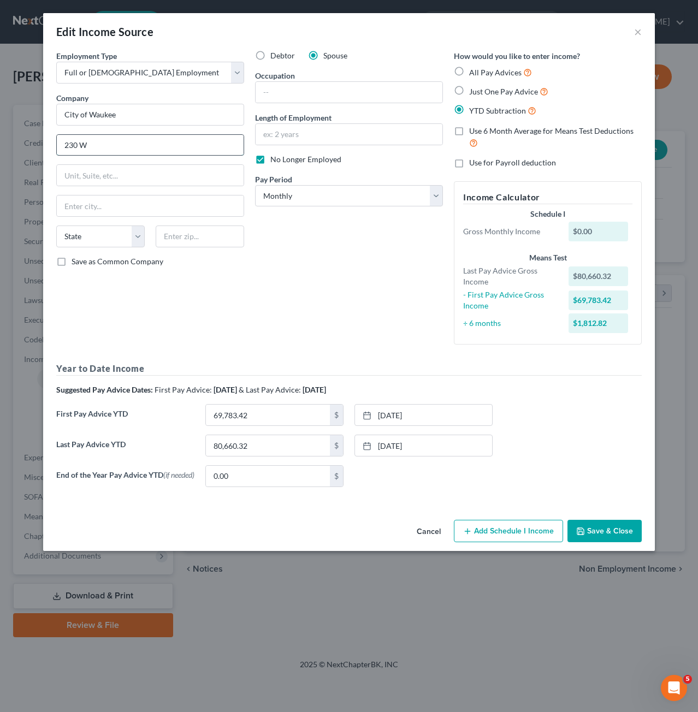
click at [114, 152] on input "230 W" at bounding box center [150, 145] width 187 height 21
click at [202, 141] on input "230 W" at bounding box center [150, 145] width 187 height 21
click at [153, 157] on div "Employment Type * Select Full or [DEMOGRAPHIC_DATA] Employment Self Employment …" at bounding box center [150, 201] width 199 height 303
click at [145, 196] on input "text" at bounding box center [150, 205] width 187 height 21
click at [99, 225] on select "State [US_STATE] AK AR AZ CA CO CT DE DC [GEOGRAPHIC_DATA] [GEOGRAPHIC_DATA] GU…" at bounding box center [100, 236] width 88 height 22
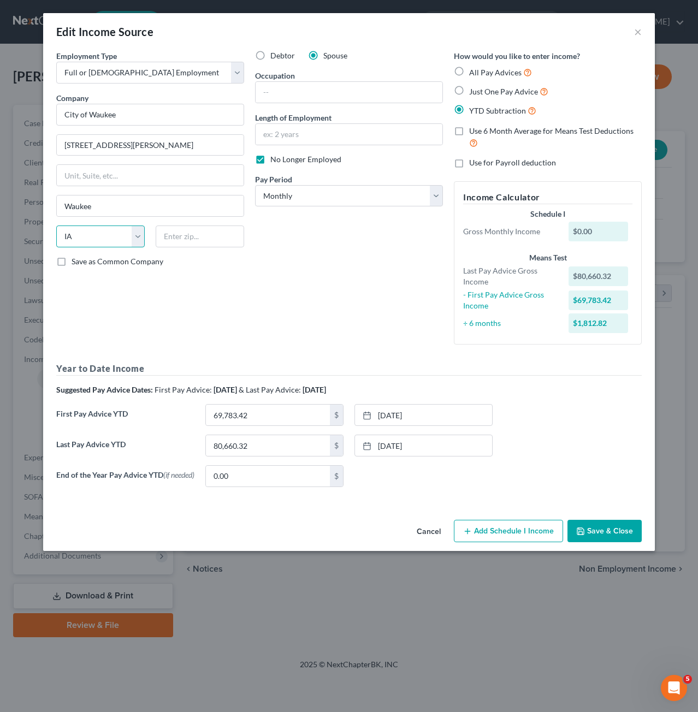
click at [56, 225] on select "State [US_STATE] AK AR AZ CA CO CT DE DC [GEOGRAPHIC_DATA] [GEOGRAPHIC_DATA] GU…" at bounding box center [100, 236] width 88 height 22
click at [153, 223] on div "Employment Type * Select Full or [DEMOGRAPHIC_DATA] Employment Self Employment …" at bounding box center [150, 201] width 199 height 303
click at [395, 86] on input "text" at bounding box center [348, 92] width 187 height 21
click at [400, 124] on input "text" at bounding box center [348, 134] width 187 height 21
drag, startPoint x: 363, startPoint y: 141, endPoint x: 277, endPoint y: 138, distance: 85.8
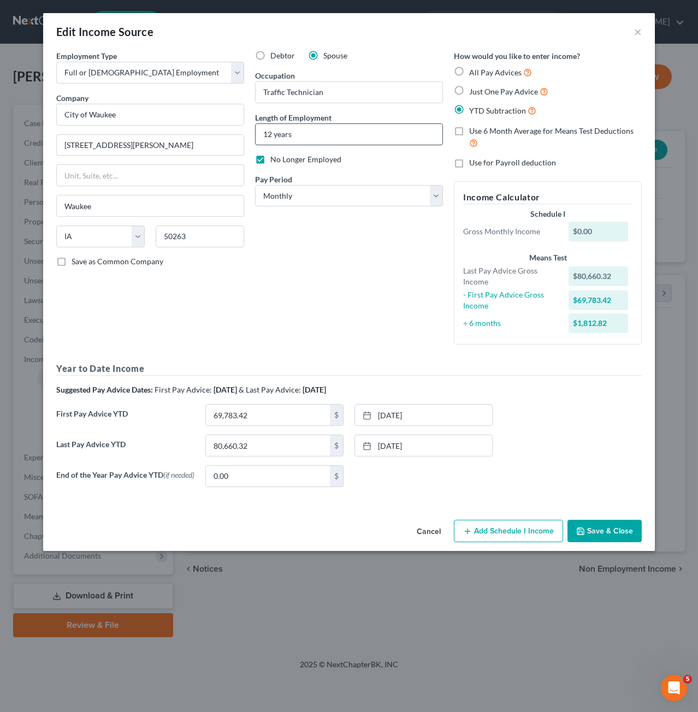
click at [277, 138] on input "12 years" at bounding box center [348, 134] width 187 height 21
click at [282, 133] on input "12 years" at bounding box center [348, 134] width 187 height 21
click at [282, 133] on input "ars" at bounding box center [348, 134] width 187 height 21
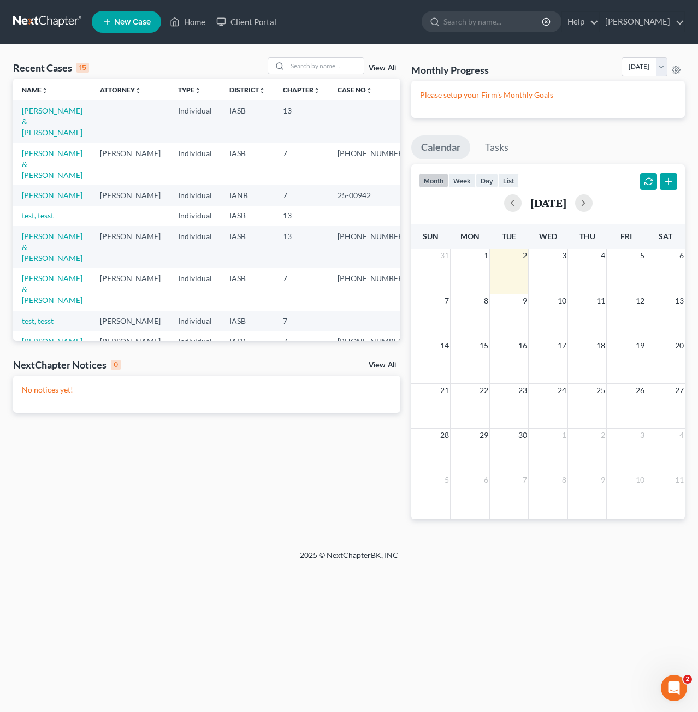
click at [37, 148] on link "[PERSON_NAME] & [PERSON_NAME]" at bounding box center [52, 163] width 61 height 31
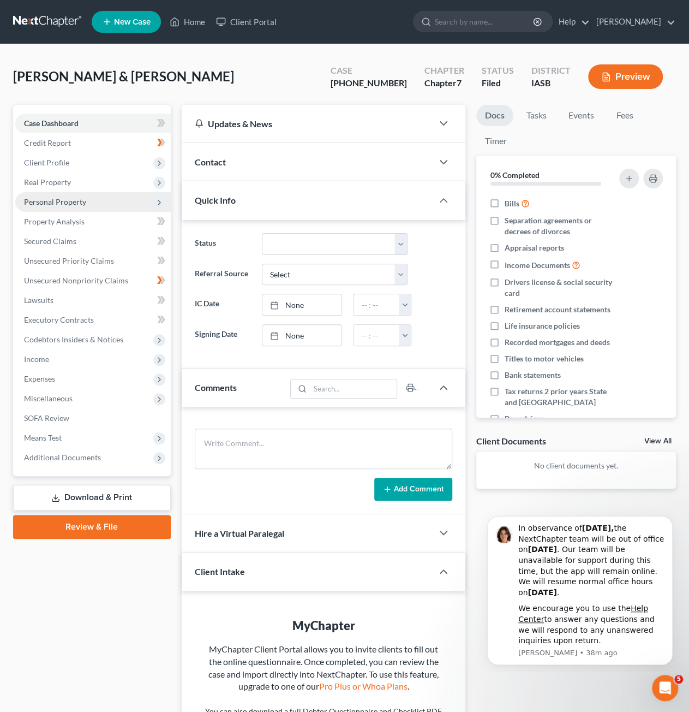
click at [96, 202] on span "Personal Property" at bounding box center [93, 202] width 156 height 20
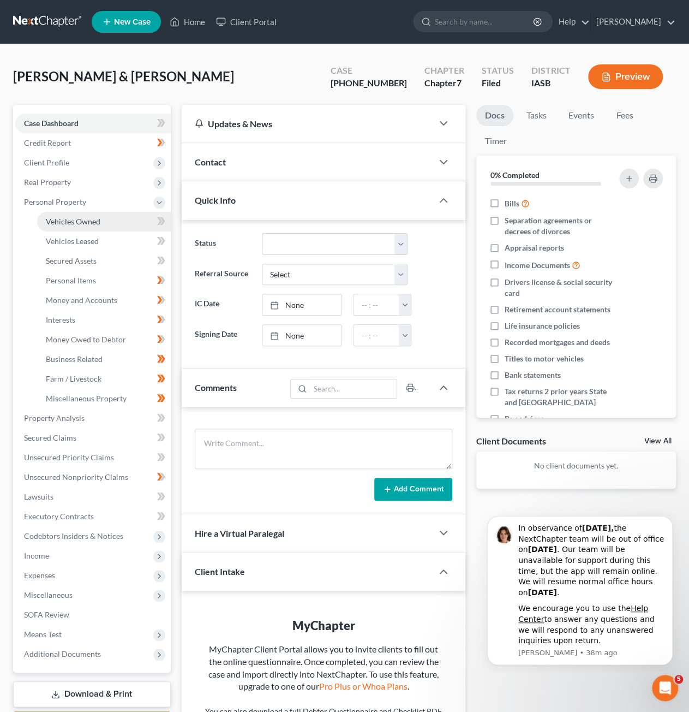
click at [97, 219] on span "Vehicles Owned" at bounding box center [73, 221] width 55 height 9
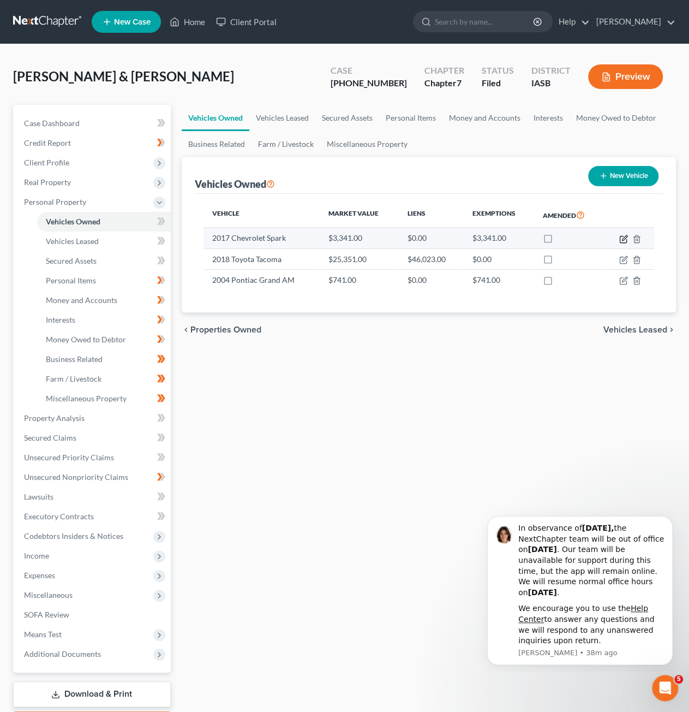
click at [621, 237] on icon "button" at bounding box center [624, 239] width 9 height 9
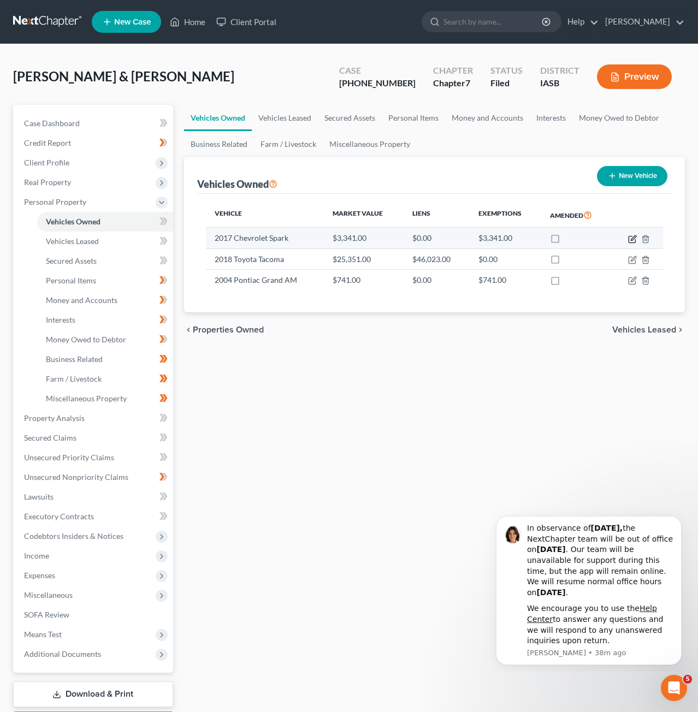
select select "0"
select select "9"
select select "2"
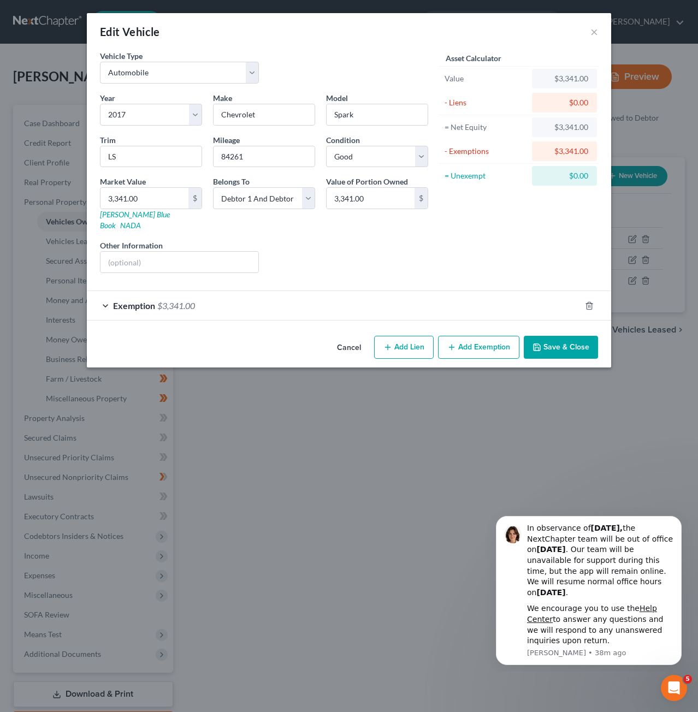
click at [321, 303] on div "Exemption $3,341.00" at bounding box center [333, 305] width 493 height 29
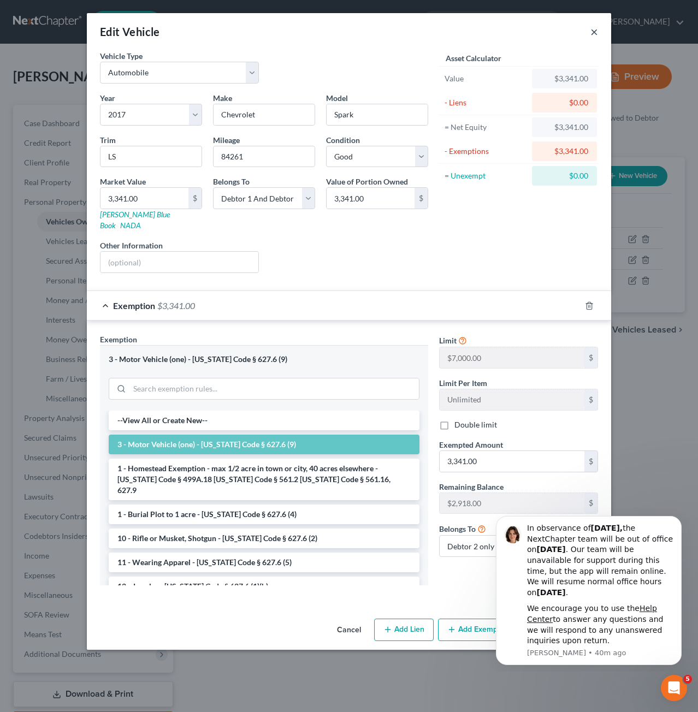
click at [596, 31] on button "×" at bounding box center [594, 31] width 8 height 13
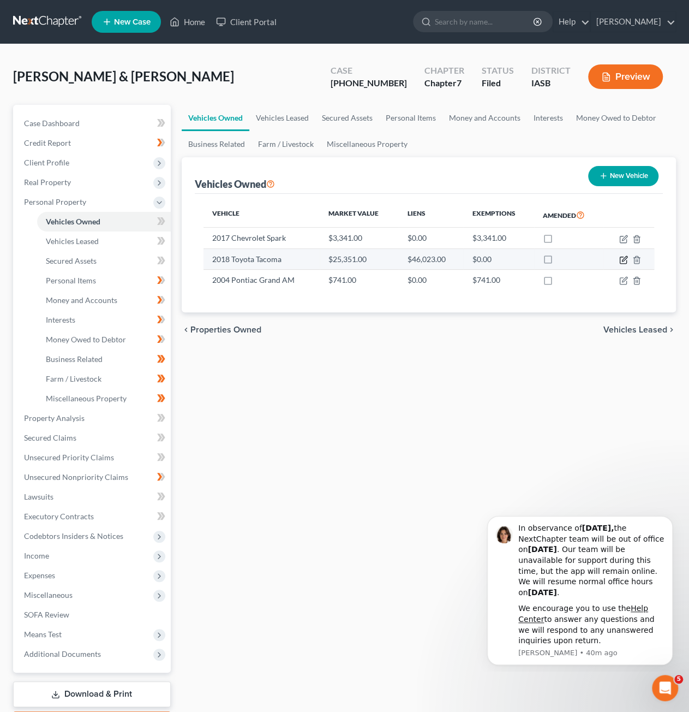
click at [626, 259] on icon "button" at bounding box center [624, 259] width 9 height 9
select select "0"
select select "8"
select select "2"
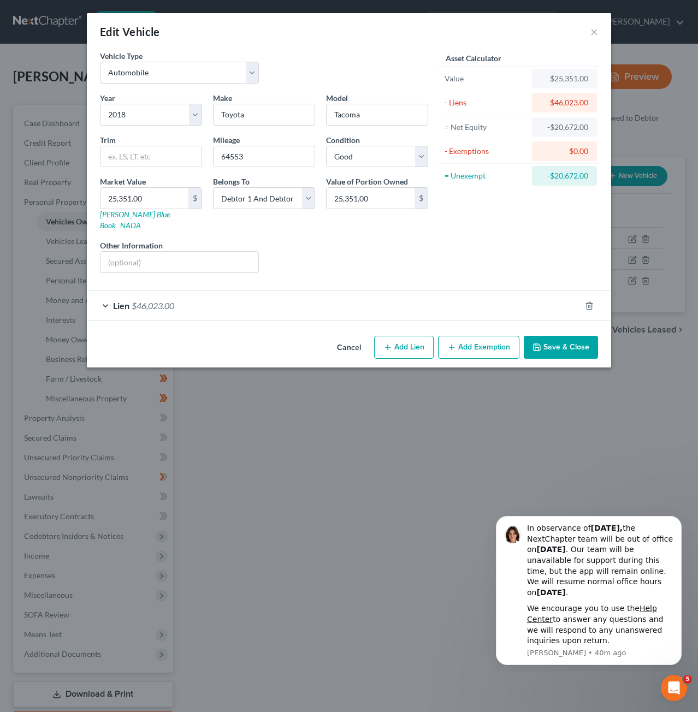
click at [593, 23] on div "Edit Vehicle ×" at bounding box center [349, 31] width 524 height 37
click at [593, 32] on button "×" at bounding box center [594, 31] width 8 height 13
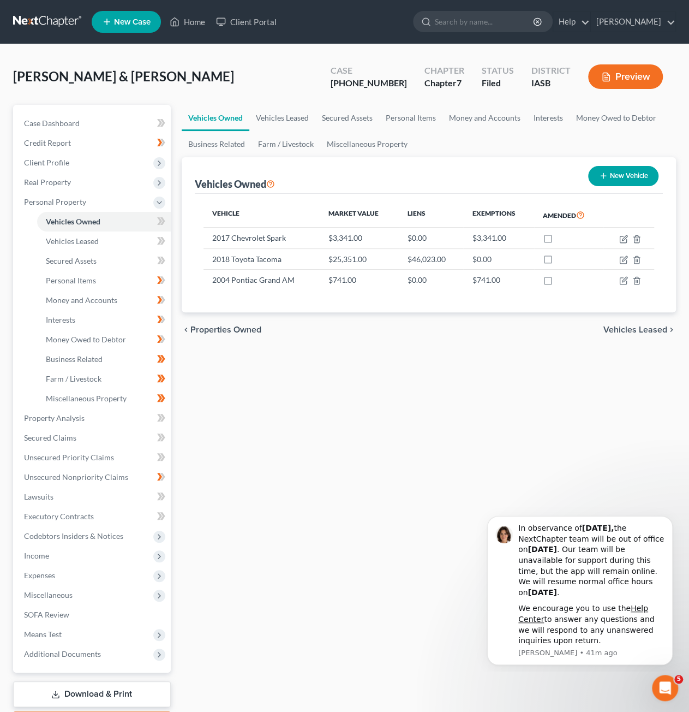
click at [38, 27] on link at bounding box center [48, 22] width 70 height 20
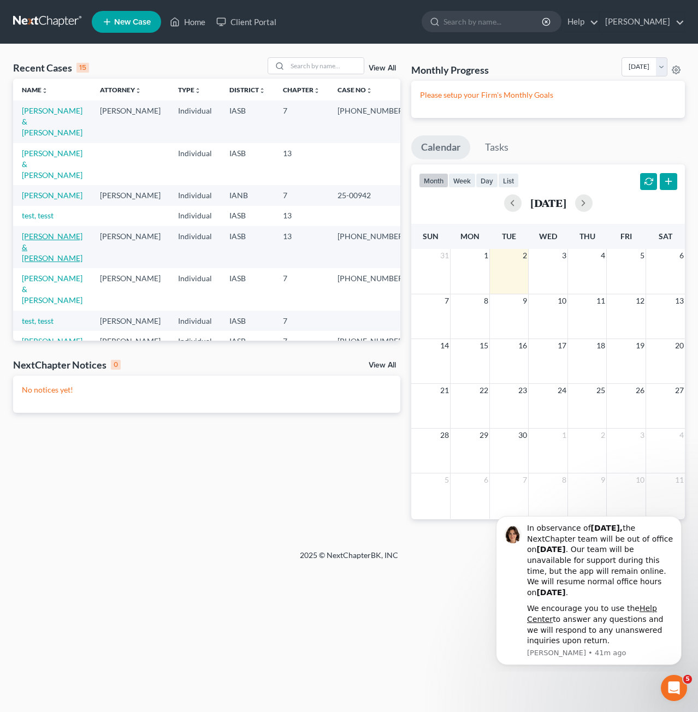
click at [65, 231] on link "[PERSON_NAME] & [PERSON_NAME]" at bounding box center [52, 246] width 61 height 31
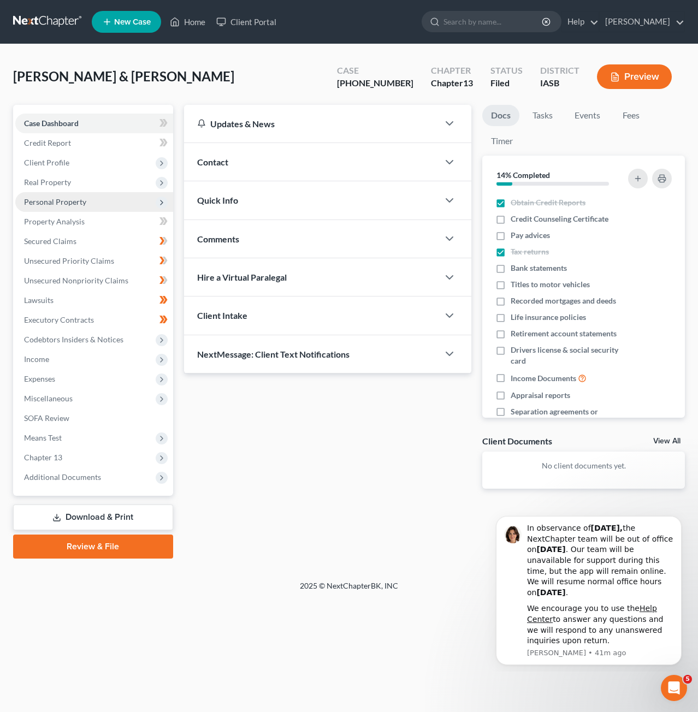
click at [86, 204] on span "Personal Property" at bounding box center [94, 202] width 158 height 20
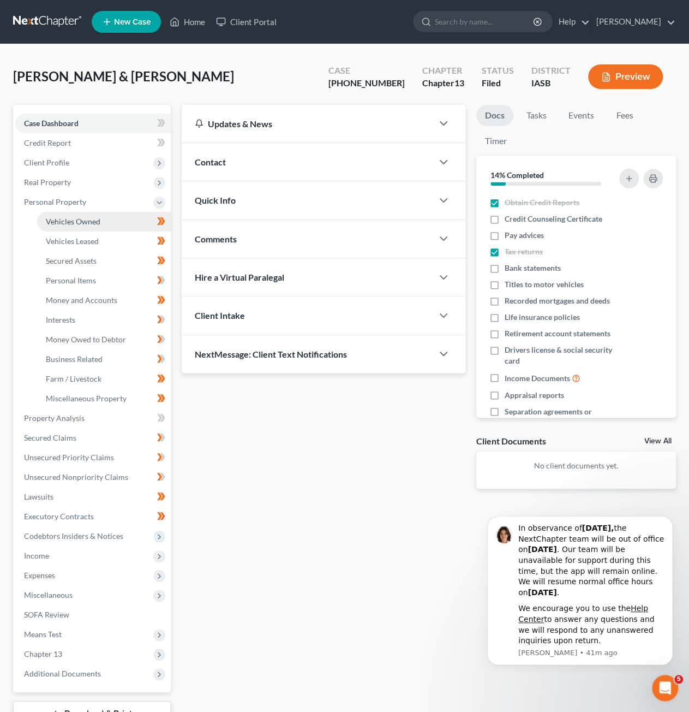
click at [96, 218] on span "Vehicles Owned" at bounding box center [73, 221] width 55 height 9
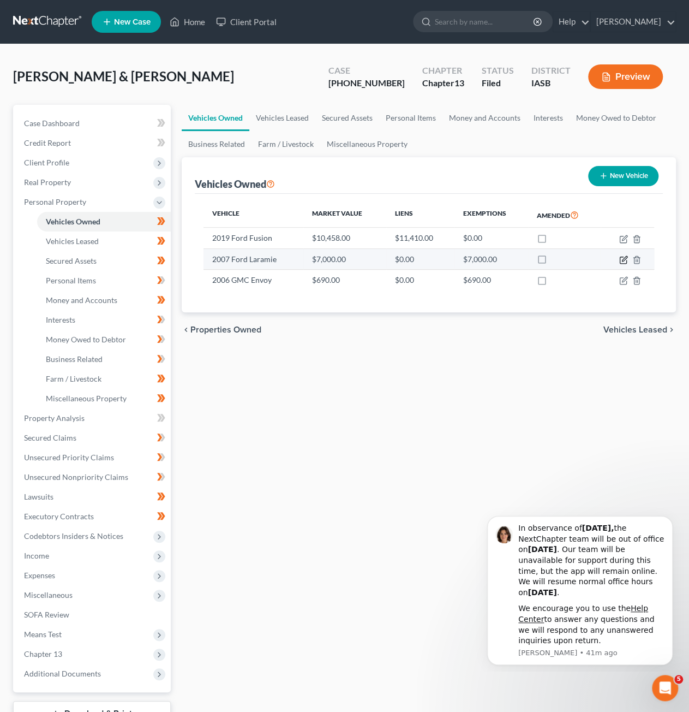
click at [620, 260] on icon "button" at bounding box center [623, 260] width 7 height 7
select select "0"
select select "19"
select select "3"
select select "2"
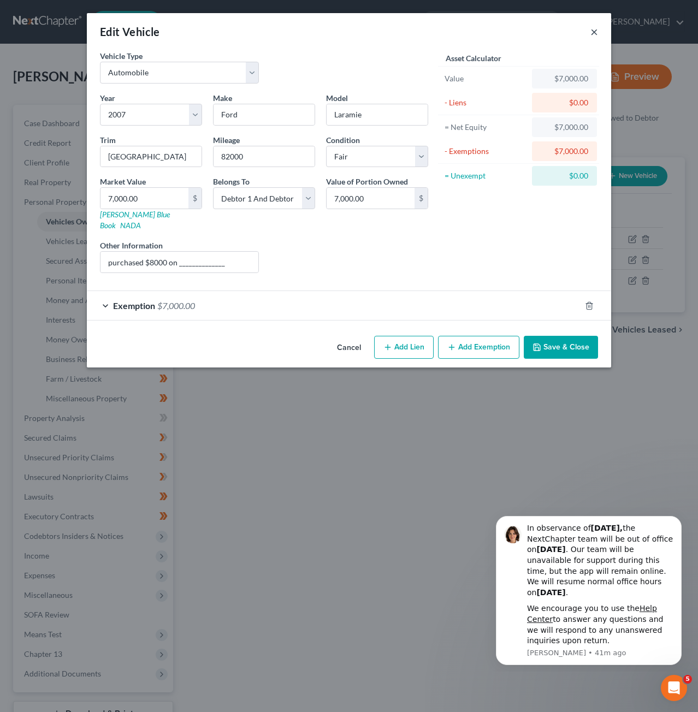
click at [595, 30] on button "×" at bounding box center [594, 31] width 8 height 13
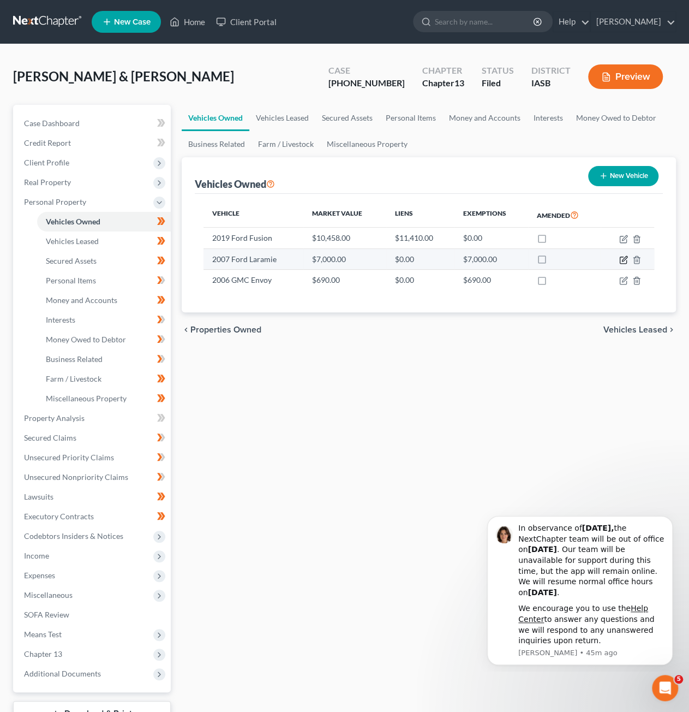
click at [623, 263] on icon "button" at bounding box center [623, 260] width 7 height 7
select select "0"
select select "19"
select select "3"
select select "2"
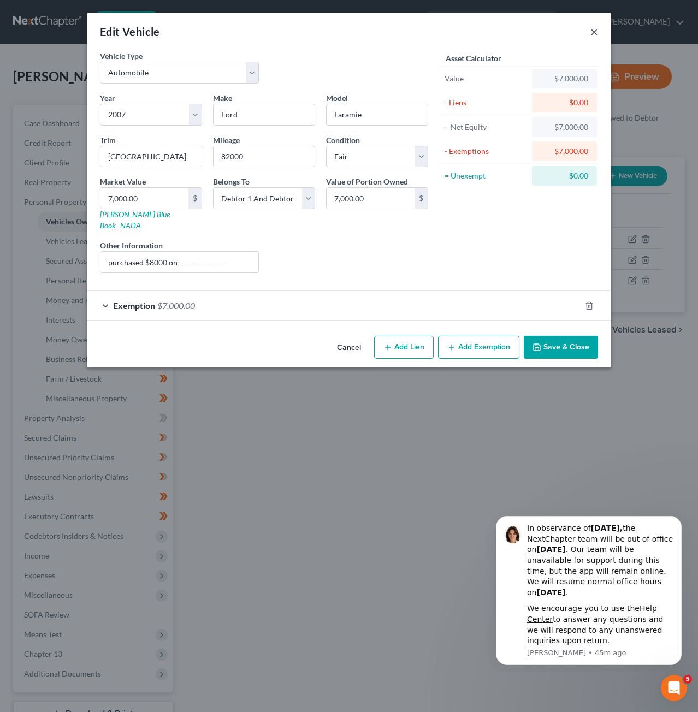
click at [596, 36] on button "×" at bounding box center [594, 31] width 8 height 13
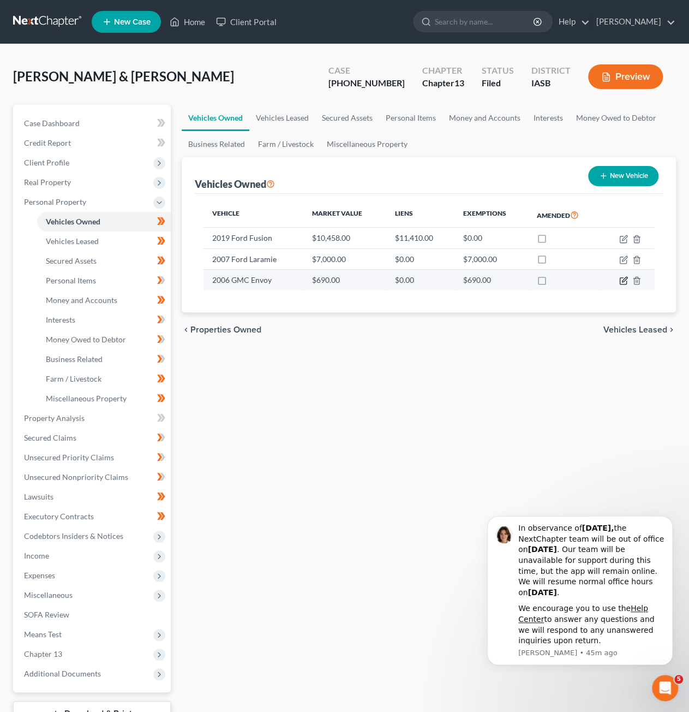
click at [622, 279] on icon "button" at bounding box center [624, 280] width 9 height 9
select select "0"
select select "20"
select select "4"
select select "2"
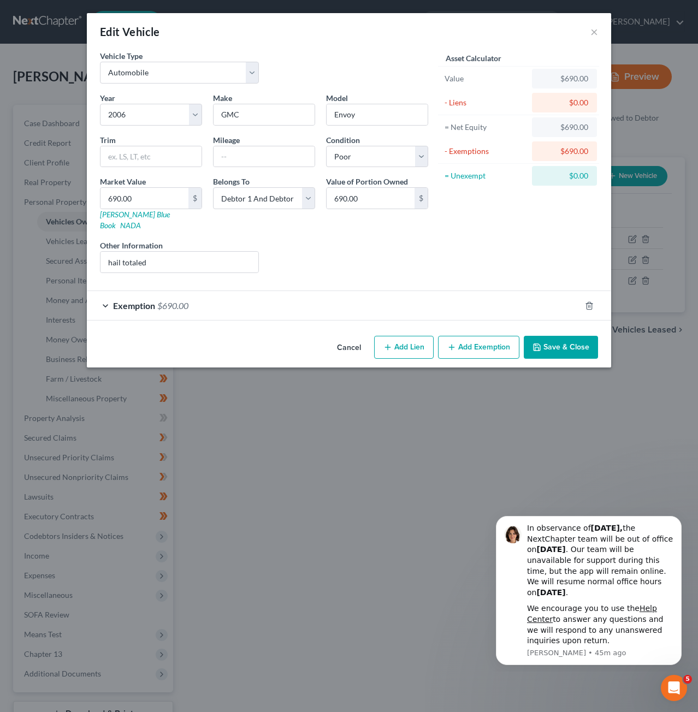
click at [470, 300] on div "Exemption $690.00" at bounding box center [333, 305] width 493 height 29
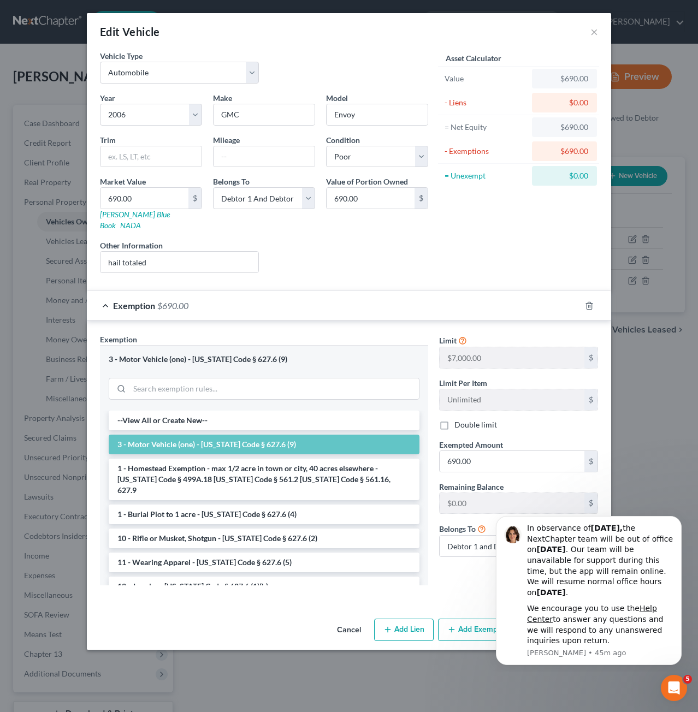
click at [588, 36] on div "Edit Vehicle ×" at bounding box center [349, 31] width 524 height 37
click at [593, 32] on button "×" at bounding box center [594, 31] width 8 height 13
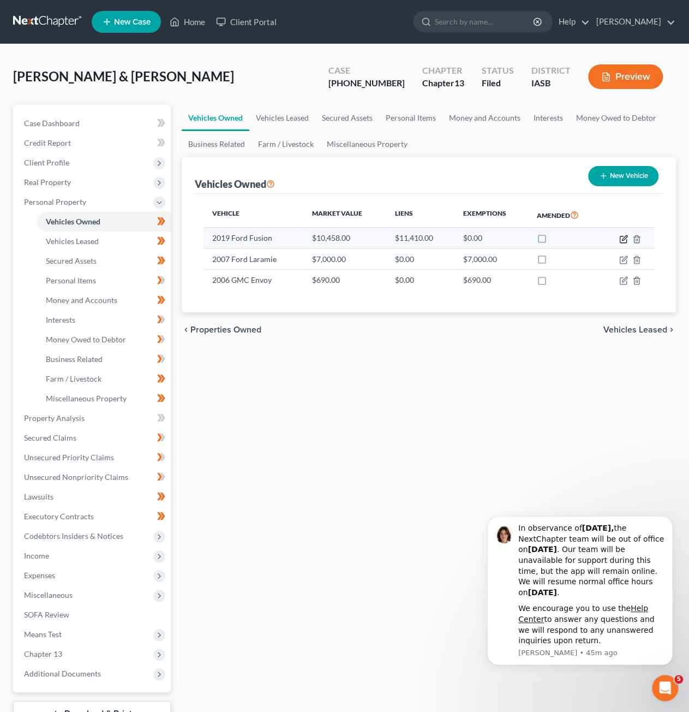
click at [620, 235] on icon "button" at bounding box center [624, 239] width 9 height 9
select select "0"
select select "7"
select select "2"
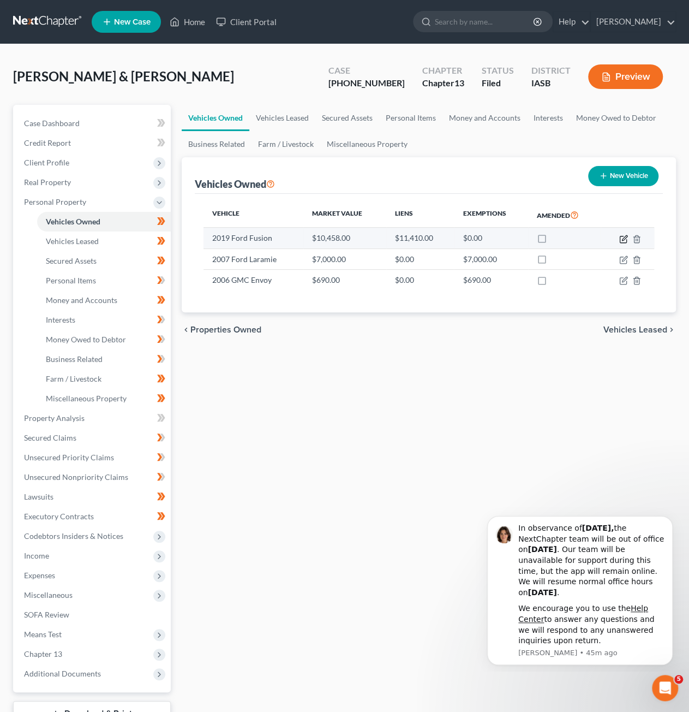
select select "16"
select select "2"
select select "0"
select select "4"
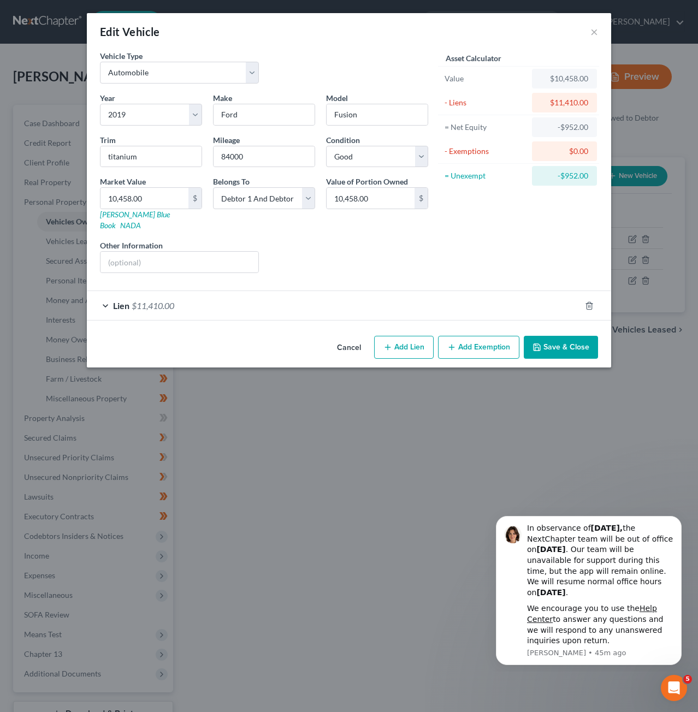
click at [419, 303] on div "Lien $11,410.00" at bounding box center [333, 305] width 493 height 29
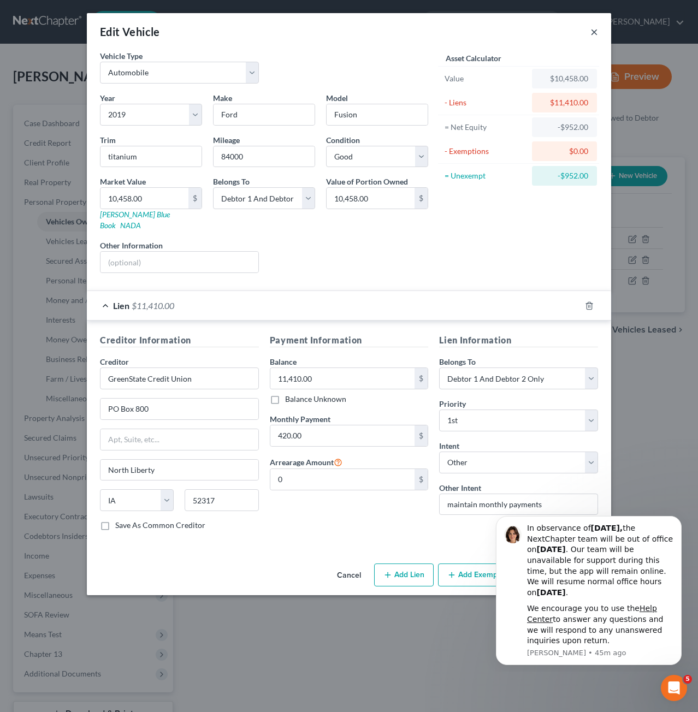
click at [592, 34] on button "×" at bounding box center [594, 31] width 8 height 13
